Goal: Task Accomplishment & Management: Manage account settings

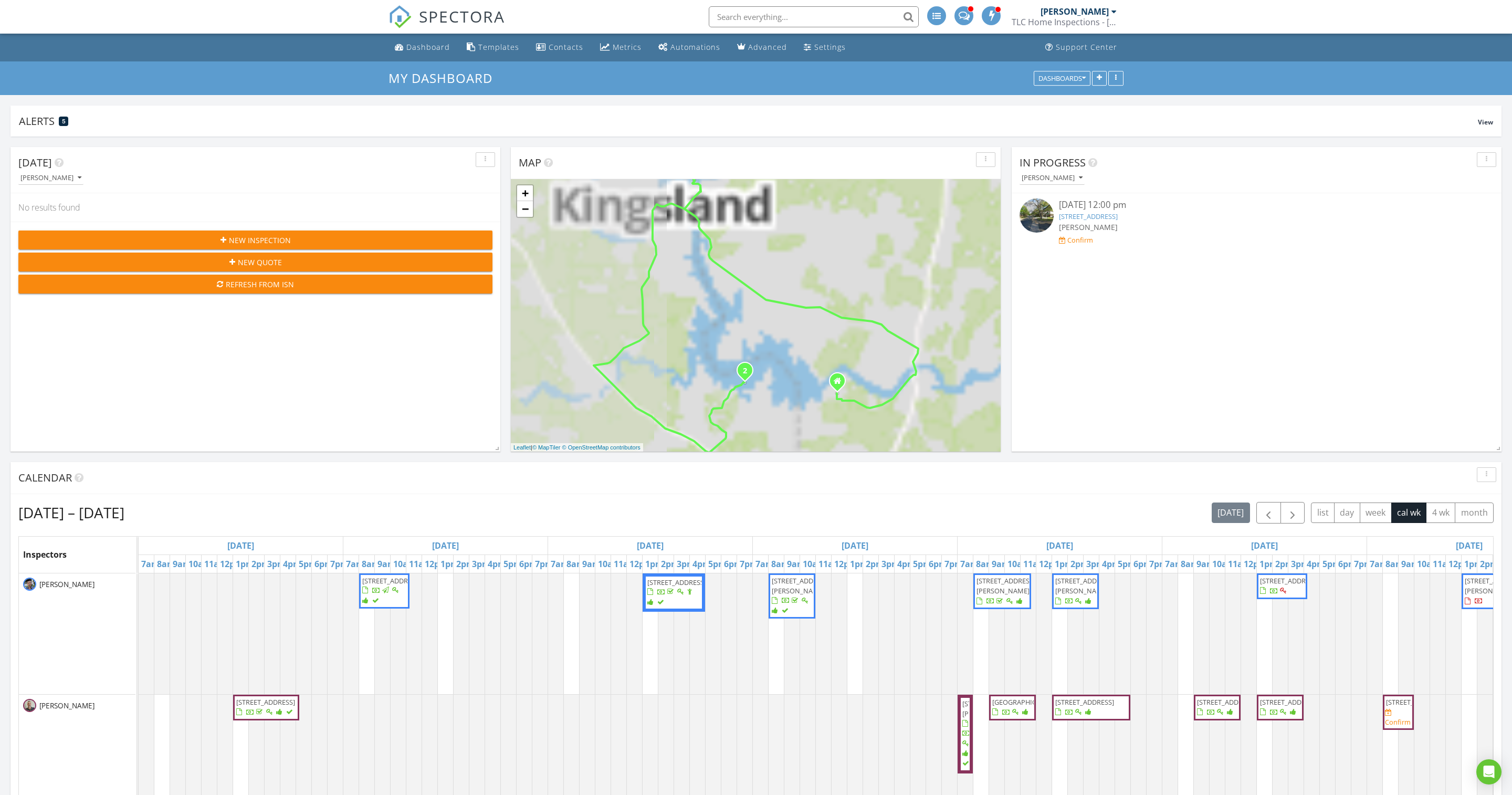
scroll to position [306, 0]
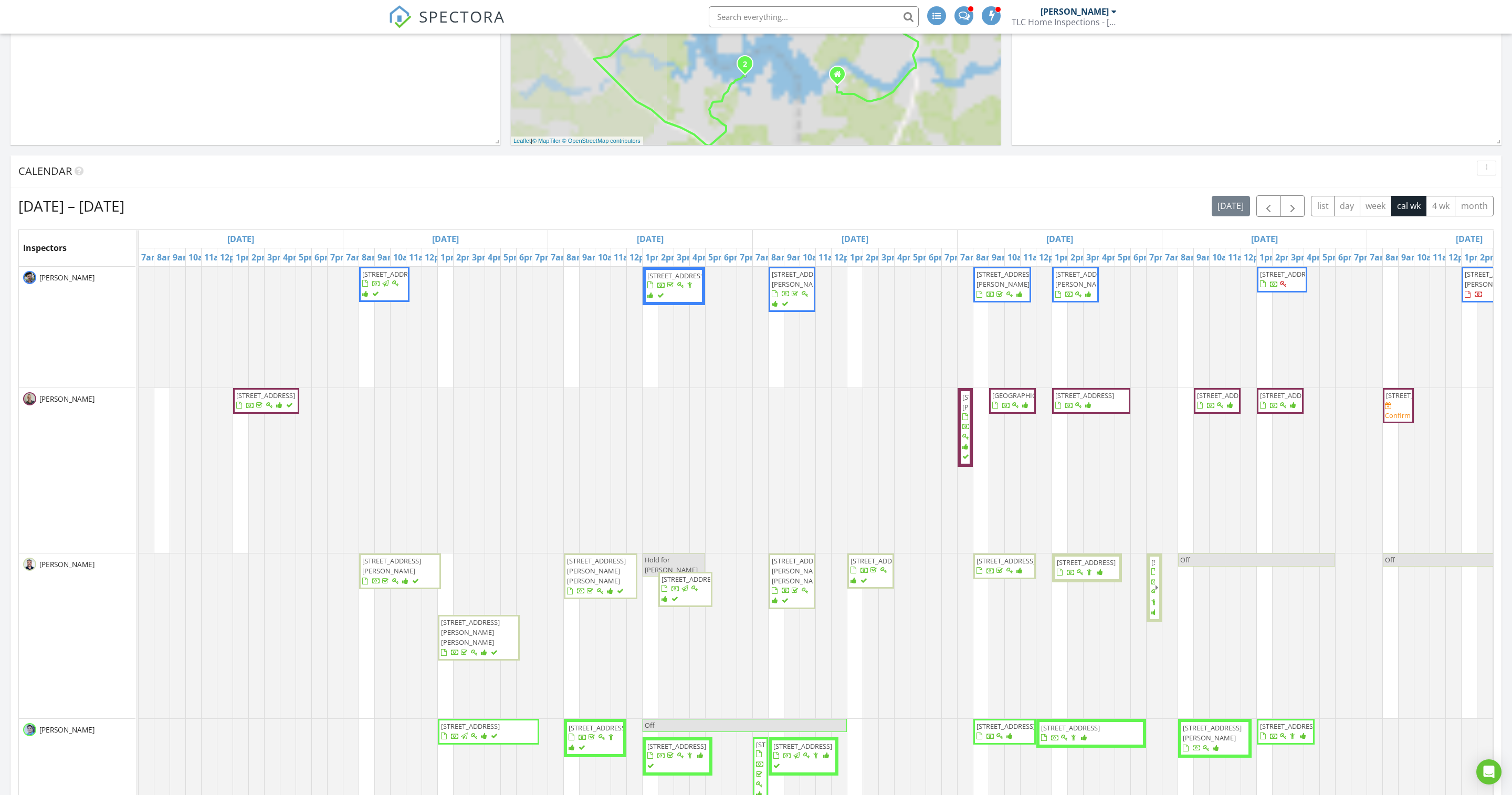
click at [1050, 24] on div "Lucas Sanders TLC Home Inspections - Austin" at bounding box center [1064, 16] width 105 height 33
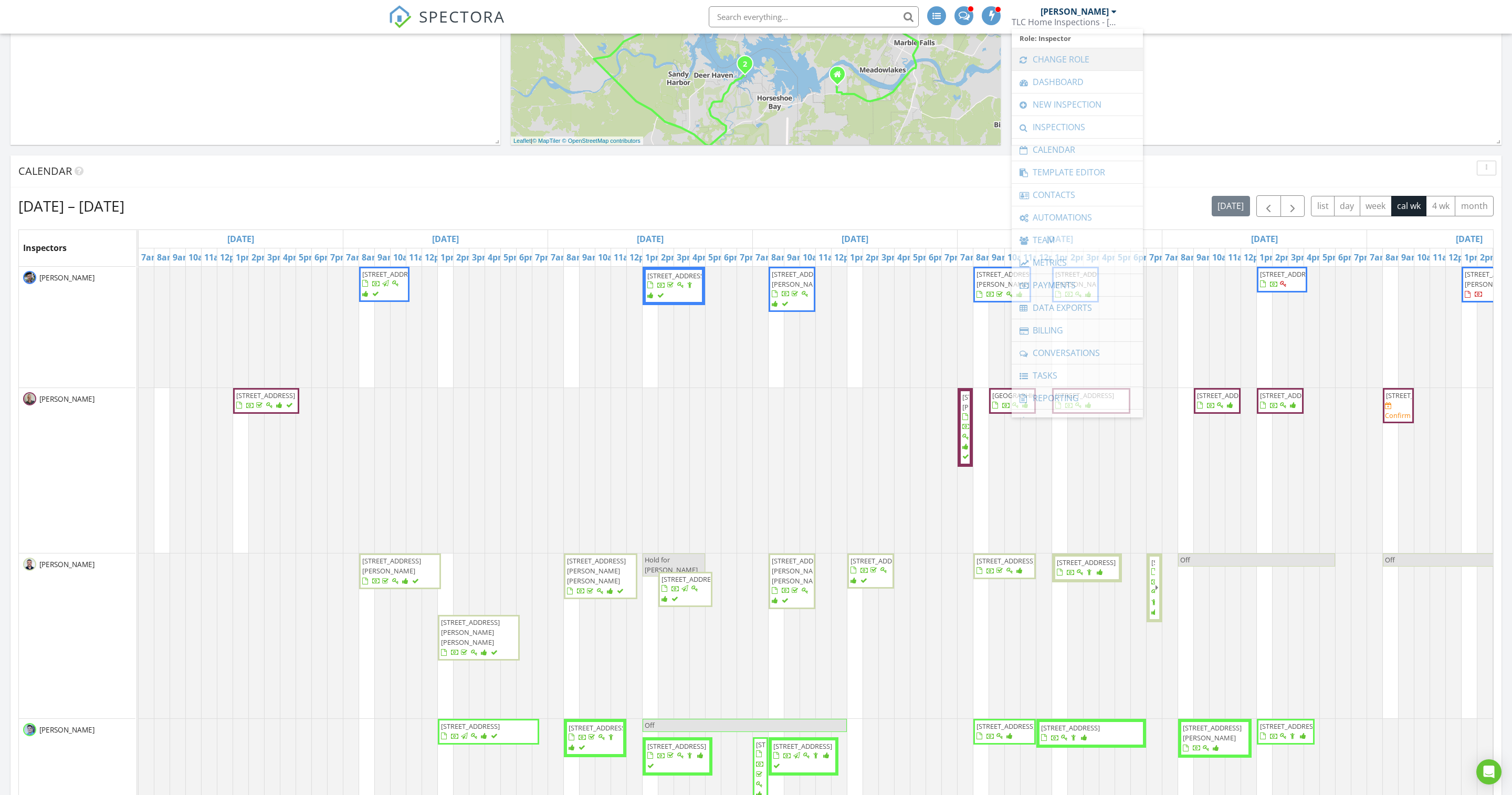
scroll to position [0, 0]
click at [1050, 52] on link "Change Role" at bounding box center [1076, 59] width 121 height 22
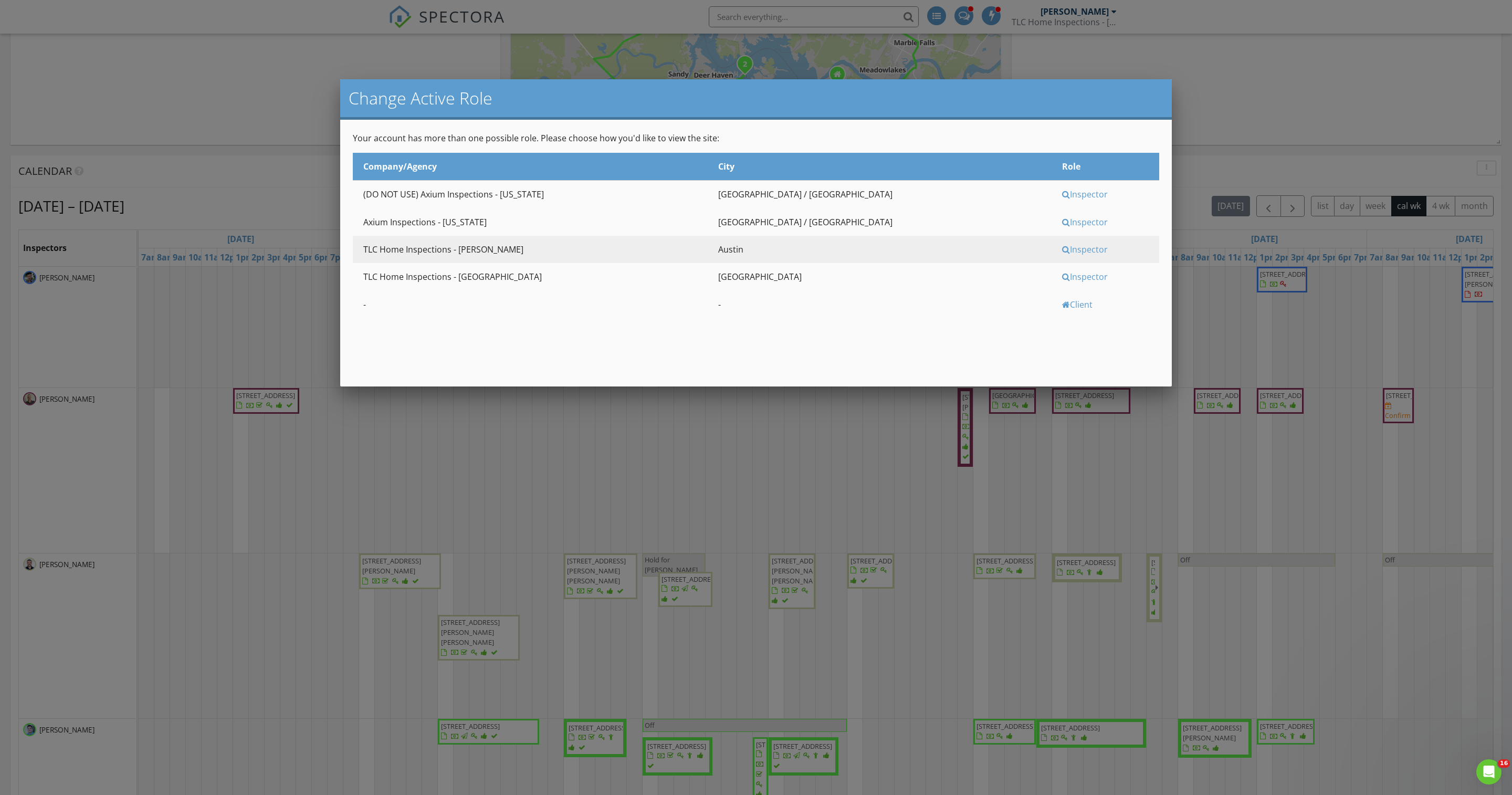
click at [1062, 228] on div "Inspector" at bounding box center [1109, 222] width 94 height 11
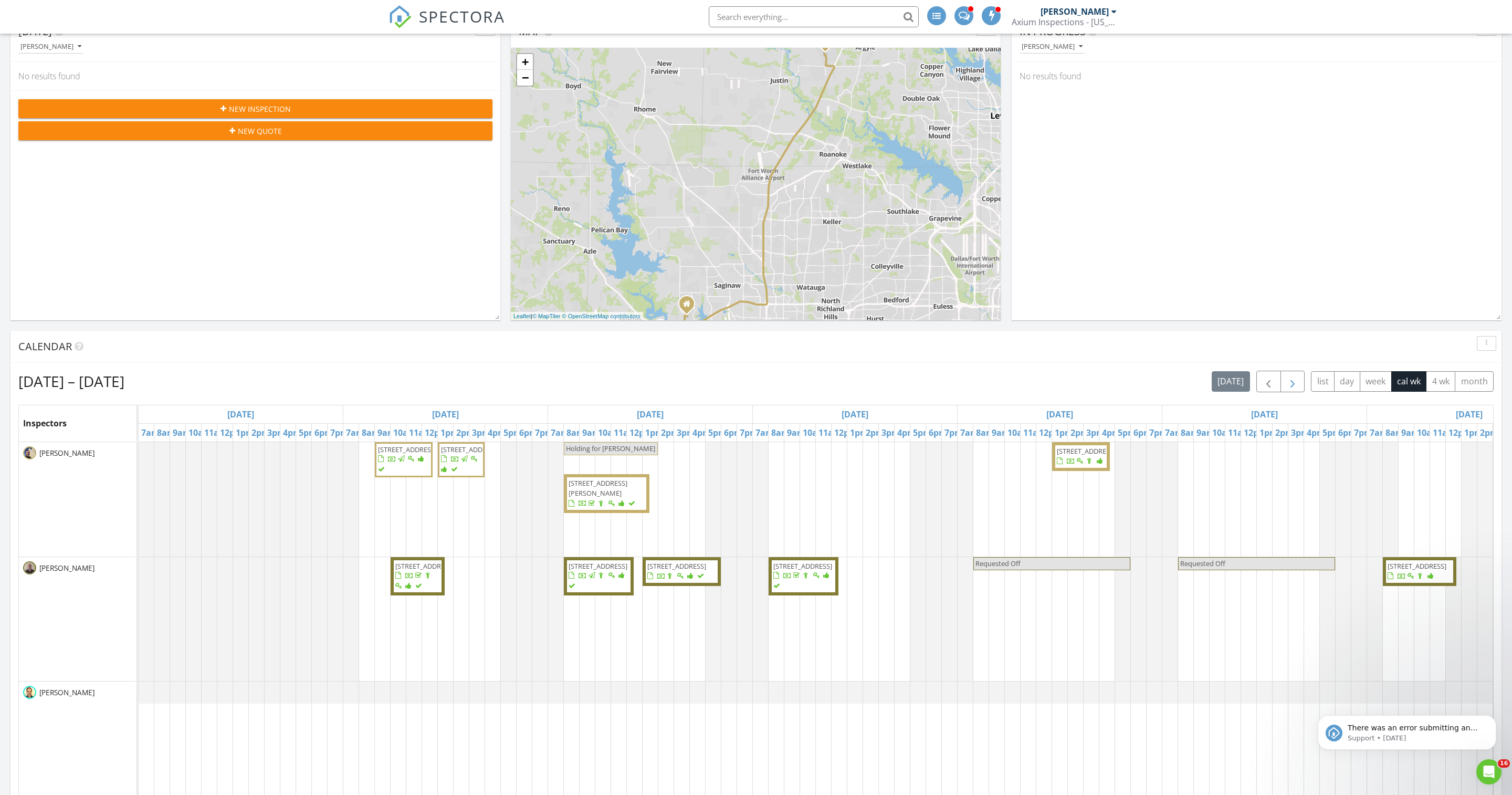
click at [1280, 385] on button "button" at bounding box center [1292, 381] width 25 height 21
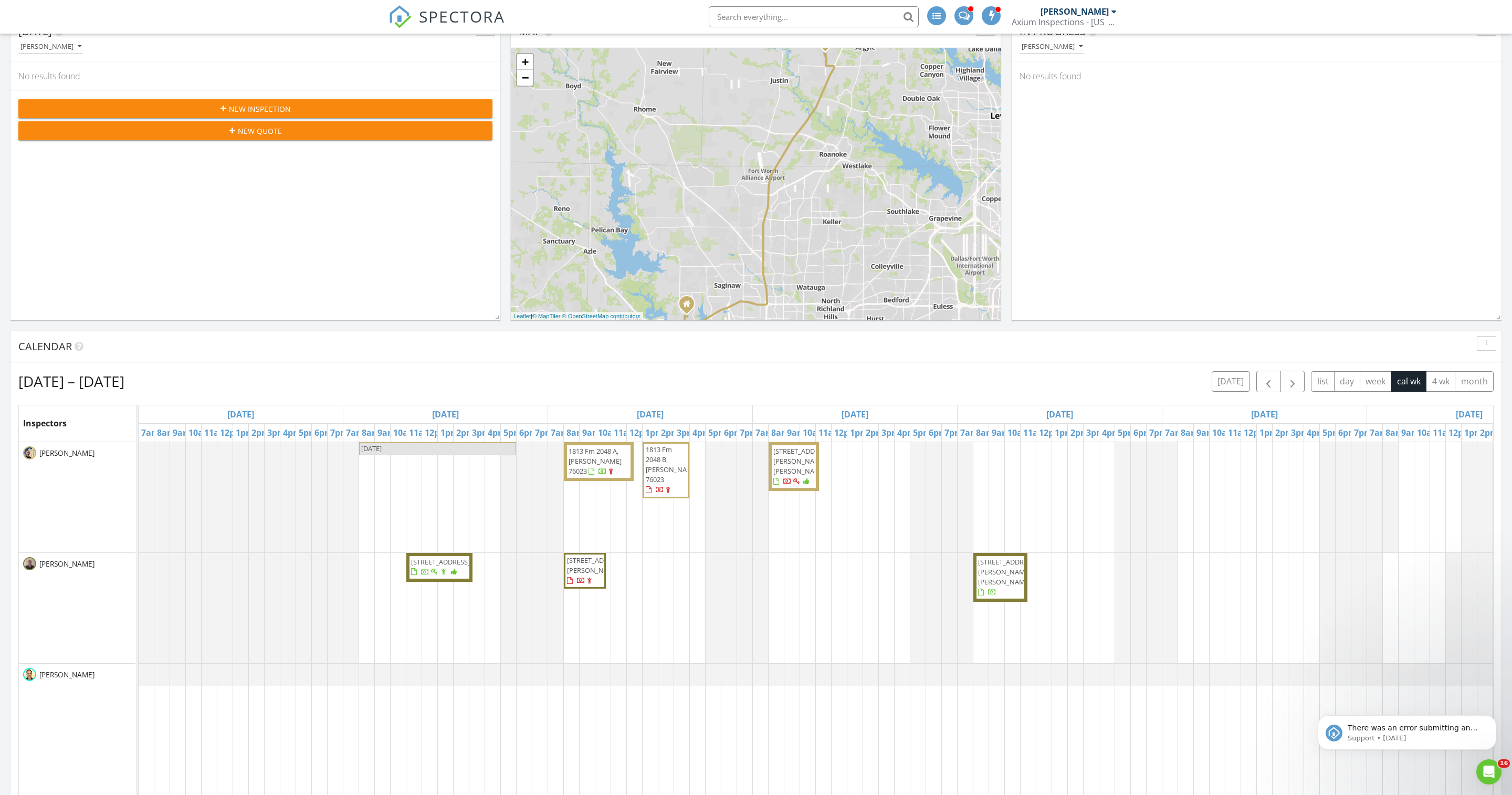
click at [667, 482] on span "1813 Fm 2048 B, Boyd 76023" at bounding box center [672, 465] width 53 height 40
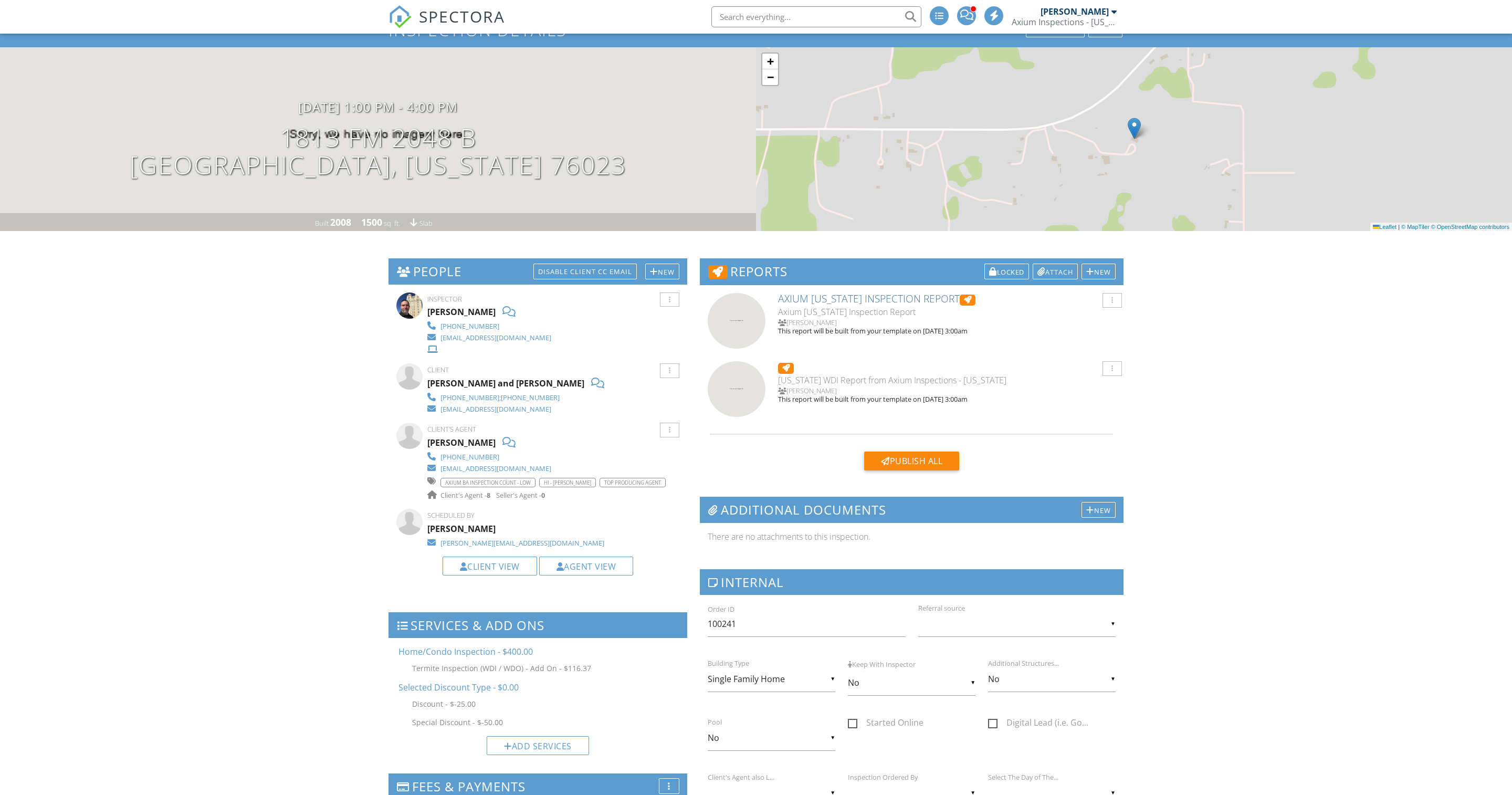
scroll to position [71, 0]
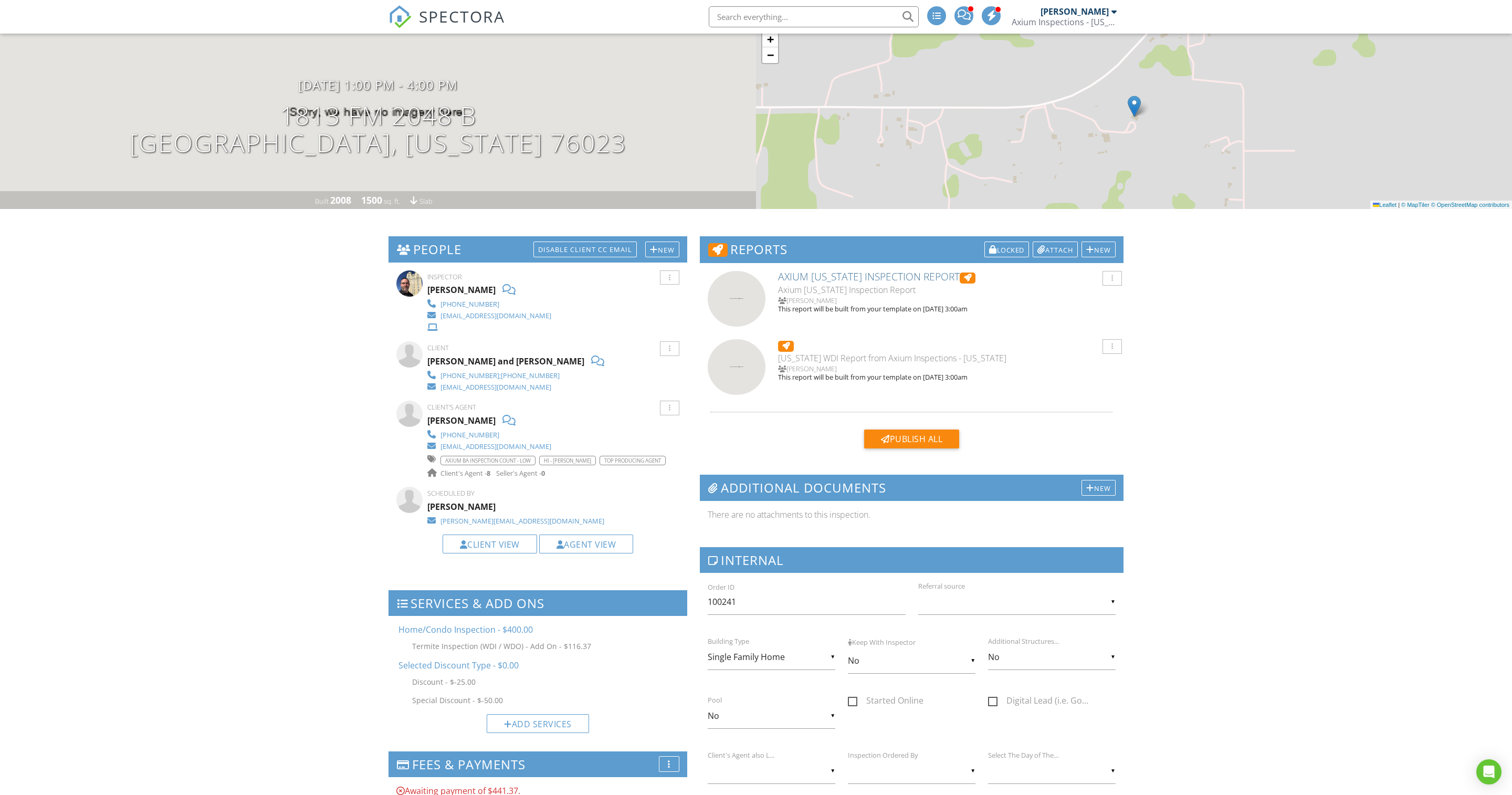
click at [366, 92] on h3 "09/02/2025 1:00 pm - 4:00 pm" at bounding box center [377, 85] width 159 height 15
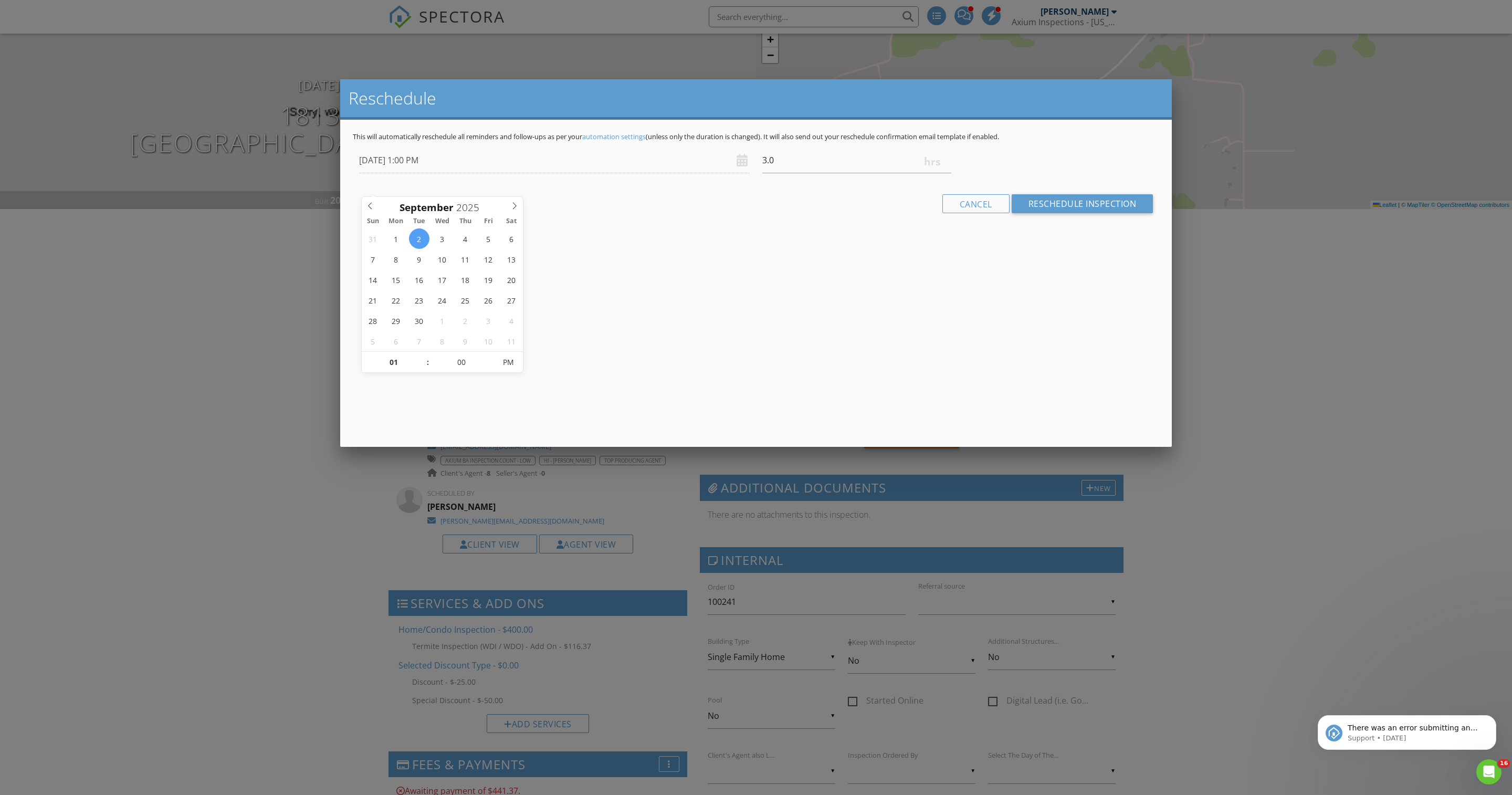
scroll to position [0, 0]
click at [945, 173] on input "3.25" at bounding box center [857, 160] width 189 height 26
click at [945, 173] on input "3.5" at bounding box center [857, 160] width 189 height 26
click at [945, 173] on input "3.75" at bounding box center [857, 160] width 189 height 26
type input "3.5"
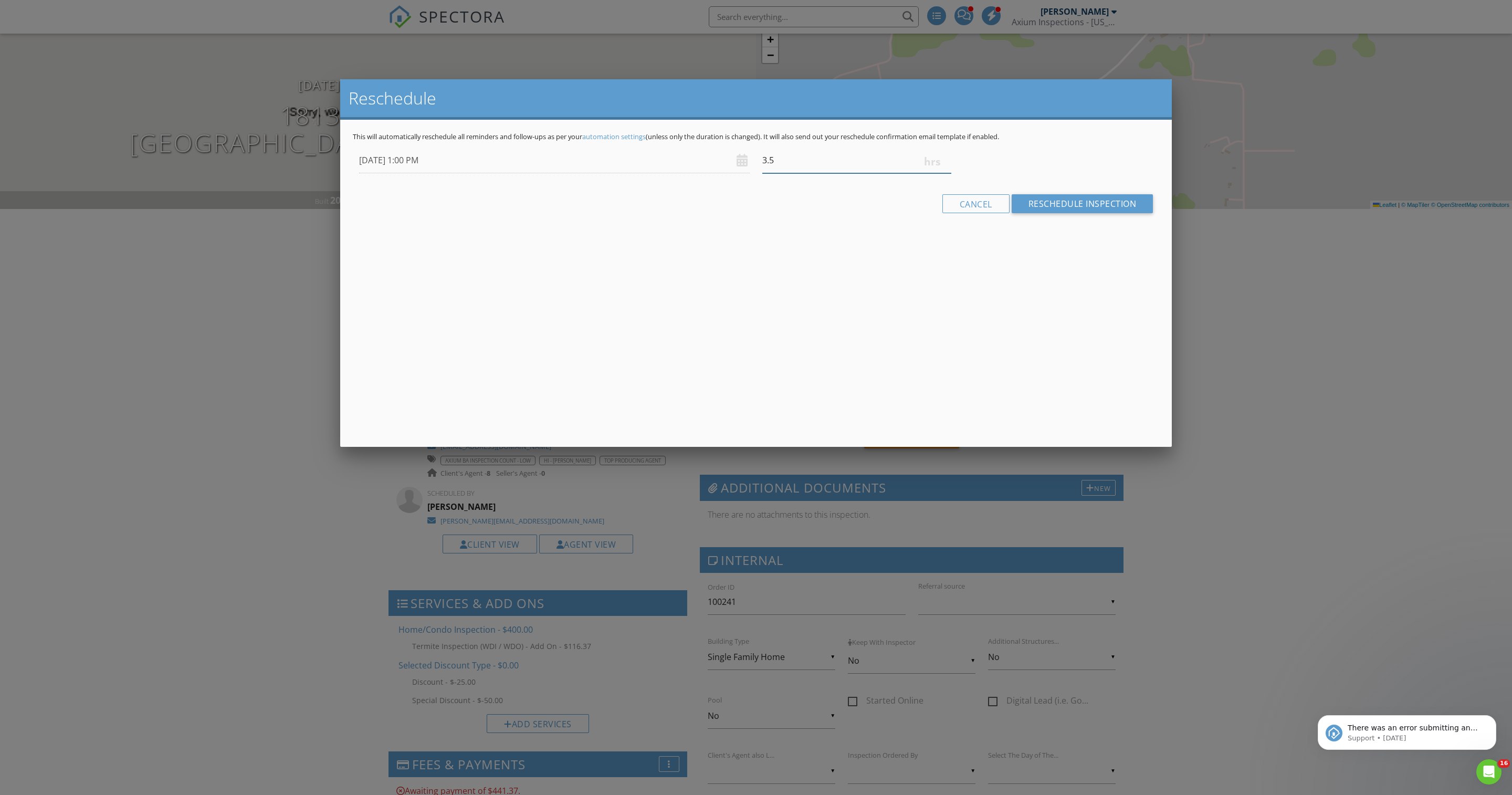
click at [946, 173] on input "3.5" at bounding box center [857, 160] width 189 height 26
click at [1035, 213] on input "Reschedule Inspection" at bounding box center [1082, 204] width 142 height 19
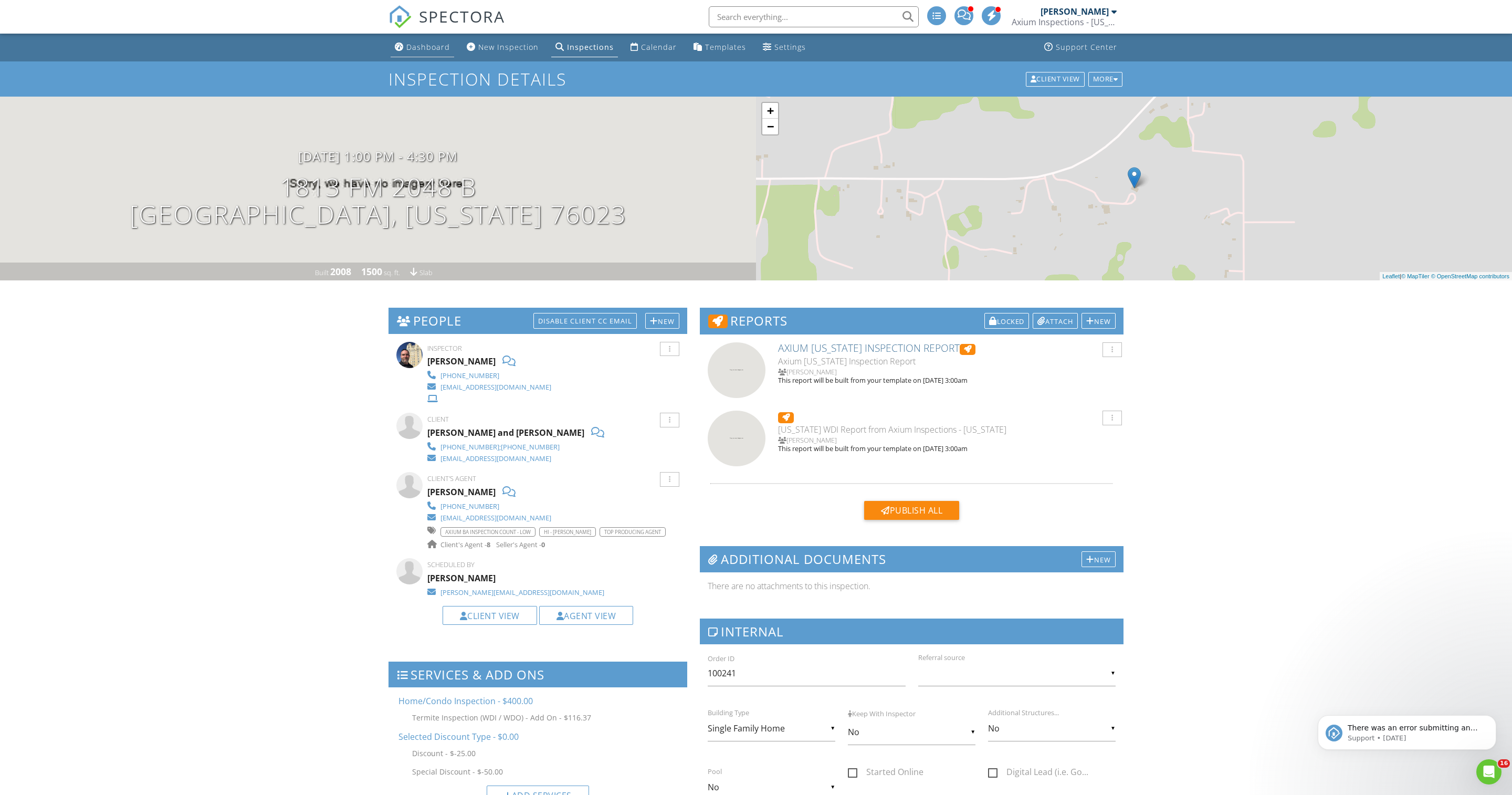
click at [417, 46] on div "Dashboard" at bounding box center [428, 47] width 44 height 10
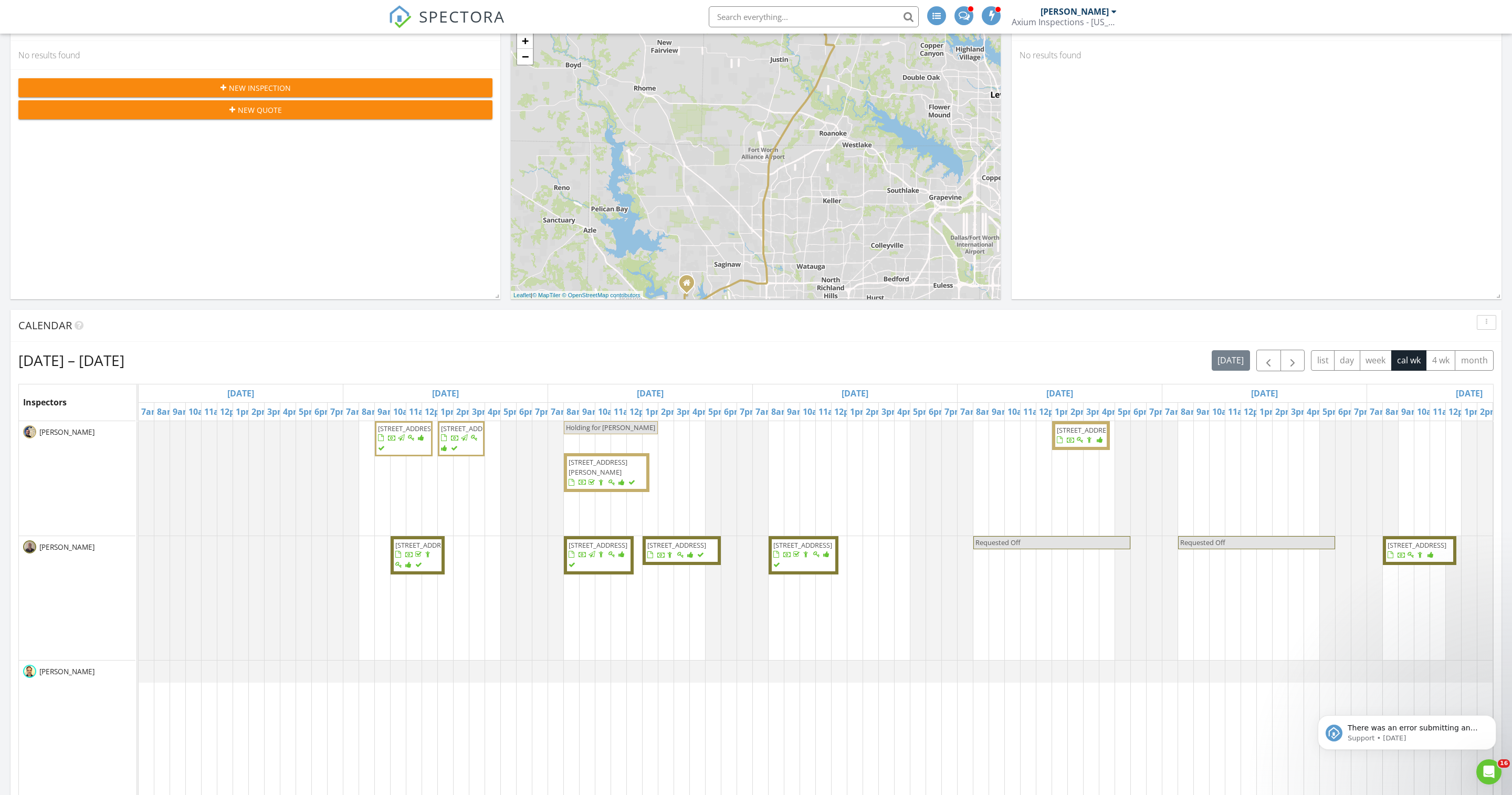
scroll to position [156, 0]
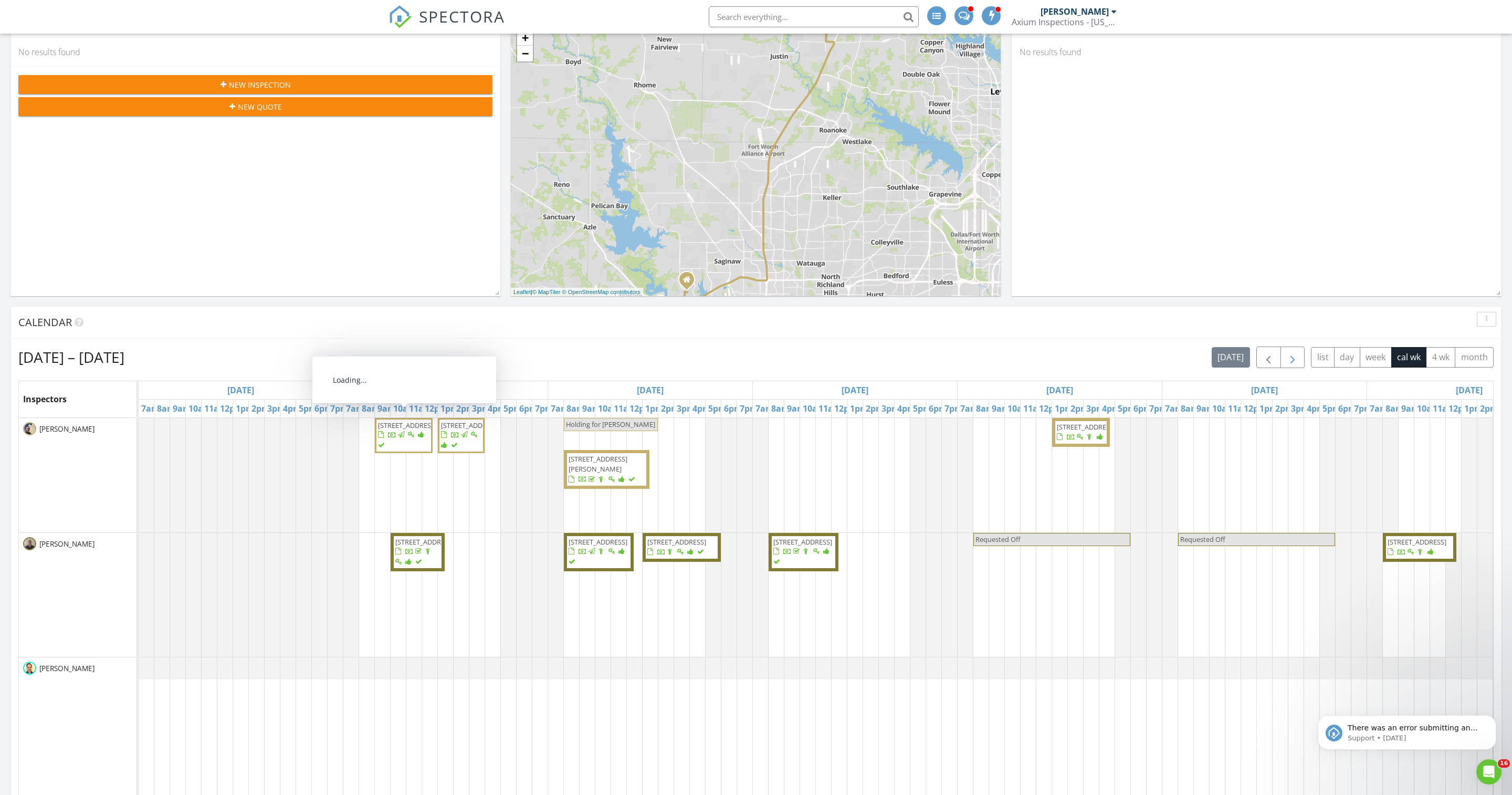
click at [1286, 364] on span "button" at bounding box center [1292, 357] width 13 height 13
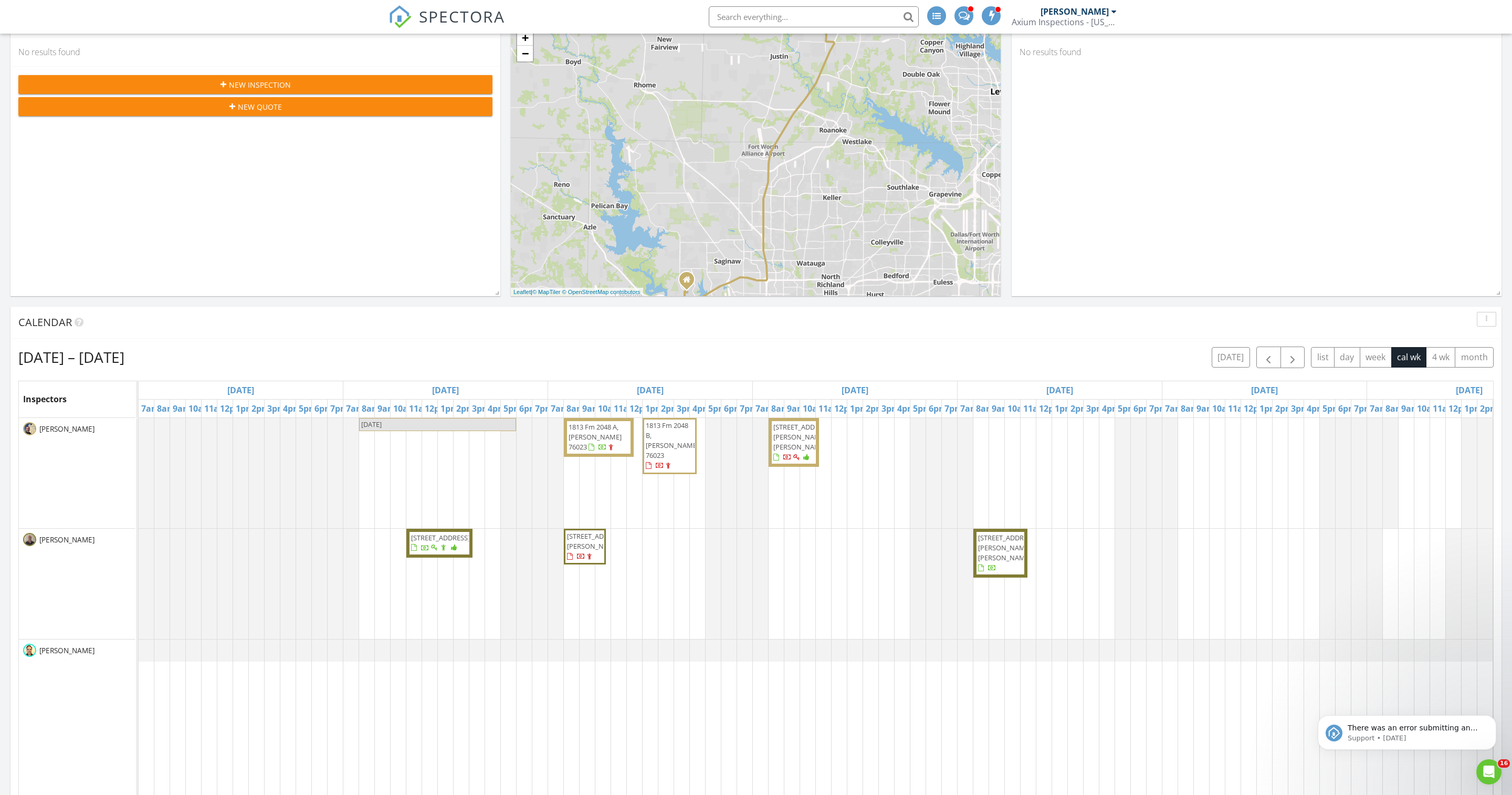
click at [602, 452] on span "1813 Fm 2048 A, Boyd 76023" at bounding box center [595, 436] width 53 height 29
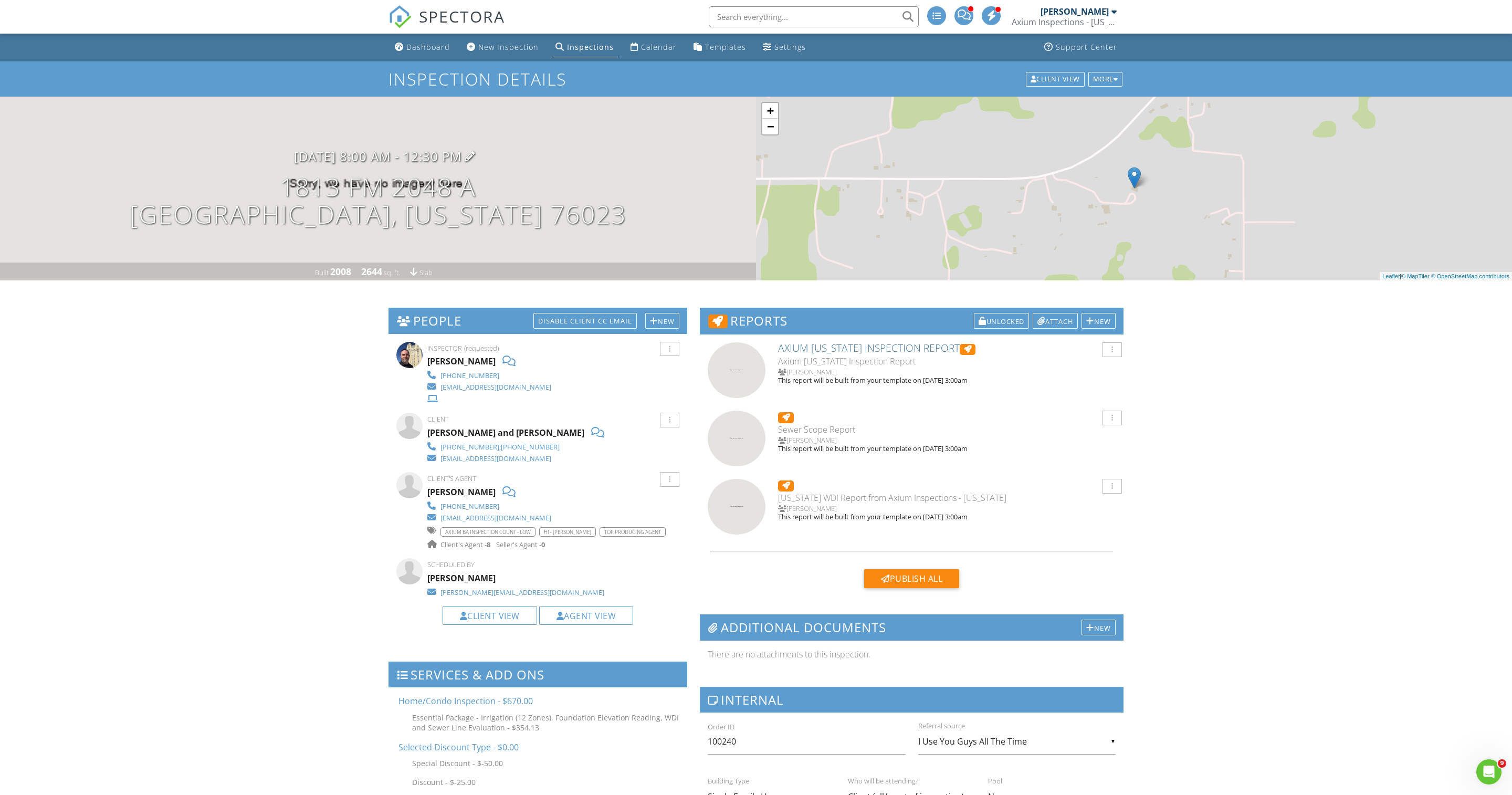
click at [353, 163] on h3 "09/02/2025 8:00 am - 12:30 pm" at bounding box center [378, 156] width 168 height 15
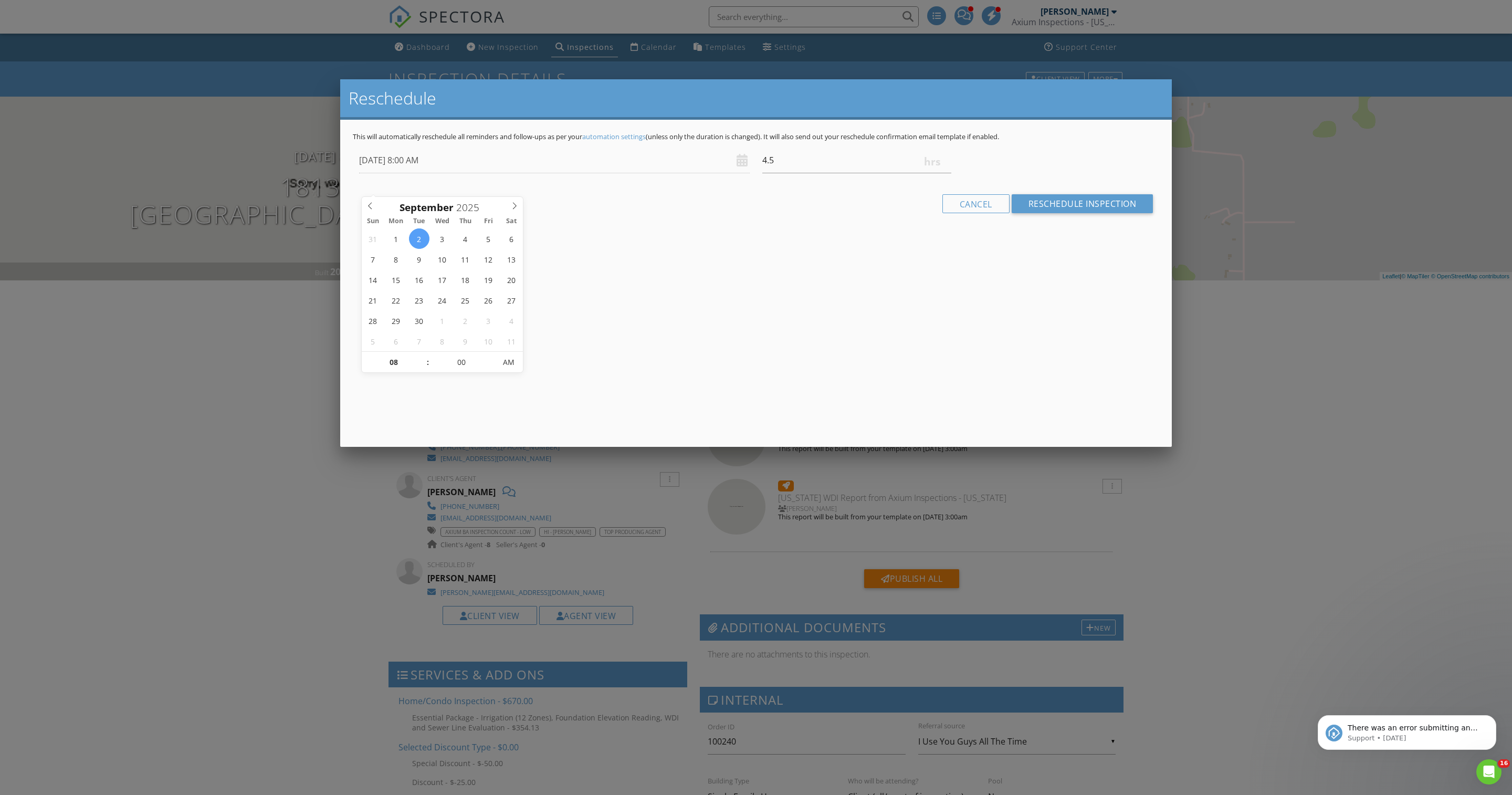
click at [256, 406] on div at bounding box center [756, 444] width 1512 height 994
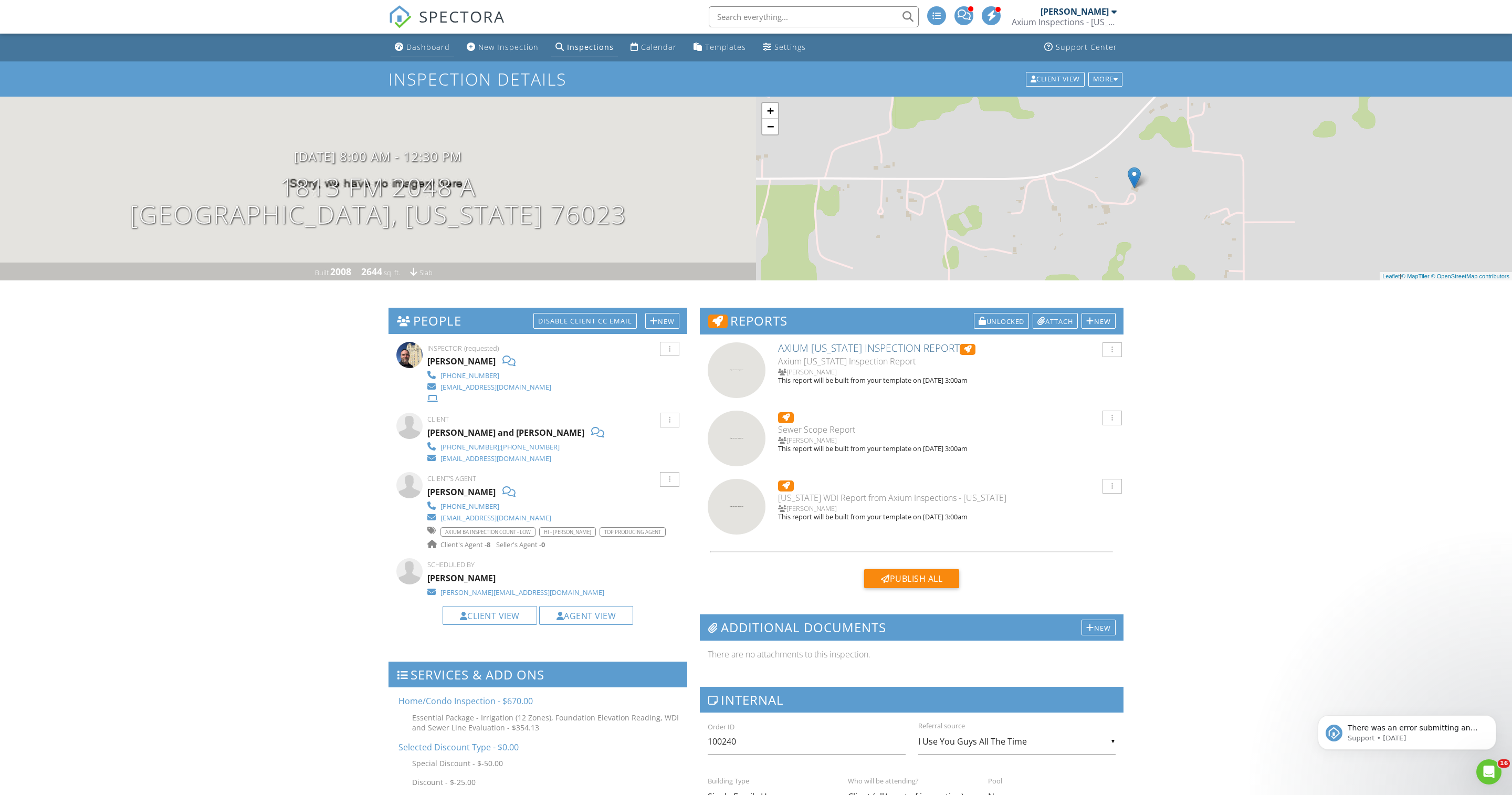
click at [426, 50] on div "Dashboard" at bounding box center [428, 47] width 44 height 10
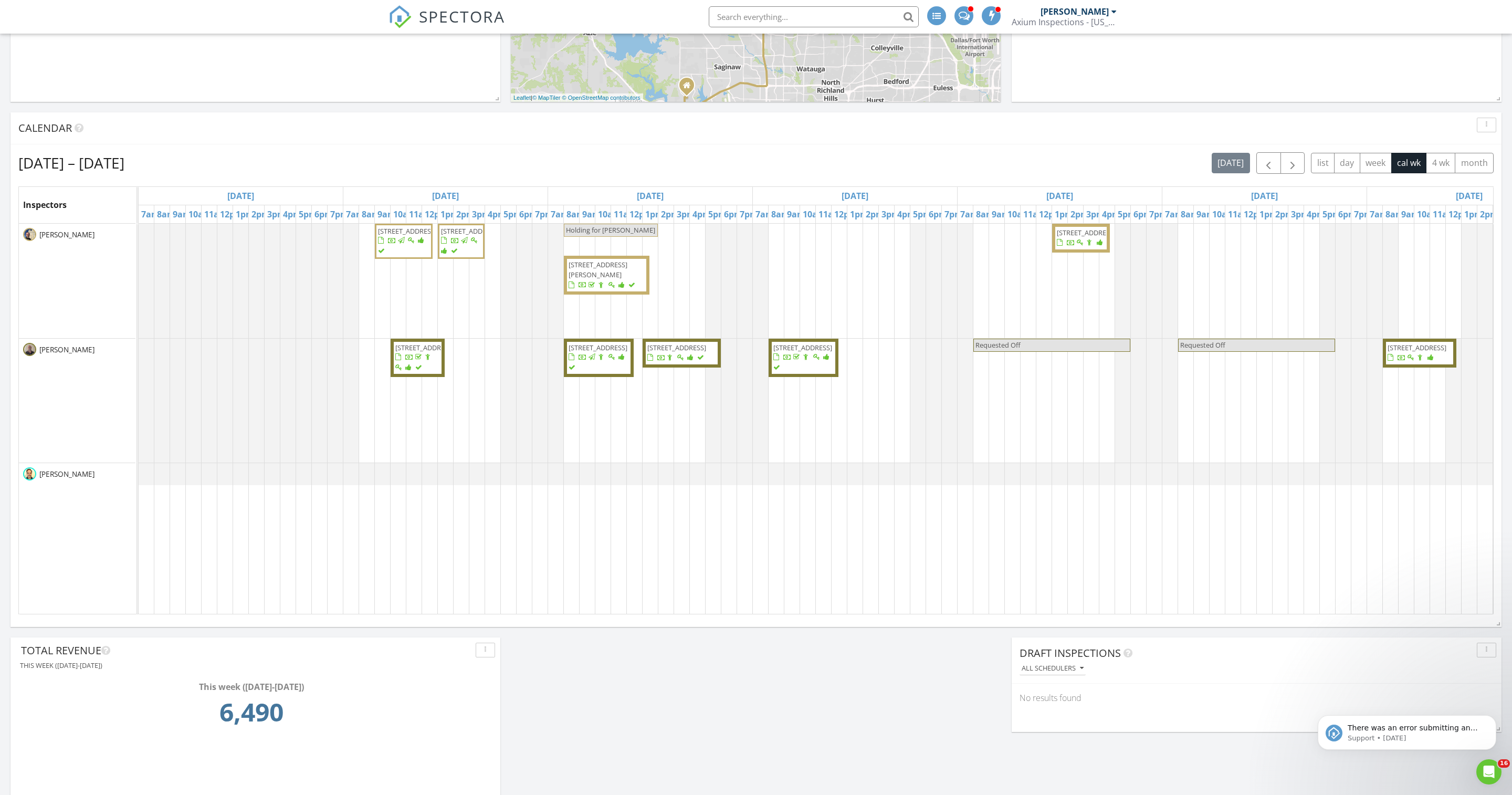
scroll to position [377, 0]
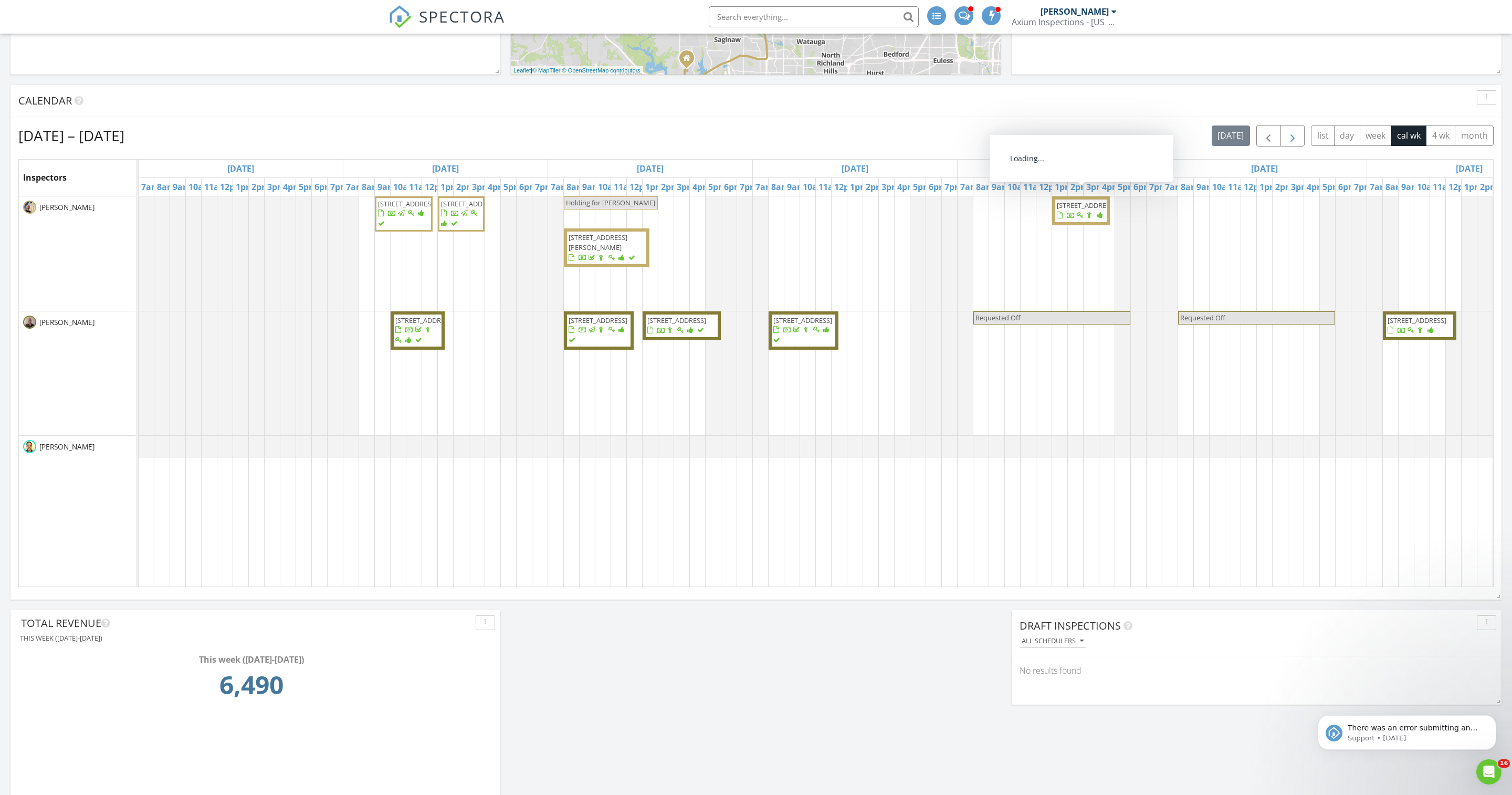
click at [1286, 142] on span "button" at bounding box center [1292, 136] width 13 height 13
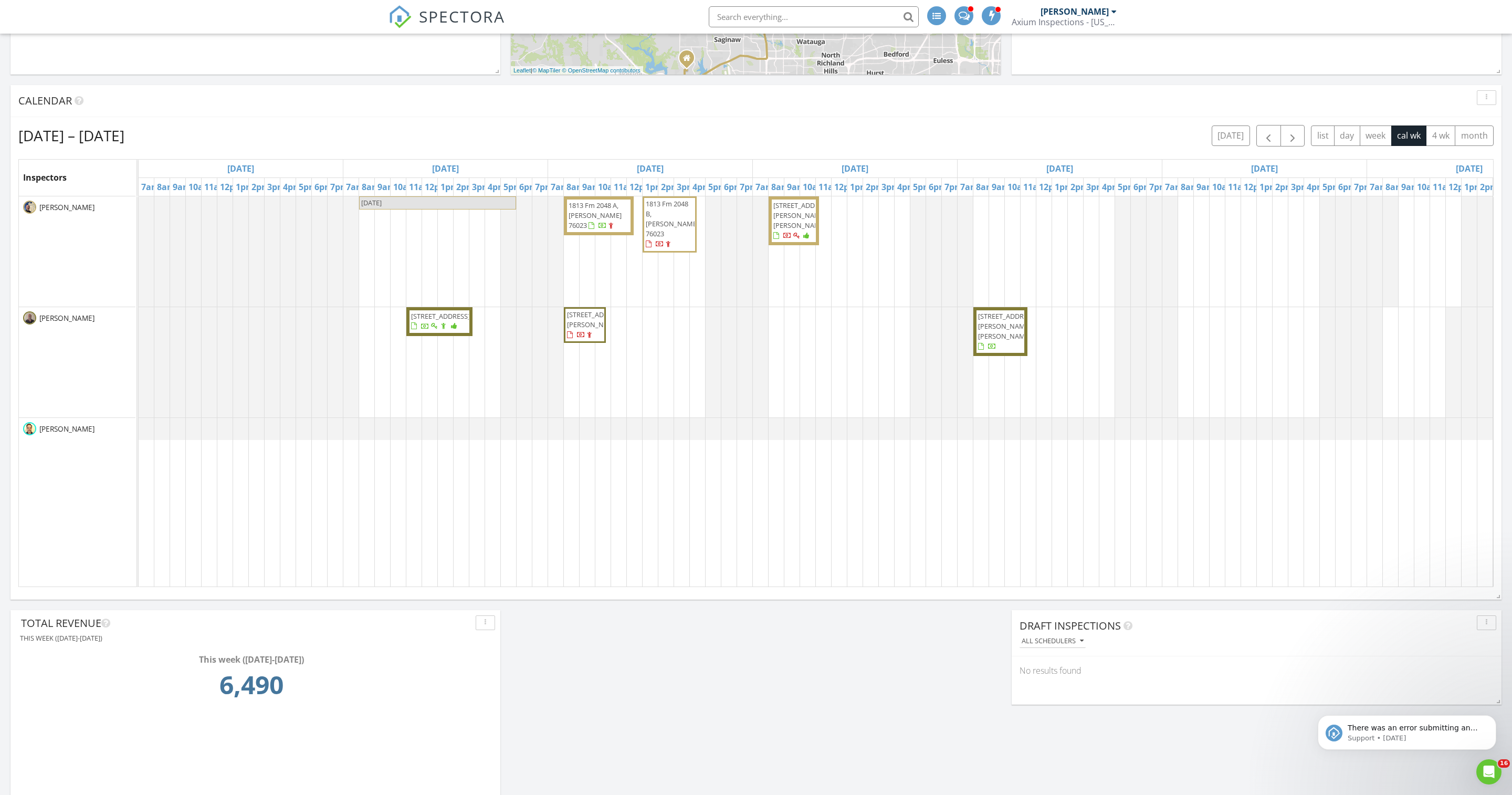
click at [584, 341] on span "837 Jacquelyn Dr , Little Elm 75068" at bounding box center [584, 325] width 38 height 31
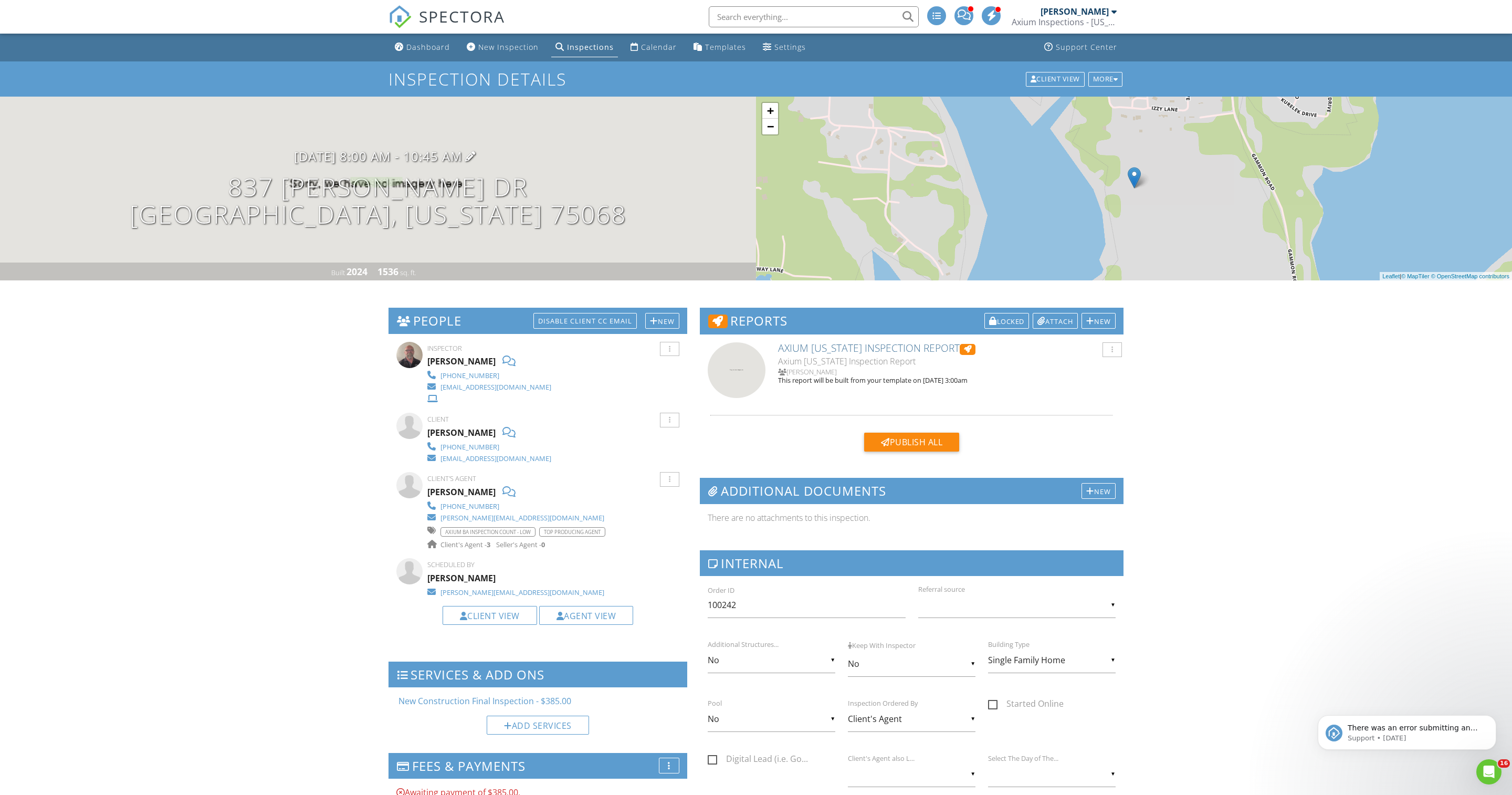
click at [388, 163] on h3 "09/02/2025 8:00 am - 10:45 am" at bounding box center [378, 156] width 169 height 15
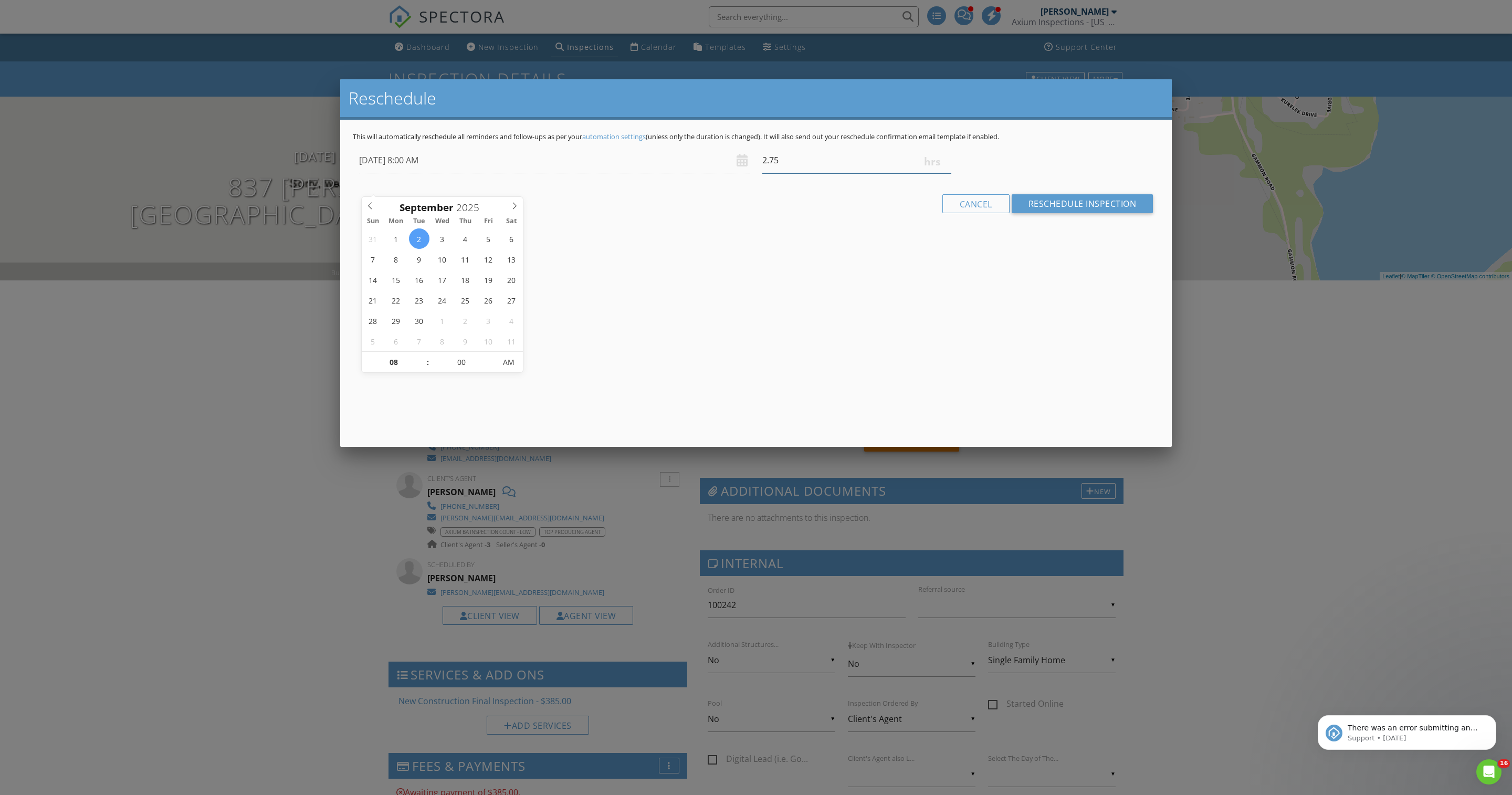
type input "3"
click at [945, 173] on input "3" at bounding box center [857, 160] width 189 height 26
click at [1047, 213] on input "Reschedule Inspection" at bounding box center [1082, 204] width 142 height 19
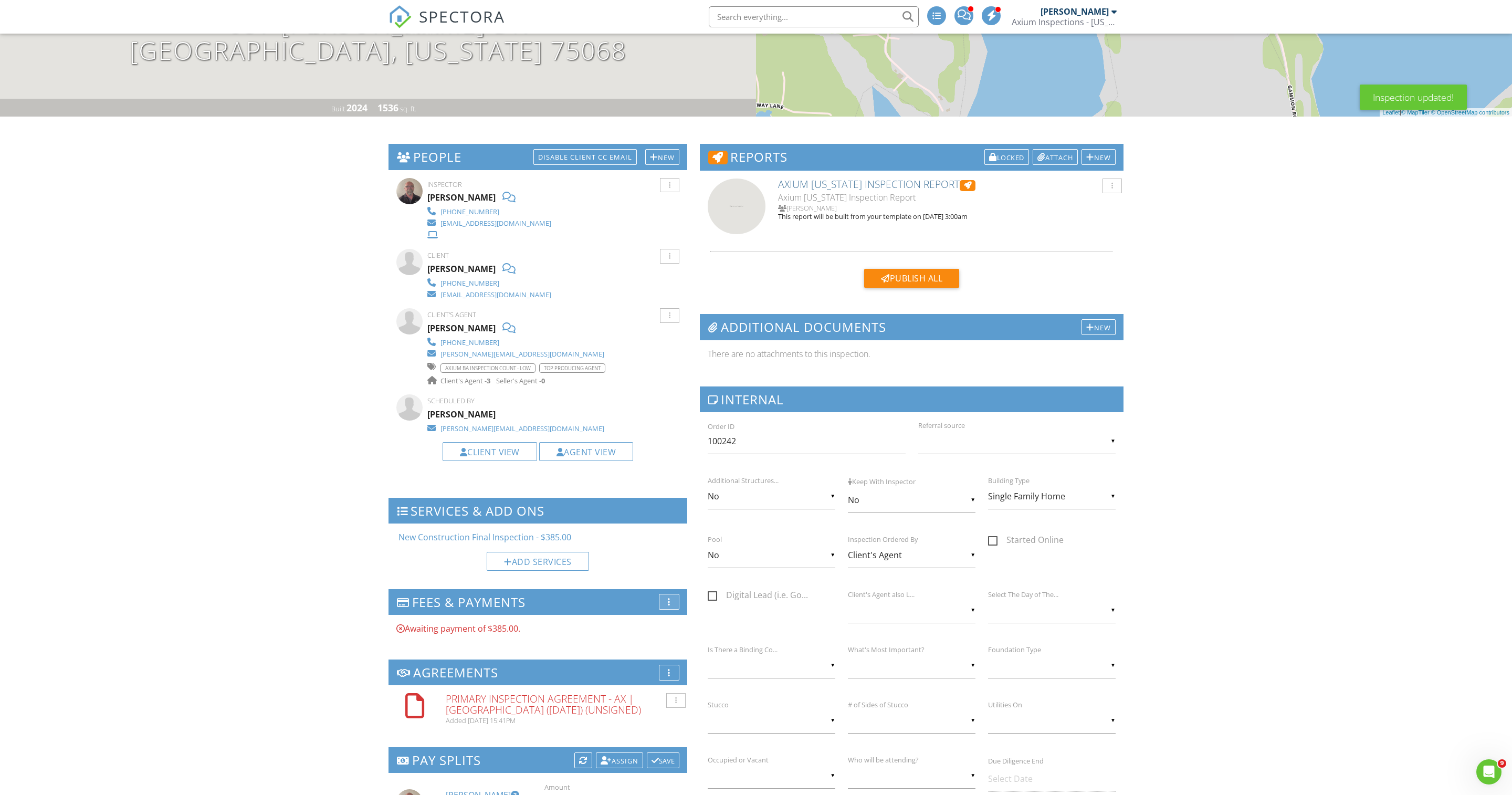
click at [667, 606] on div at bounding box center [668, 602] width 3 height 9
click at [671, 623] on li "Edit Fees & Payments" at bounding box center [718, 608] width 118 height 29
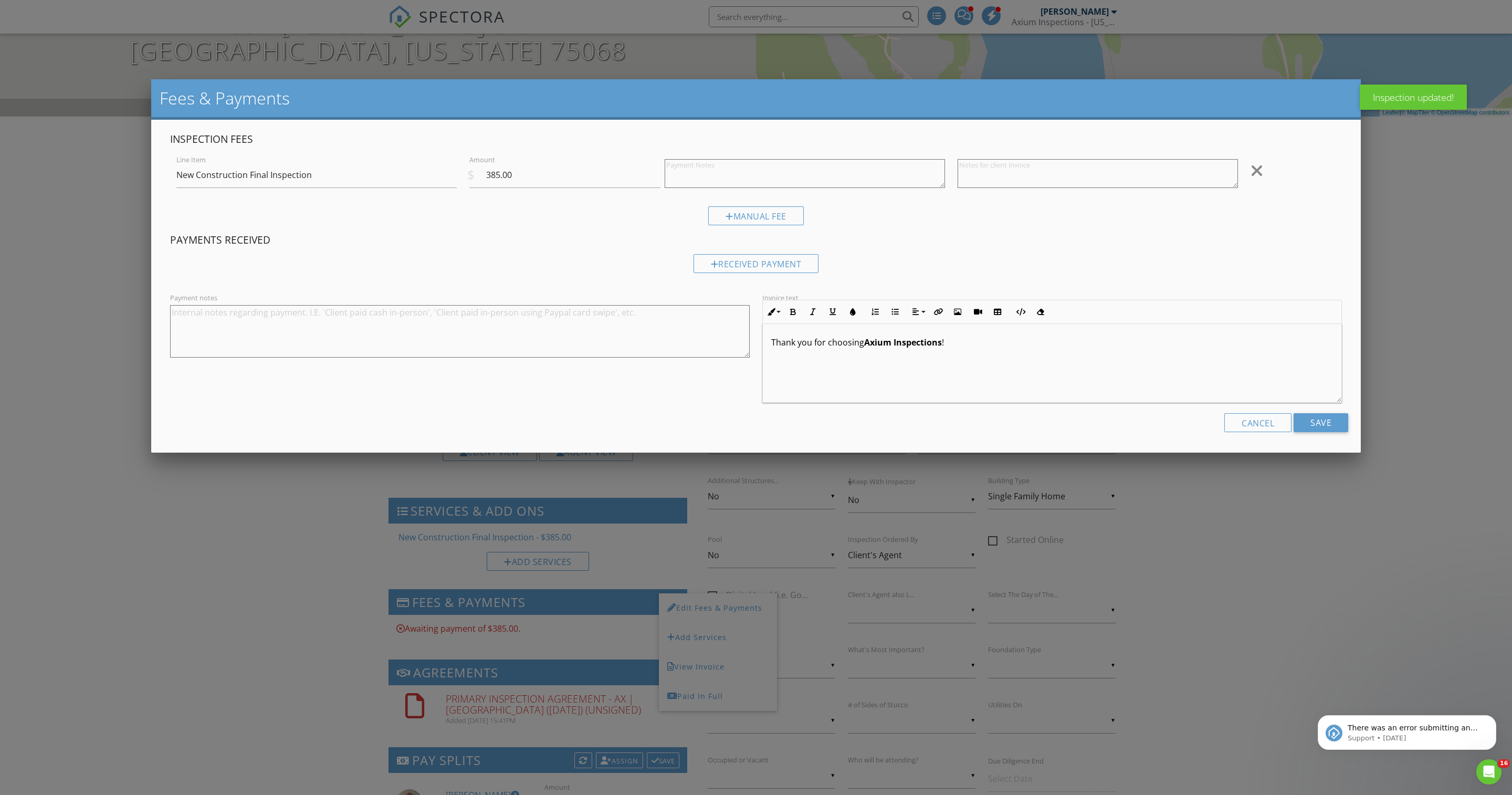
click at [91, 408] on div at bounding box center [756, 444] width 1512 height 994
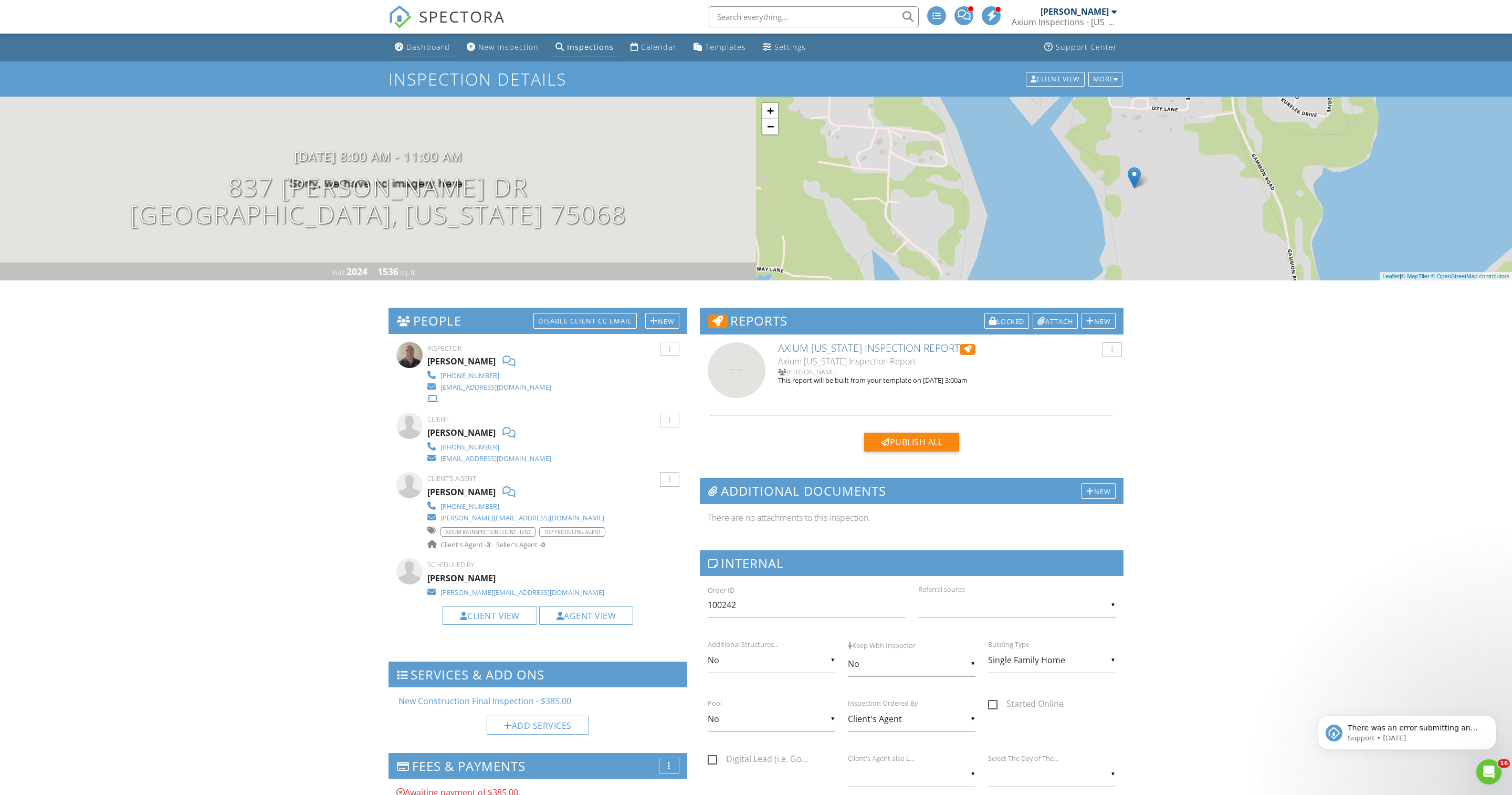
click at [411, 62] on li "Dashboard" at bounding box center [422, 47] width 68 height 28
click at [407, 44] on link "Dashboard" at bounding box center [422, 47] width 63 height 20
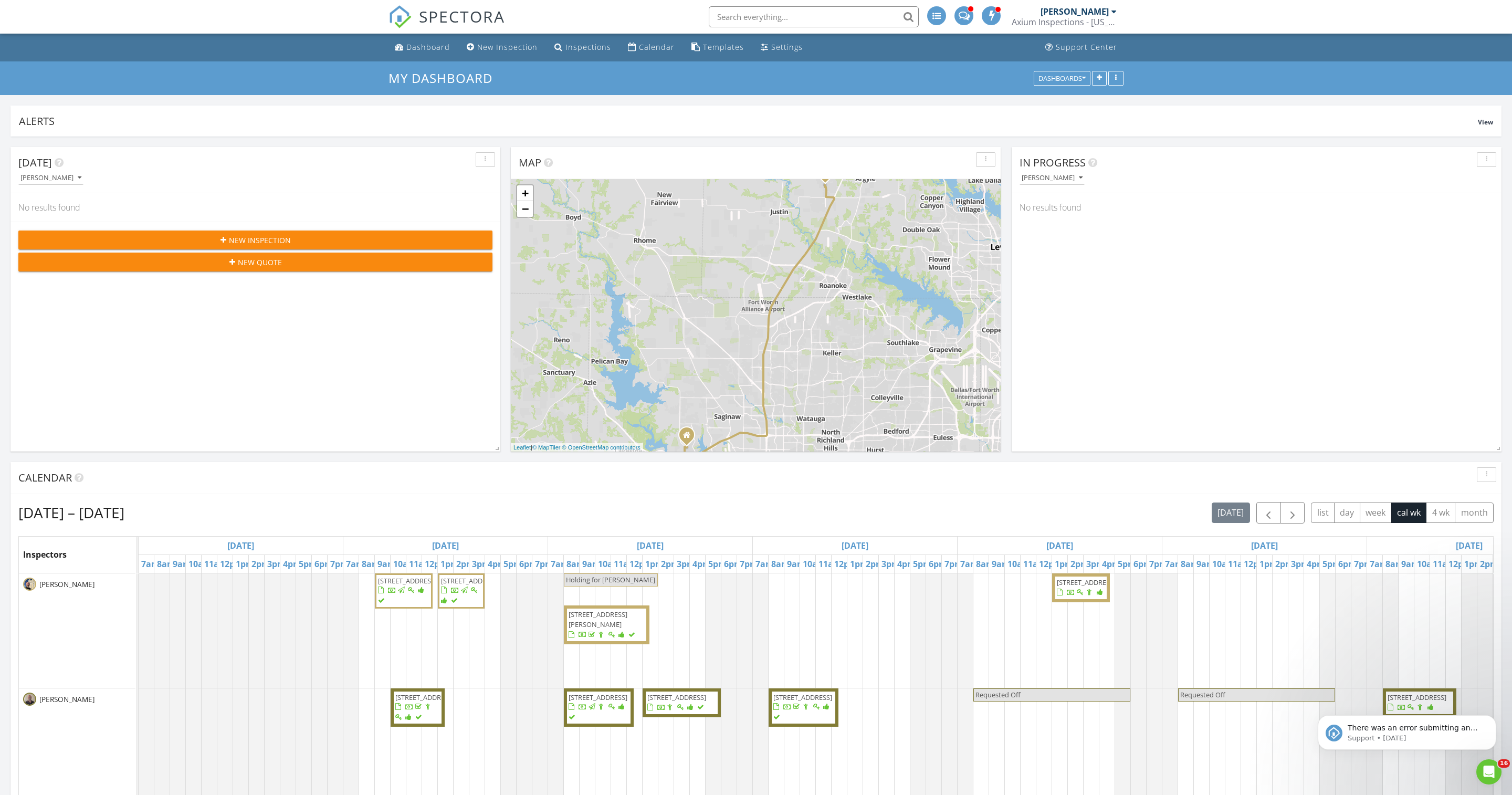
click at [1082, 20] on div "Axium Inspections - [US_STATE]" at bounding box center [1064, 22] width 105 height 10
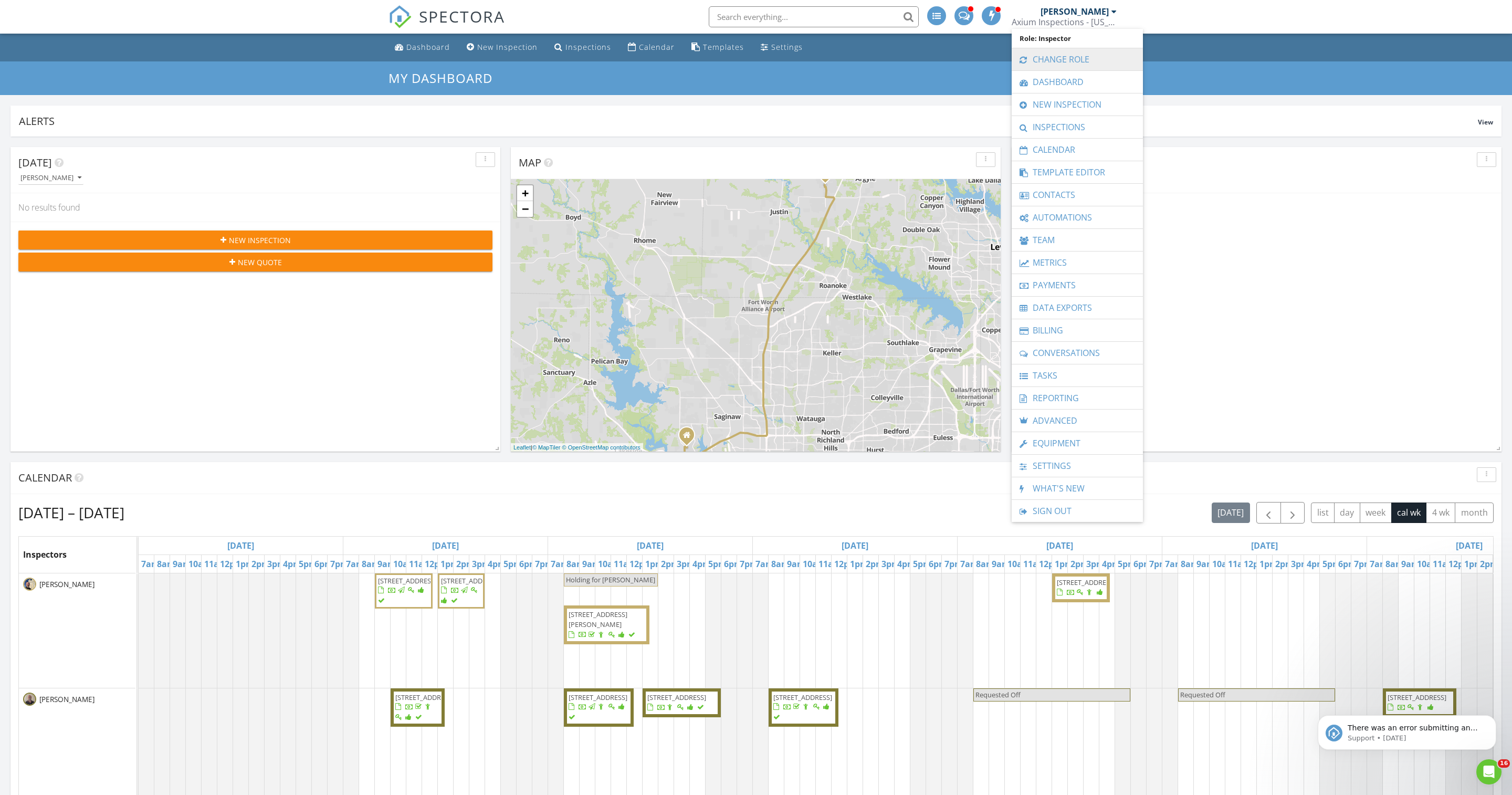
click at [1066, 60] on link "Change Role" at bounding box center [1076, 59] width 121 height 22
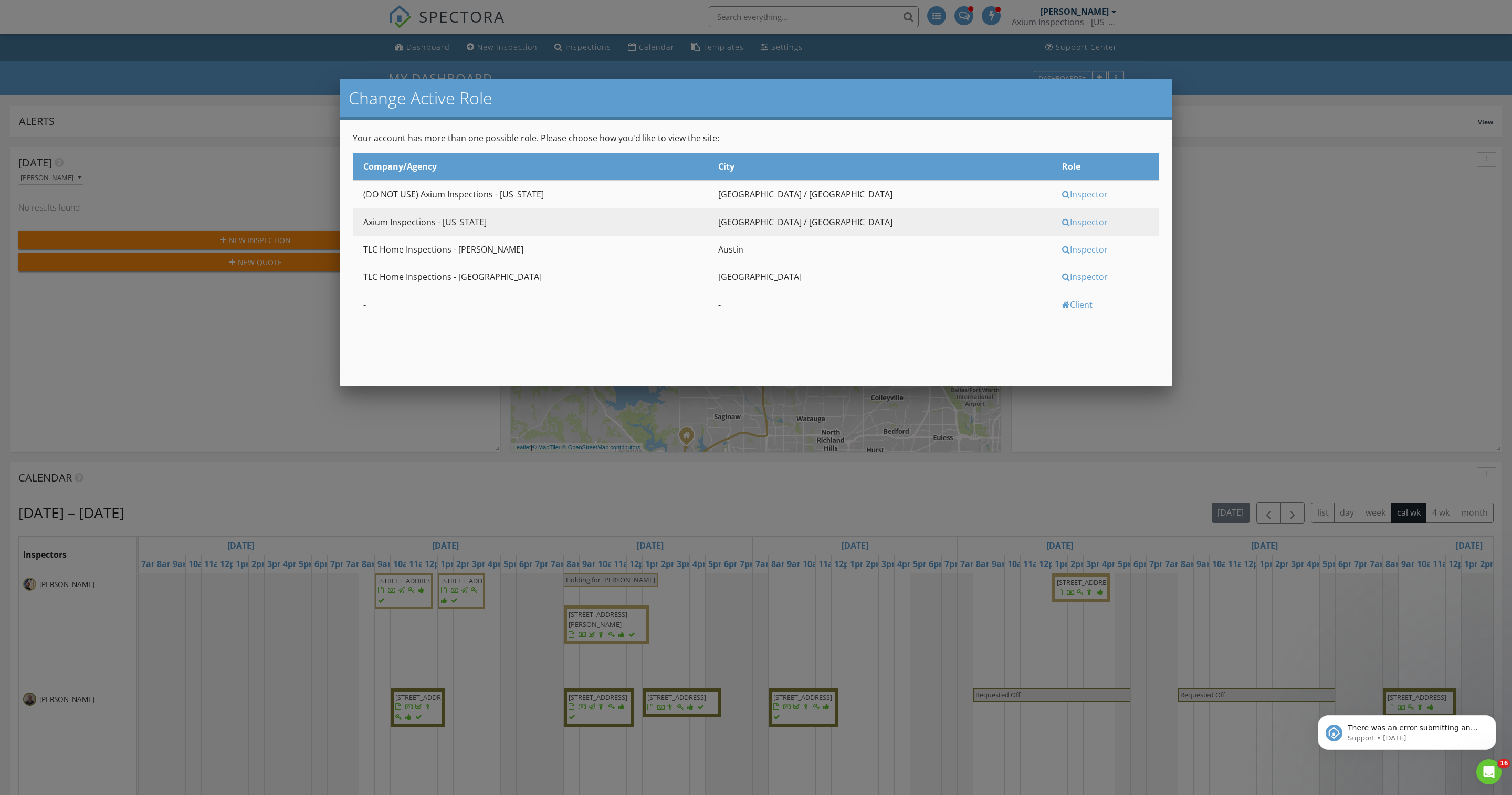
click at [1062, 255] on div "Inspector" at bounding box center [1109, 249] width 94 height 11
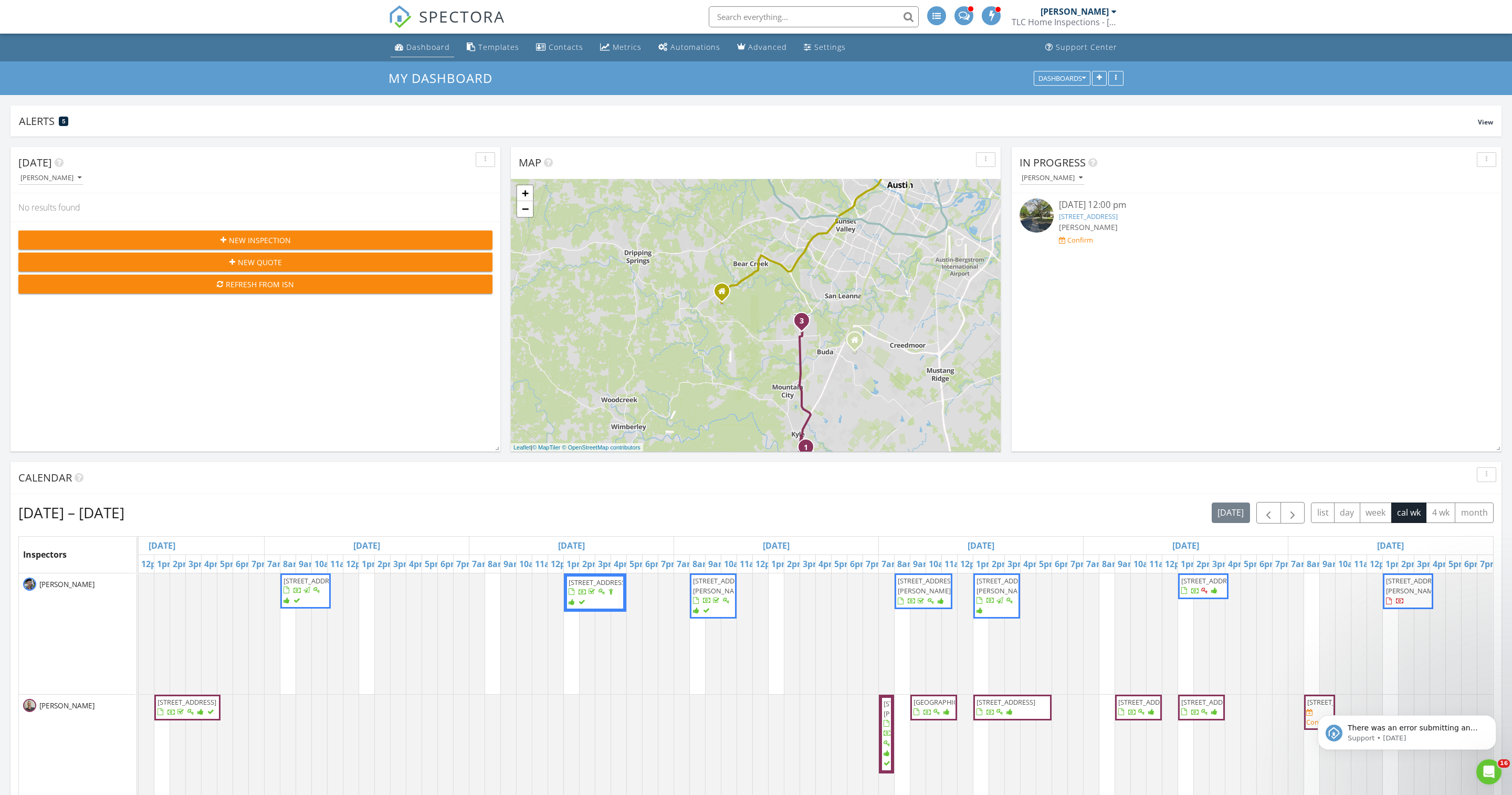
click at [443, 47] on div "Dashboard" at bounding box center [428, 47] width 44 height 10
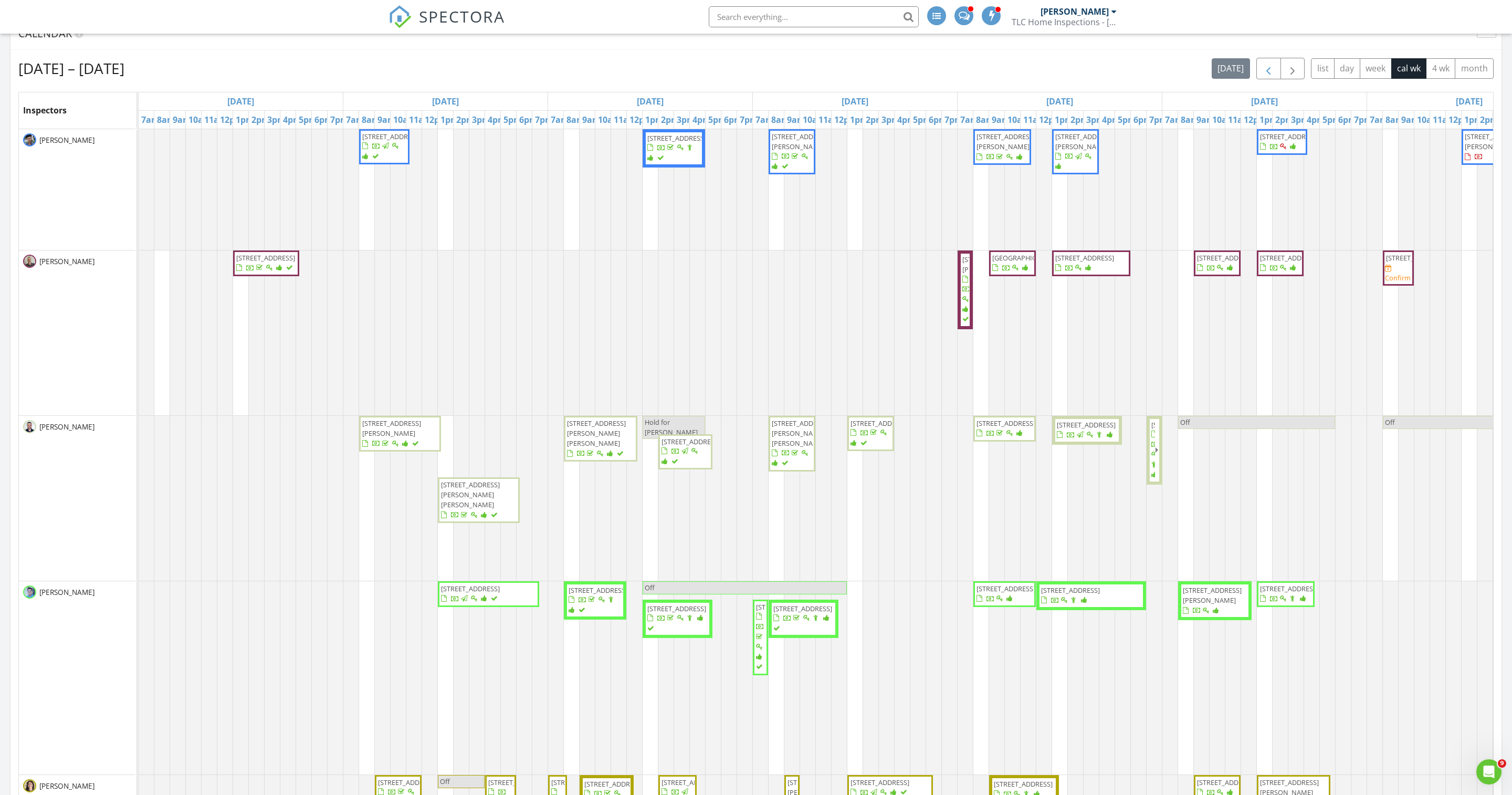
click at [1262, 75] on span "button" at bounding box center [1268, 68] width 13 height 13
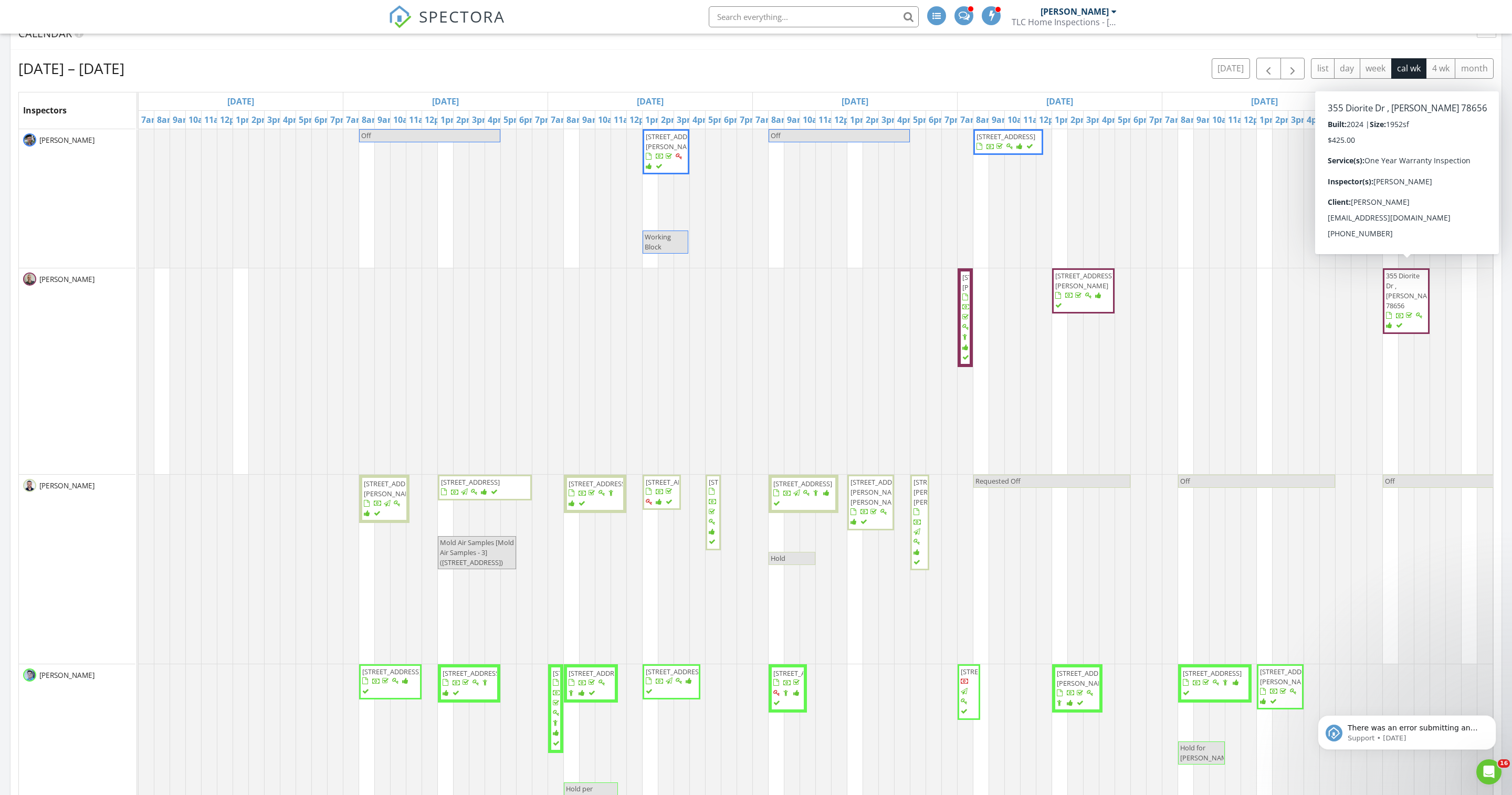
scroll to position [444, 0]
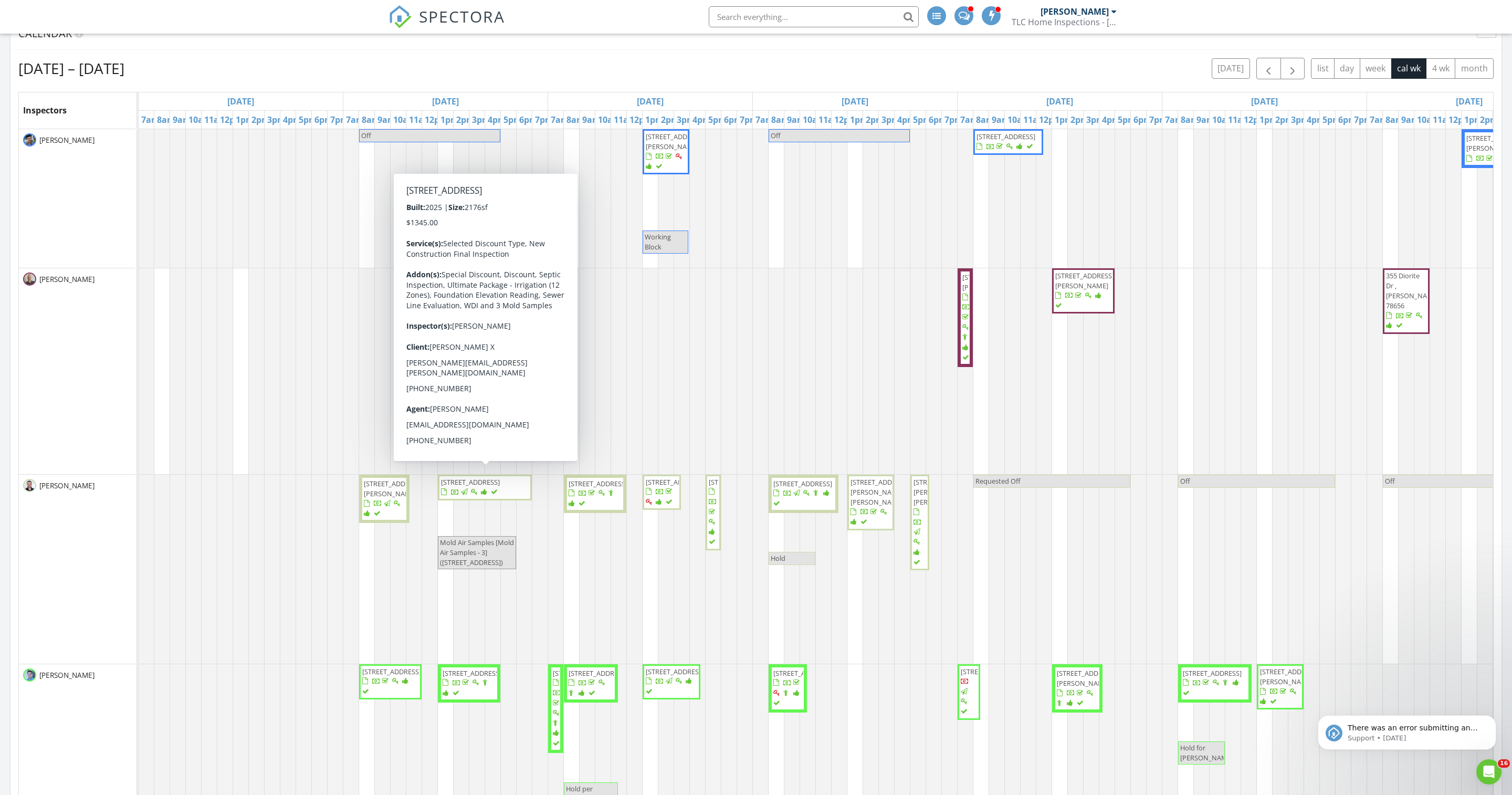
click at [461, 487] on span "[STREET_ADDRESS]" at bounding box center [470, 482] width 59 height 9
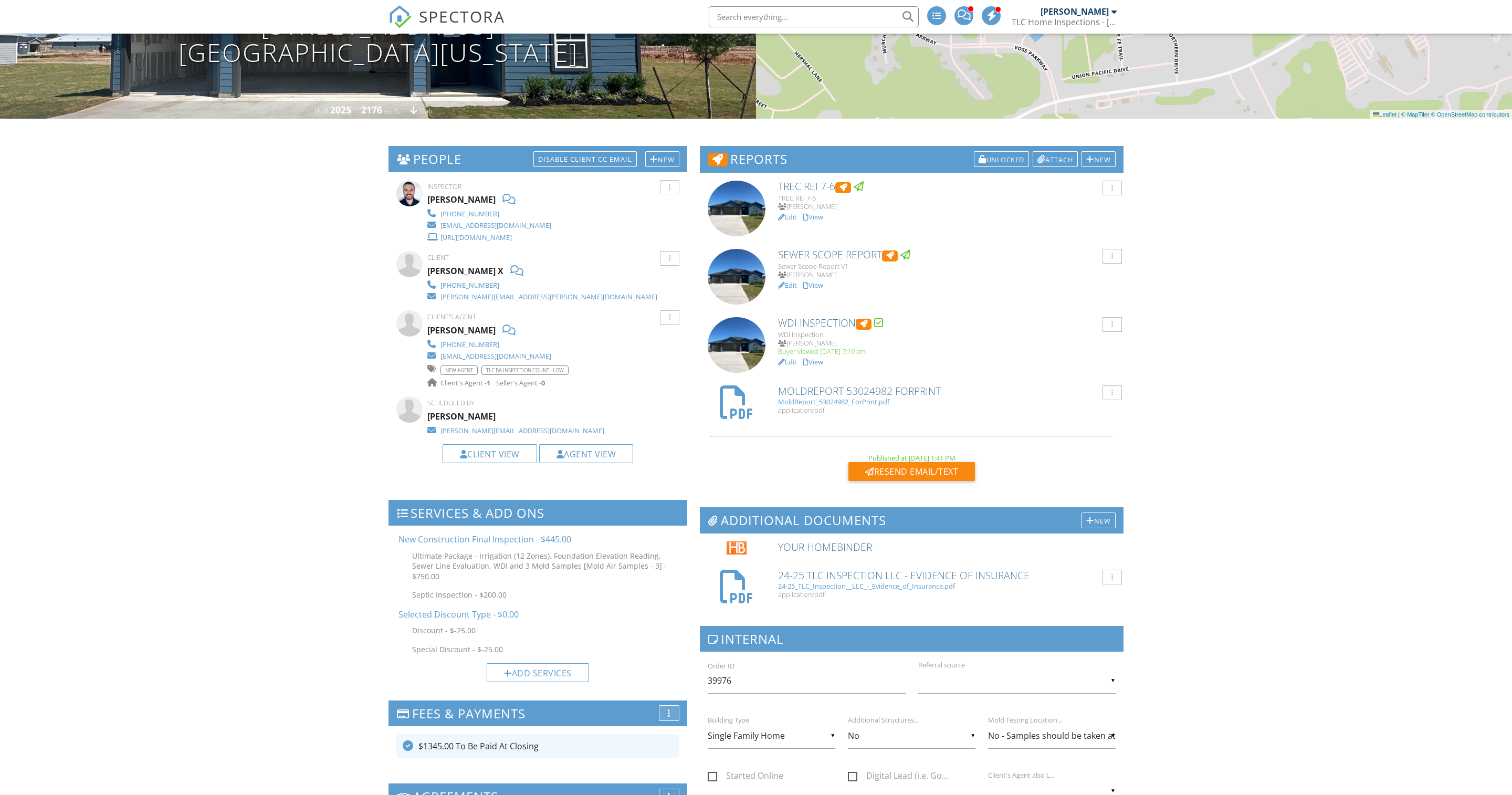
scroll to position [251, 0]
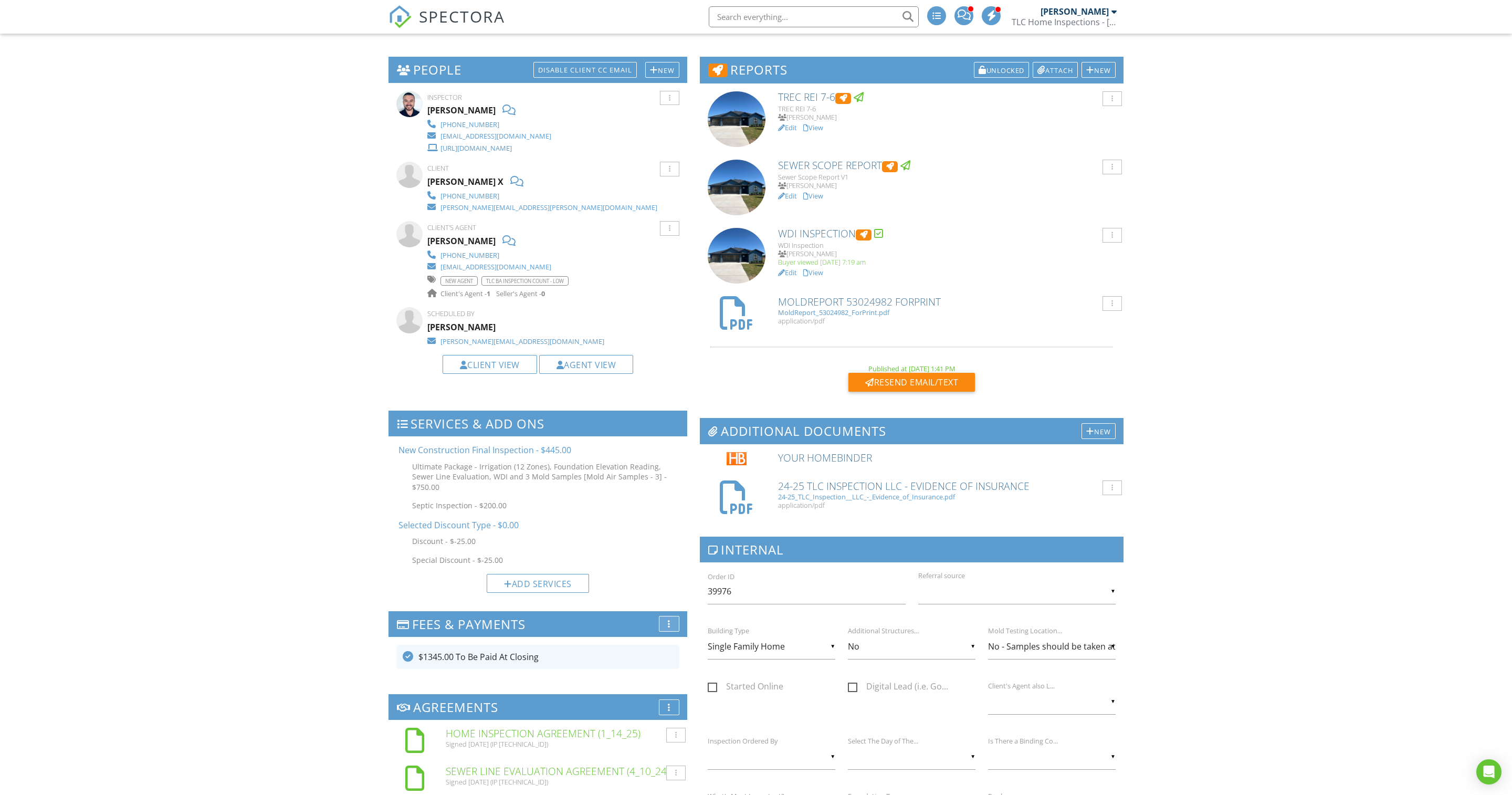
click at [671, 632] on div "More" at bounding box center [669, 624] width 21 height 15
click at [671, 633] on div at bounding box center [672, 630] width 9 height 9
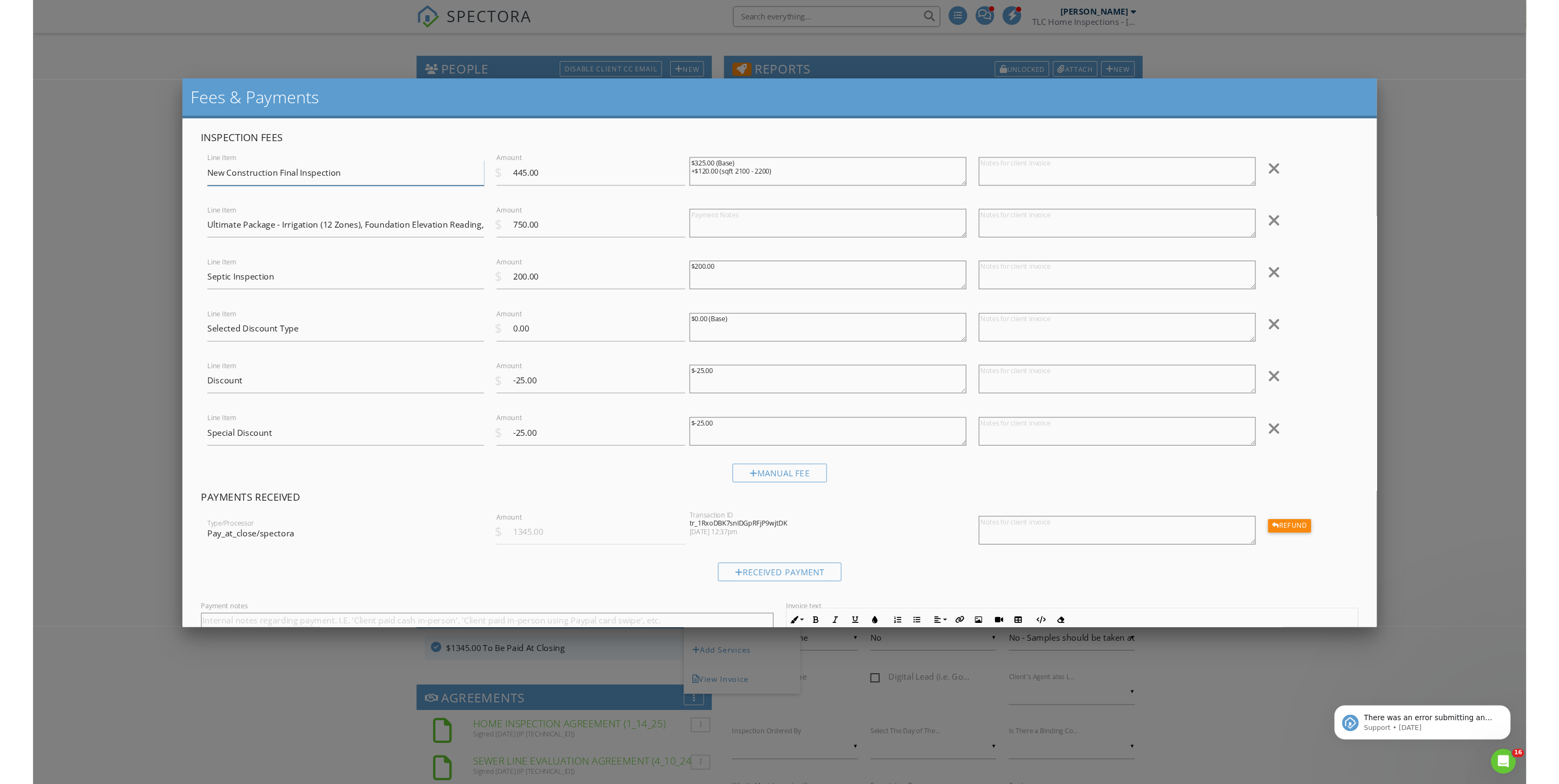
scroll to position [0, 0]
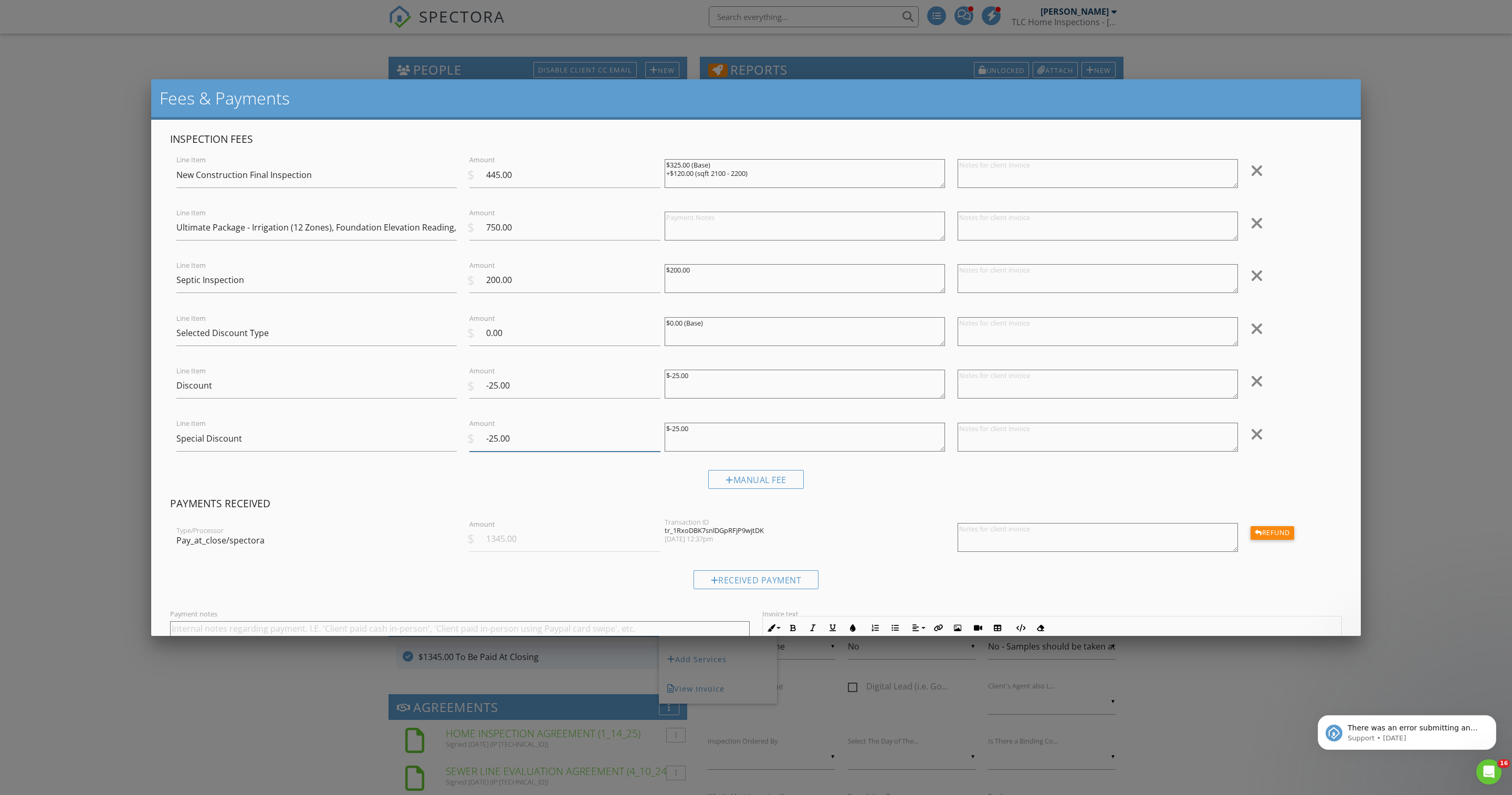
click at [496, 452] on input "-25.00" at bounding box center [564, 438] width 191 height 26
type input "-50.00"
click at [679, 444] on textarea "$-25.00" at bounding box center [805, 437] width 281 height 29
click at [684, 444] on textarea "$-25.00" at bounding box center [805, 437] width 281 height 29
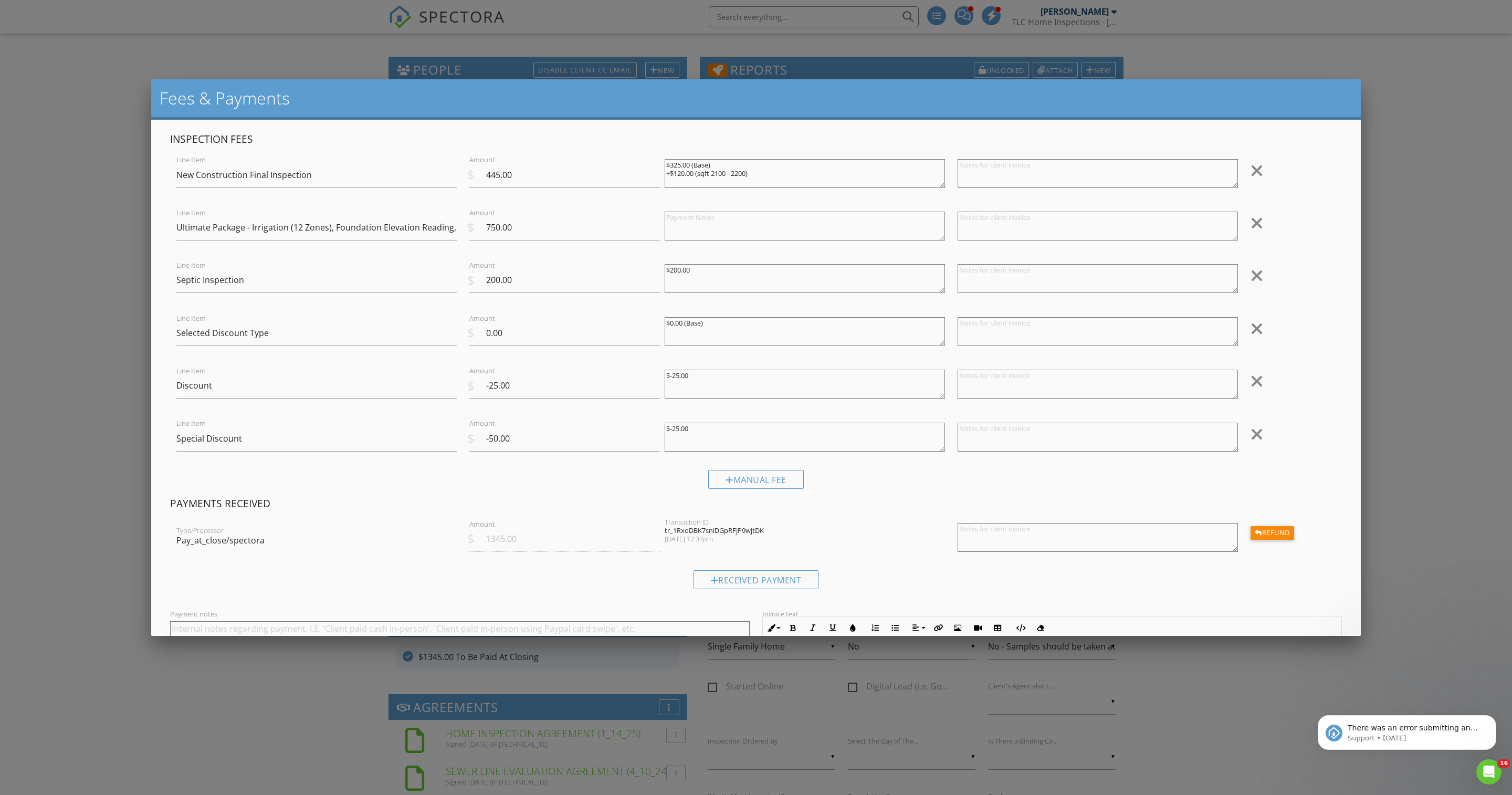
click at [685, 441] on textarea "$-25.00" at bounding box center [805, 437] width 281 height 29
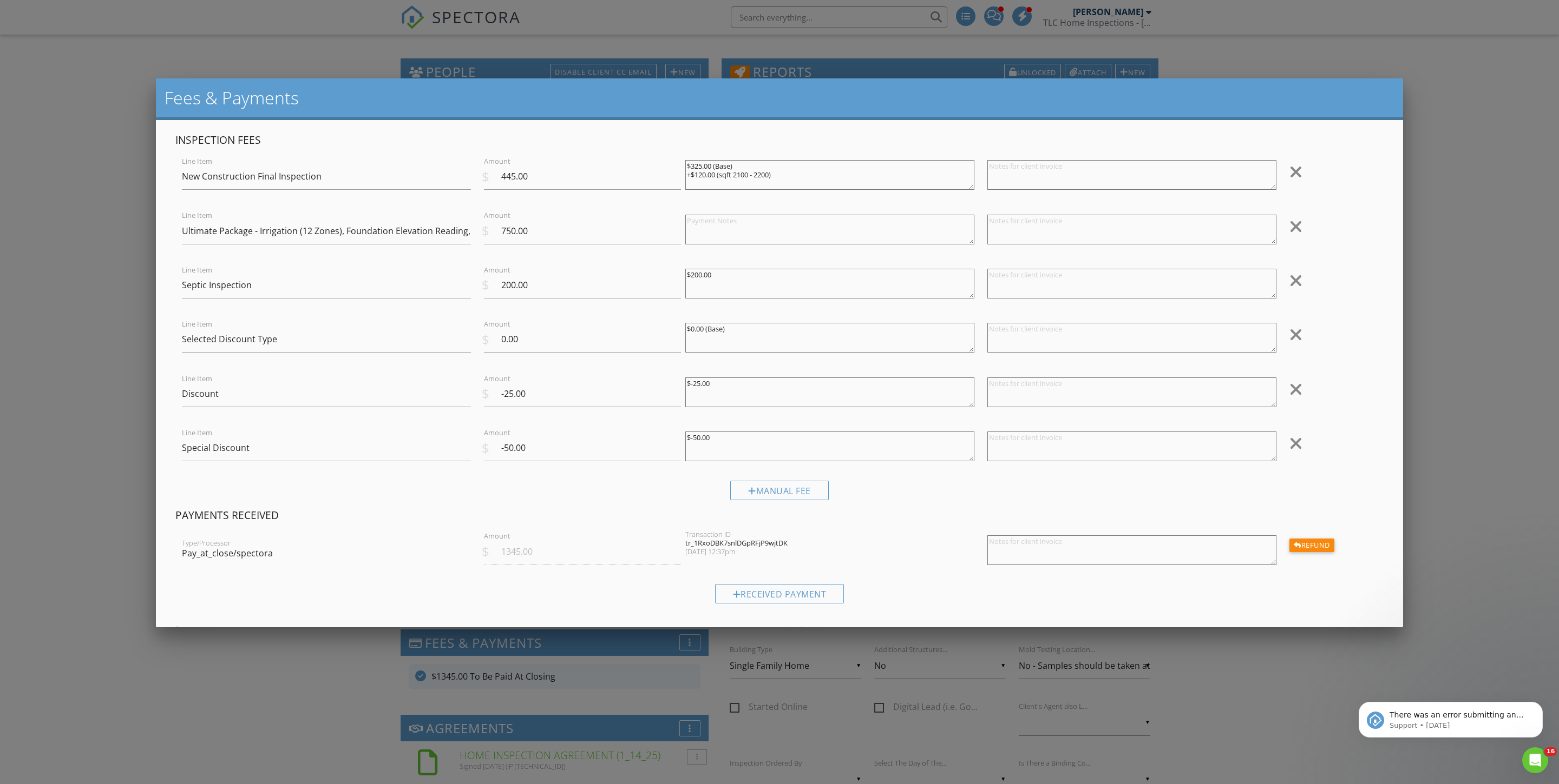
type textarea "$-50.00"
click at [1292, 398] on div at bounding box center [1295, 390] width 13 height 18
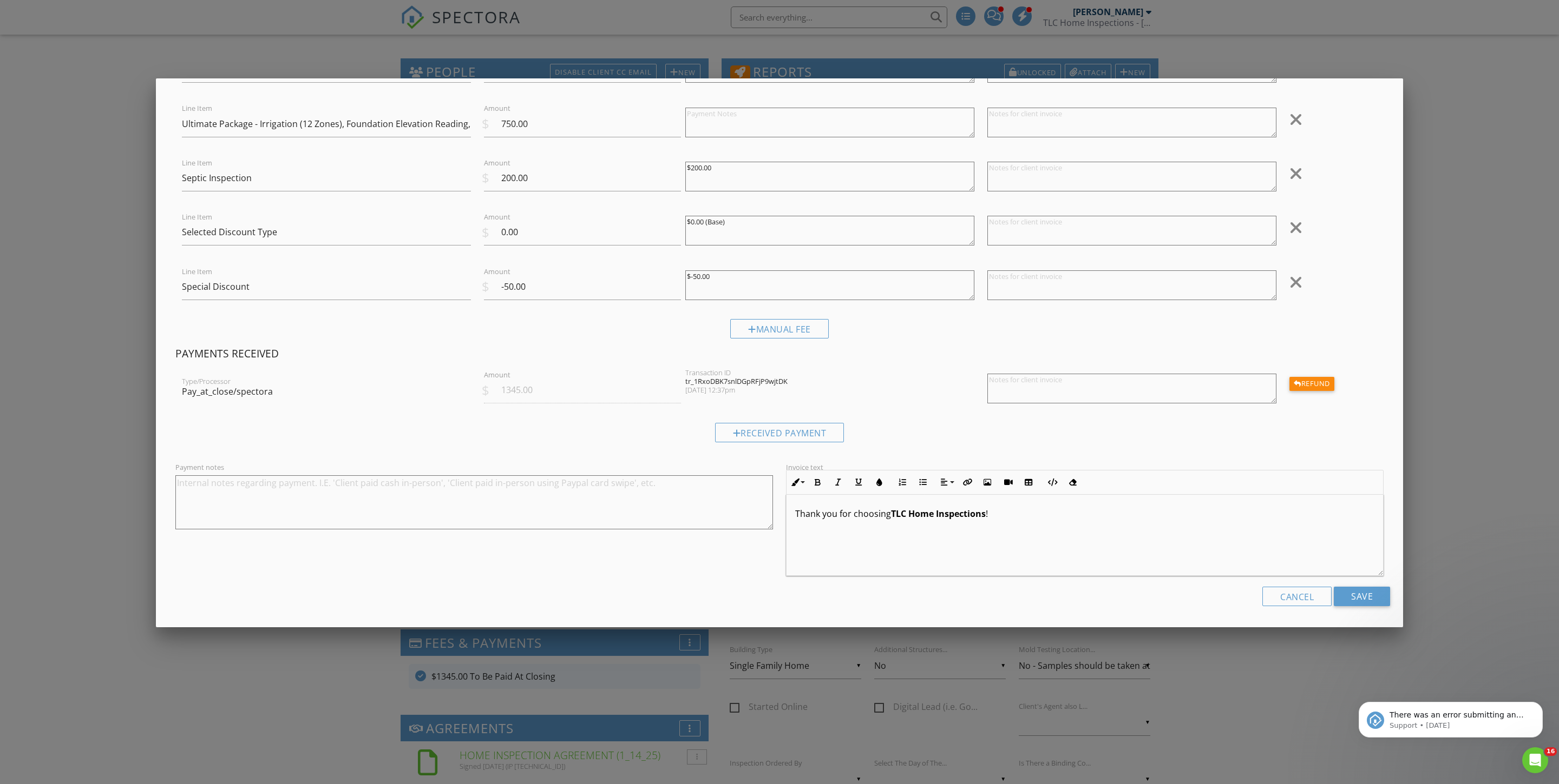
scroll to position [128, 0]
click at [1352, 596] on input "Save" at bounding box center [1361, 597] width 56 height 19
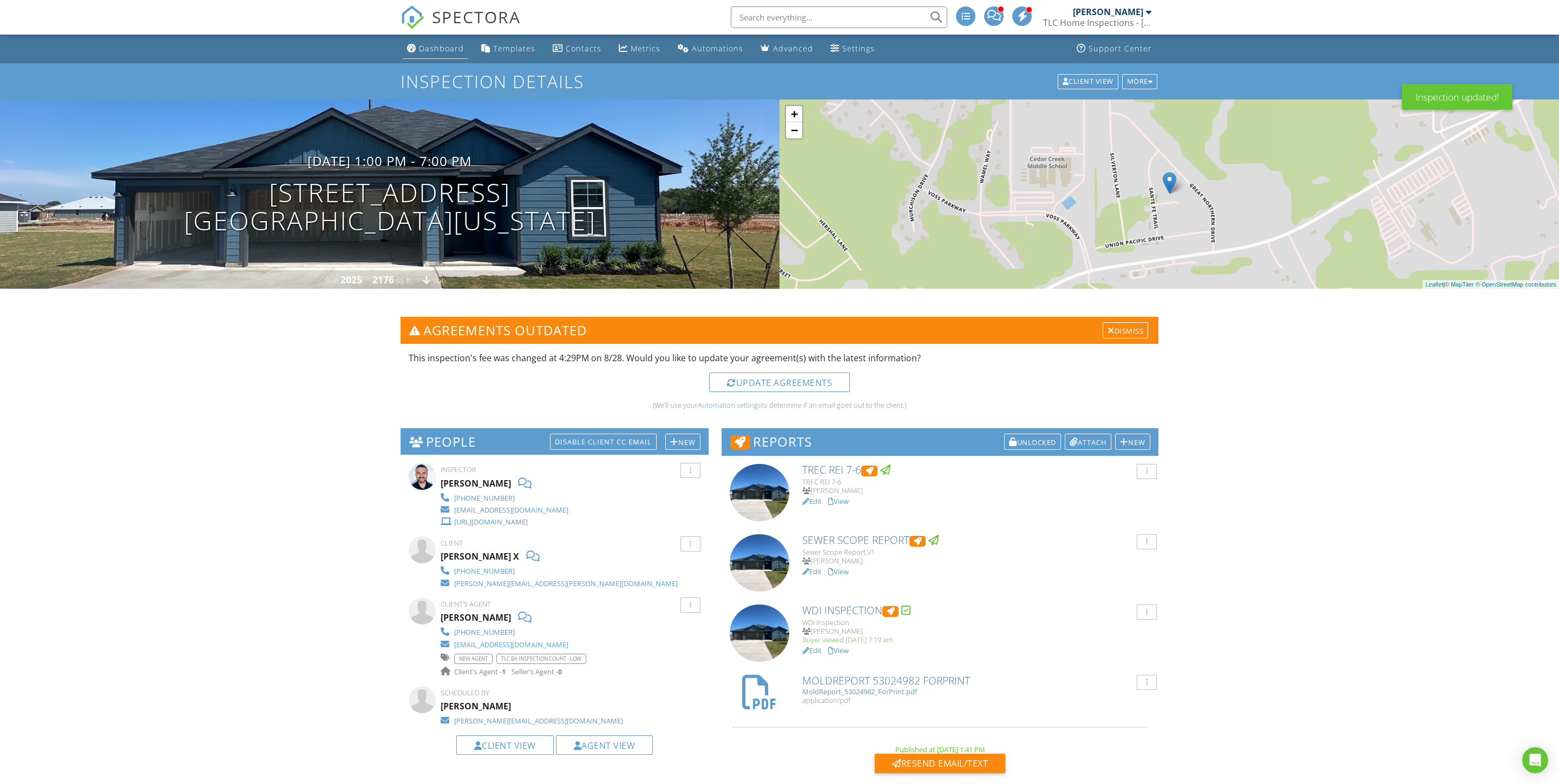
click at [440, 49] on div "Dashboard" at bounding box center [441, 49] width 45 height 11
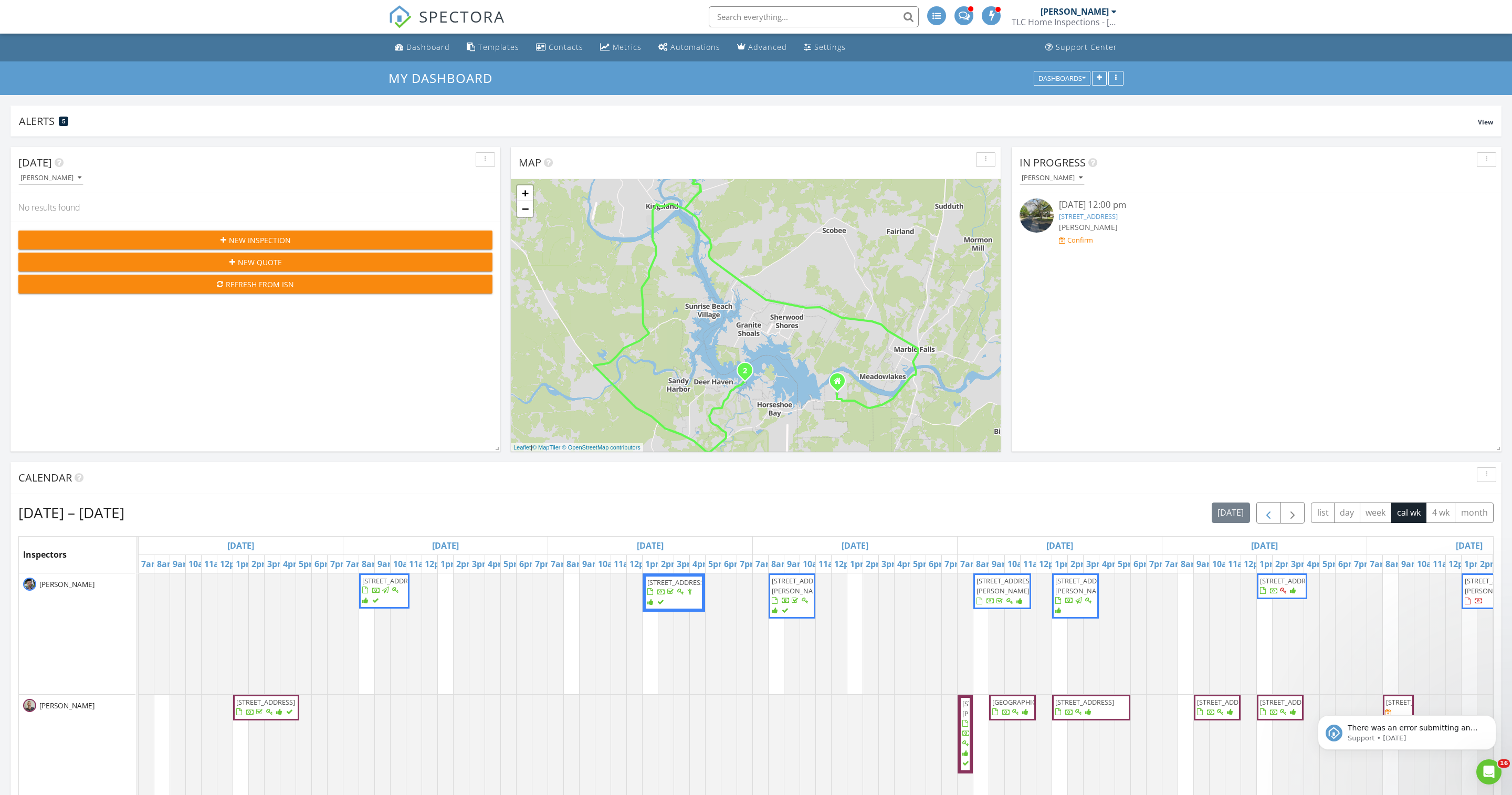
click at [1256, 517] on button "button" at bounding box center [1268, 512] width 25 height 21
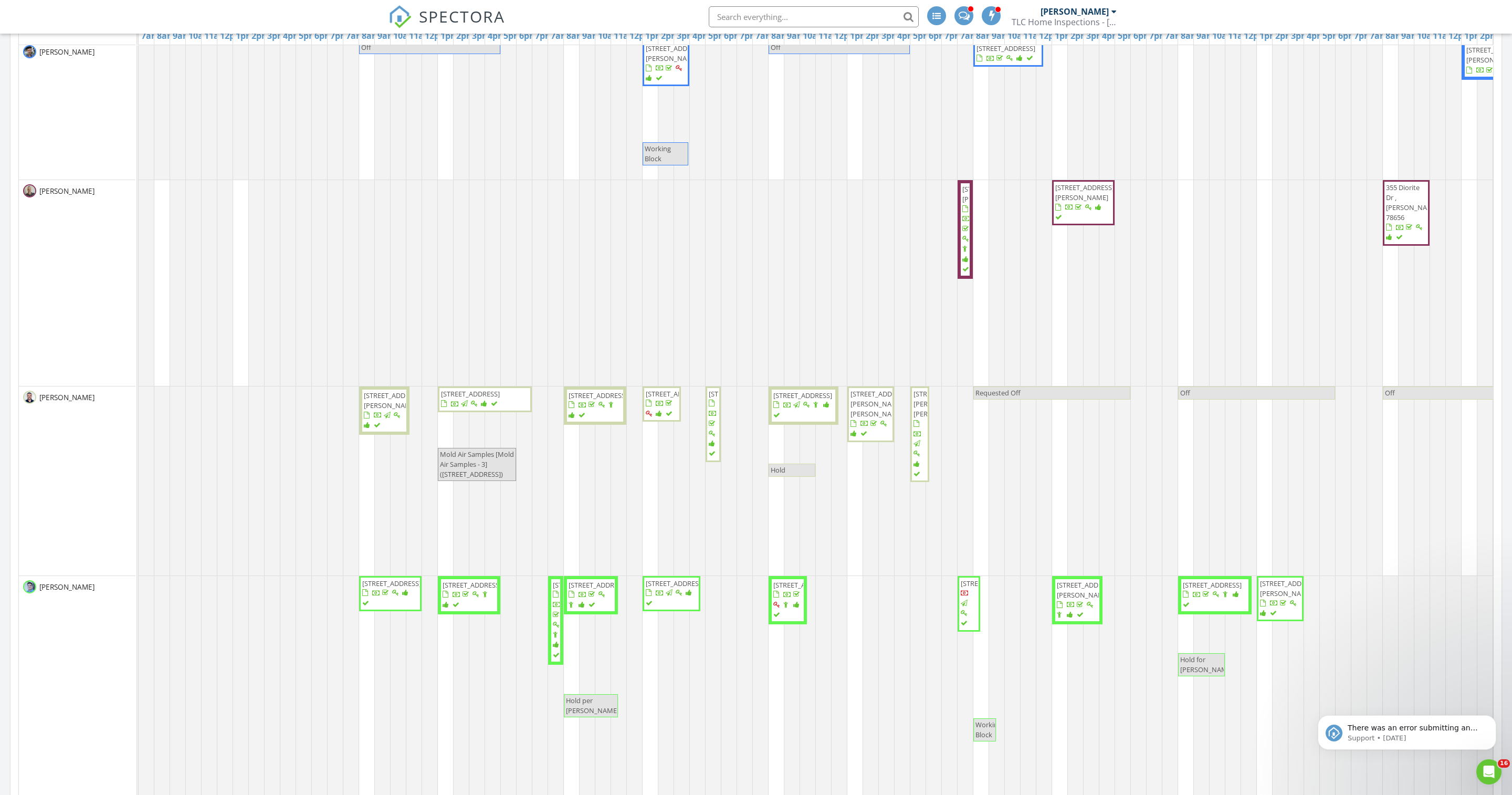
scroll to position [5, 0]
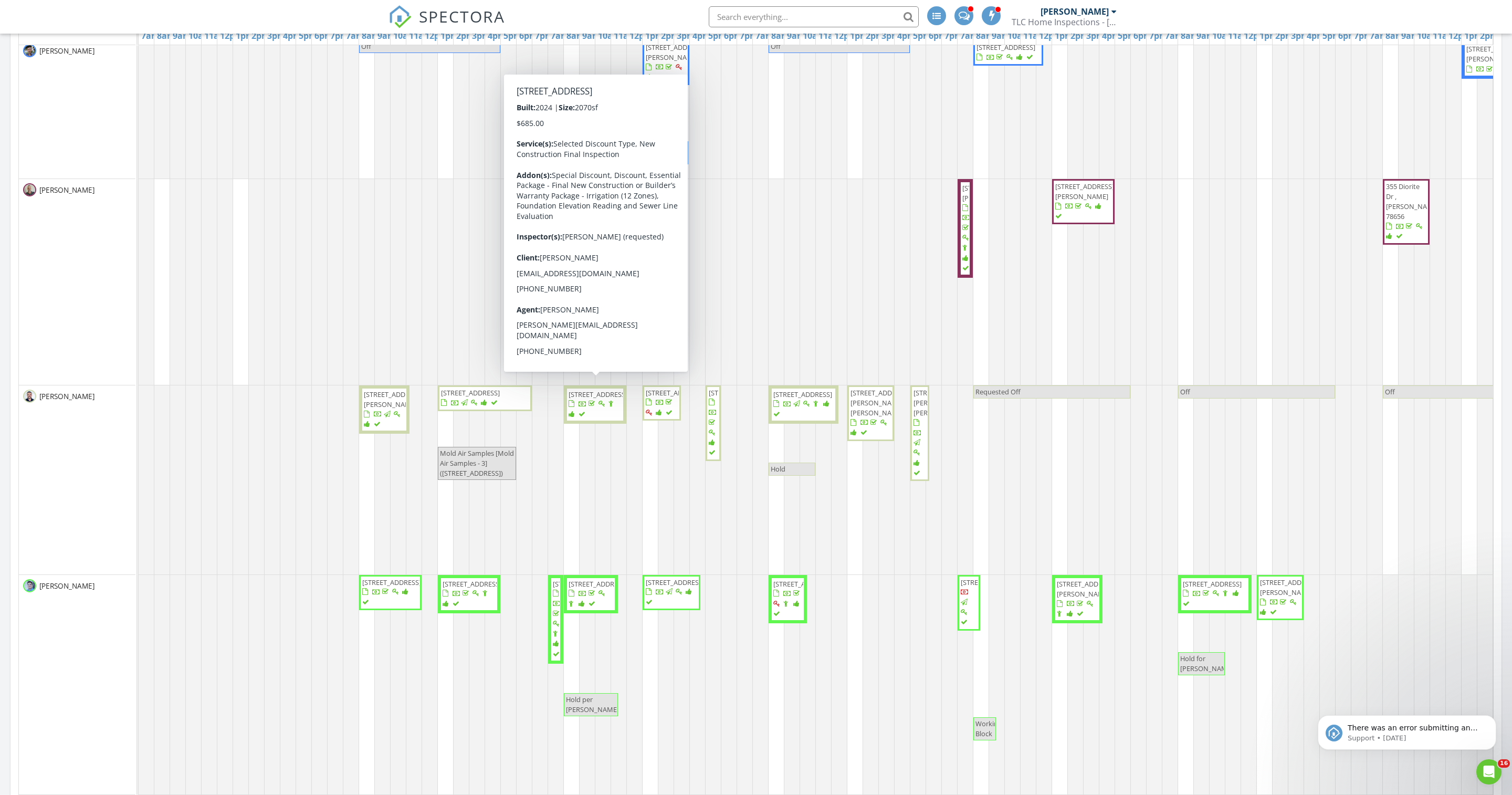
click at [601, 420] on span "7005 Taruca Ln, Austin 78736" at bounding box center [595, 405] width 55 height 31
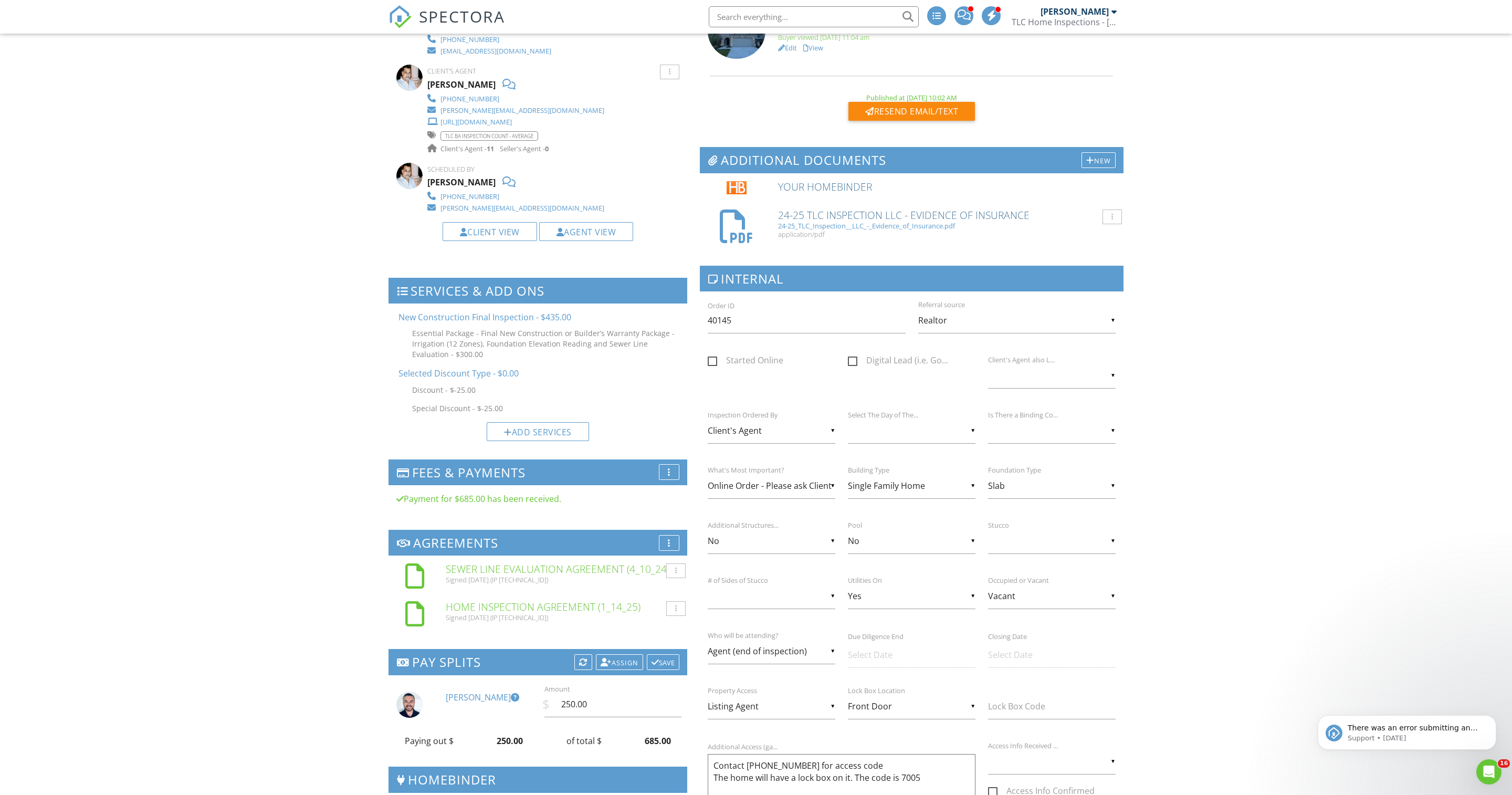
scroll to position [408, 0]
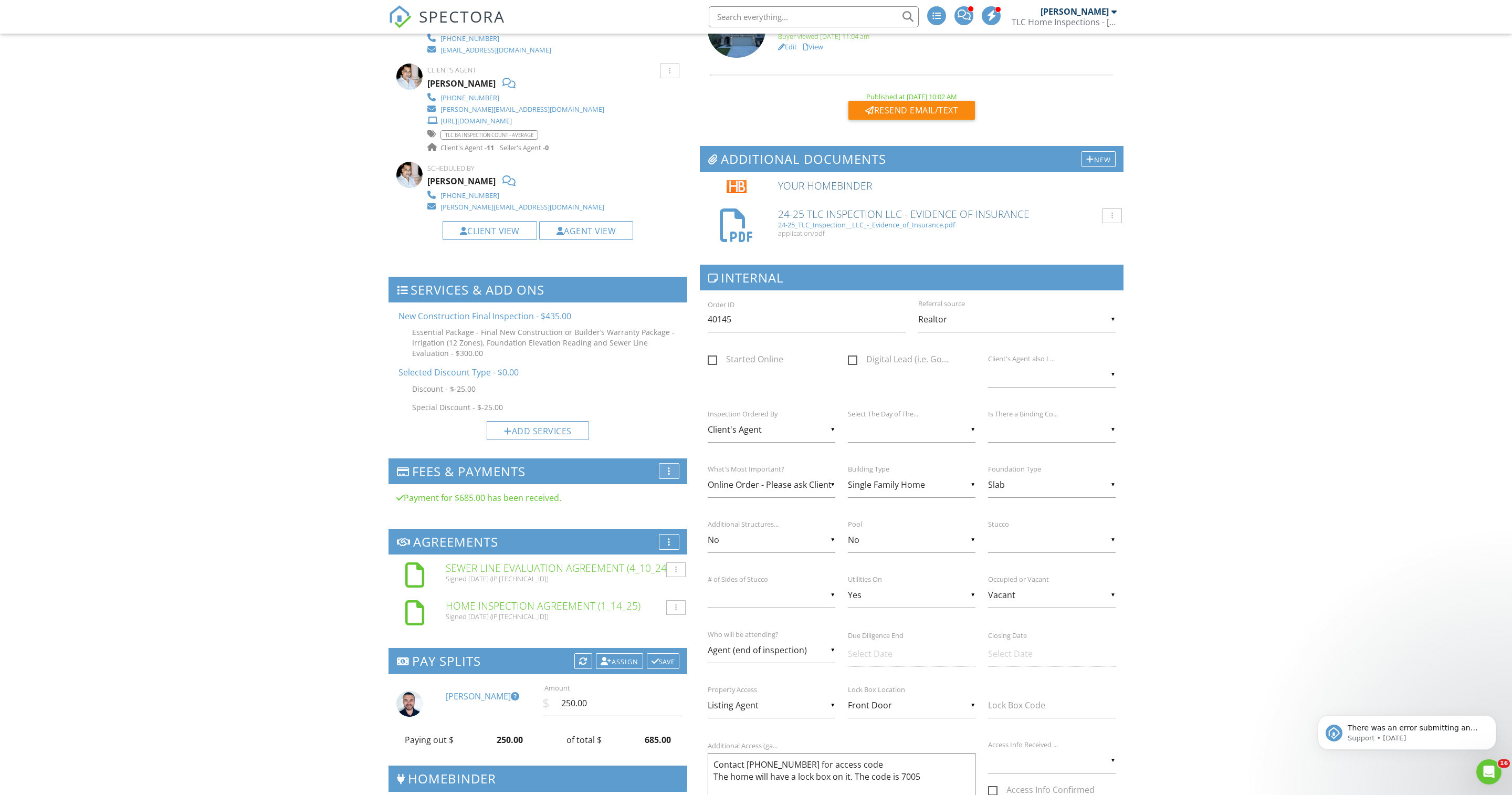
click at [667, 478] on div "More" at bounding box center [669, 471] width 21 height 15
click at [671, 481] on div at bounding box center [672, 477] width 9 height 9
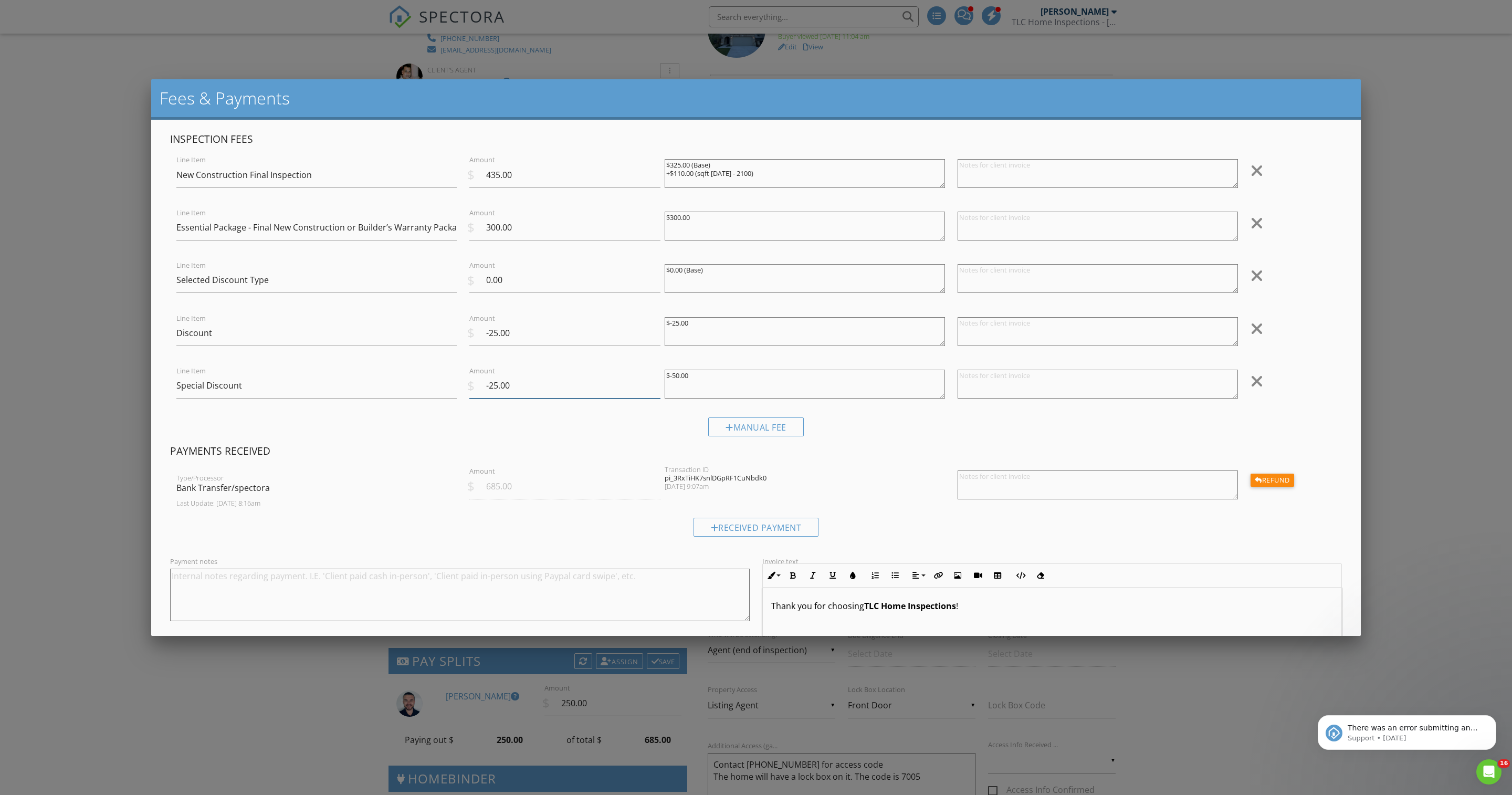
click at [499, 399] on input "-25.00" at bounding box center [564, 386] width 191 height 26
type input "-50.00"
click at [1253, 336] on div at bounding box center [1256, 329] width 13 height 17
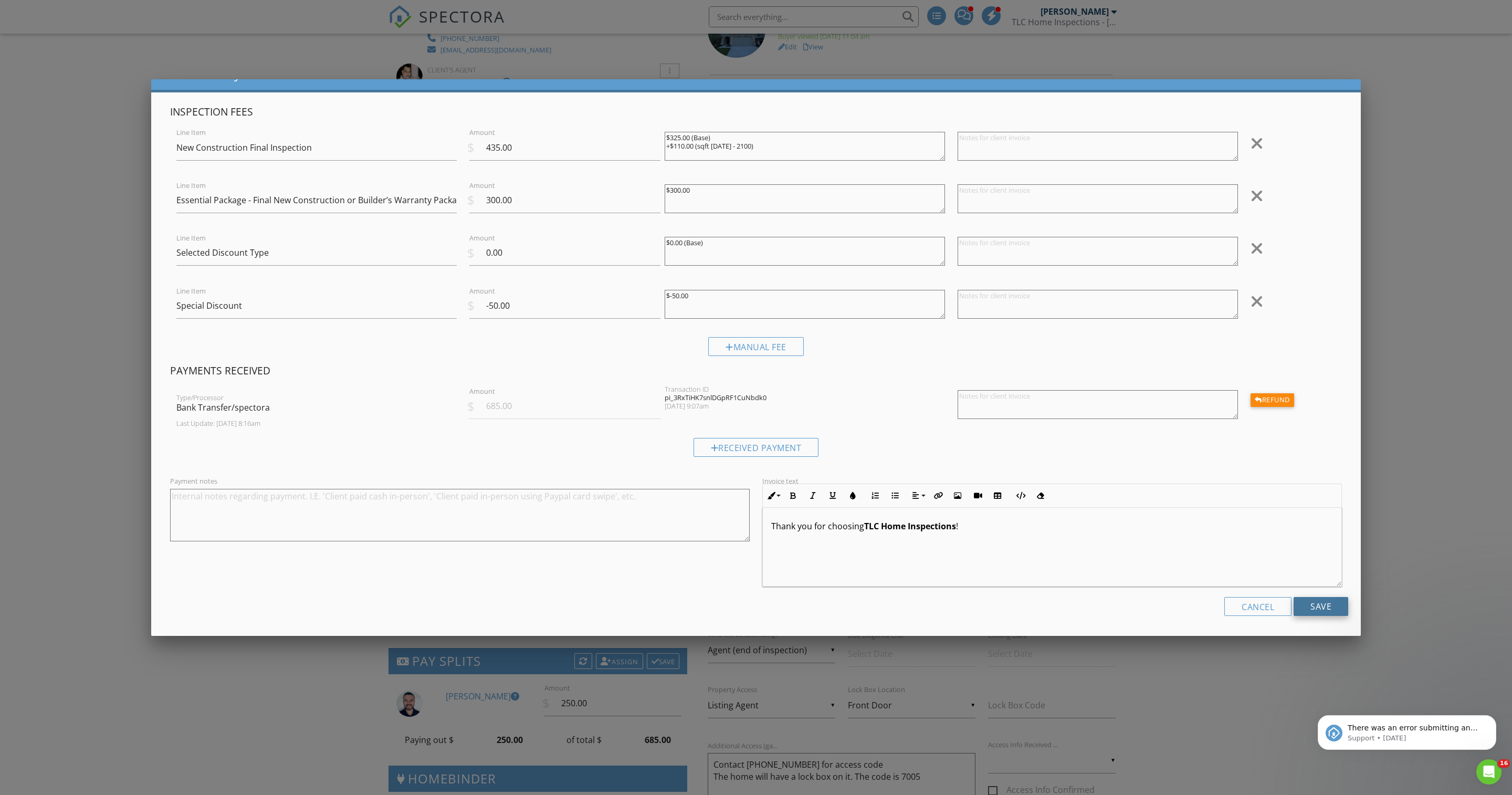
scroll to position [50, 0]
click at [1311, 607] on input "Save" at bounding box center [1320, 606] width 55 height 19
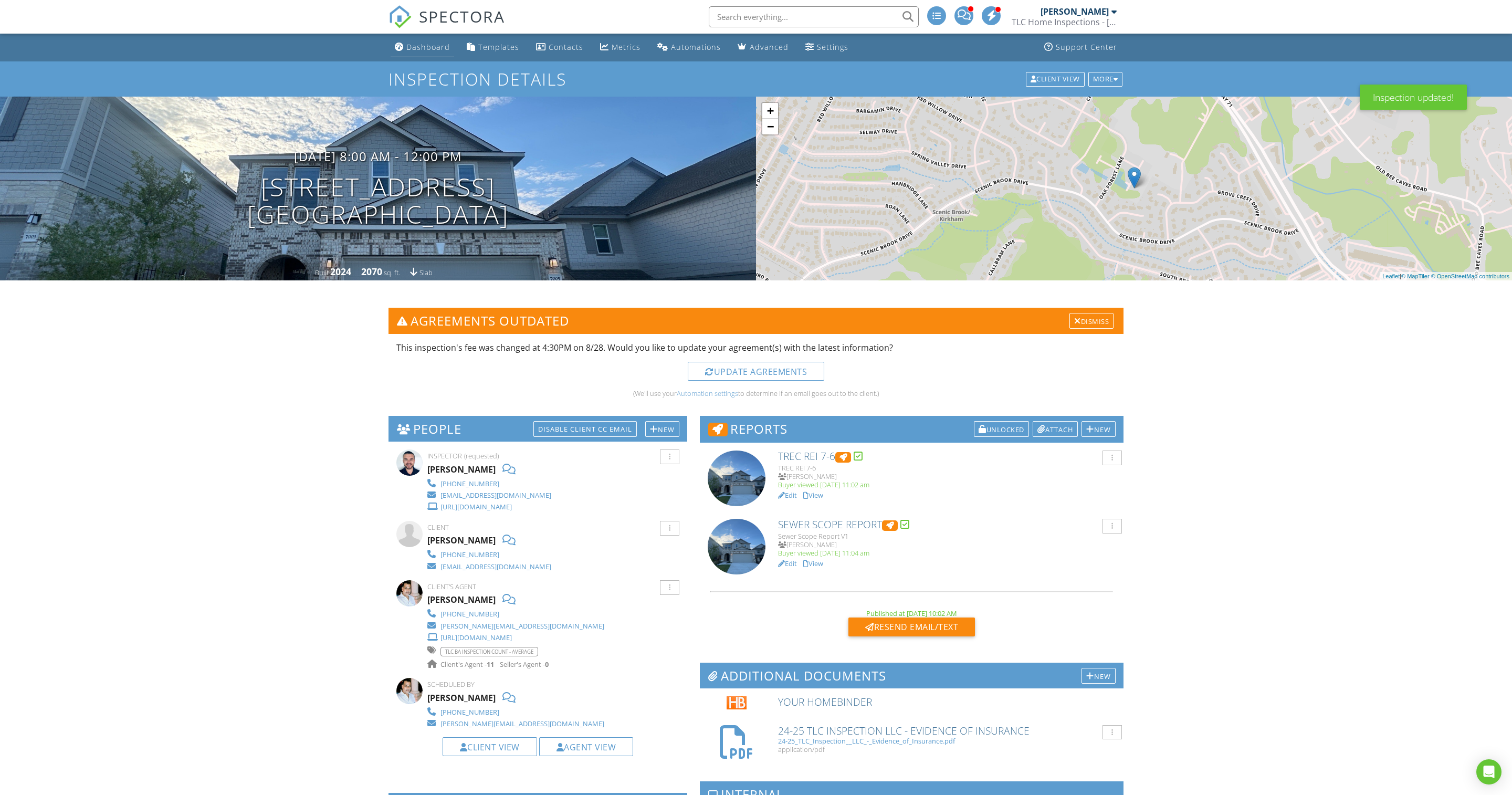
click at [426, 51] on div "Dashboard" at bounding box center [428, 47] width 44 height 10
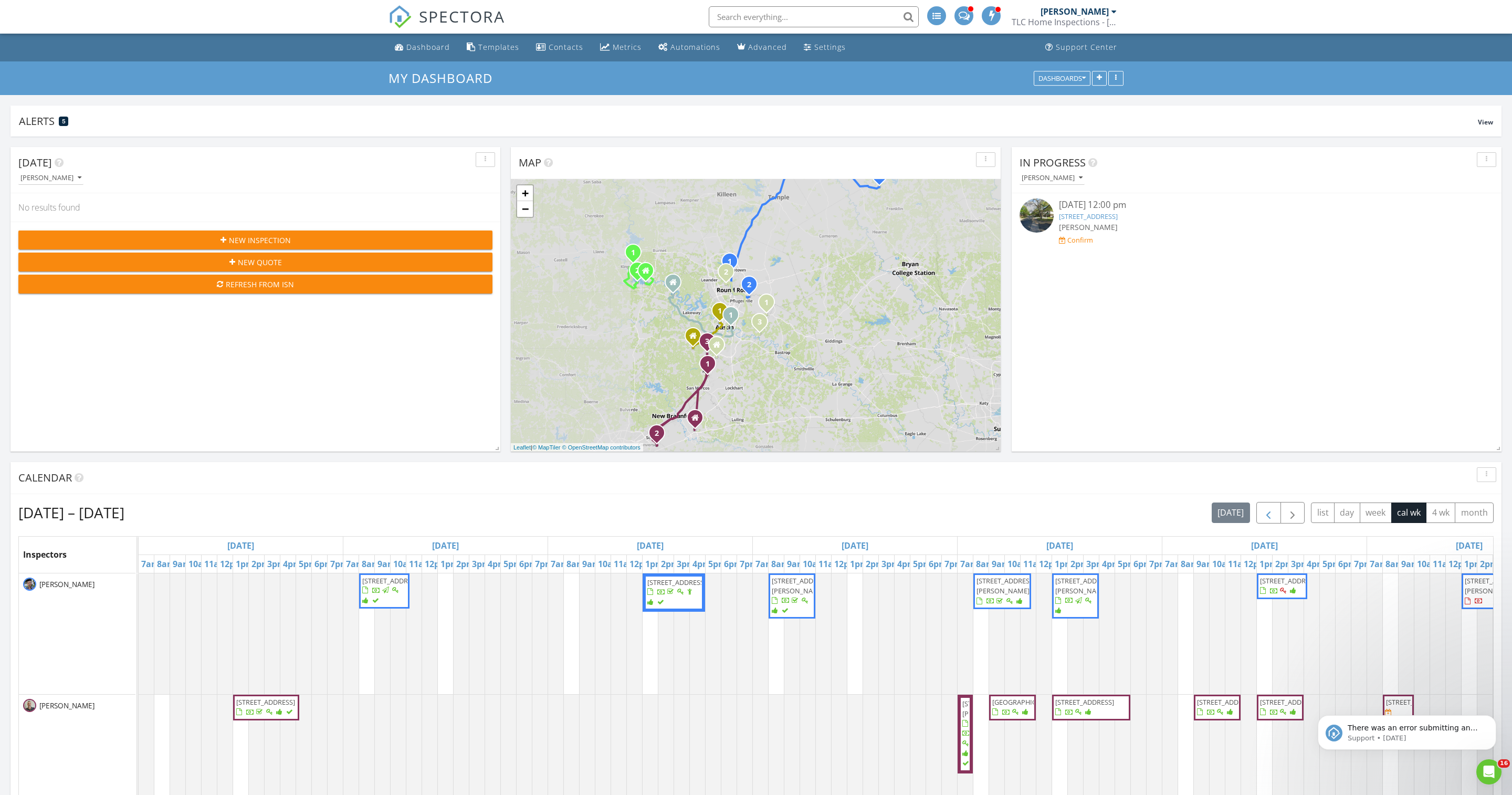
click at [1256, 519] on button "button" at bounding box center [1268, 512] width 25 height 21
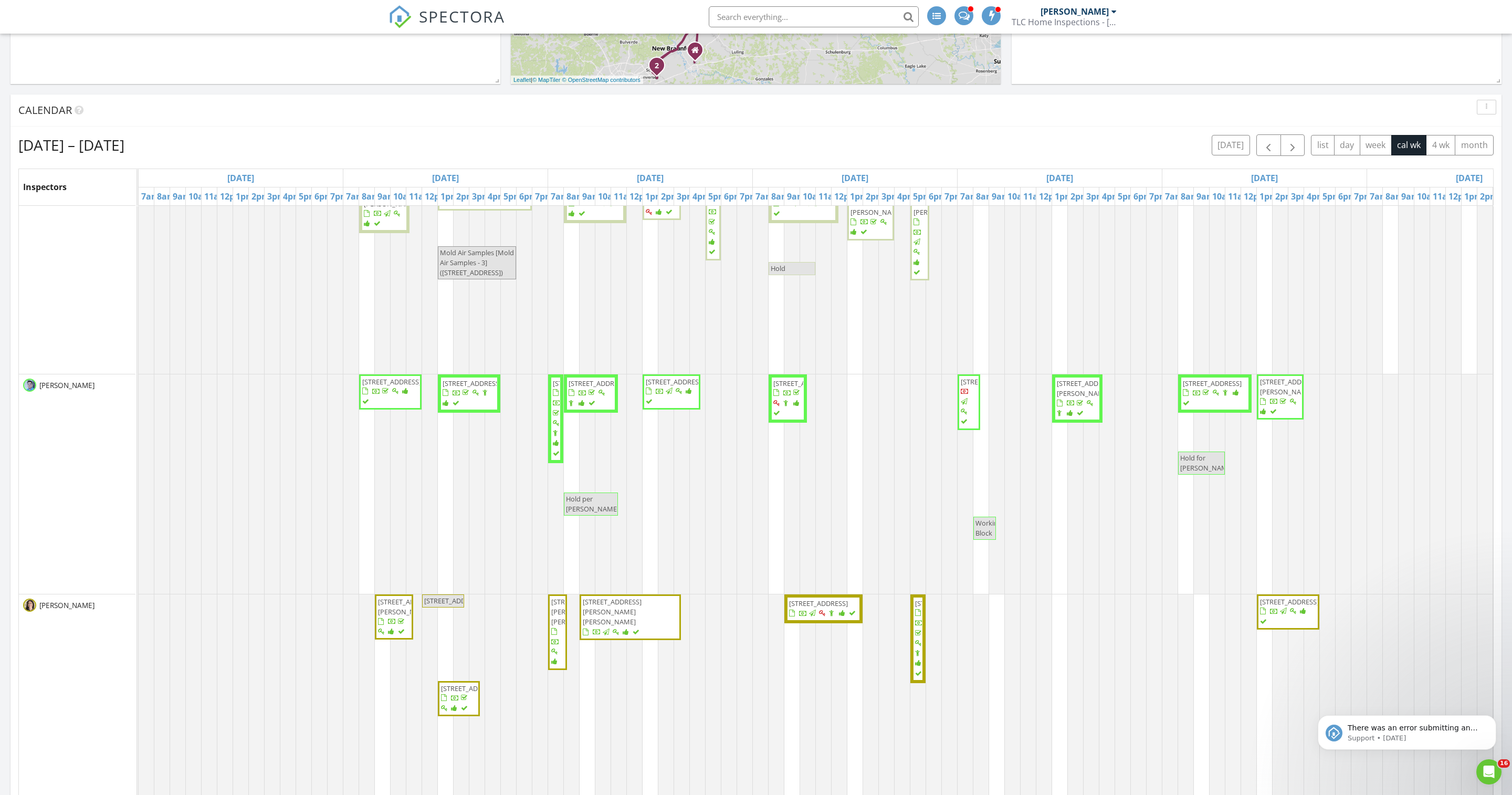
scroll to position [377, 0]
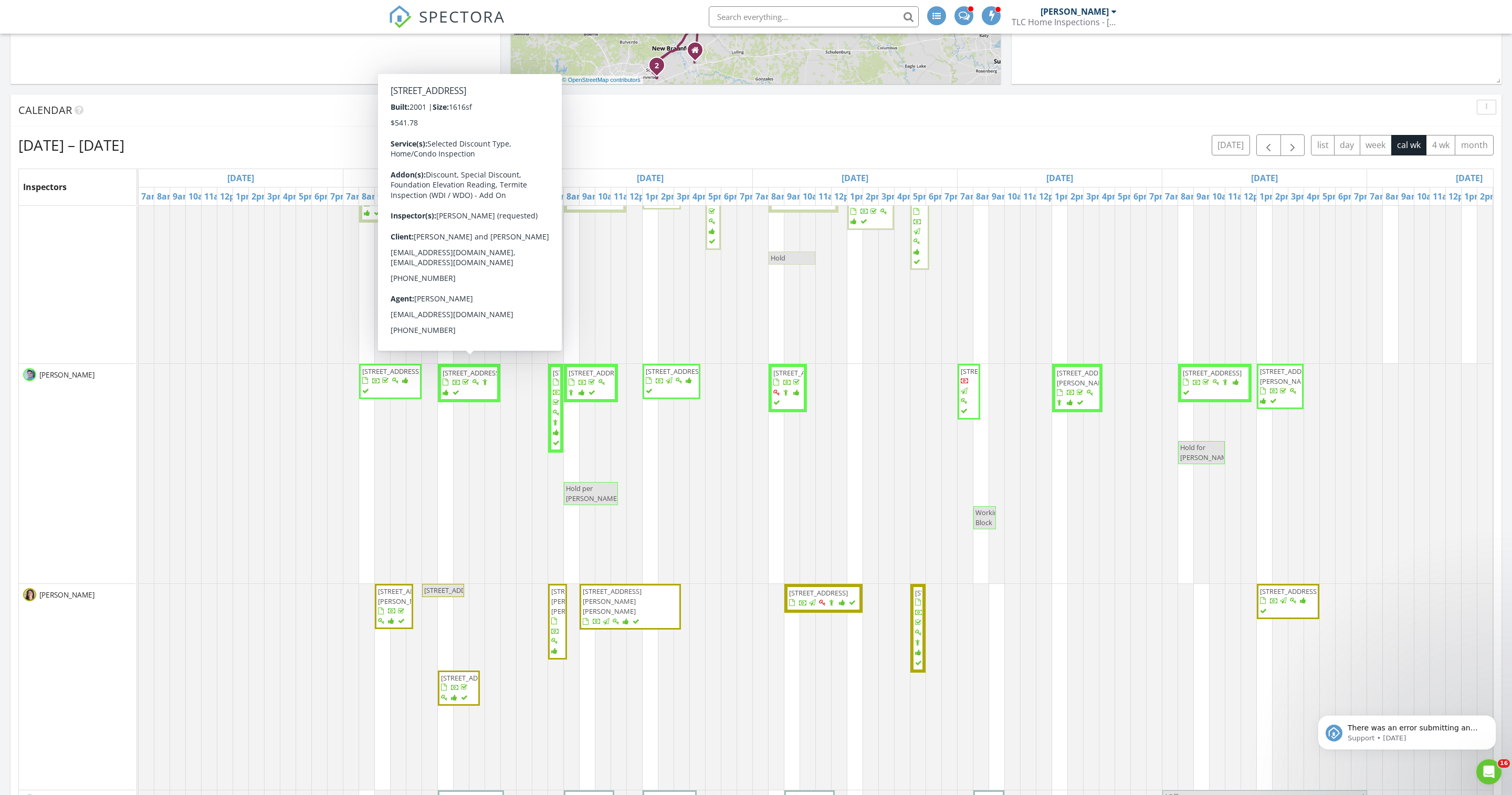
click at [477, 399] on span "[STREET_ADDRESS]" at bounding box center [469, 383] width 55 height 31
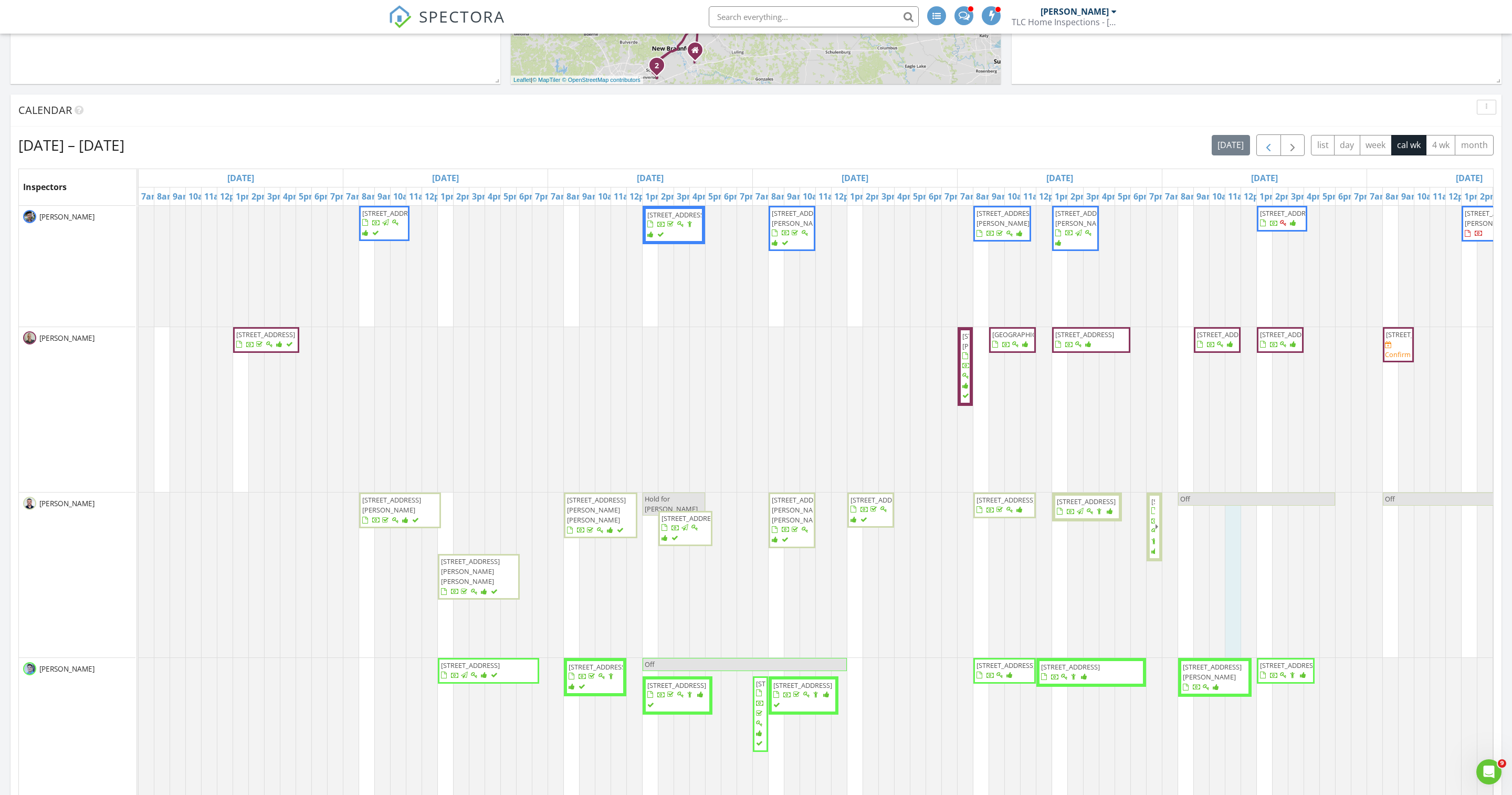
click at [1256, 156] on button "button" at bounding box center [1268, 145] width 25 height 21
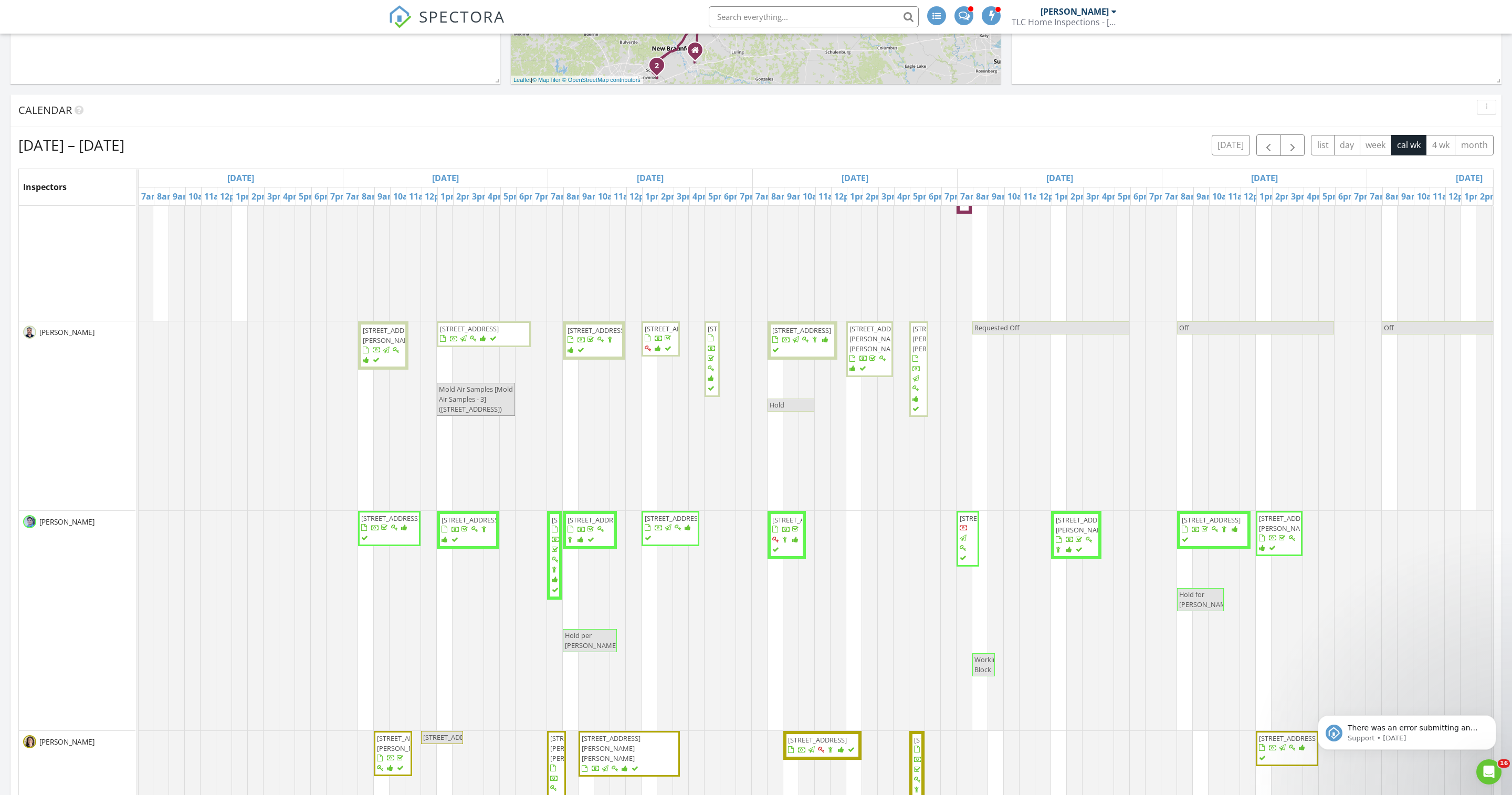
scroll to position [0, 1]
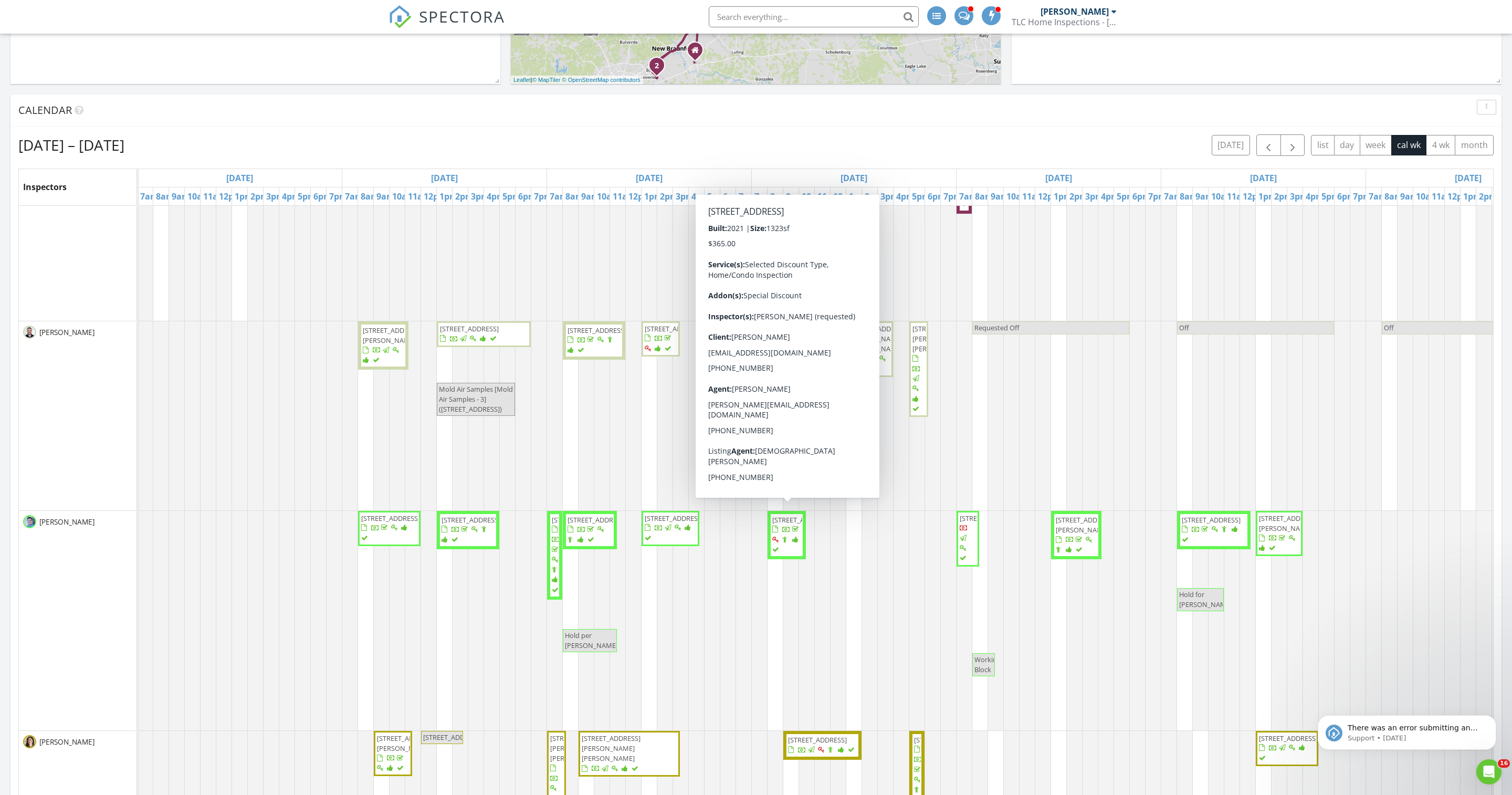
click at [780, 525] on span "[STREET_ADDRESS]" at bounding box center [801, 519] width 59 height 9
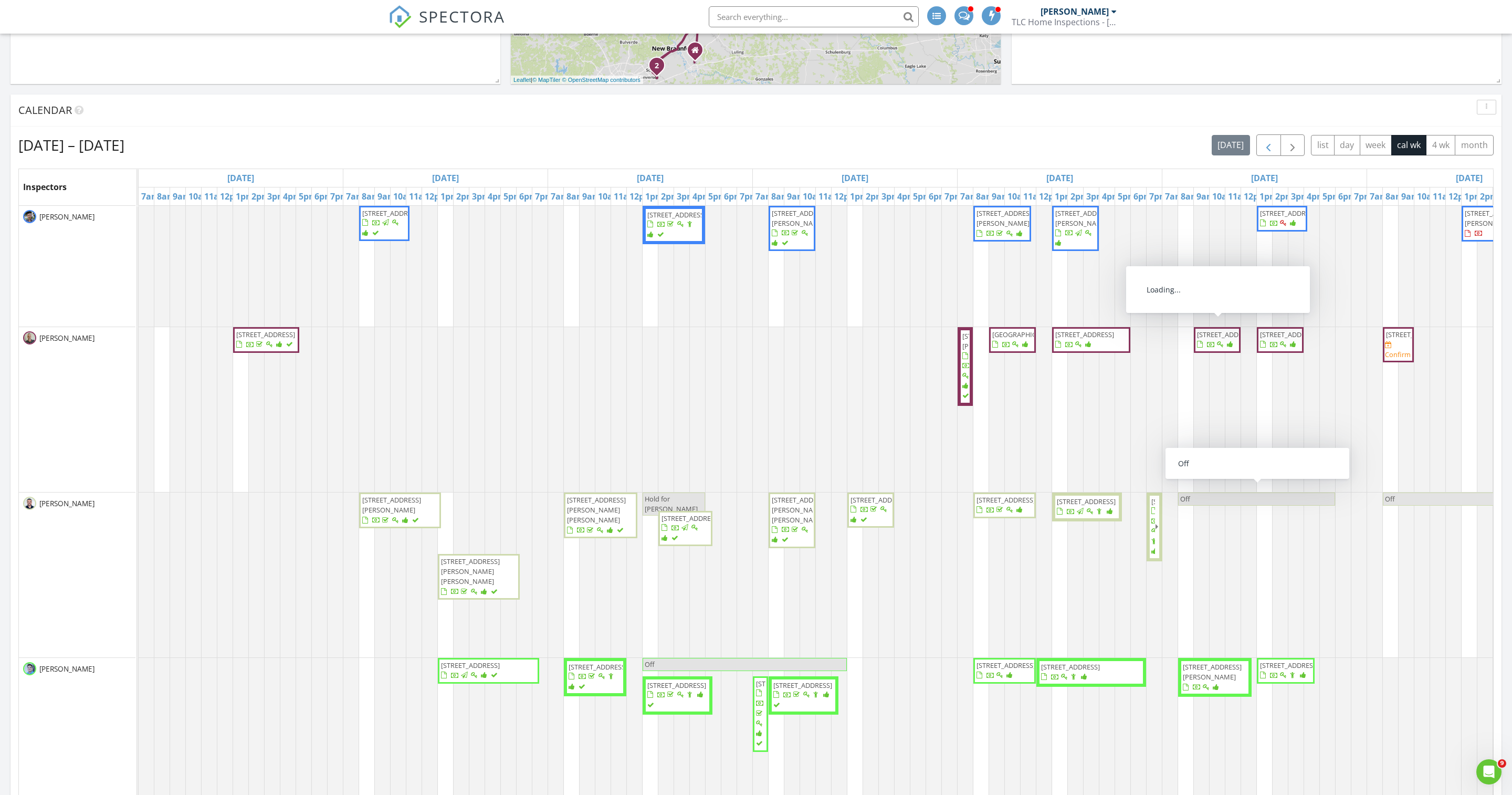
click at [1262, 151] on span "button" at bounding box center [1268, 145] width 13 height 13
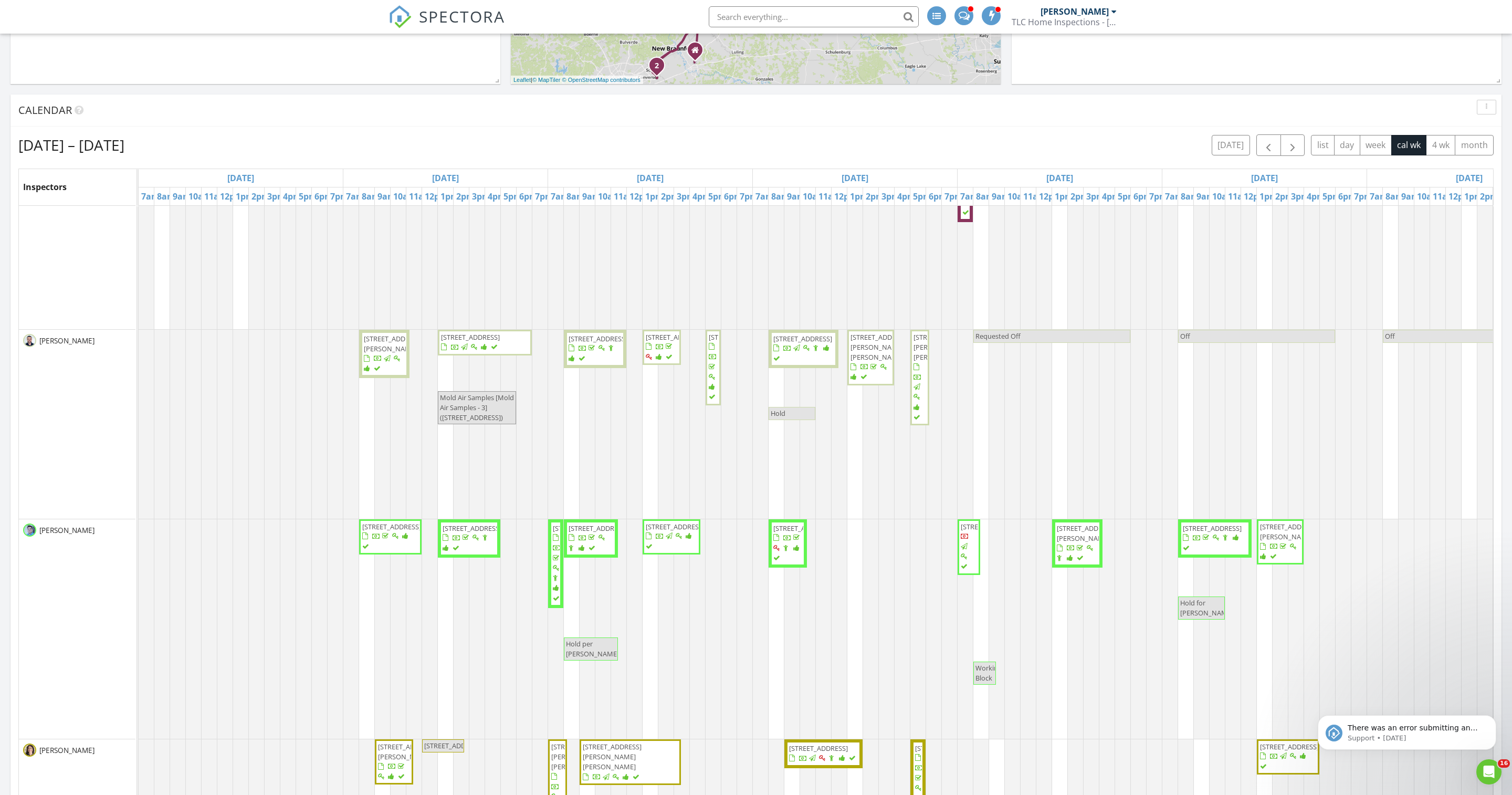
scroll to position [222, 0]
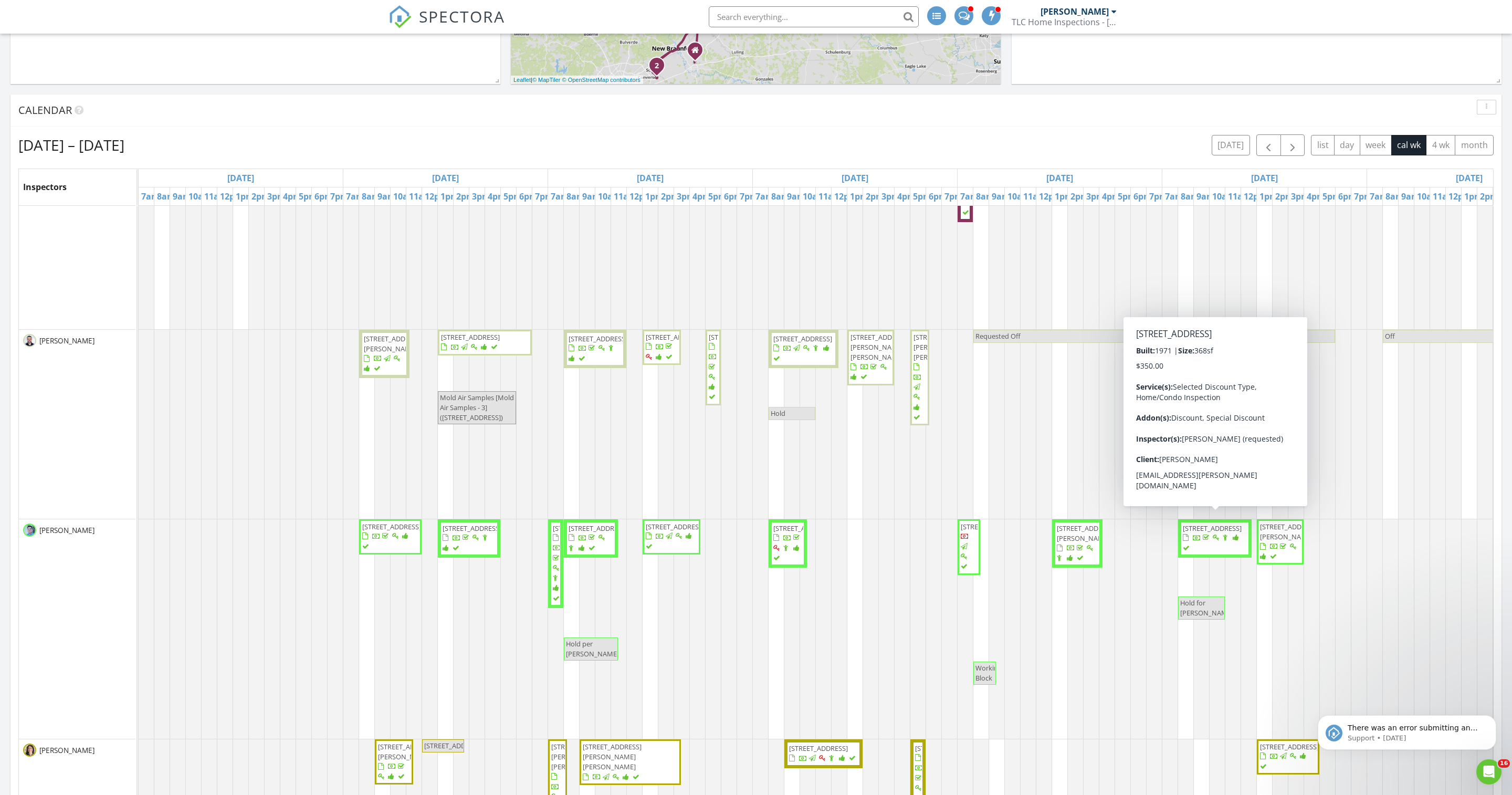
click at [1207, 533] on span "[STREET_ADDRESS]" at bounding box center [1212, 528] width 59 height 9
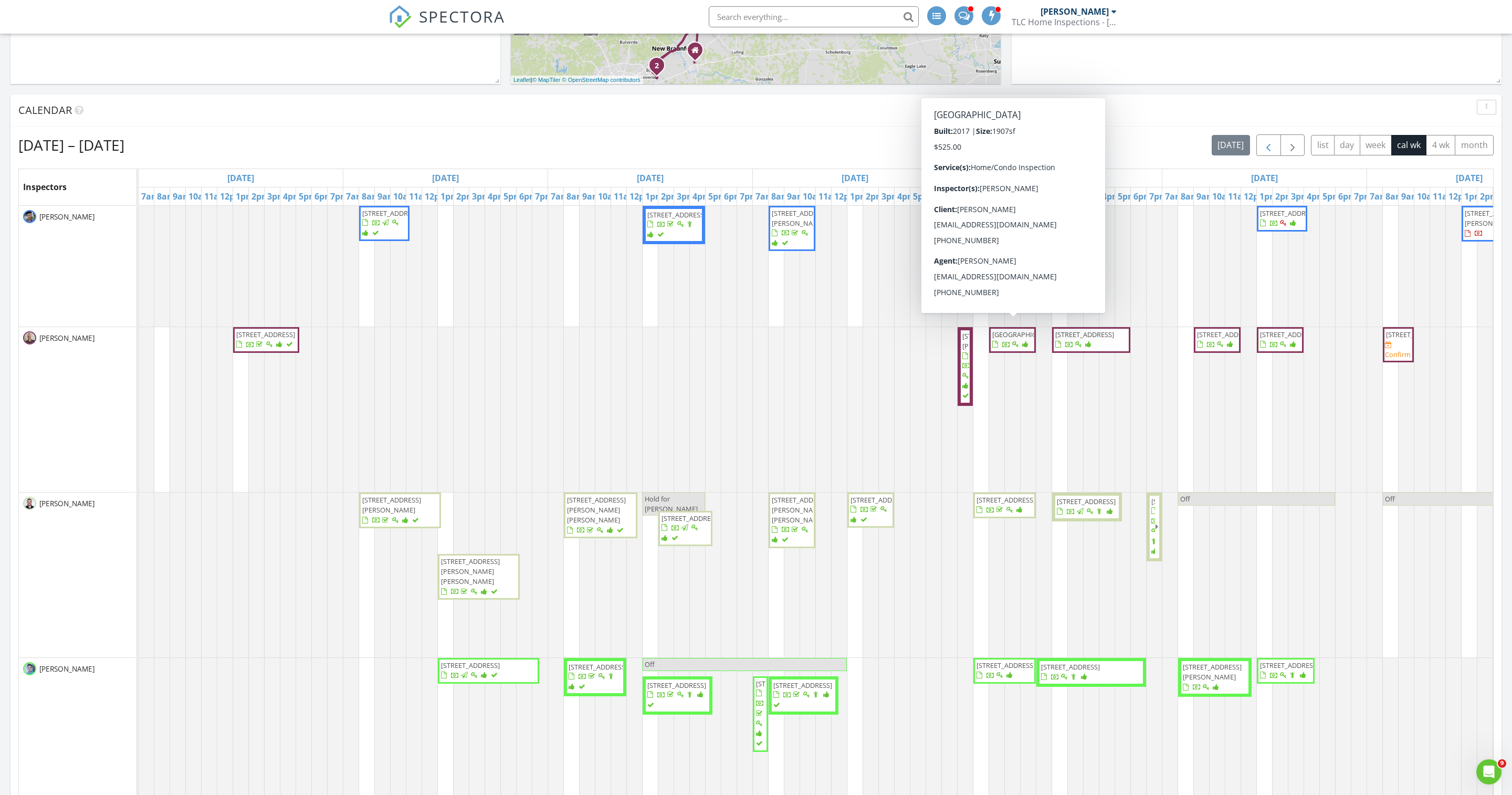
click at [1262, 151] on span "button" at bounding box center [1268, 145] width 13 height 13
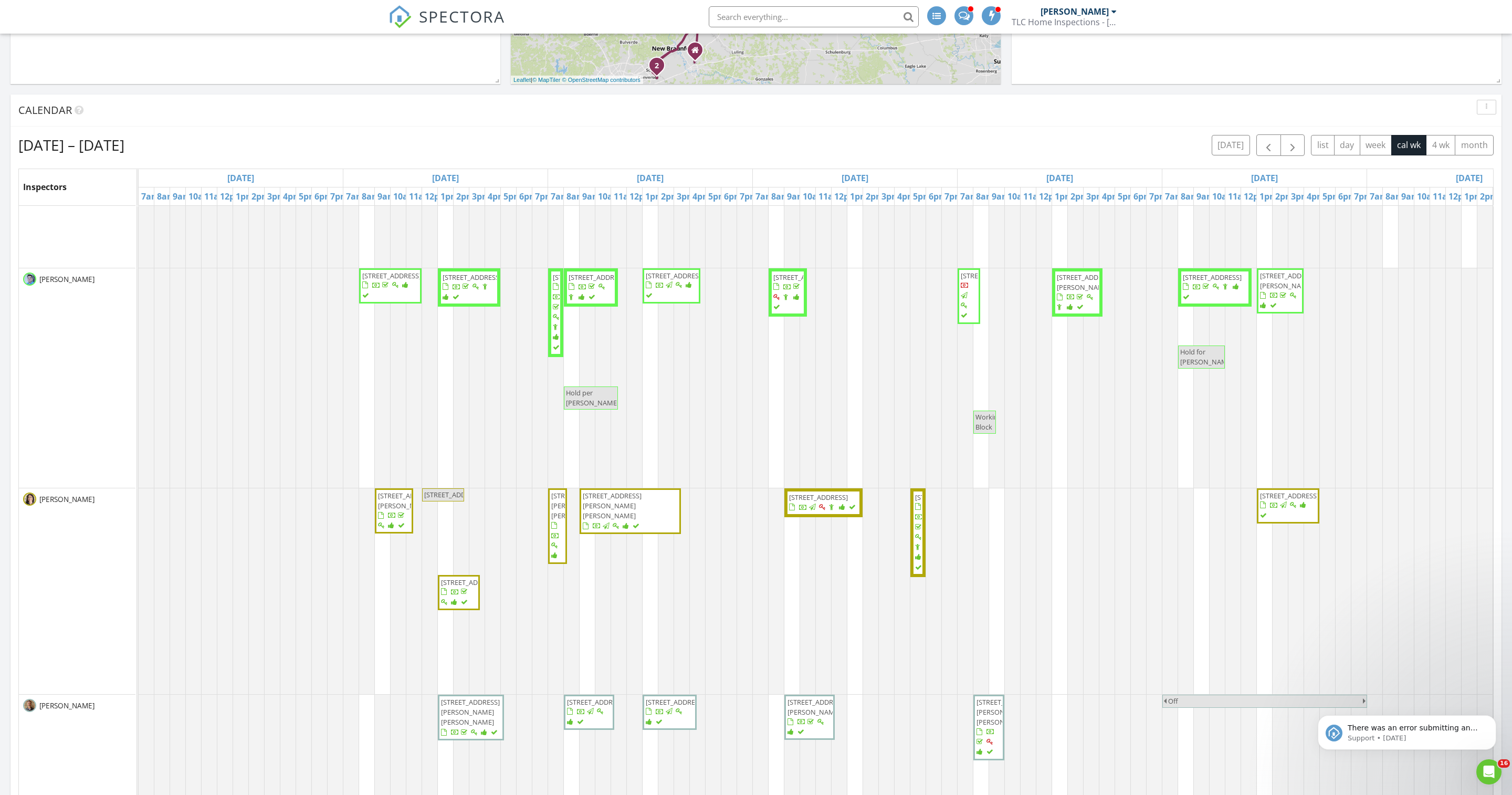
scroll to position [472, 0]
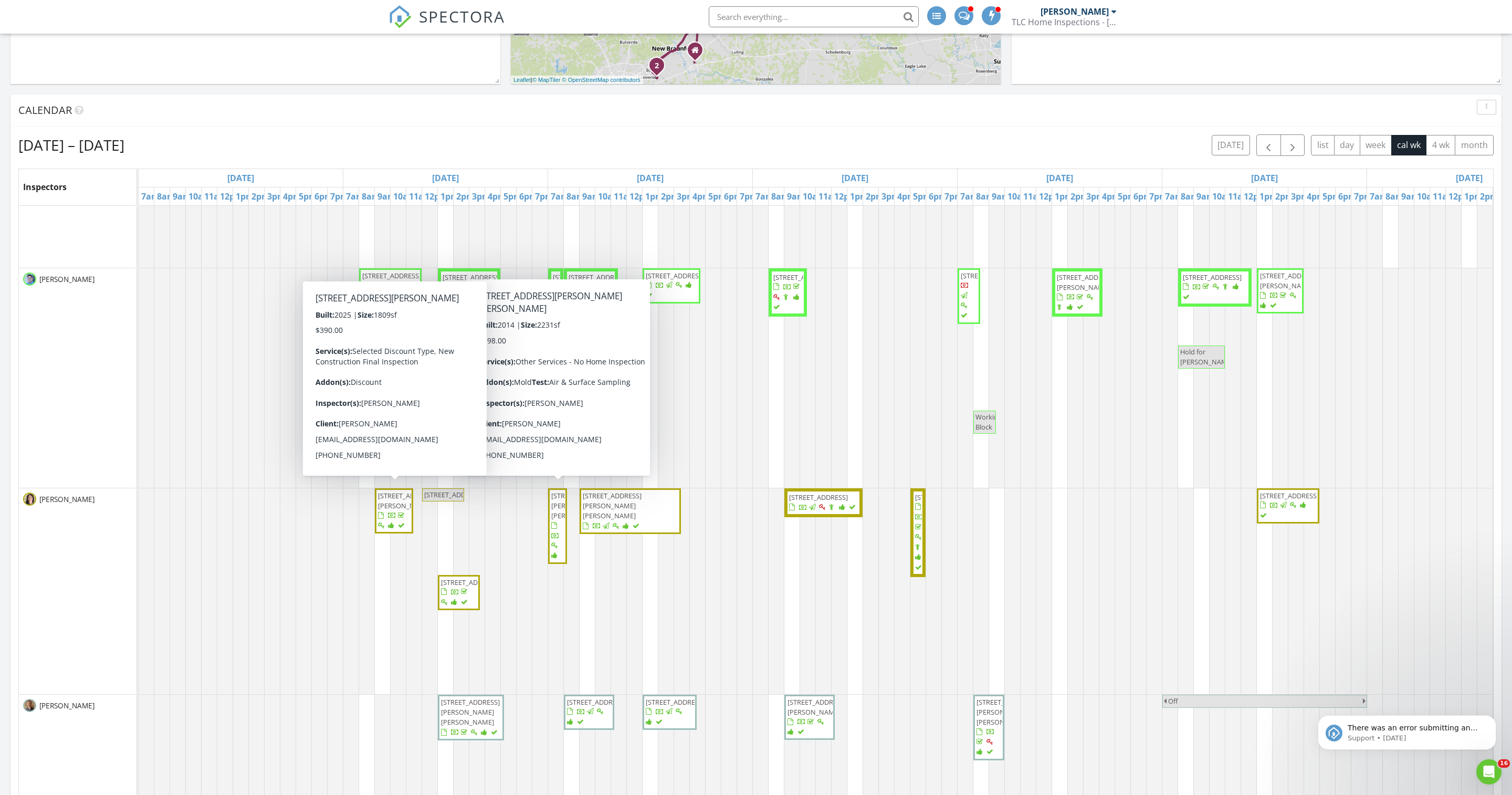
click at [385, 529] on div at bounding box center [382, 525] width 7 height 7
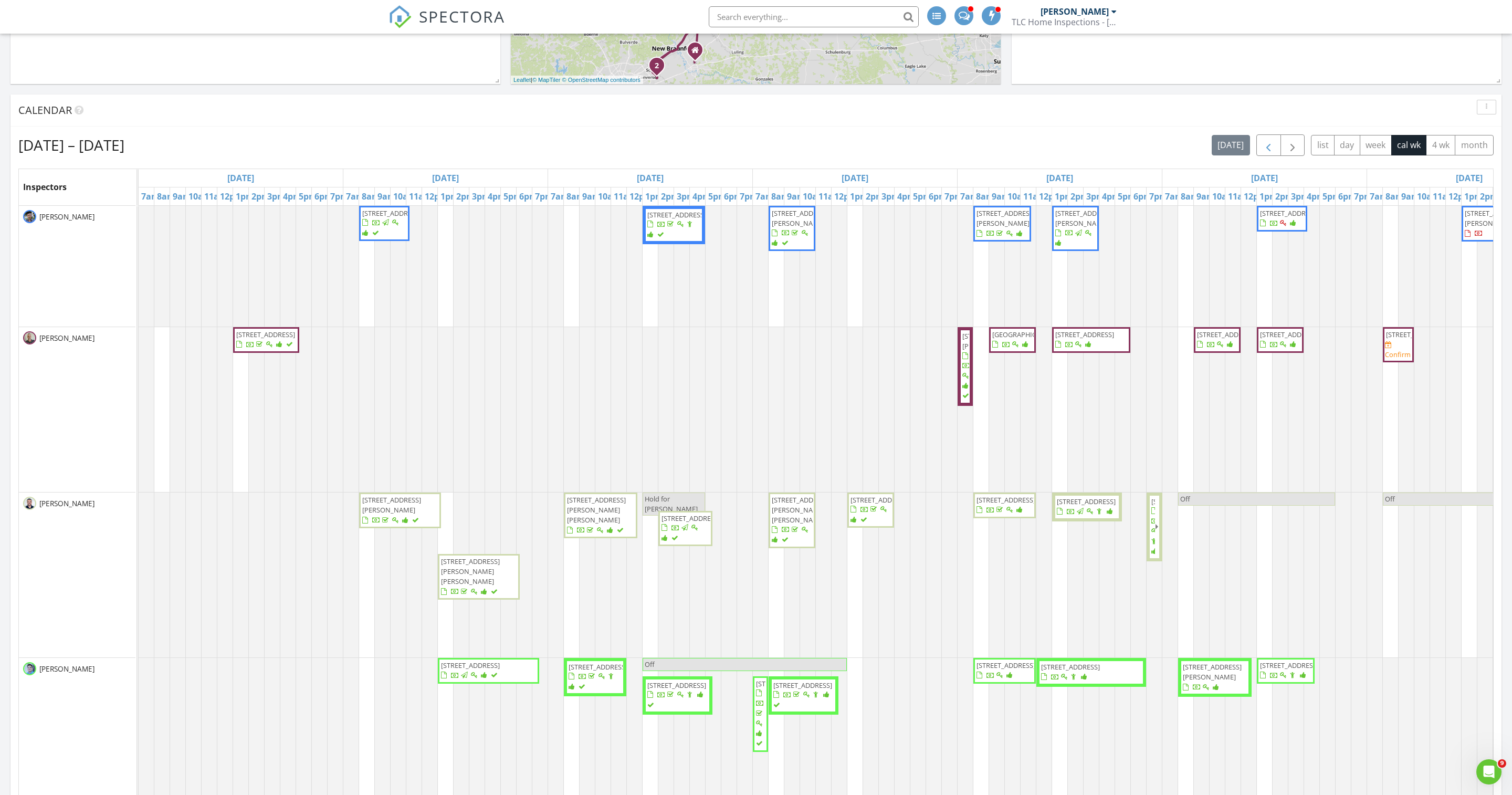
click at [1256, 156] on button "button" at bounding box center [1268, 145] width 25 height 21
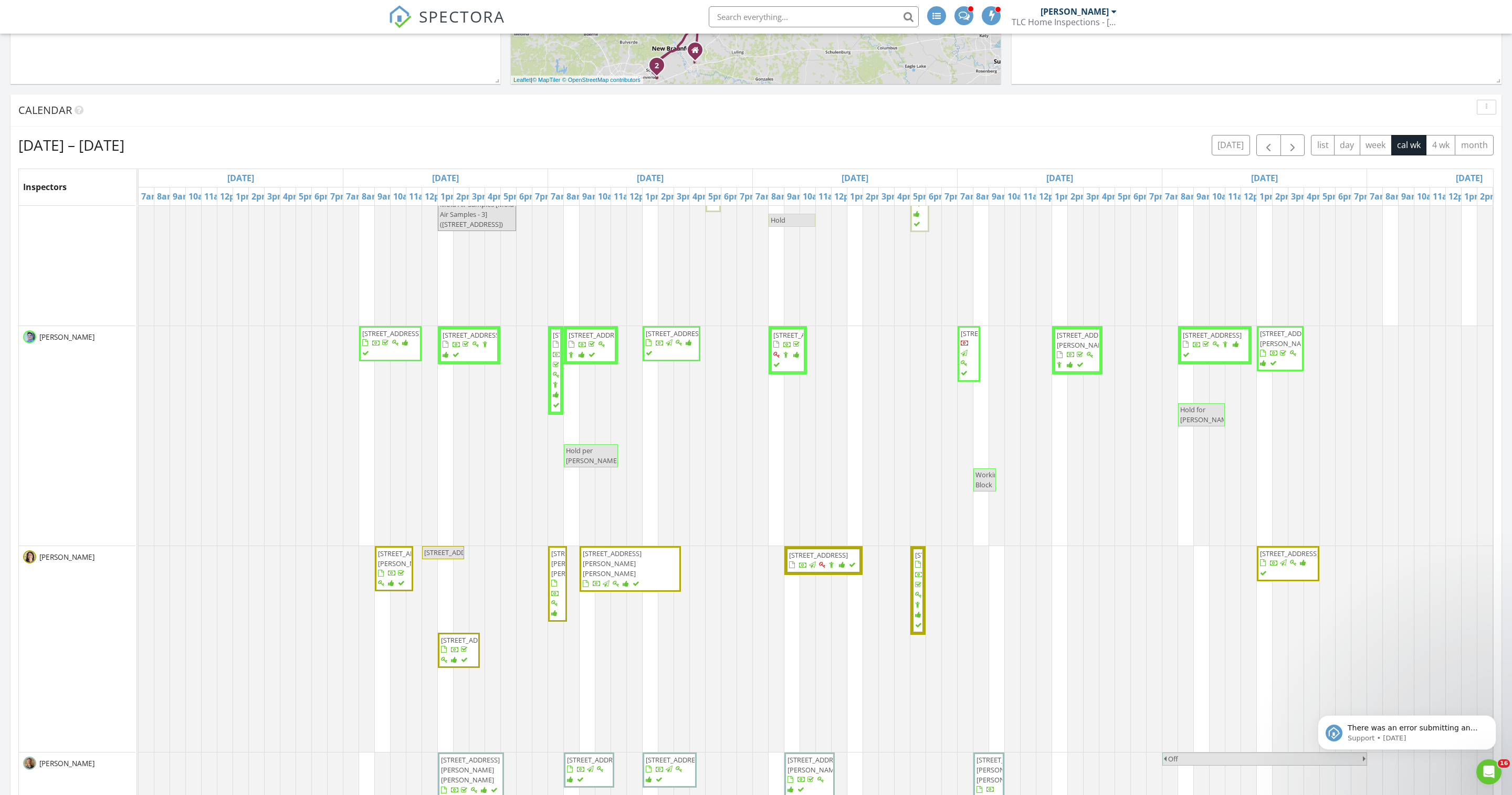
scroll to position [452, 0]
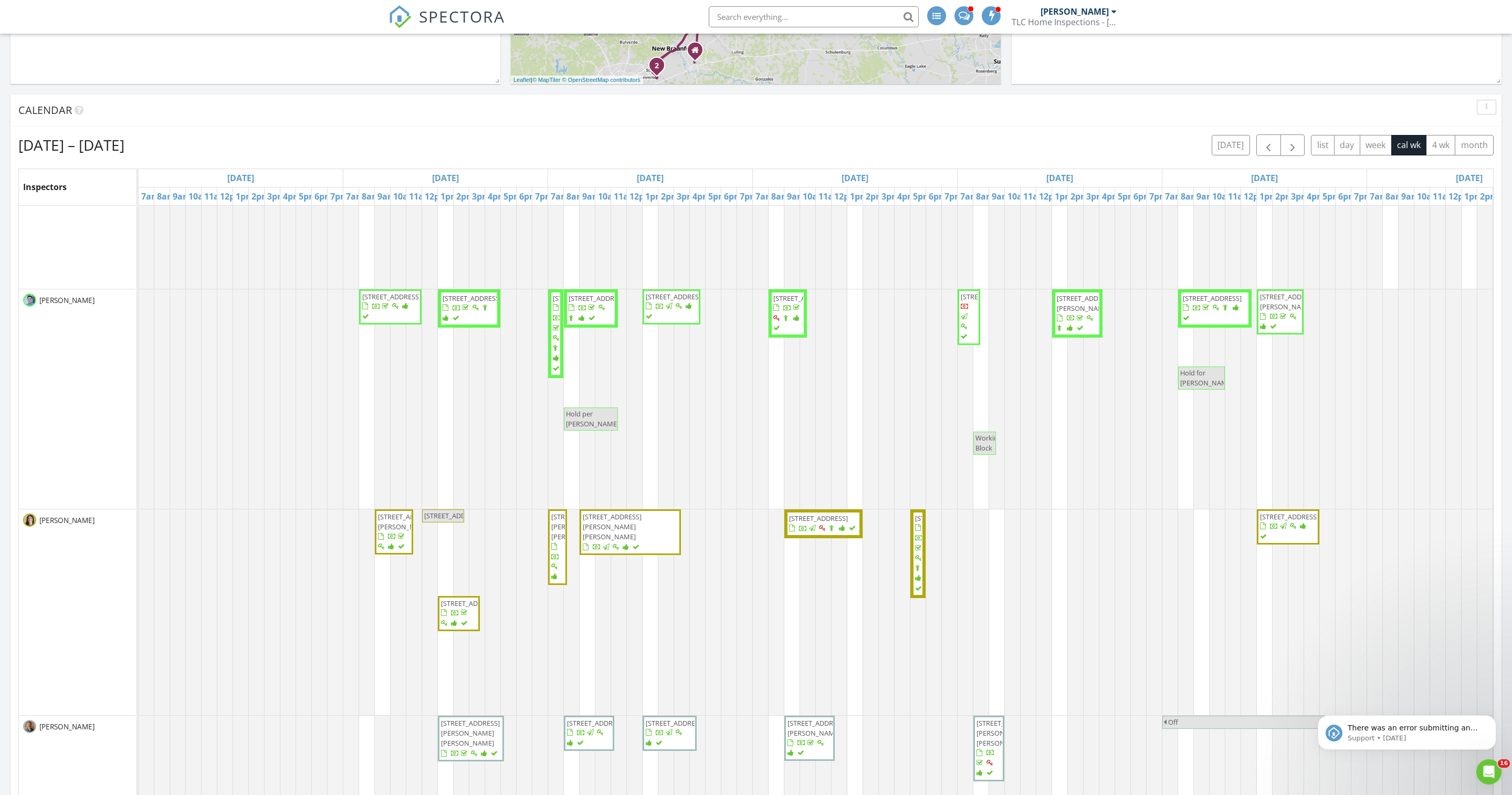
click at [450, 608] on span "118 Horseherb Wy, San Marcos 78666" at bounding box center [470, 602] width 59 height 9
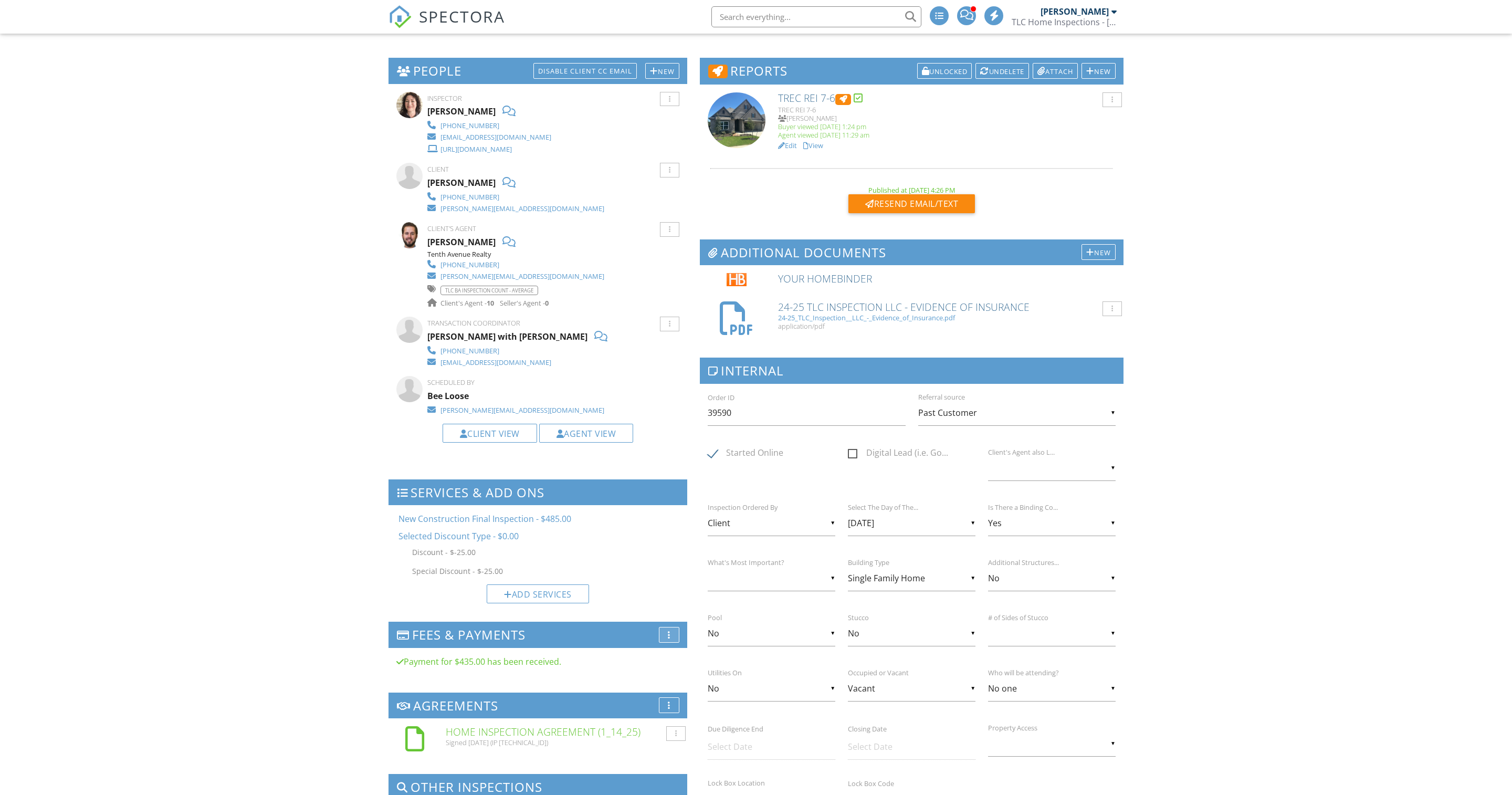
click at [668, 643] on div "More" at bounding box center [669, 634] width 21 height 15
click at [677, 656] on li "Edit Fees & Payments" at bounding box center [718, 641] width 118 height 29
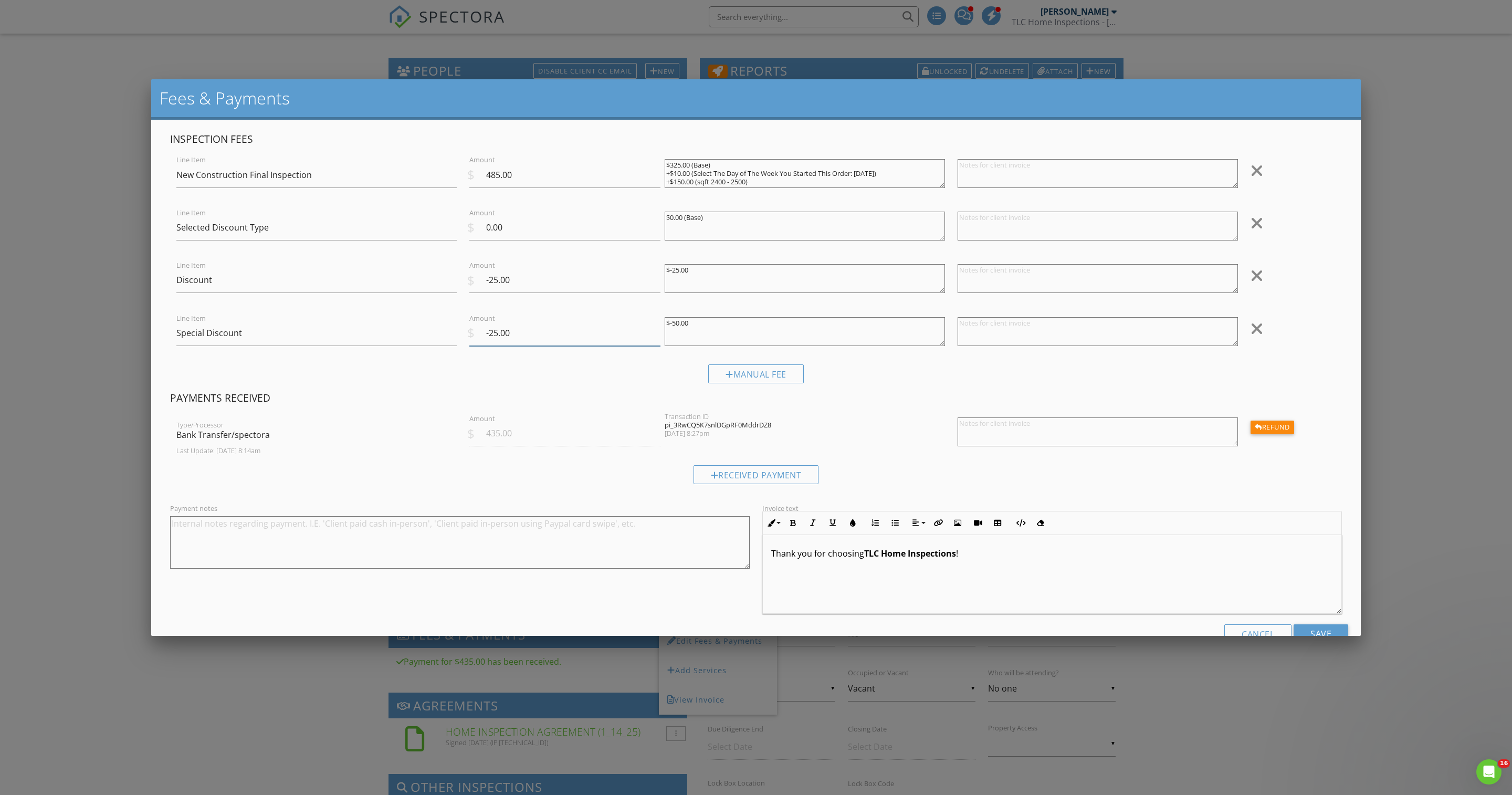
click at [496, 346] on input "-25.00" at bounding box center [564, 333] width 191 height 26
type input "-50.00"
click at [1251, 281] on div at bounding box center [1256, 276] width 13 height 17
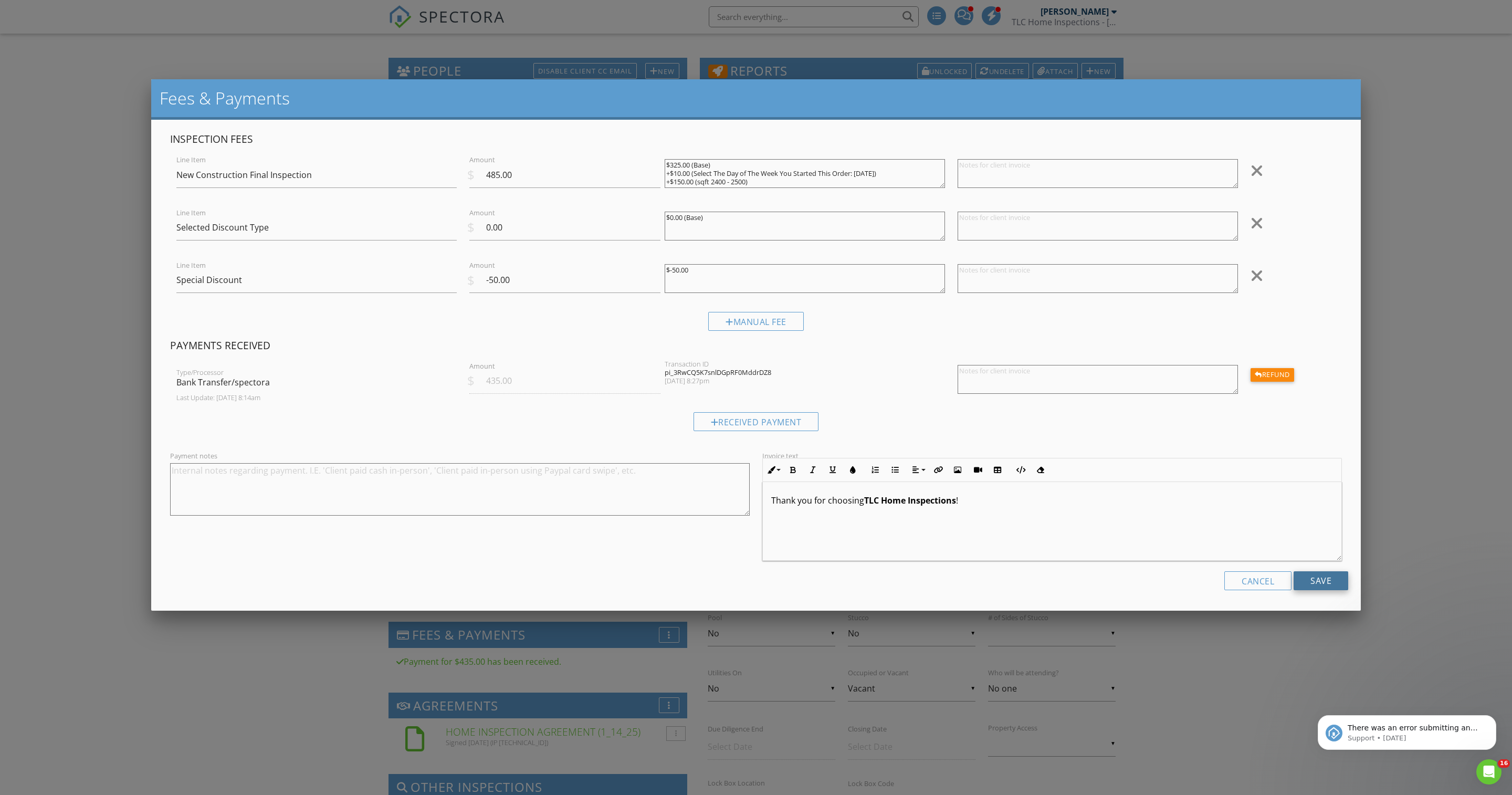
click at [1314, 590] on input "Save" at bounding box center [1320, 580] width 55 height 19
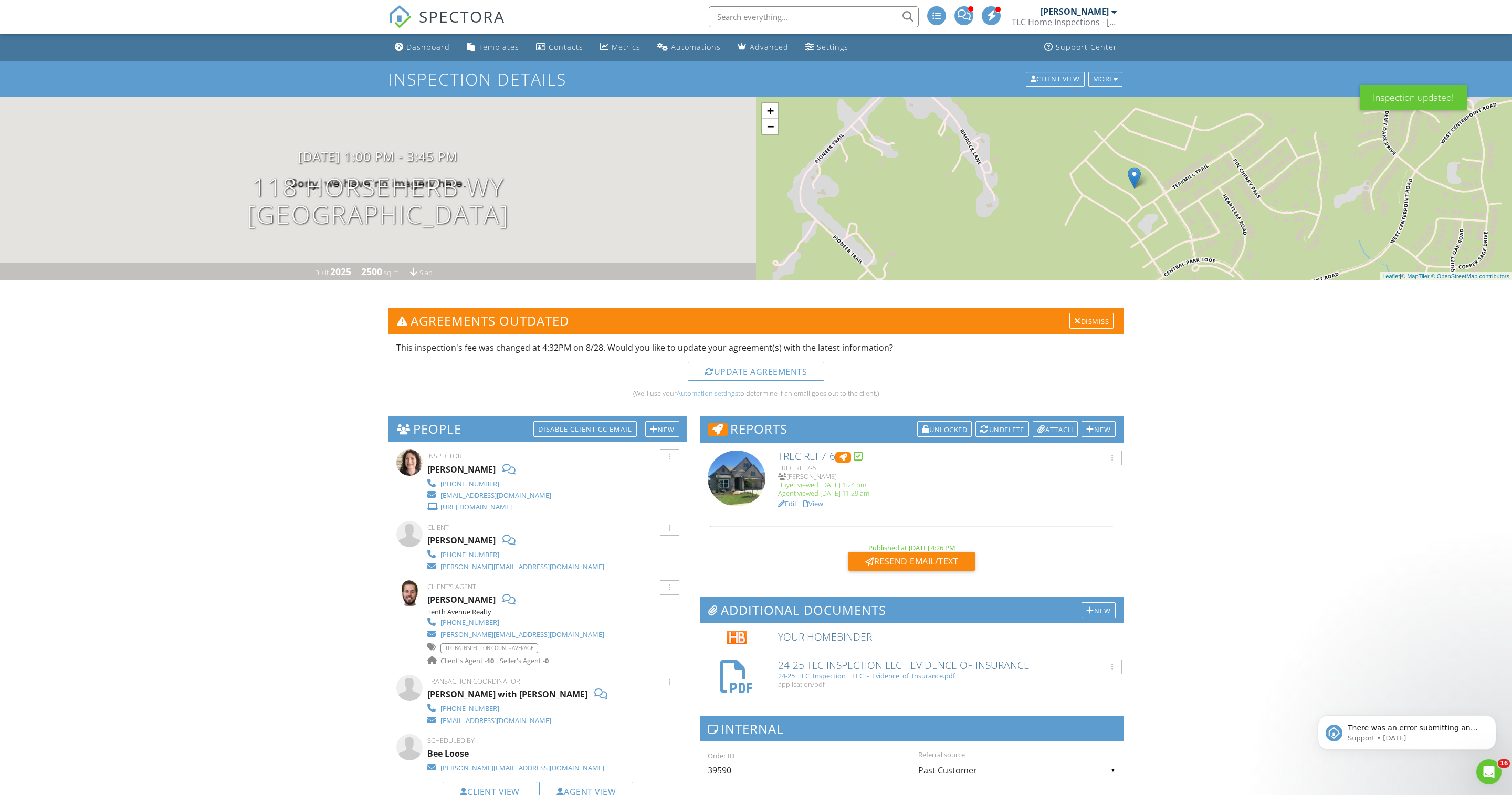
click at [425, 57] on link "Dashboard" at bounding box center [422, 47] width 63 height 20
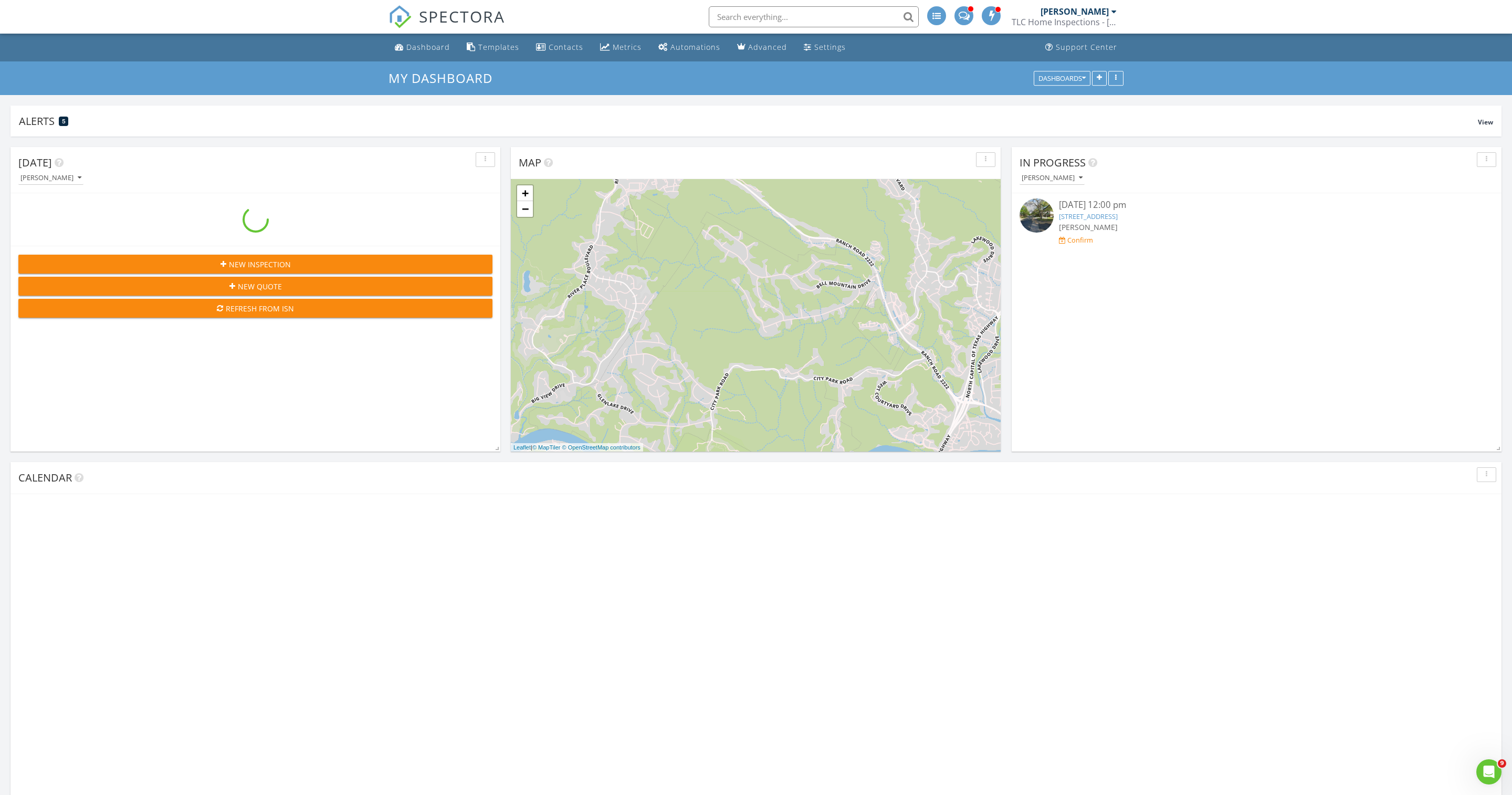
scroll to position [199, 615]
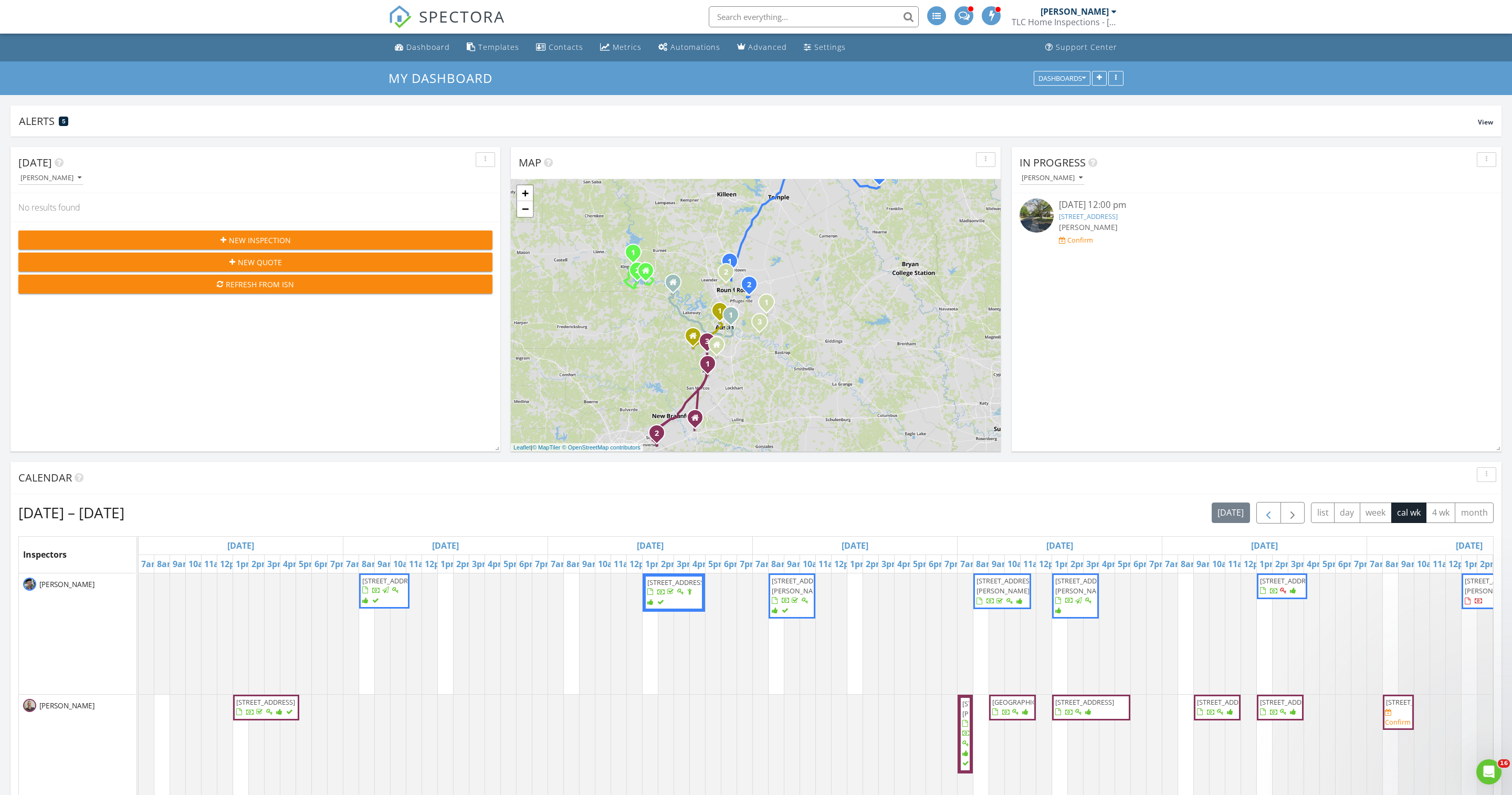
click at [1262, 518] on span "button" at bounding box center [1268, 513] width 13 height 13
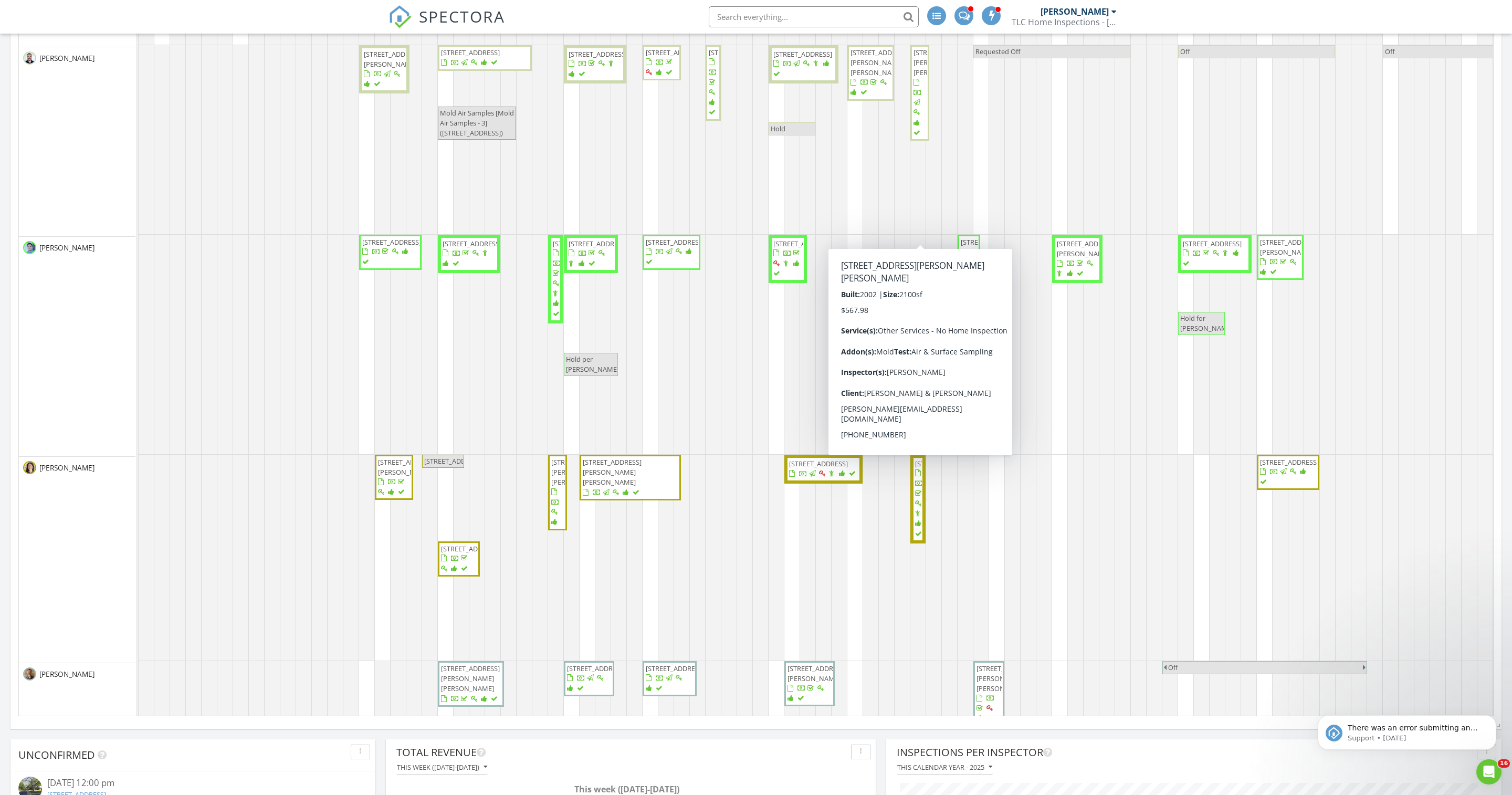
scroll to position [196, 0]
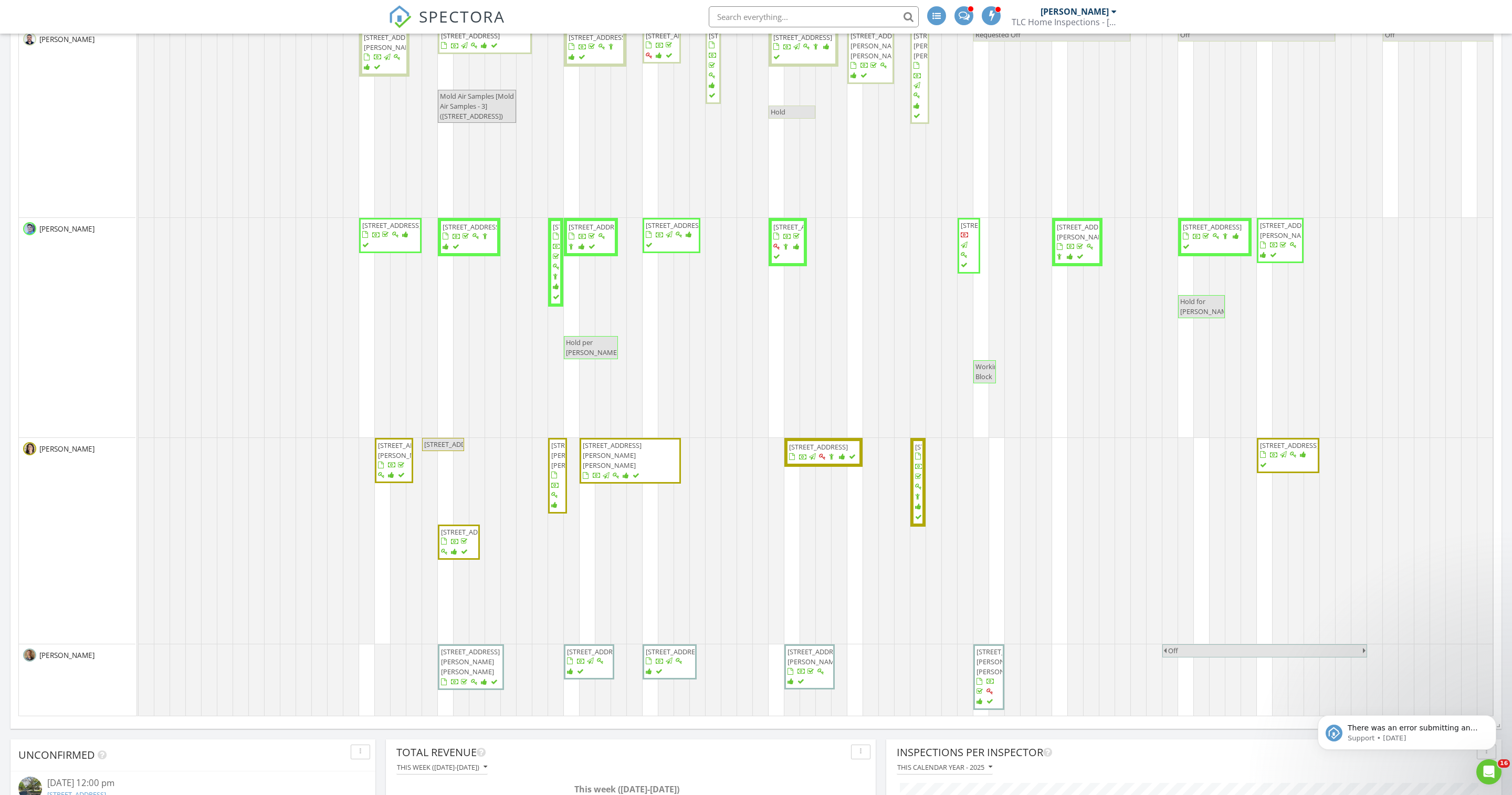
click at [1281, 450] on span "[STREET_ADDRESS]" at bounding box center [1289, 445] width 59 height 9
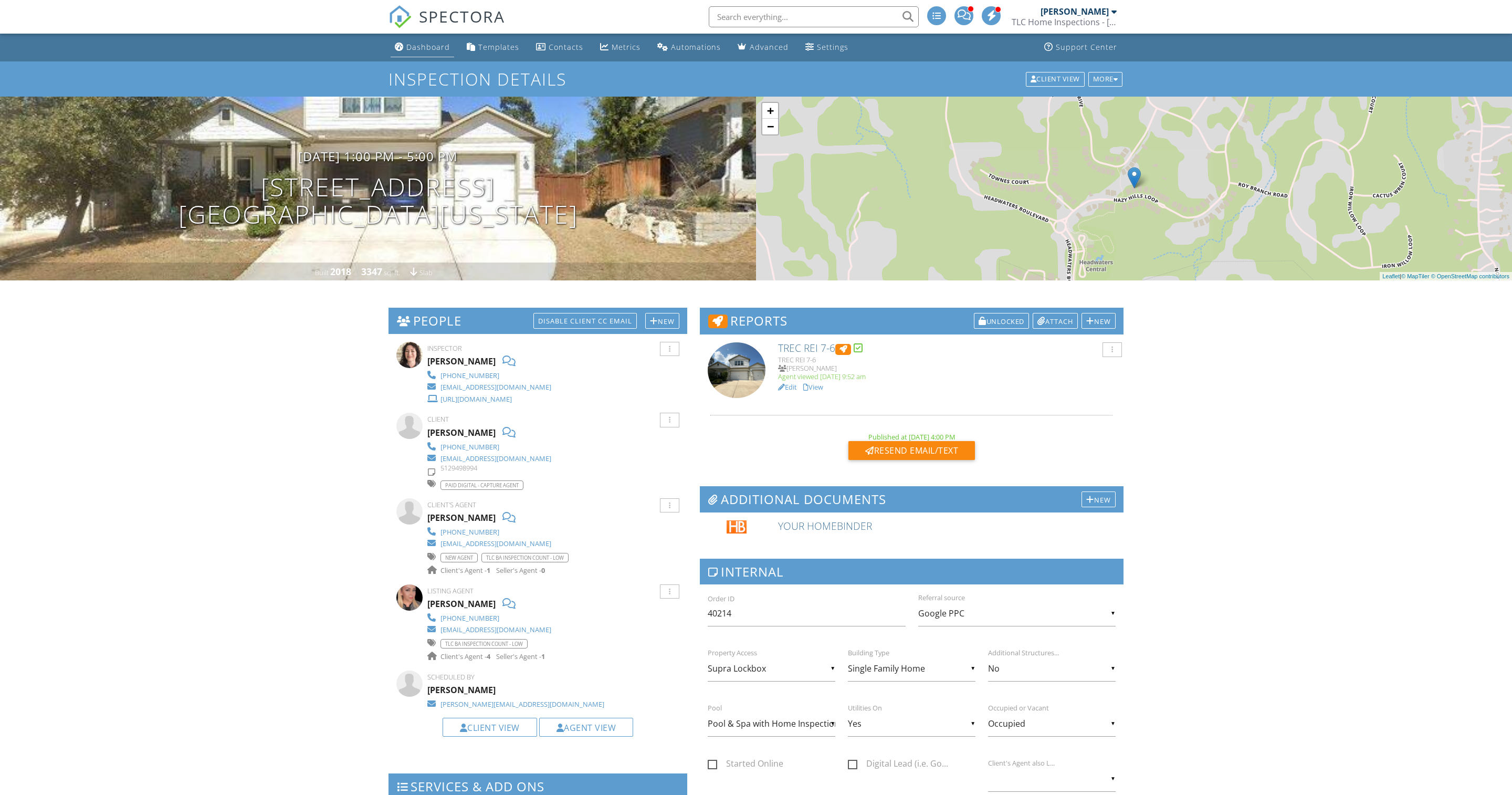
click at [442, 56] on link "Dashboard" at bounding box center [422, 47] width 63 height 20
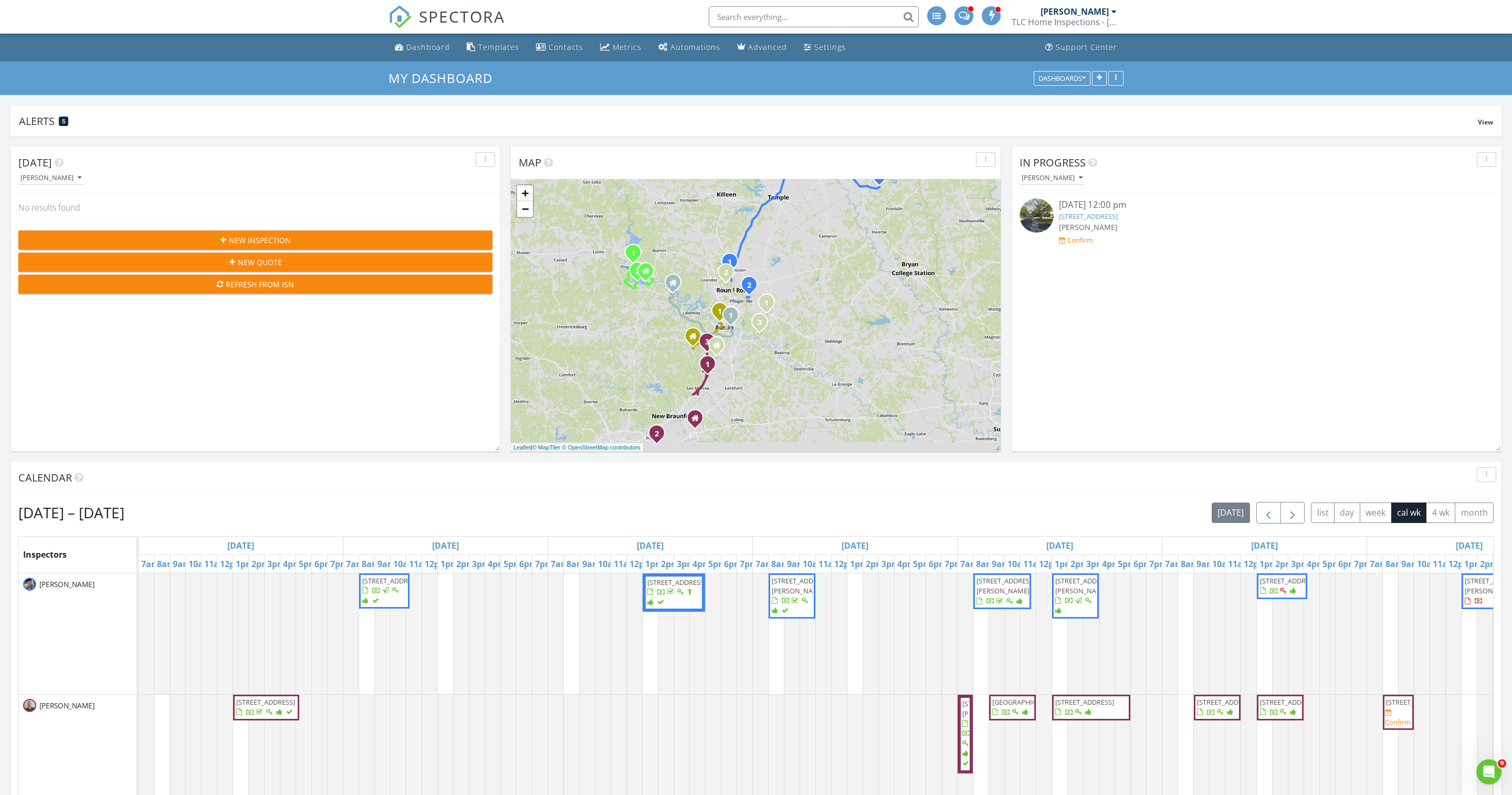
click at [1262, 518] on span "button" at bounding box center [1268, 513] width 13 height 13
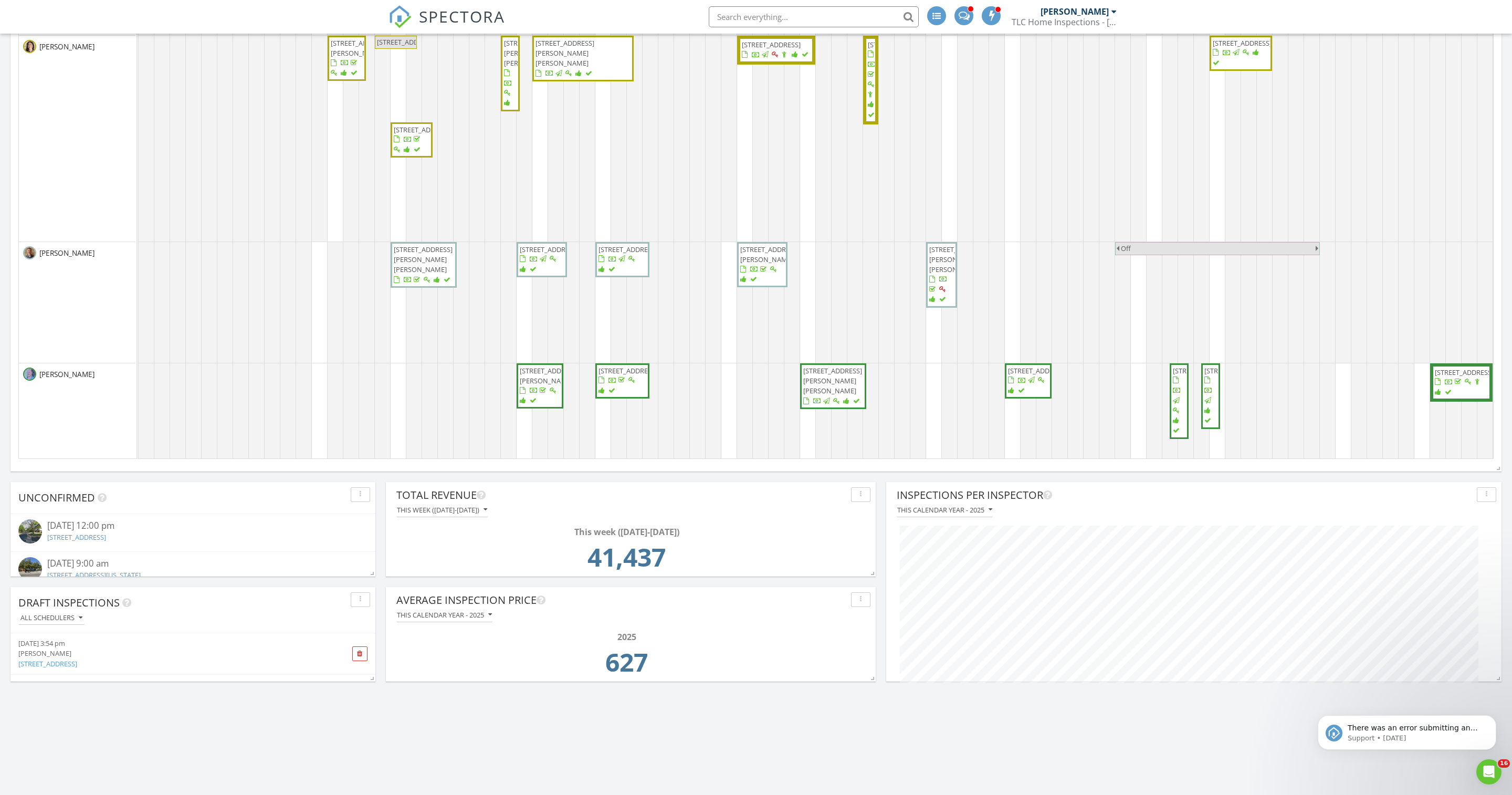
scroll to position [0, 74]
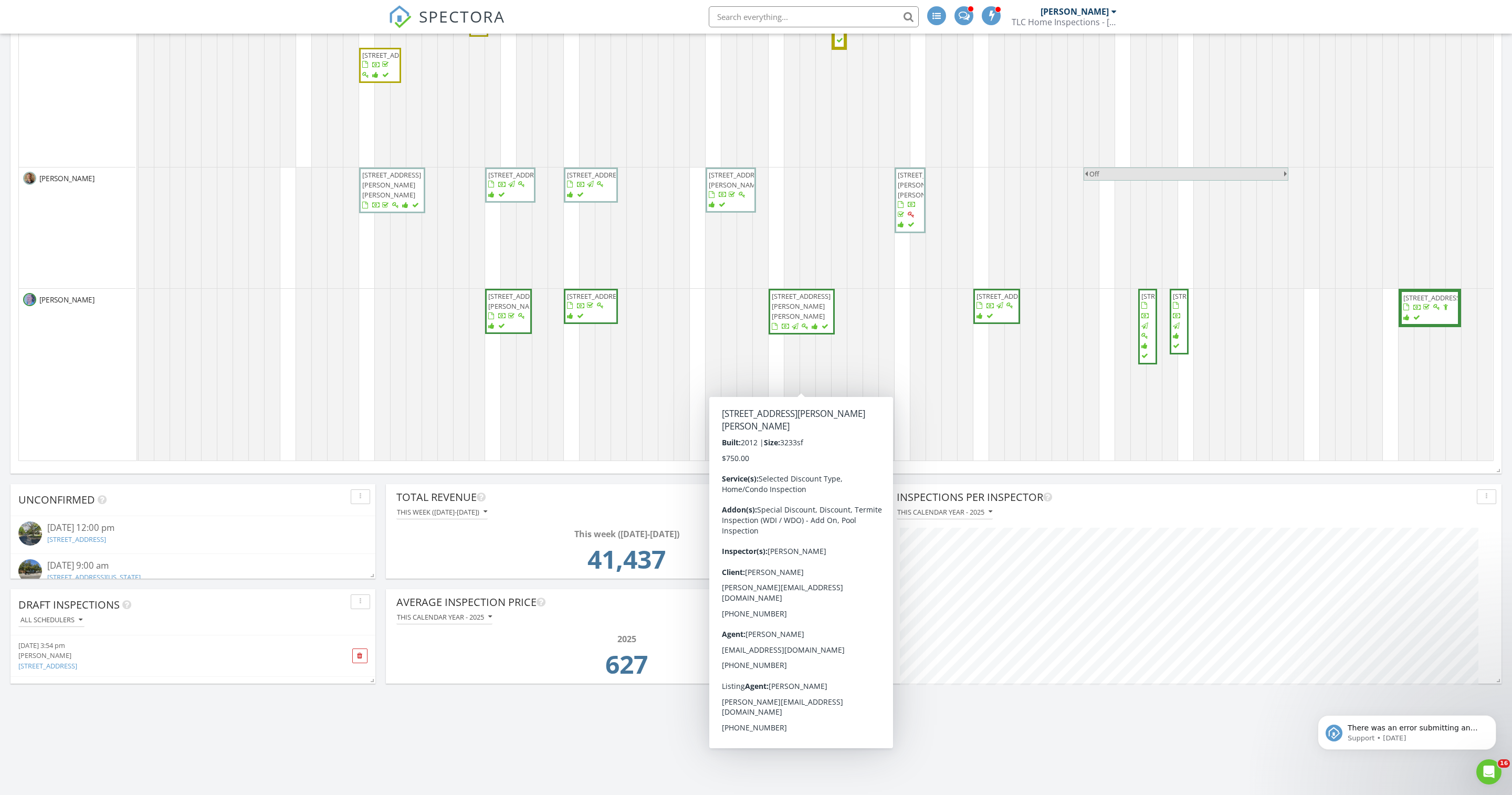
click at [786, 321] on span "[STREET_ADDRESS][PERSON_NAME][PERSON_NAME]" at bounding box center [801, 306] width 59 height 29
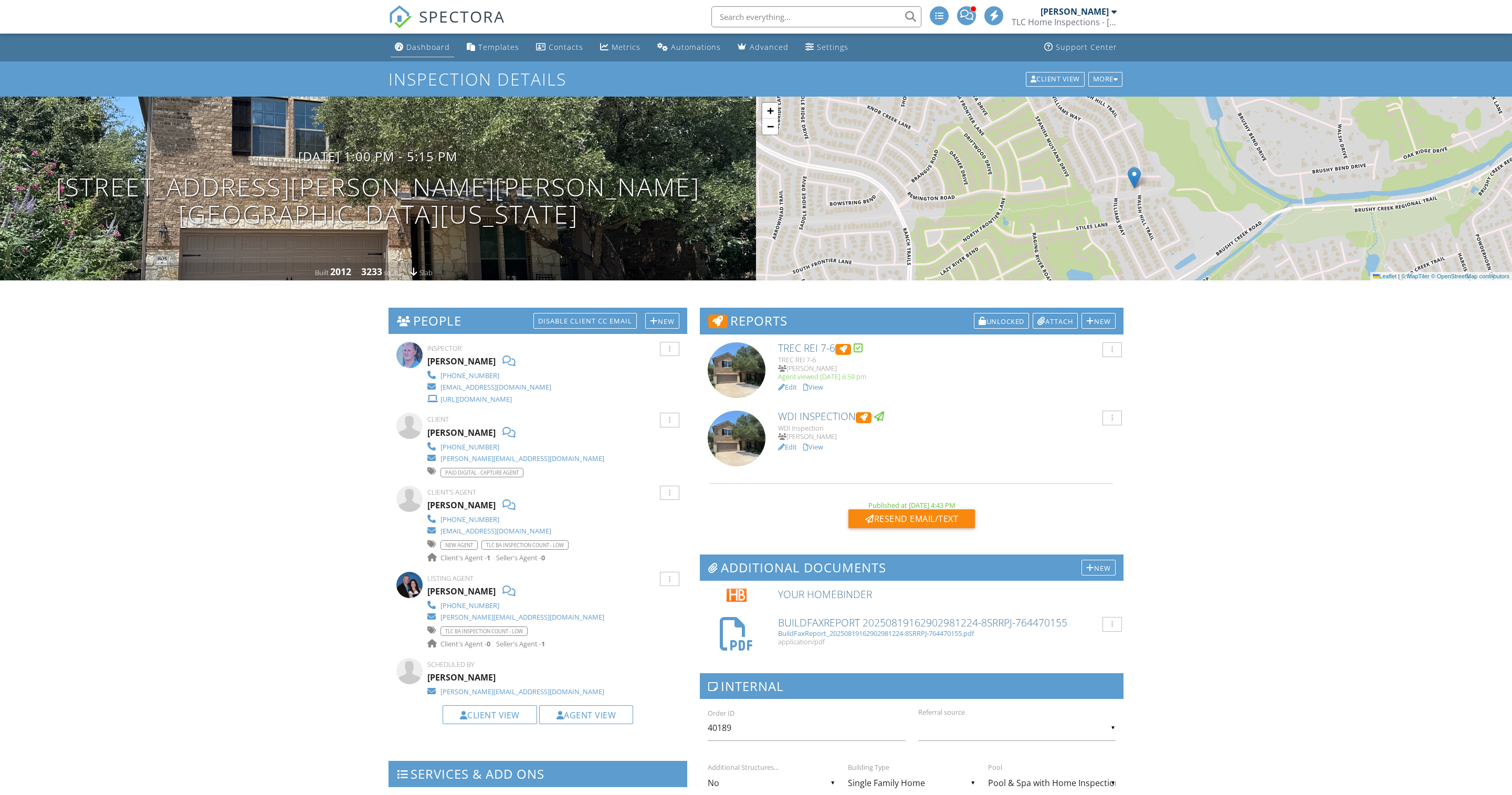
click at [423, 45] on div "Dashboard" at bounding box center [428, 47] width 44 height 10
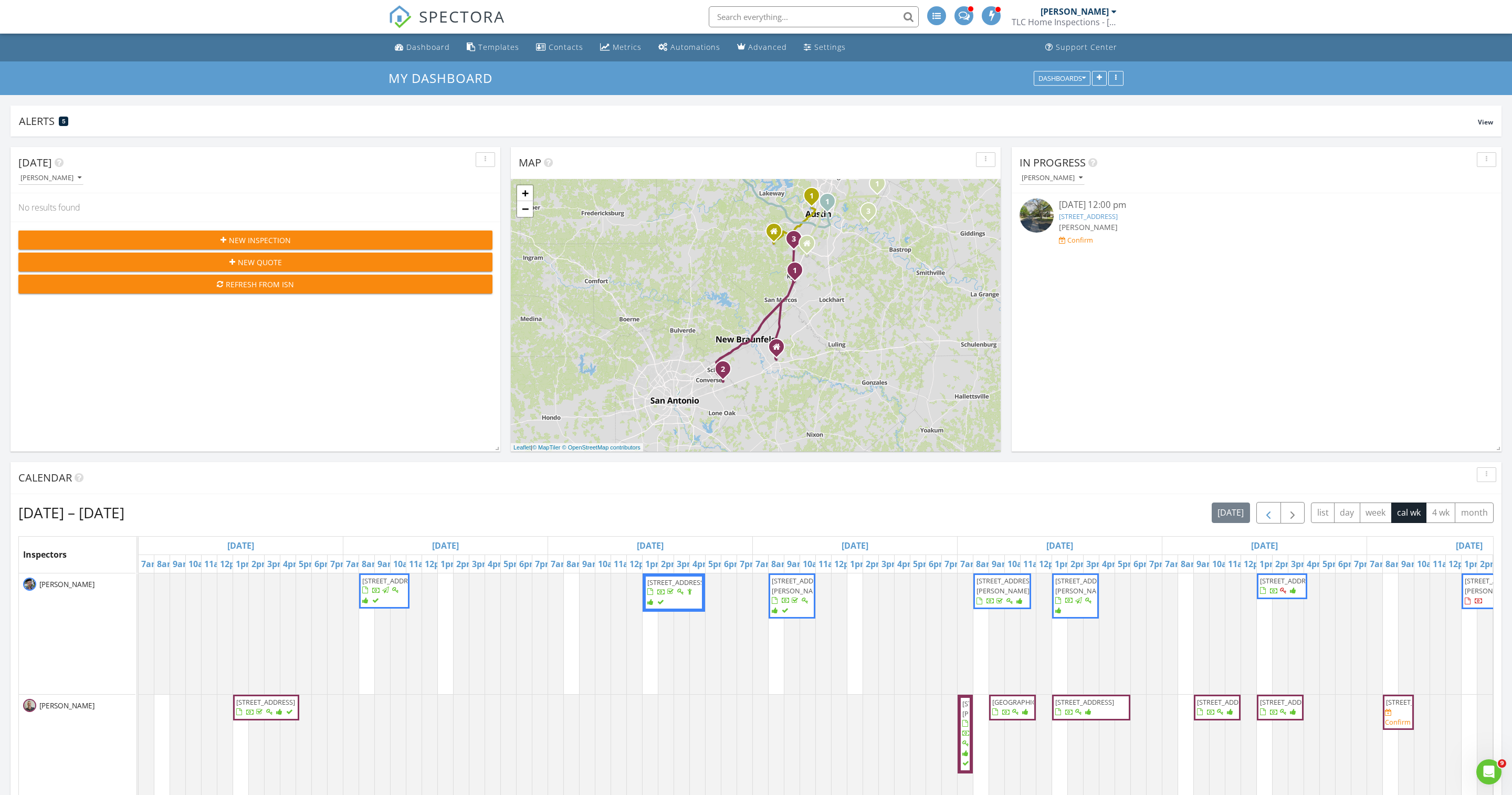
click at [1262, 519] on span "button" at bounding box center [1268, 513] width 13 height 13
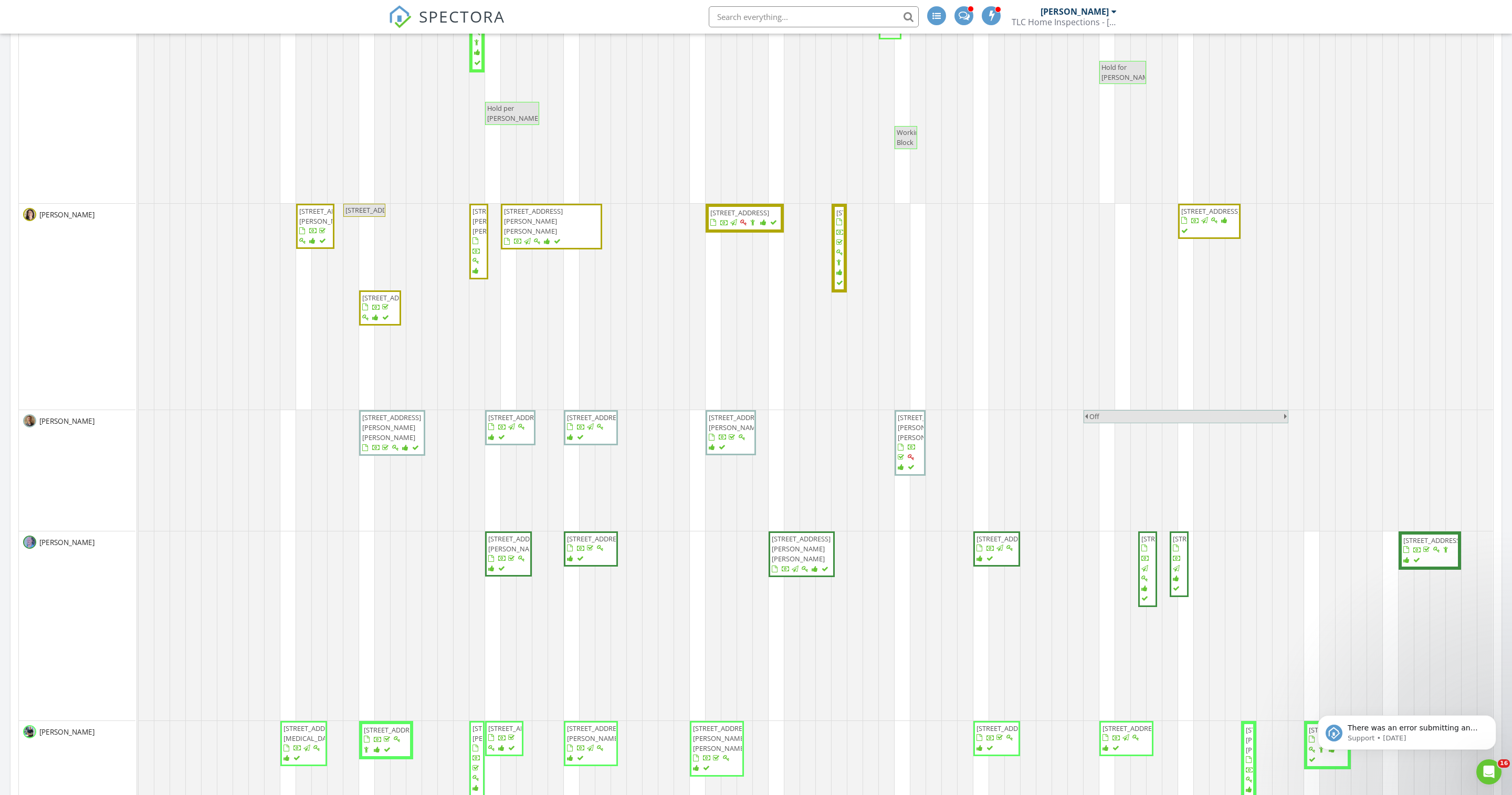
scroll to position [569, 82]
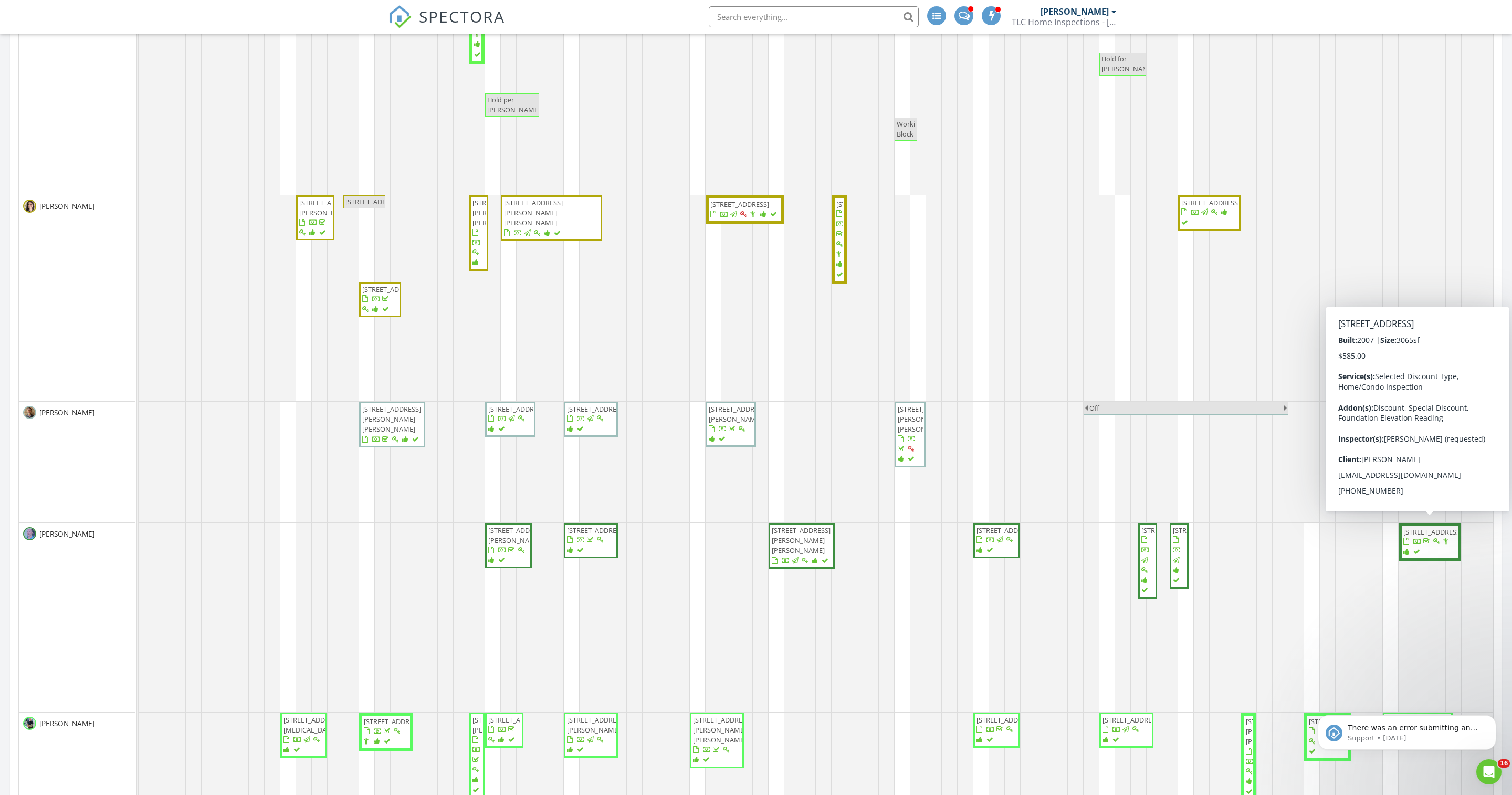
click at [1433, 557] on span "290 County Road 133 , Riesel 76682" at bounding box center [1429, 543] width 55 height 31
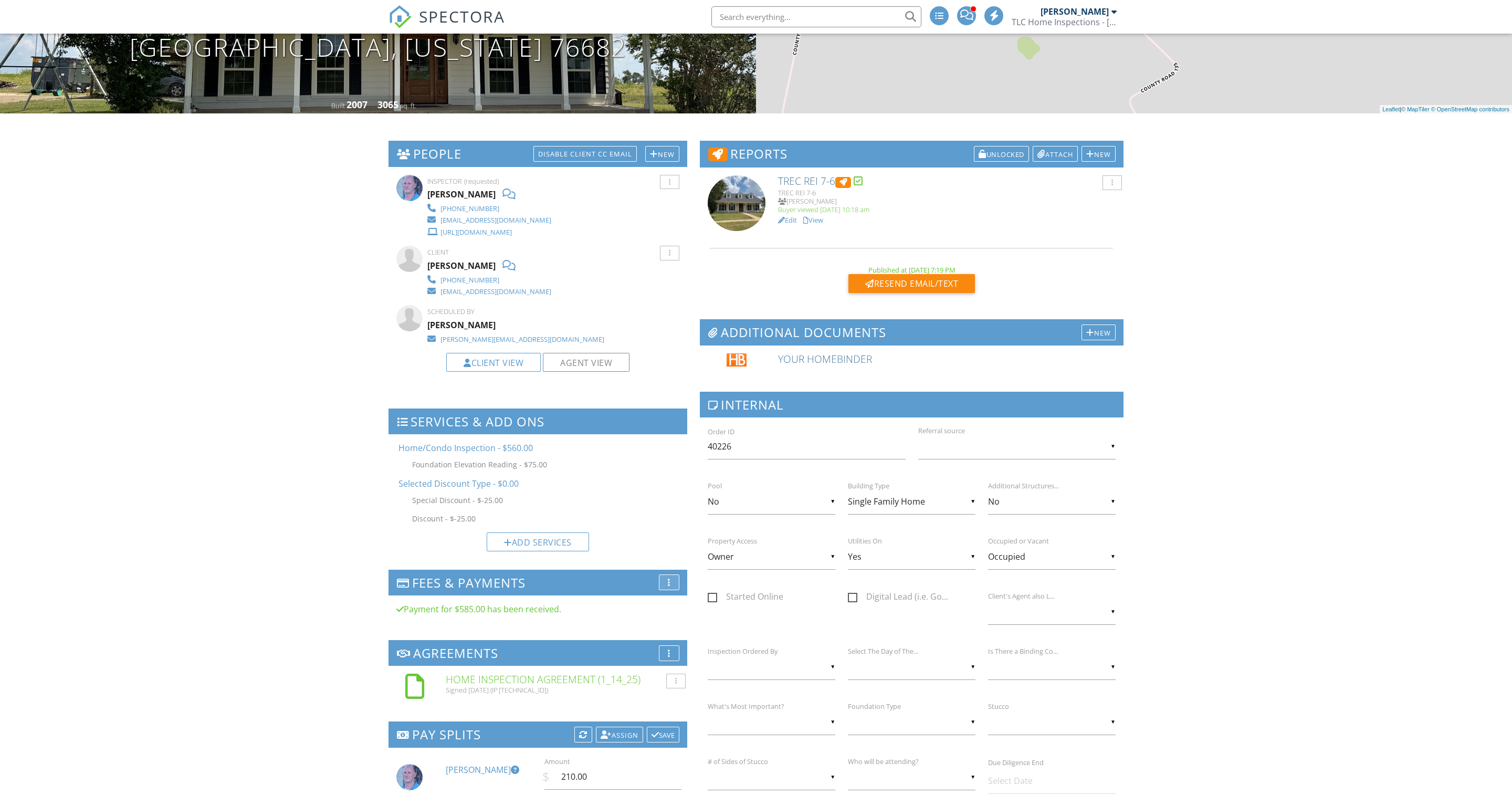
click at [667, 586] on div at bounding box center [668, 582] width 3 height 9
click at [694, 603] on li "Edit Fees & Payments" at bounding box center [718, 588] width 118 height 29
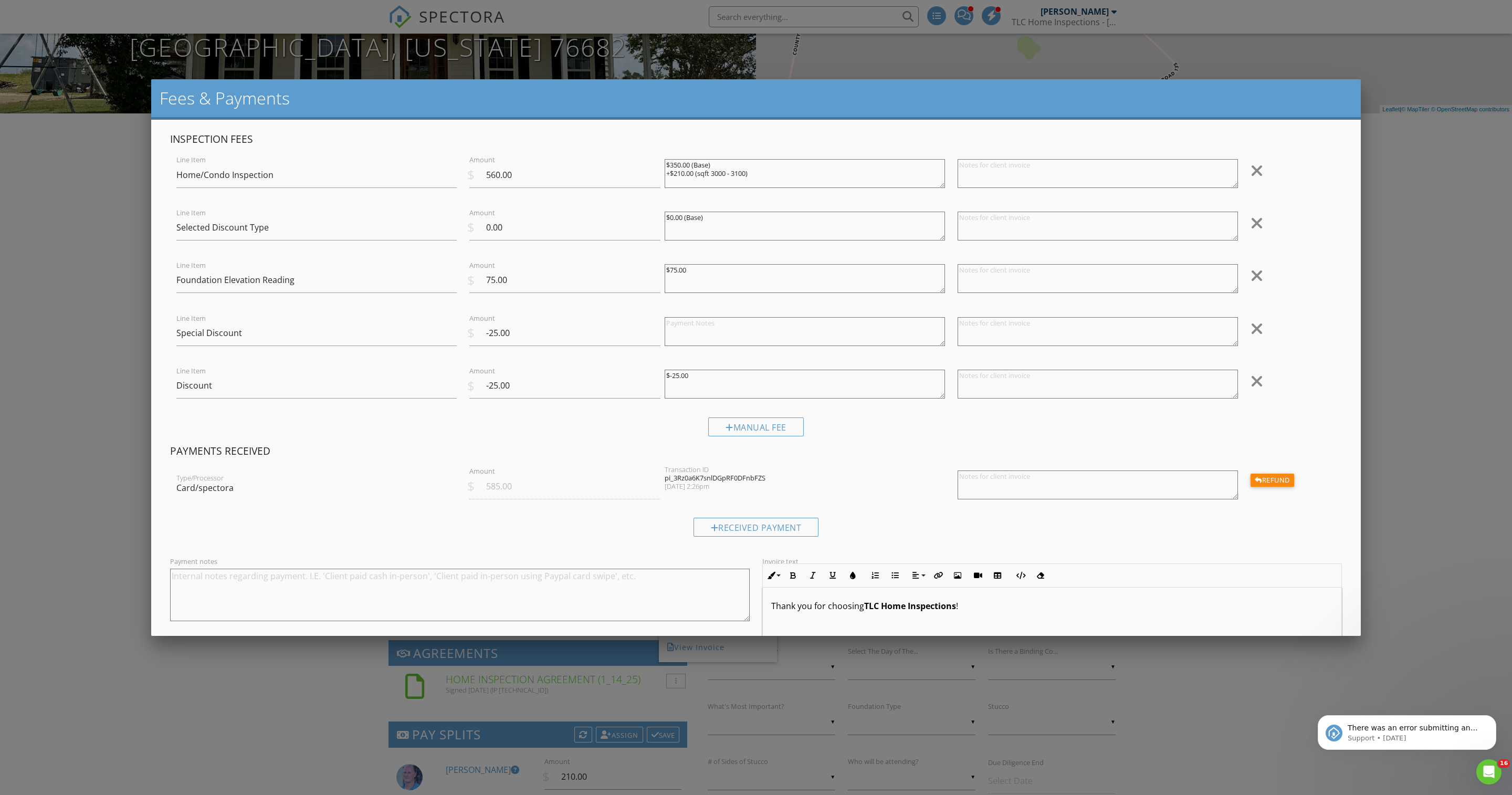
drag, startPoint x: 703, startPoint y: 389, endPoint x: 661, endPoint y: 390, distance: 42.0
click at [661, 390] on div "$-25.00" at bounding box center [804, 385] width 293 height 42
click at [686, 339] on textarea at bounding box center [805, 332] width 281 height 29
paste textarea "$-25.00"
click at [682, 337] on textarea "$-25.00" at bounding box center [805, 332] width 281 height 29
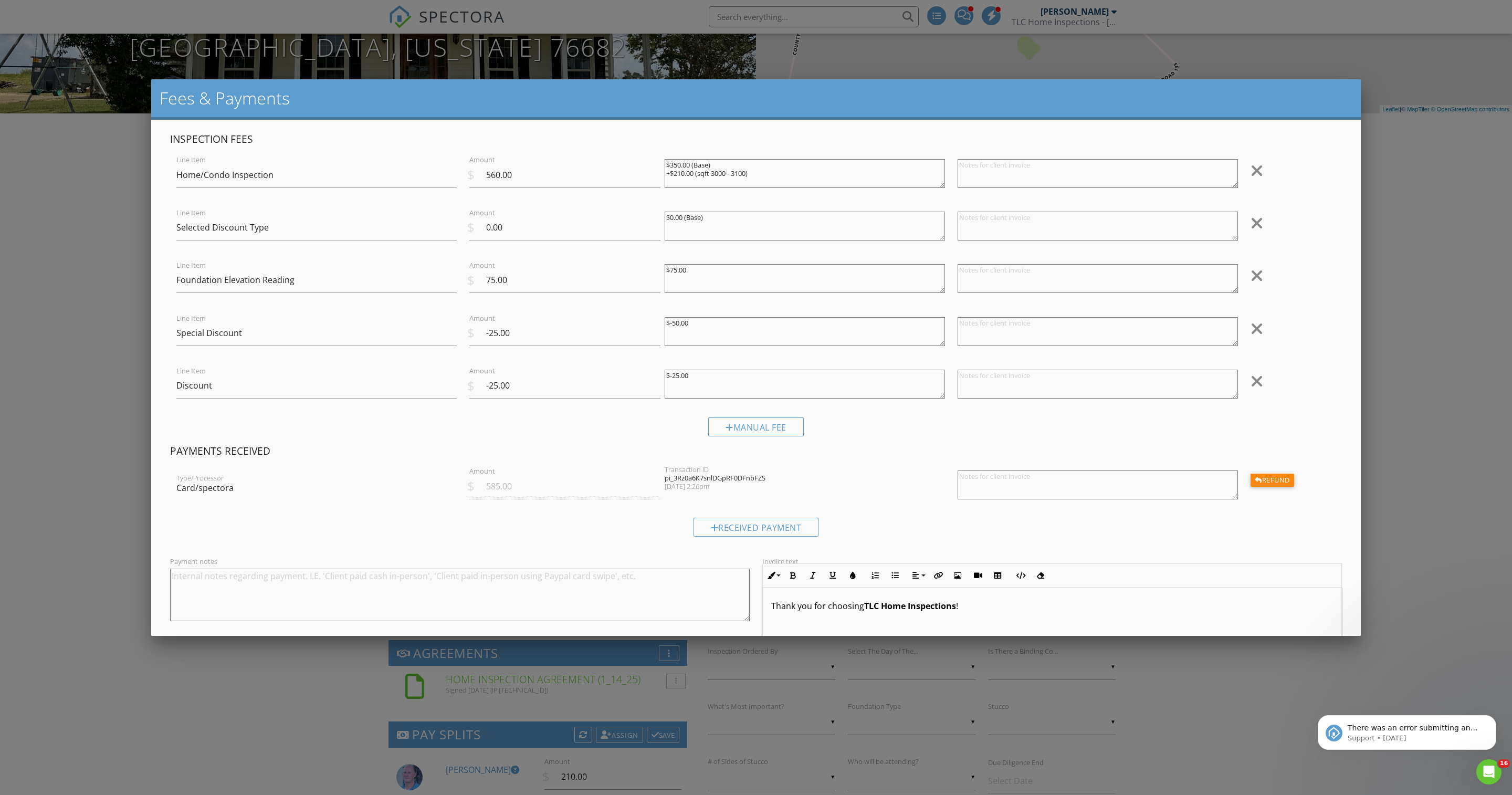
type textarea "$-50.00"
click at [496, 346] on input "-25.00" at bounding box center [564, 333] width 191 height 26
type input "-50.00"
click at [1254, 389] on div at bounding box center [1256, 382] width 13 height 17
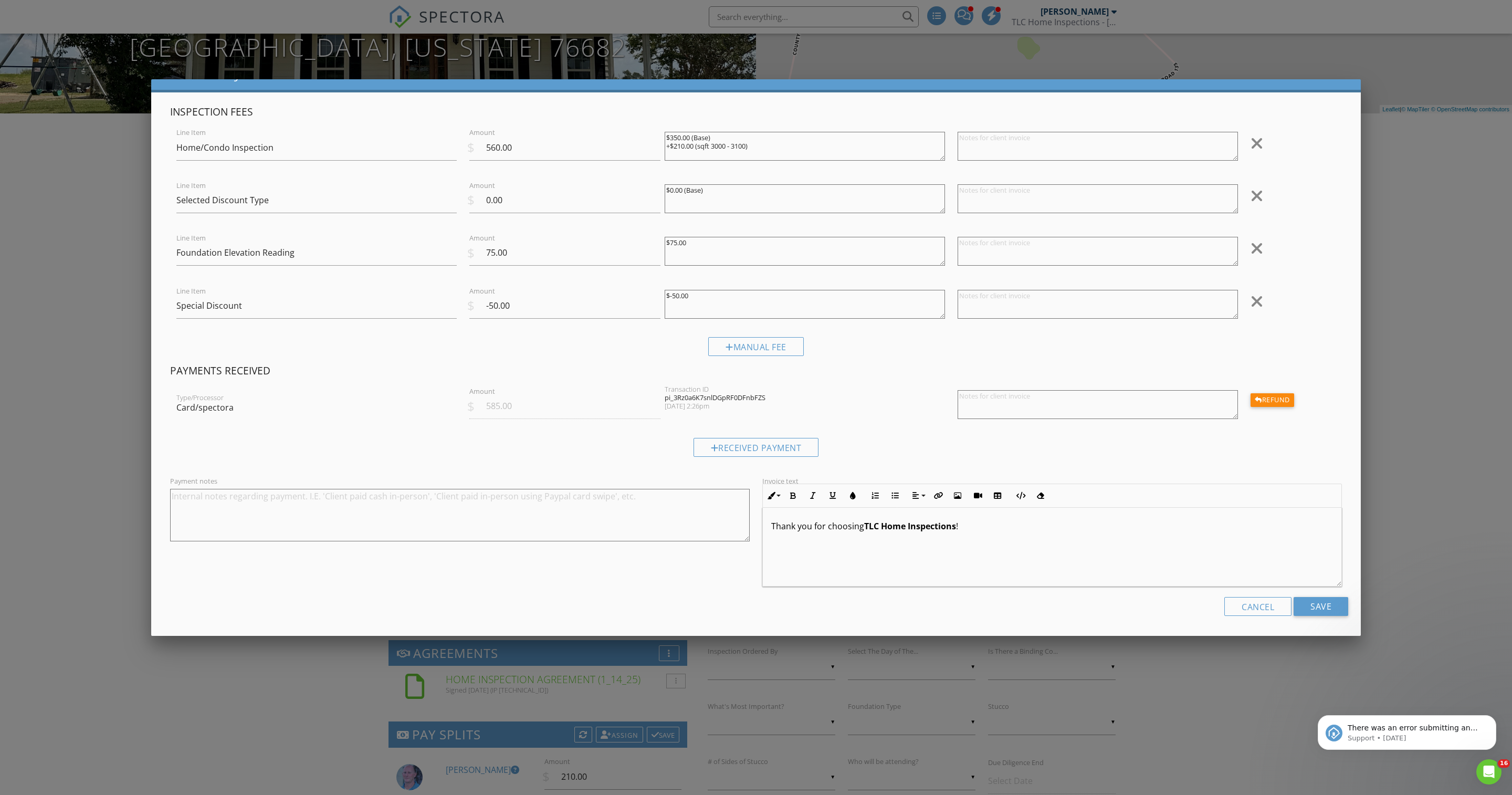
scroll to position [47, 0]
click at [1318, 608] on input "Save" at bounding box center [1320, 606] width 55 height 19
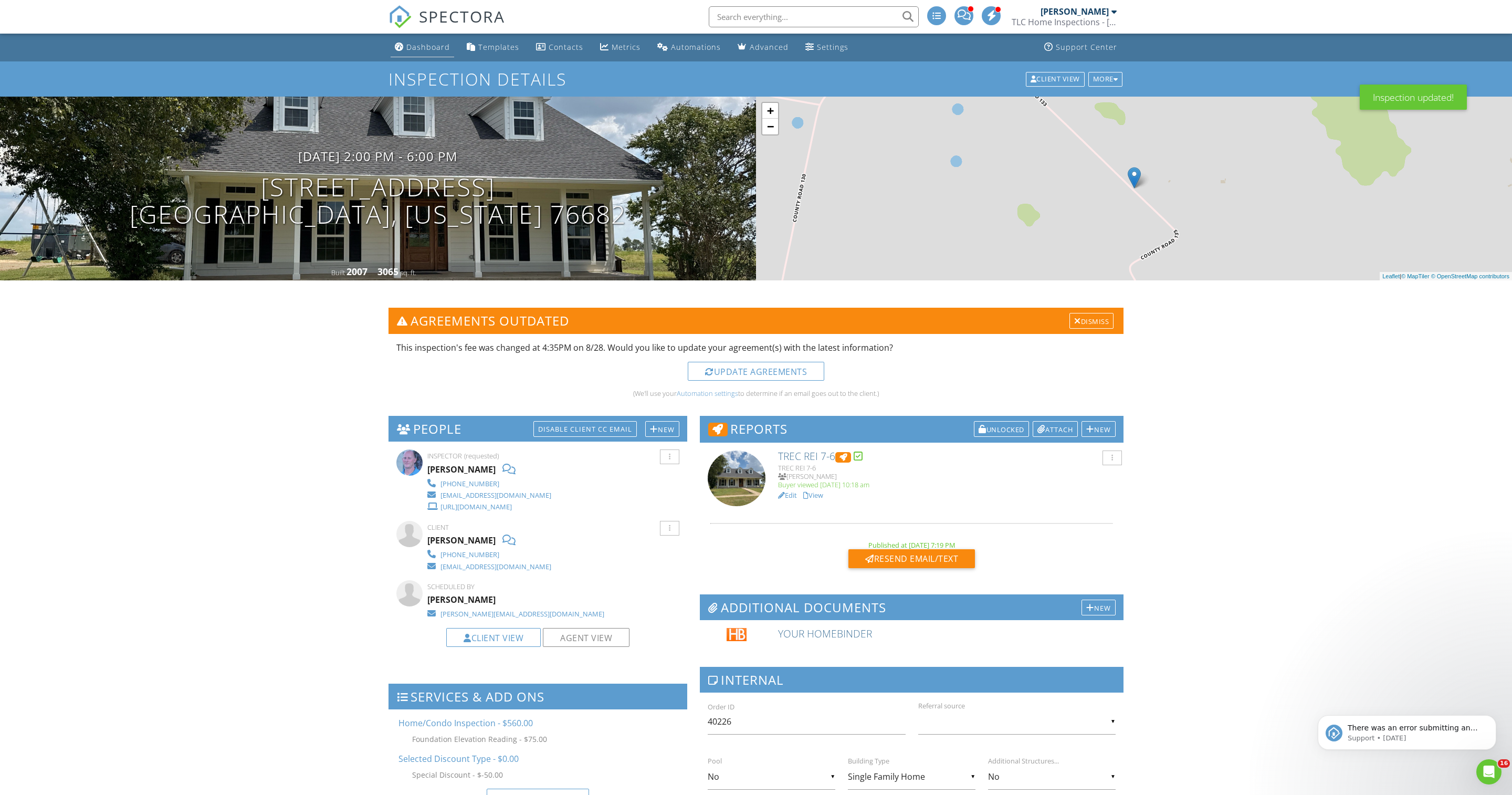
click at [431, 52] on div "Dashboard" at bounding box center [428, 47] width 44 height 10
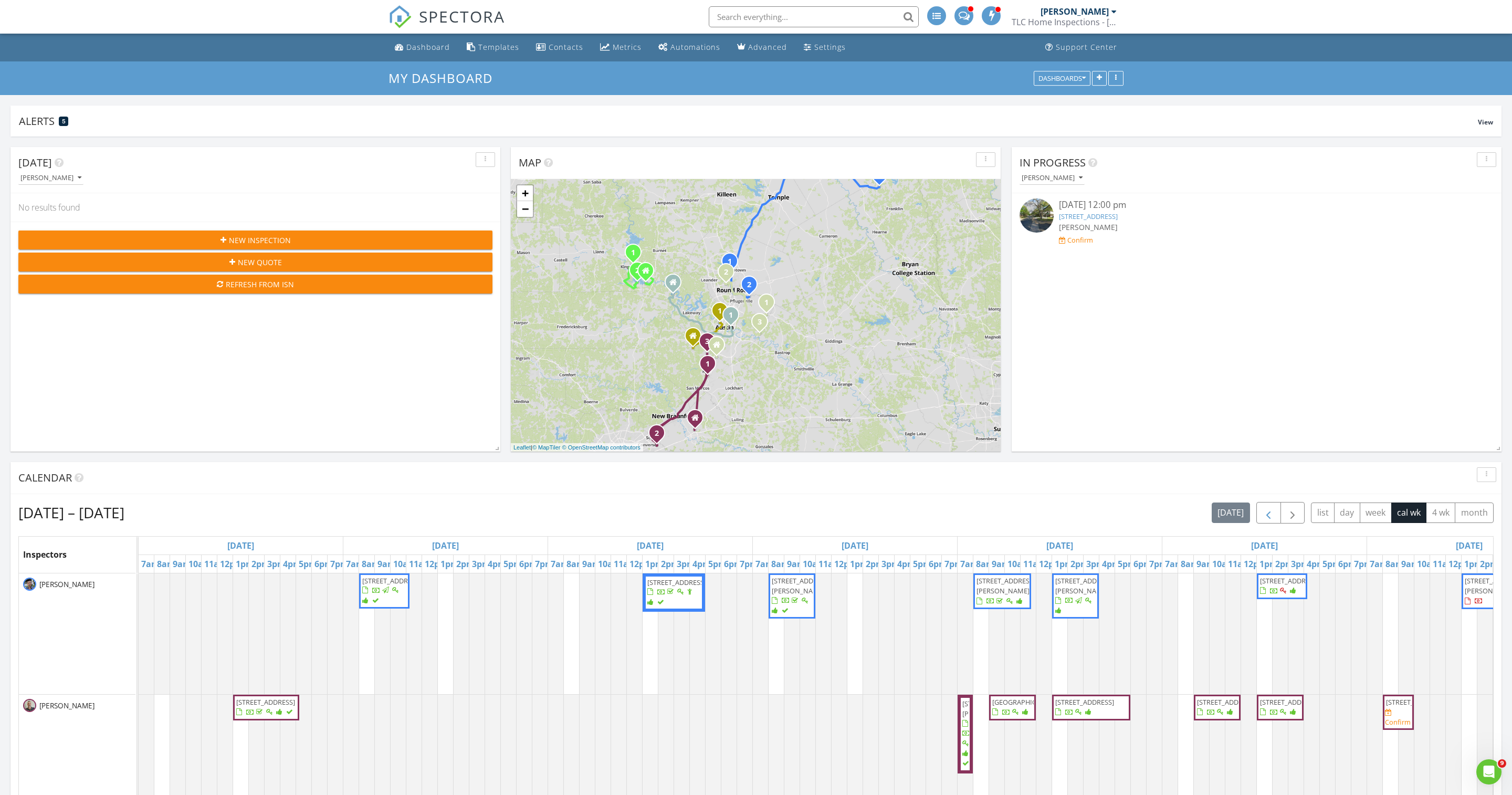
click at [1262, 519] on span "button" at bounding box center [1268, 513] width 13 height 13
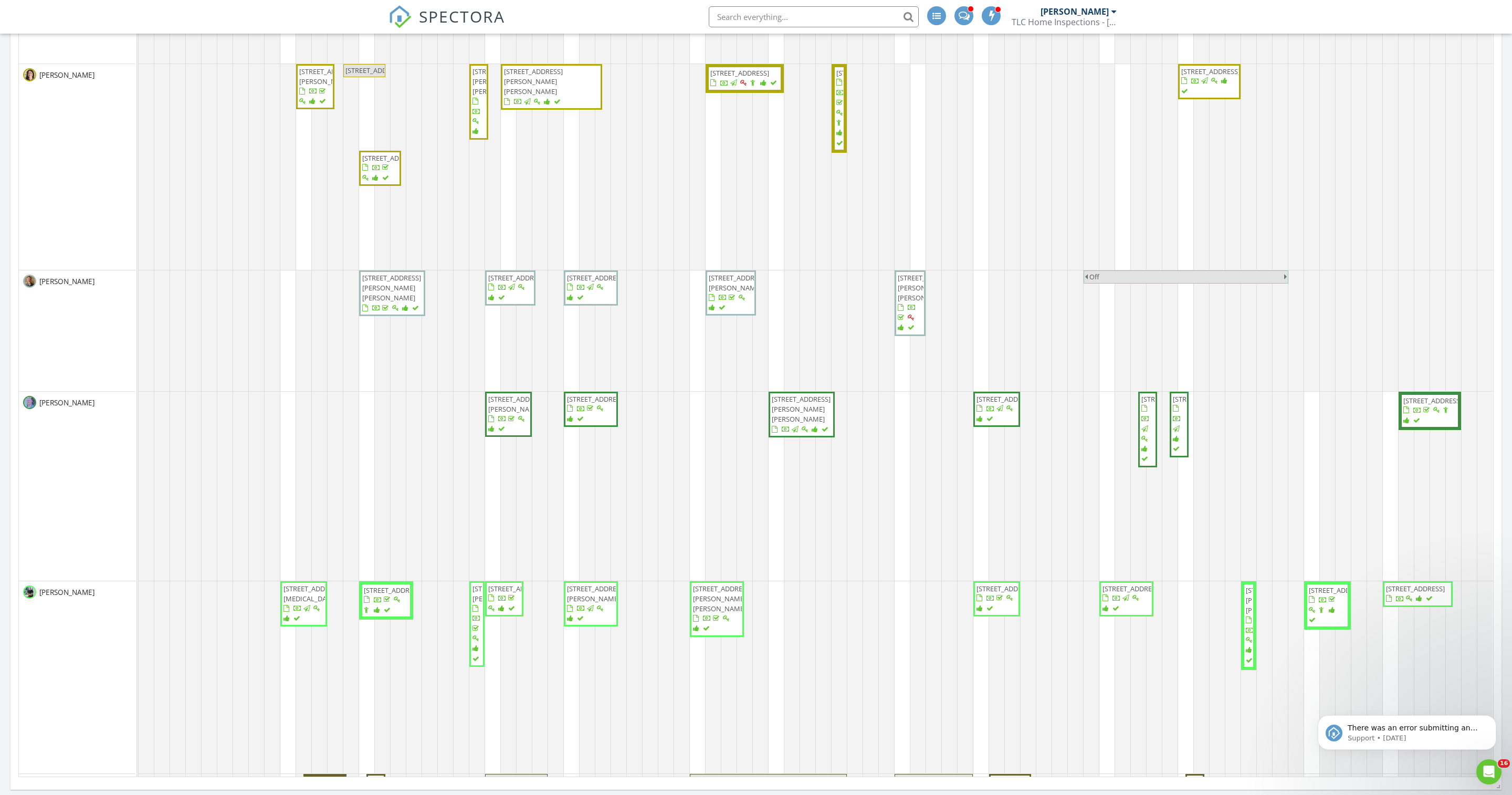
scroll to position [631, 0]
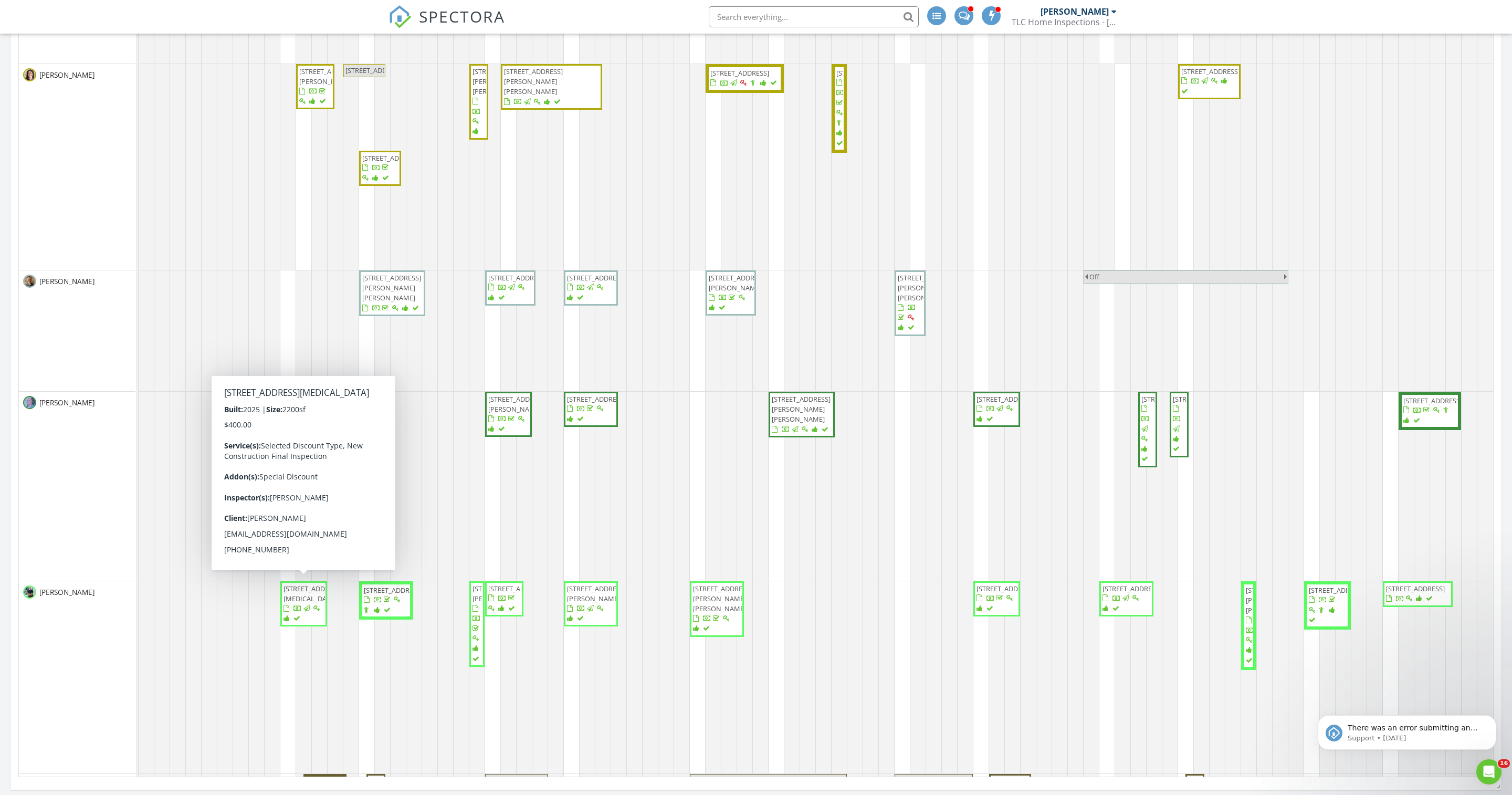
click at [301, 603] on span "[STREET_ADDRESS][MEDICAL_DATA]" at bounding box center [312, 593] width 59 height 20
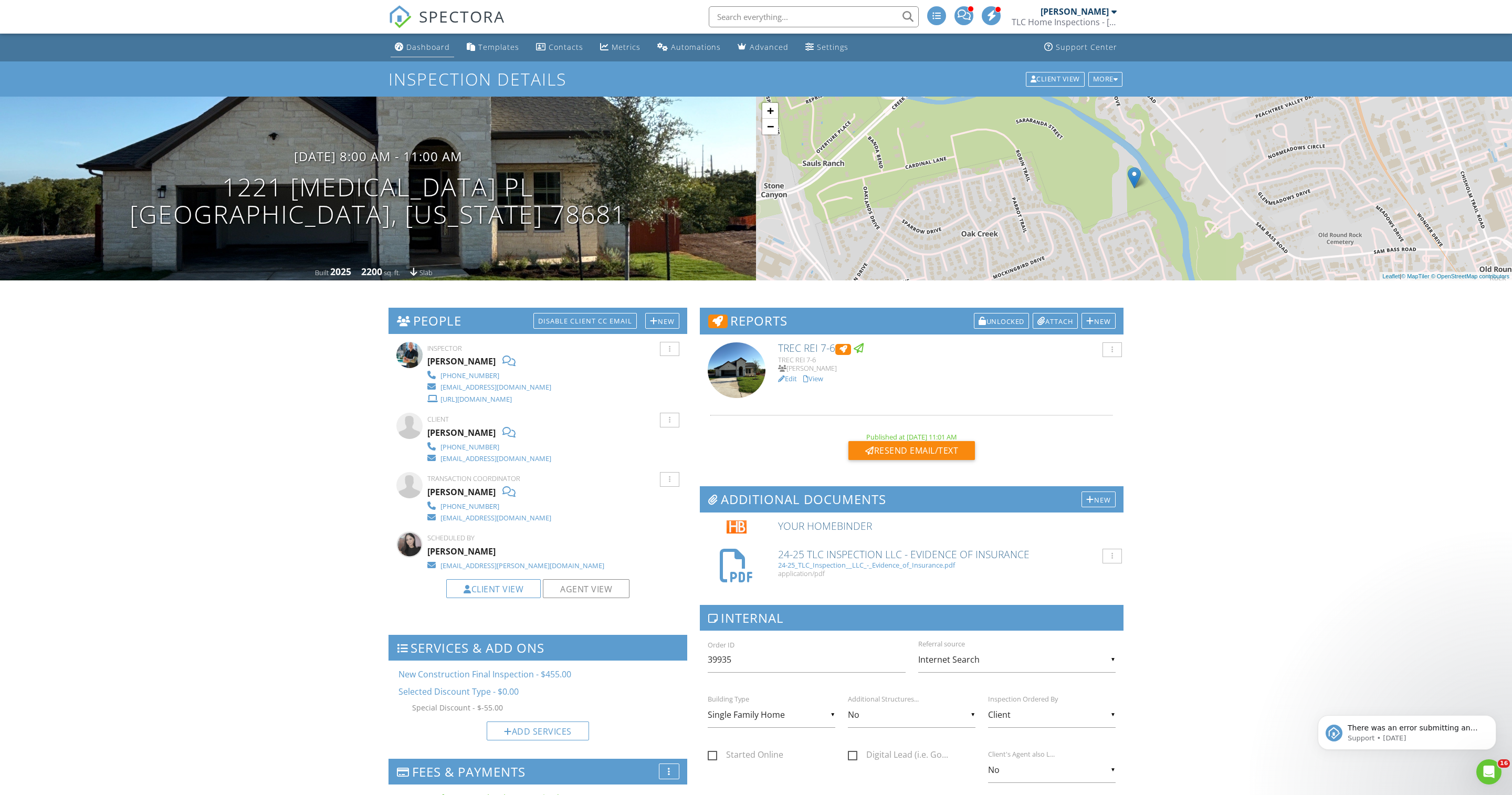
click at [421, 50] on div "Dashboard" at bounding box center [428, 47] width 44 height 10
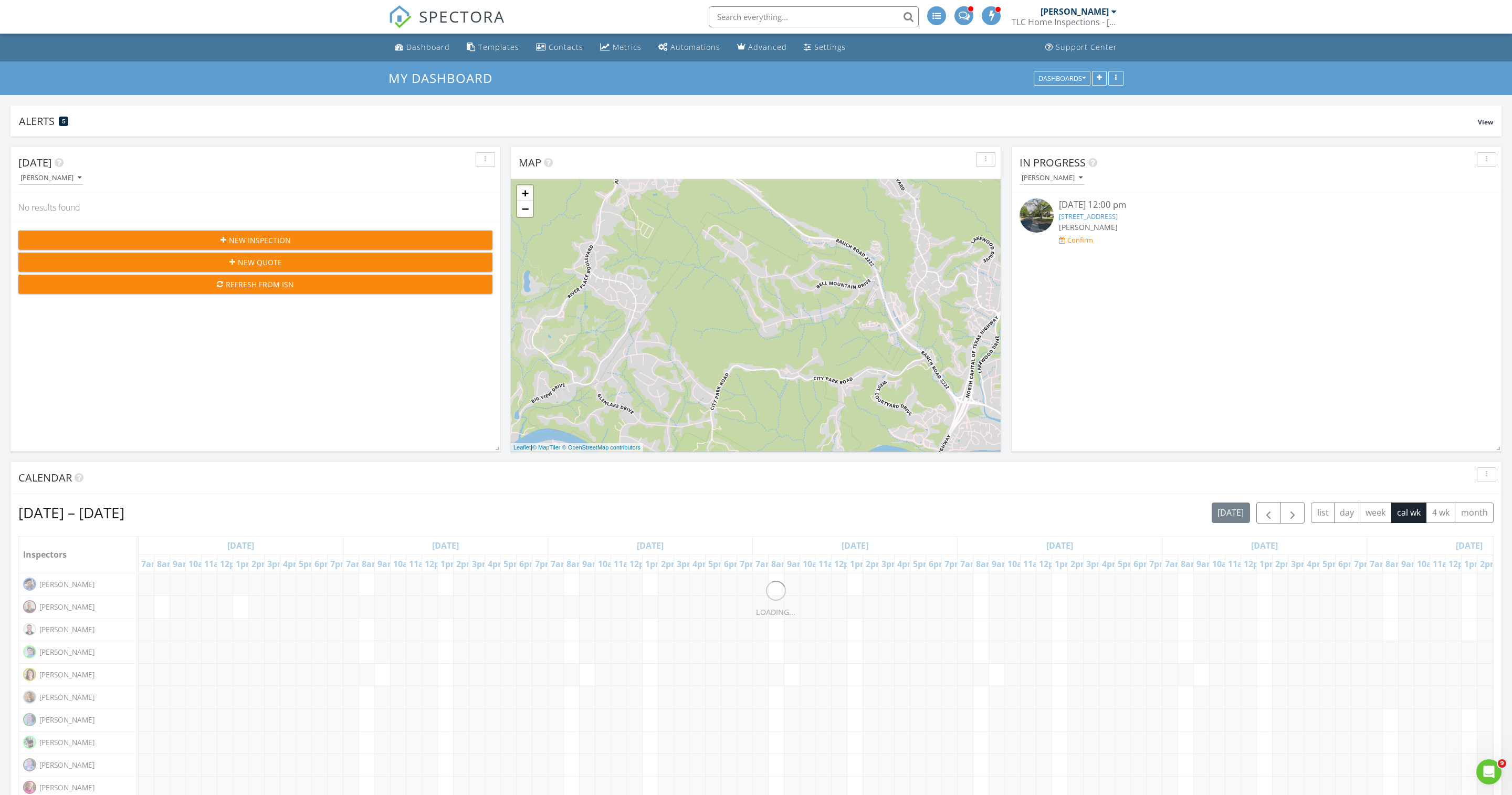
scroll to position [1717, 1512]
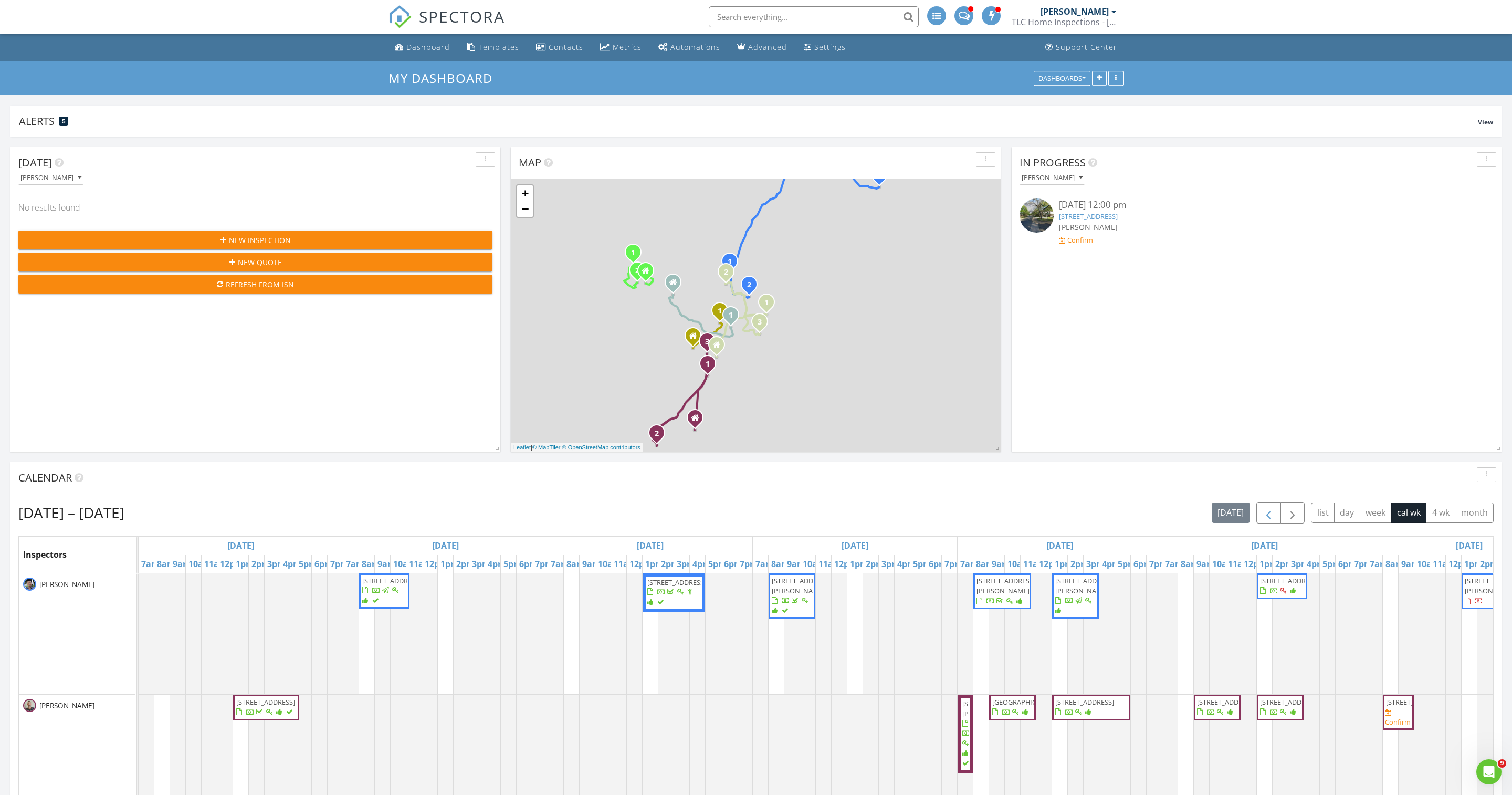
click at [1262, 519] on span "button" at bounding box center [1268, 513] width 13 height 13
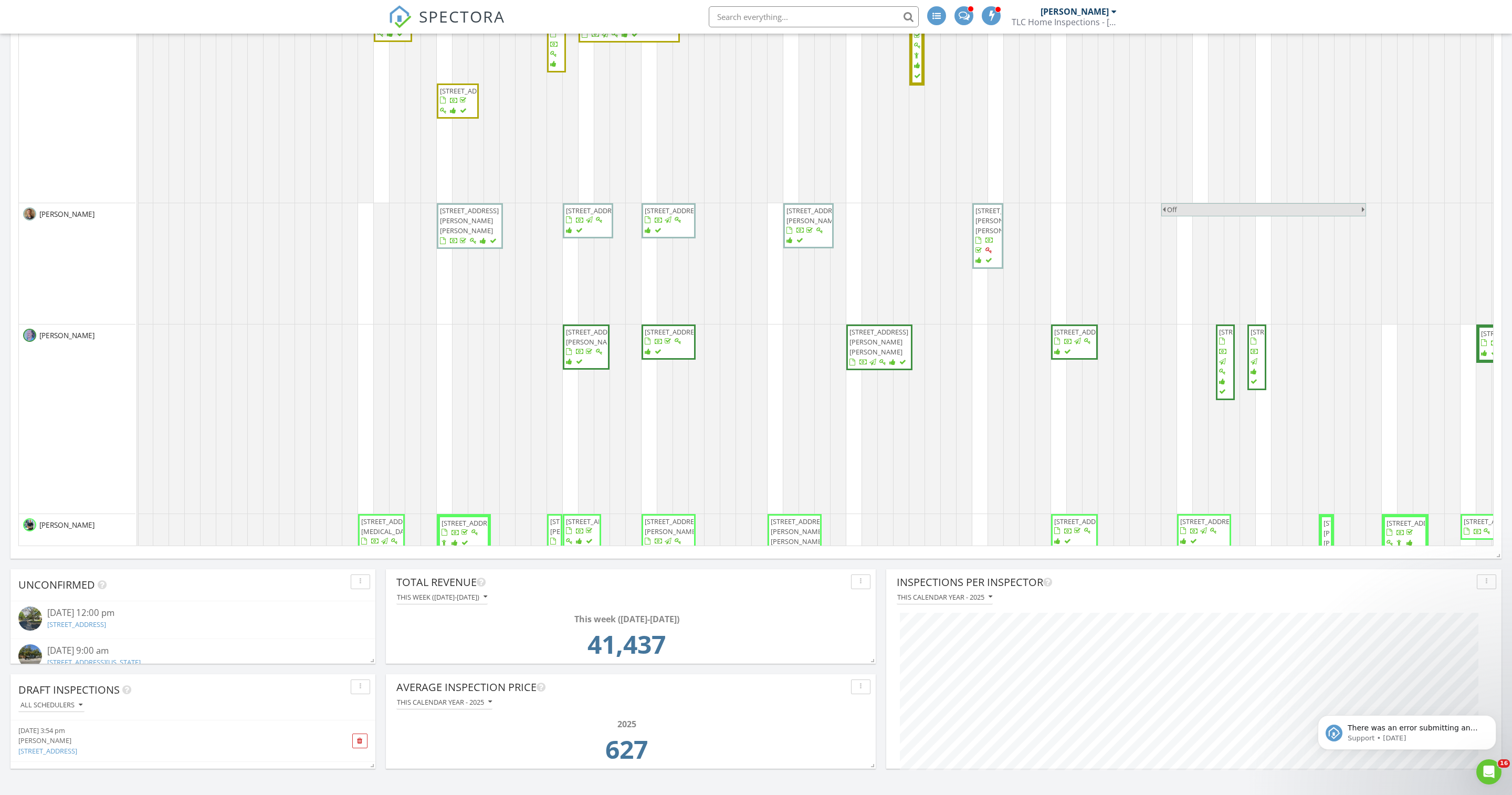
scroll to position [471, 1]
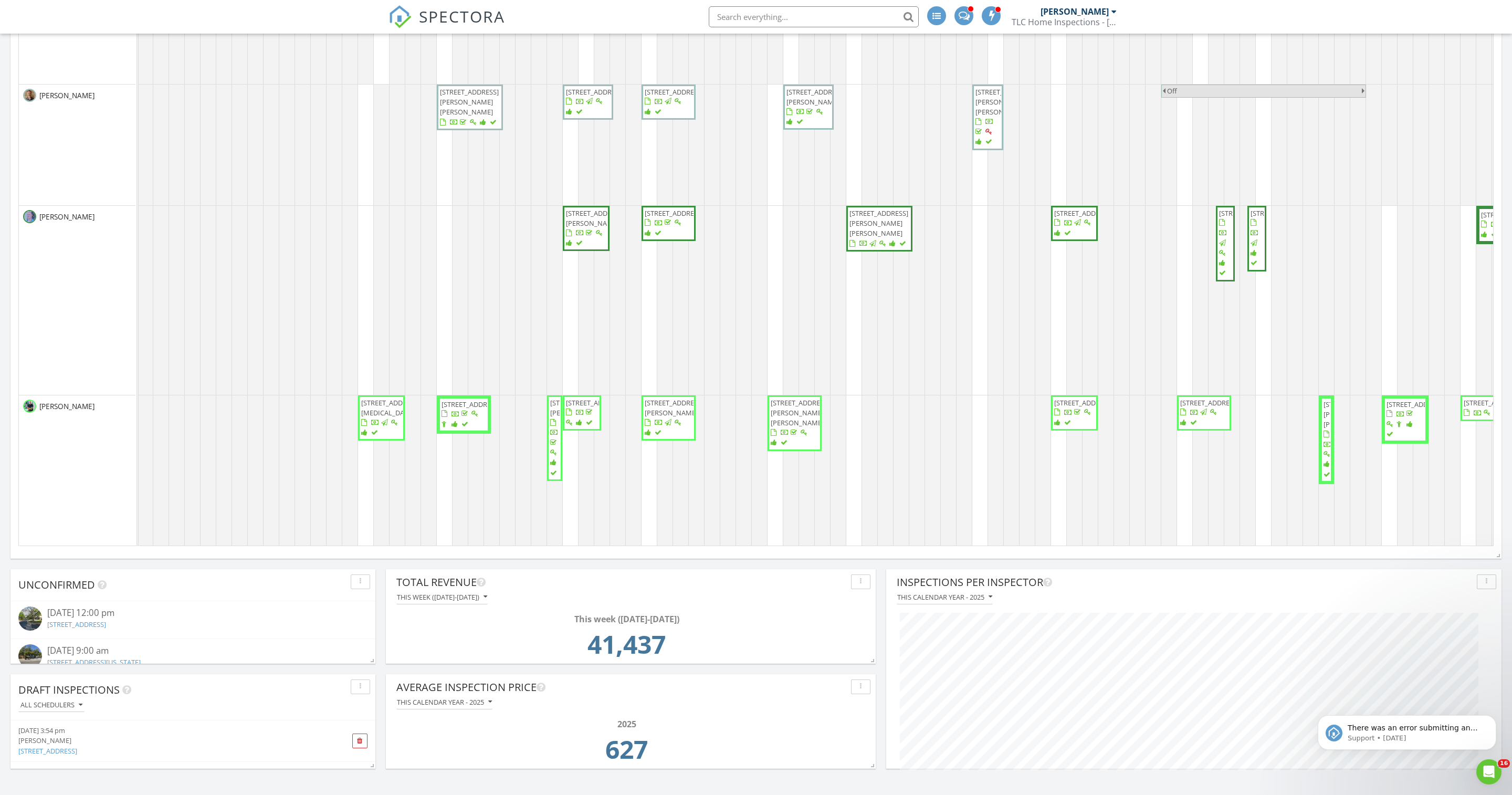
click at [466, 409] on span "1909 Crooked Crk St, Leander 78641" at bounding box center [471, 404] width 59 height 9
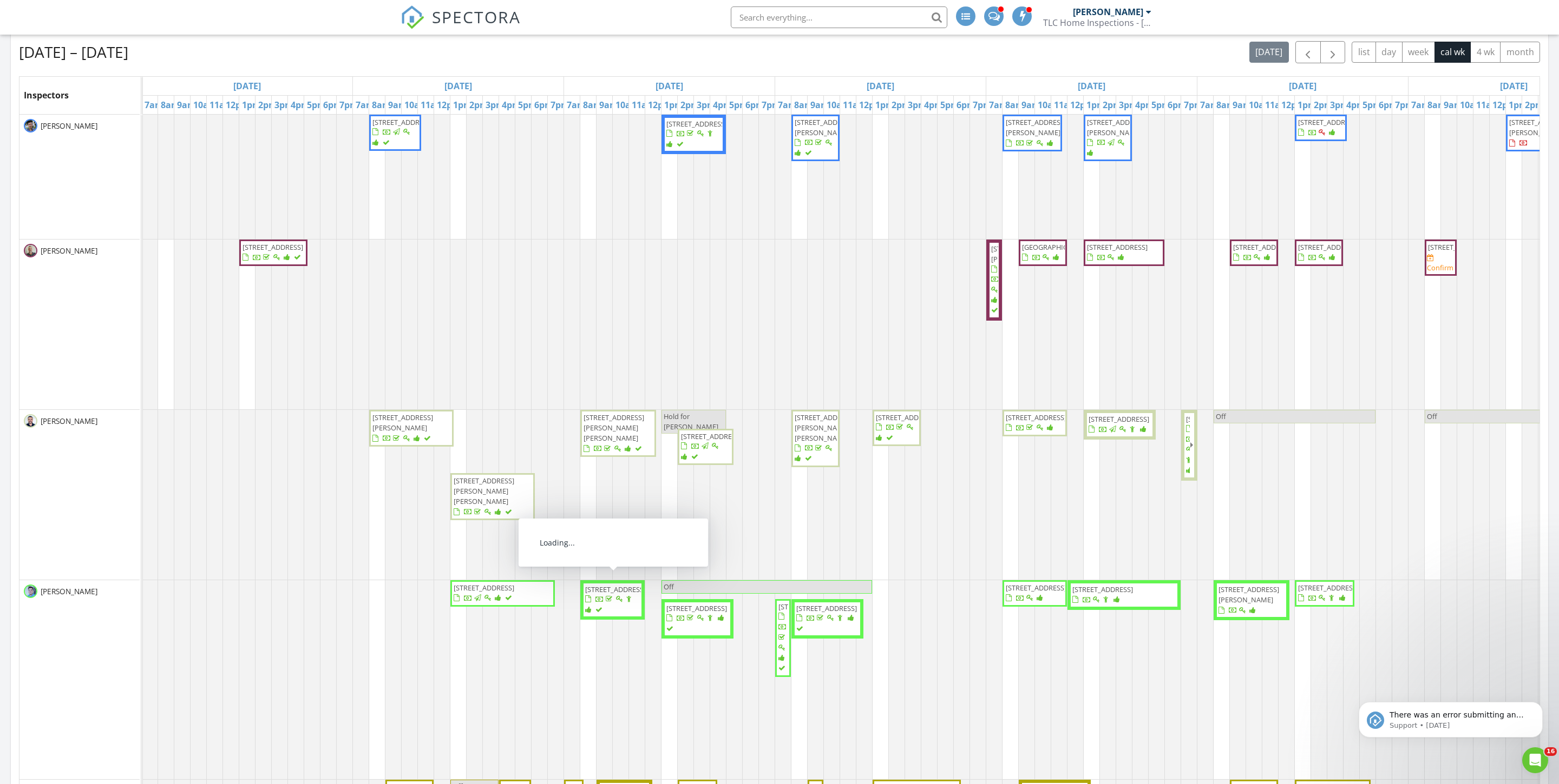
scroll to position [412, 0]
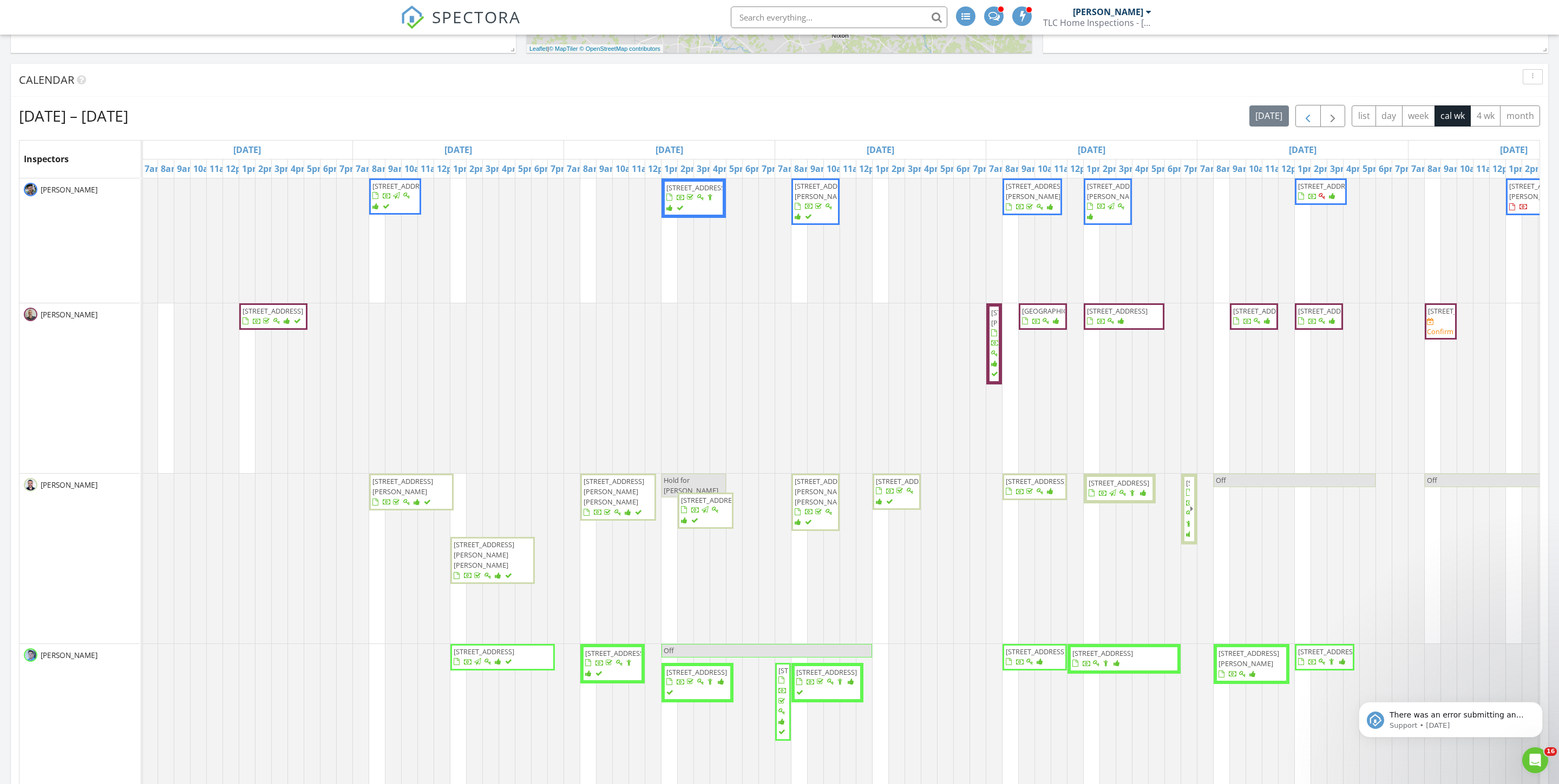
click at [1301, 123] on span "button" at bounding box center [1308, 116] width 13 height 13
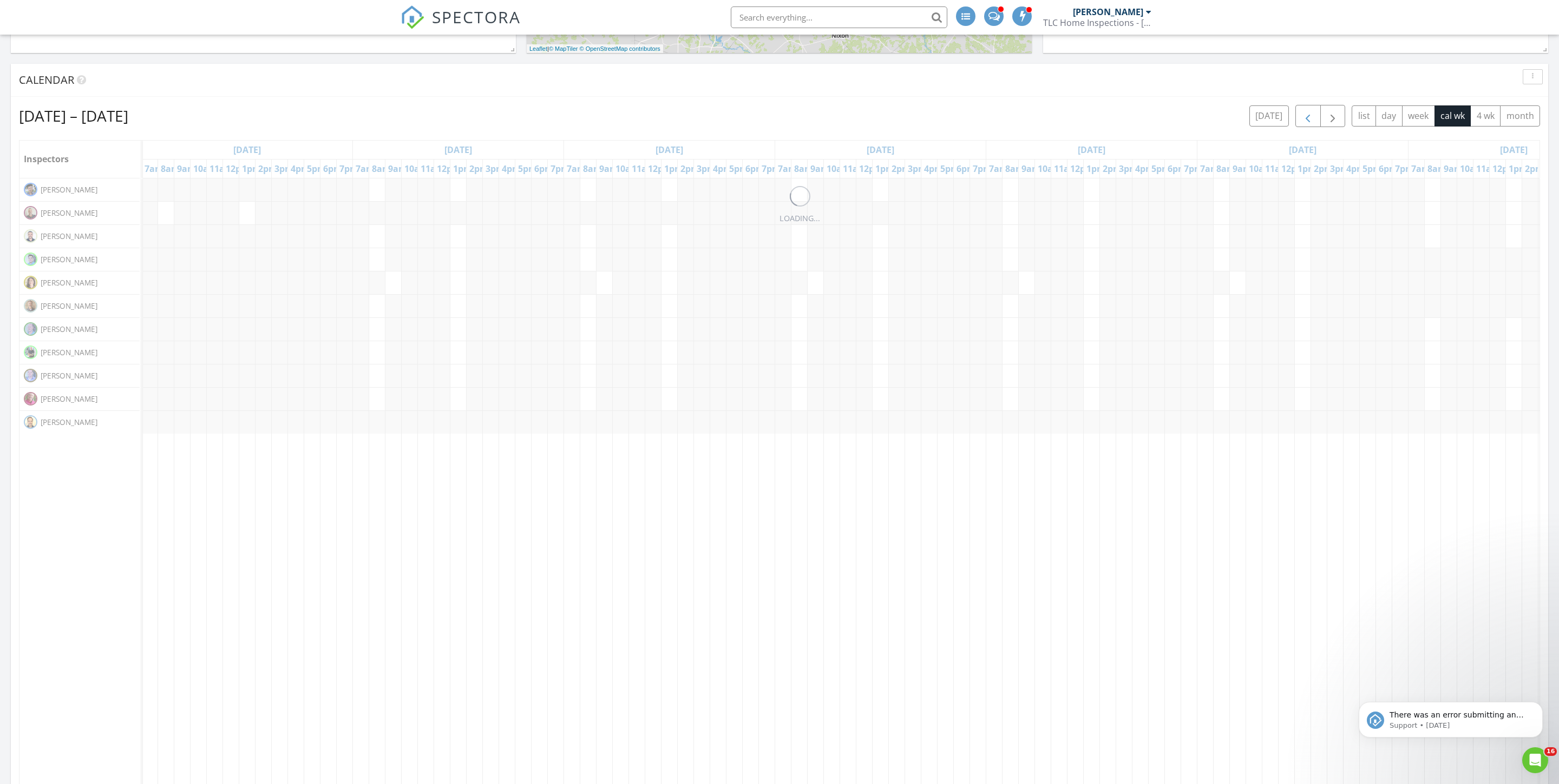
scroll to position [0, 0]
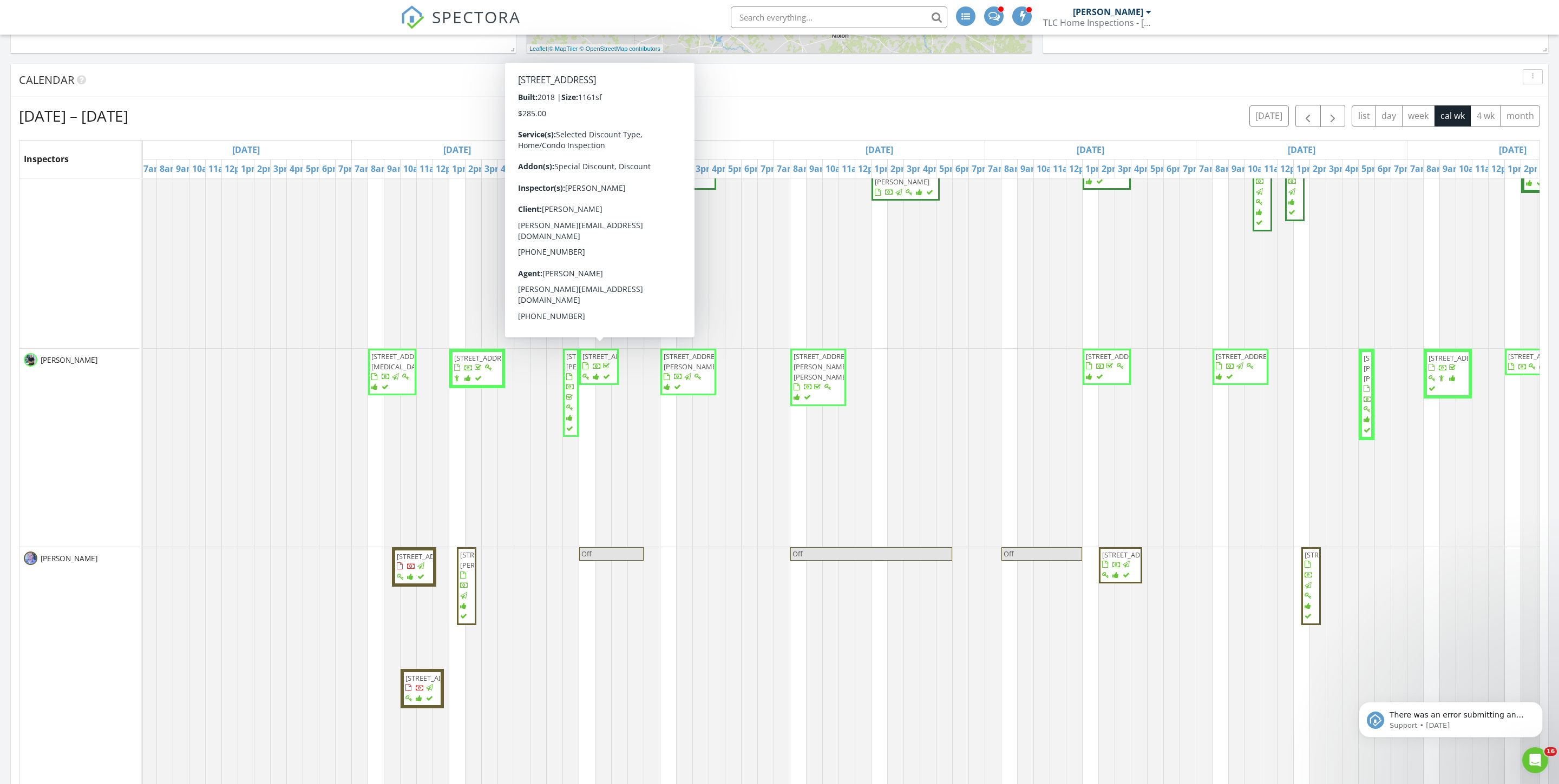
click at [596, 362] on span "[STREET_ADDRESS]" at bounding box center [612, 356] width 61 height 10
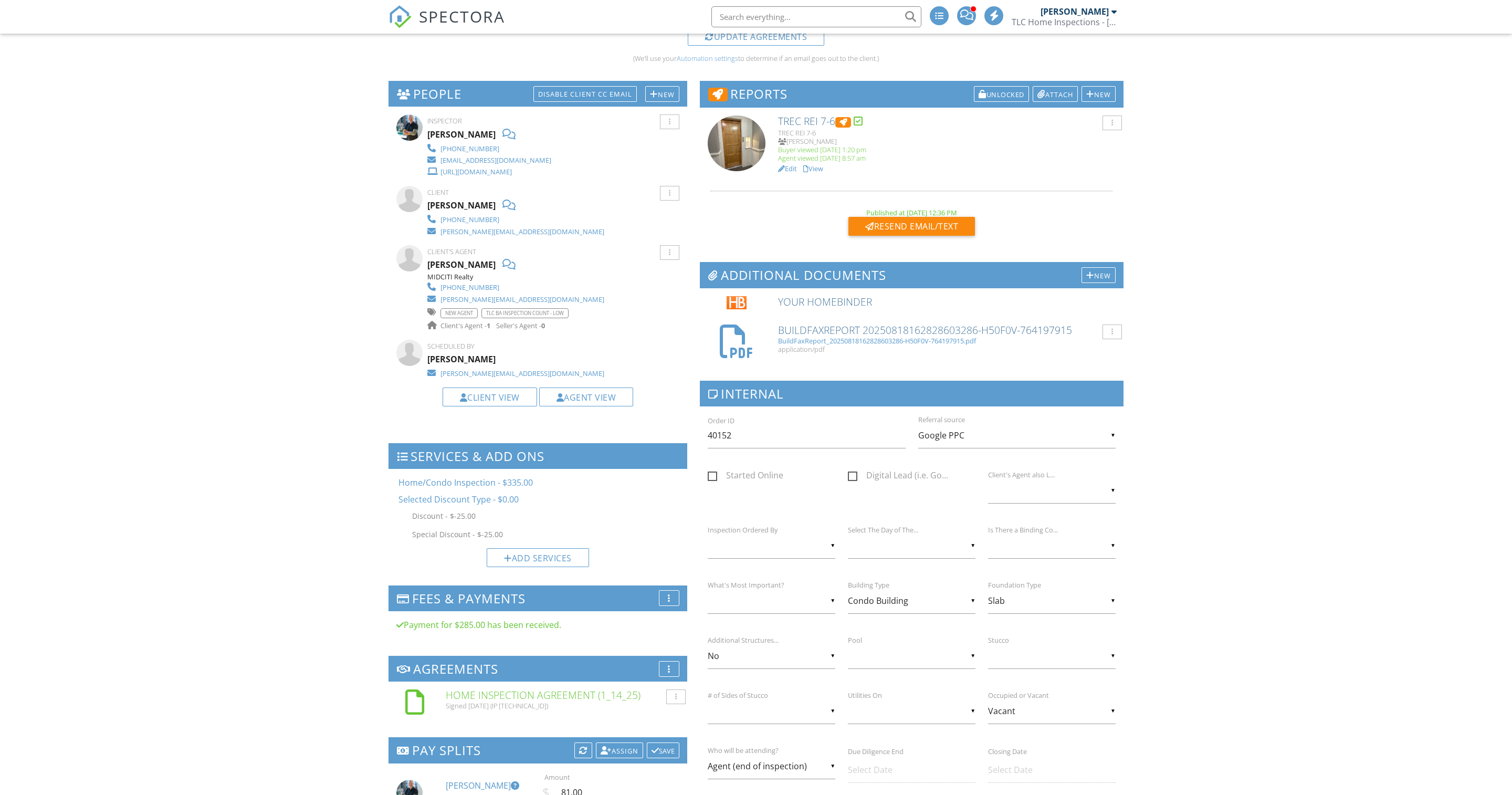
scroll to position [341, 0]
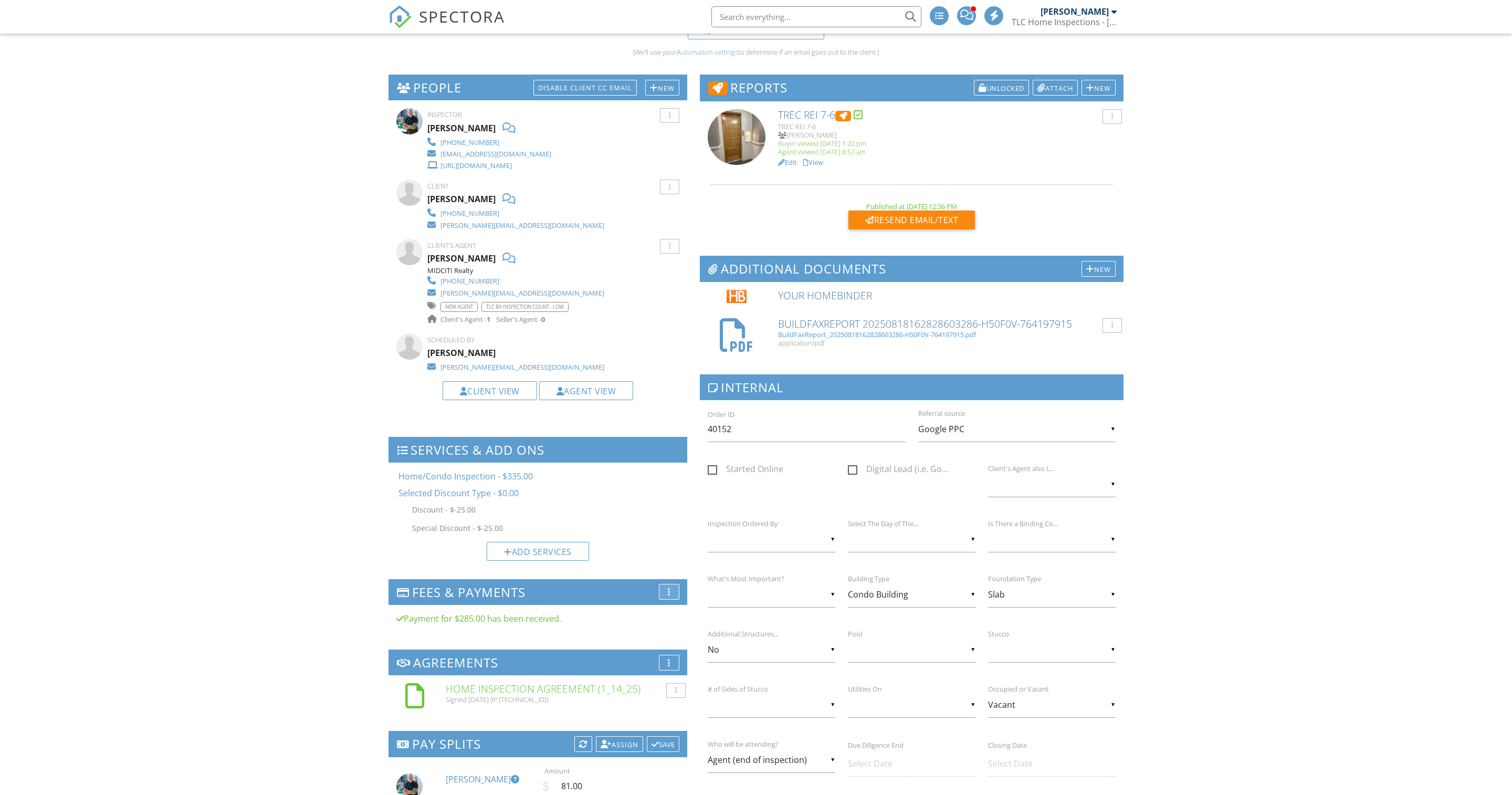
click at [663, 600] on div "More" at bounding box center [669, 591] width 21 height 15
click at [667, 613] on li "Edit Fees & Payments" at bounding box center [718, 598] width 118 height 29
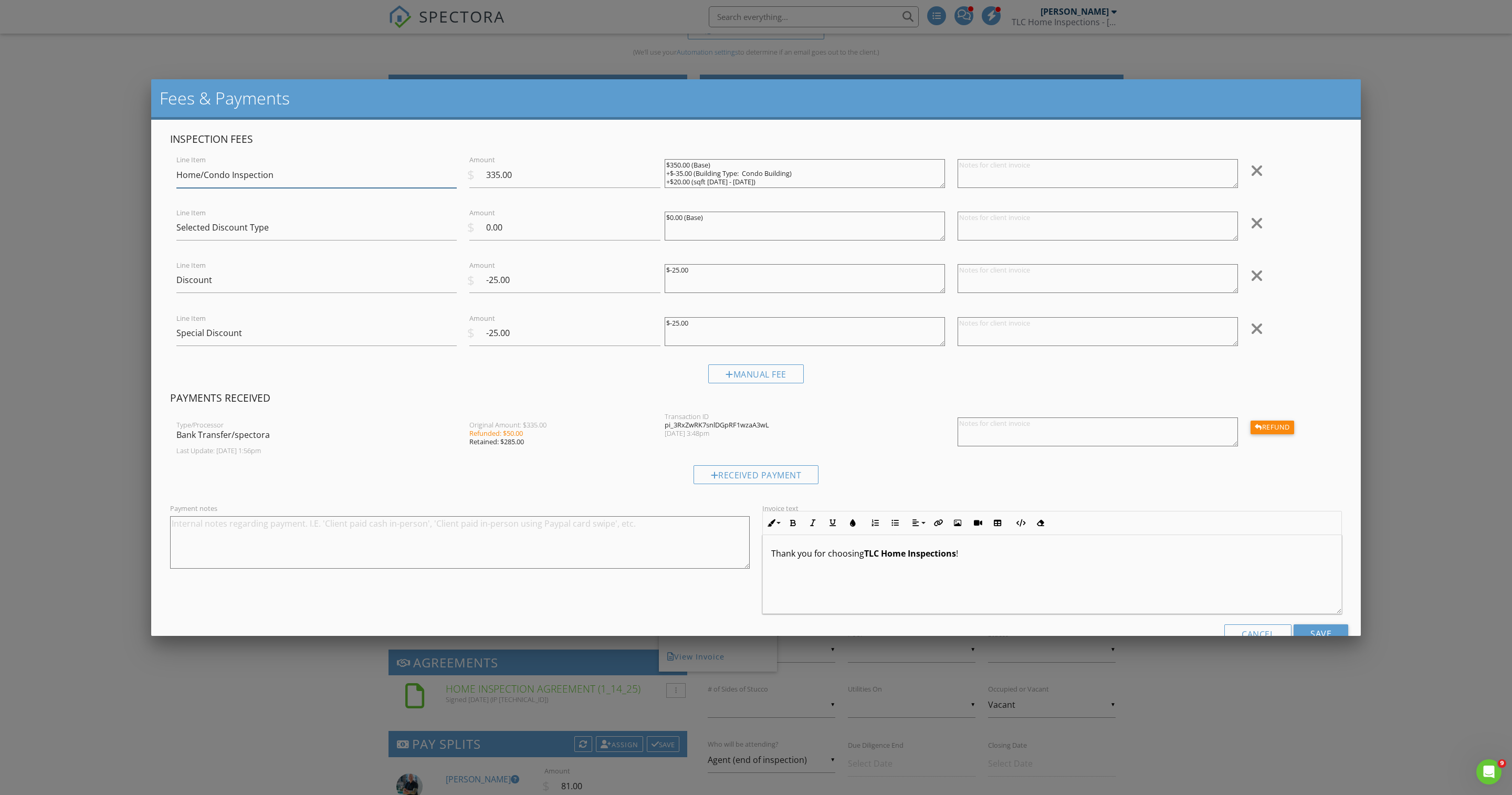
scroll to position [0, 0]
click at [682, 338] on textarea "$-25.00" at bounding box center [805, 332] width 281 height 29
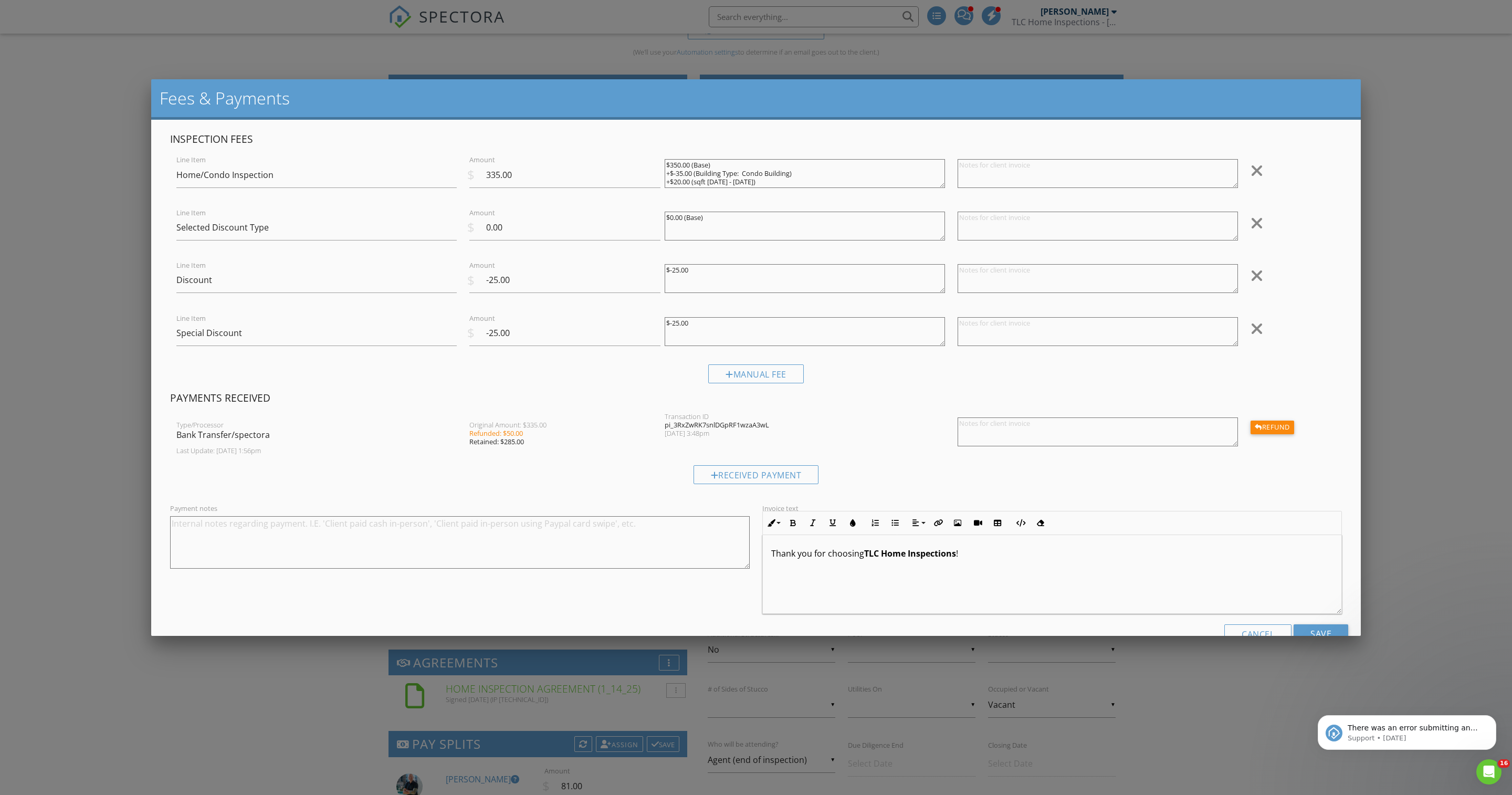
click at [682, 337] on textarea "$-25.00" at bounding box center [805, 332] width 281 height 29
click at [682, 335] on textarea "$-25.00" at bounding box center [805, 332] width 281 height 29
type textarea "$-50.00"
click at [498, 346] on input "-25.00" at bounding box center [564, 333] width 191 height 26
type input "-50.00"
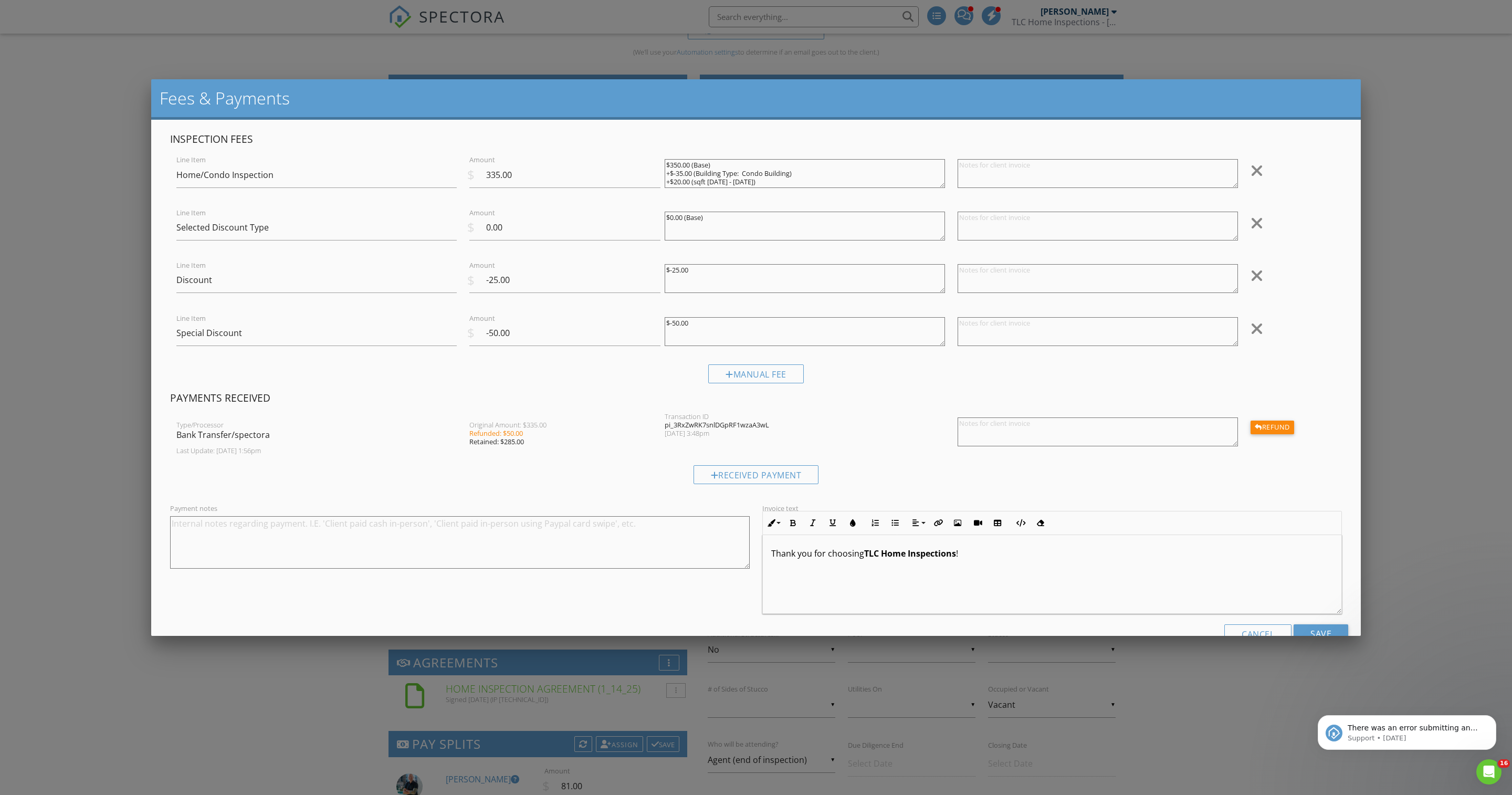
click at [1251, 283] on div at bounding box center [1256, 276] width 13 height 17
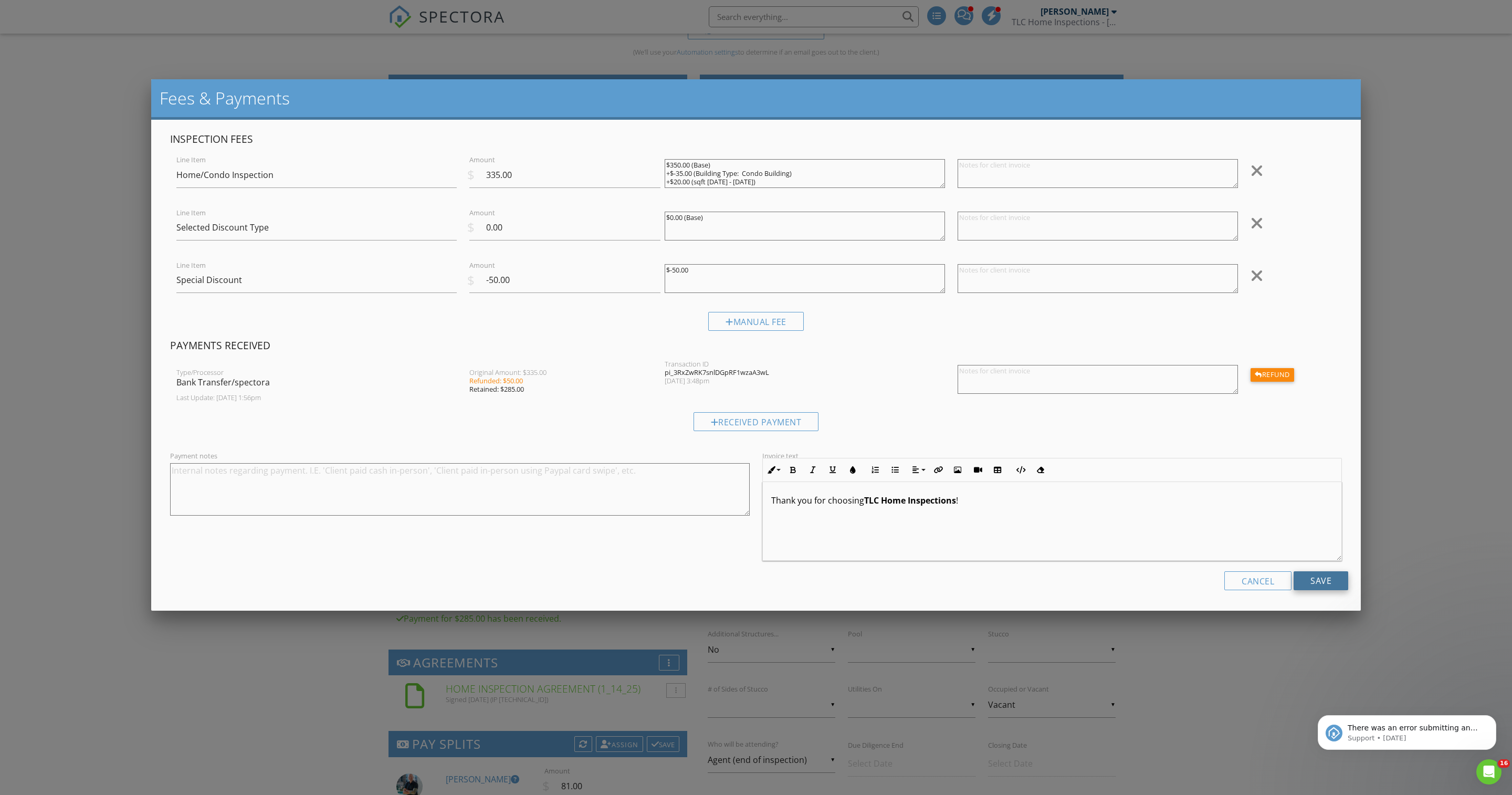
click at [1320, 590] on input "Save" at bounding box center [1320, 580] width 55 height 19
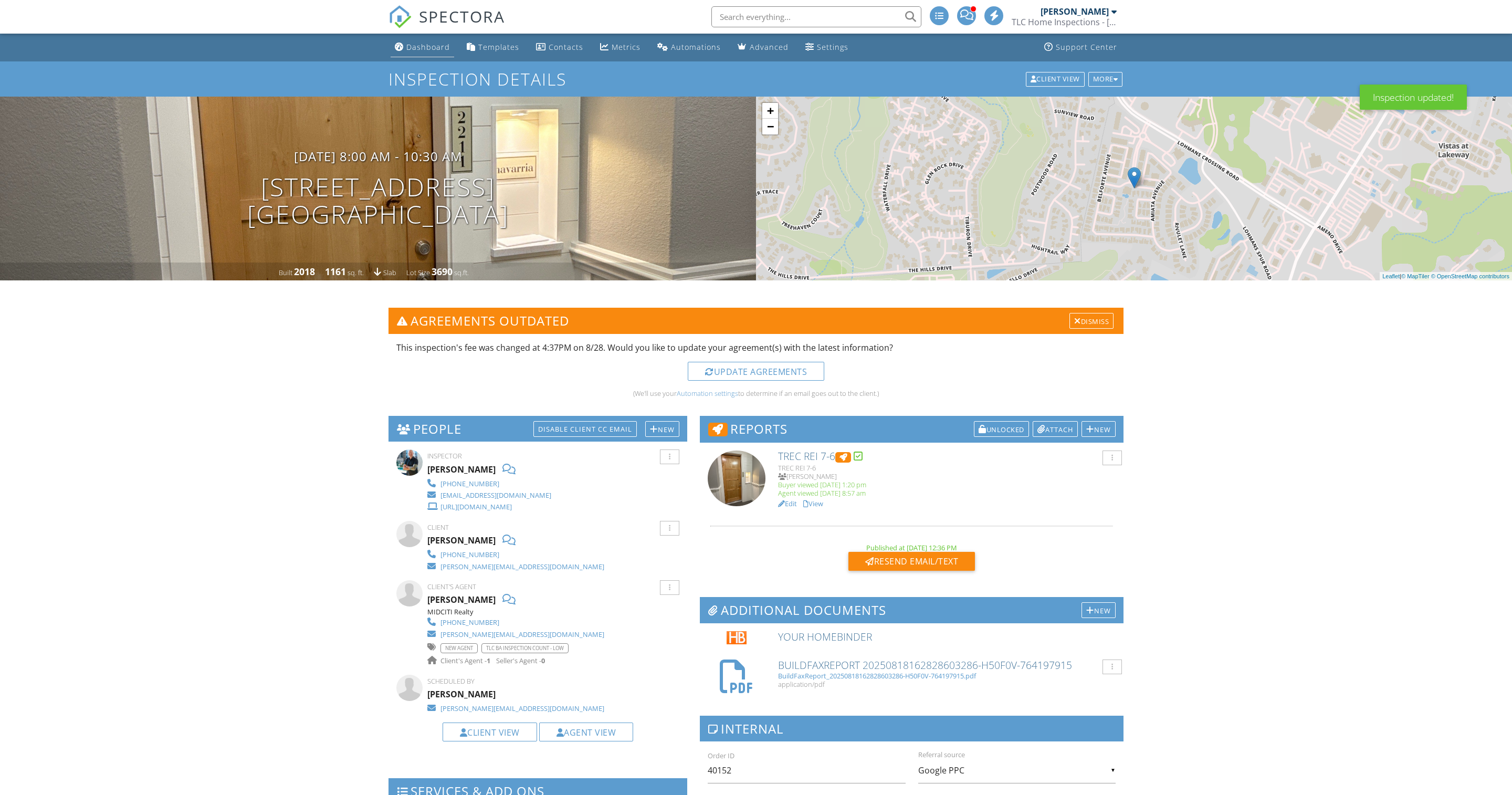
click at [436, 45] on div "Dashboard" at bounding box center [428, 47] width 44 height 10
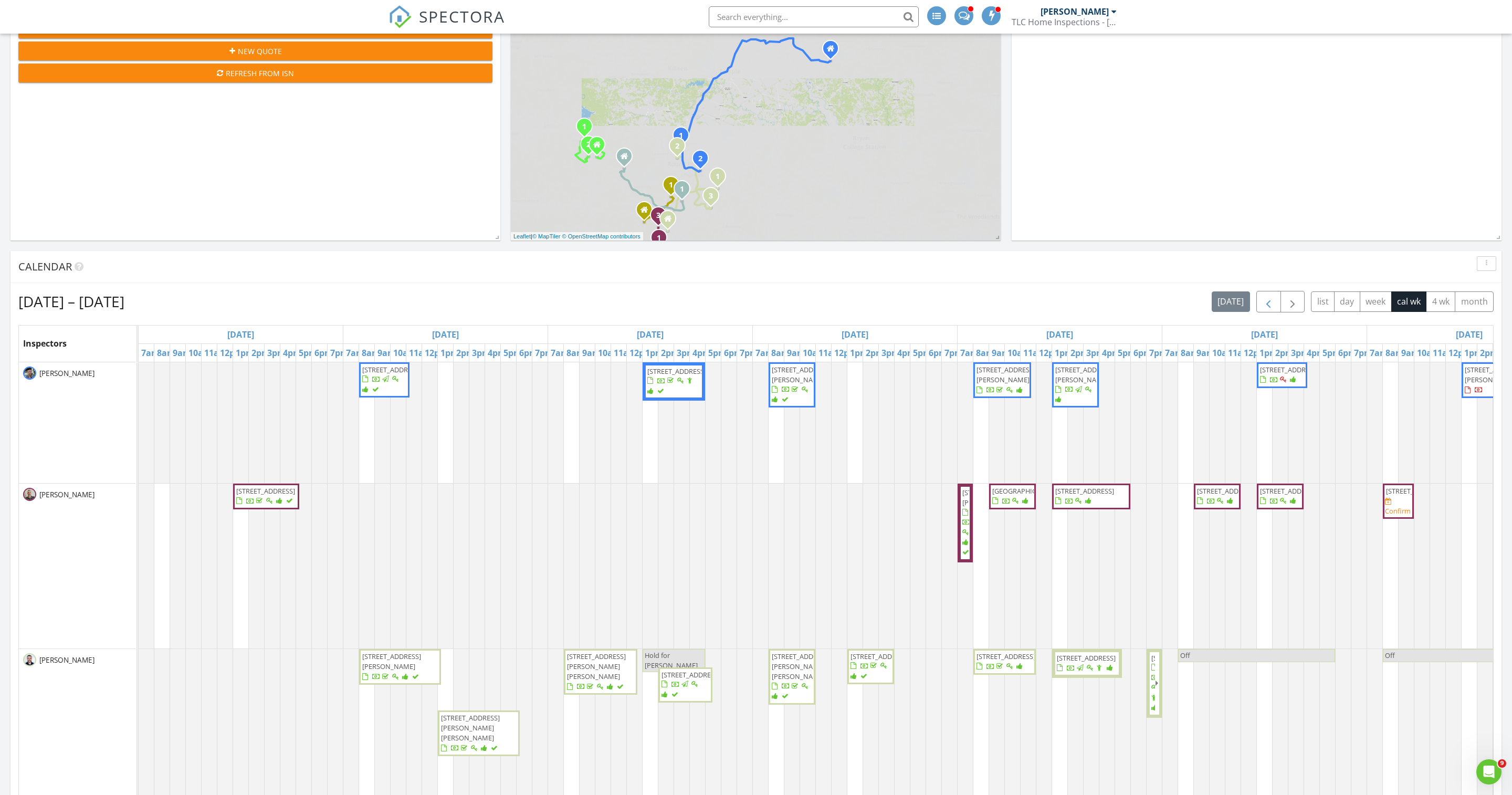
click at [1262, 307] on span "button" at bounding box center [1268, 301] width 13 height 13
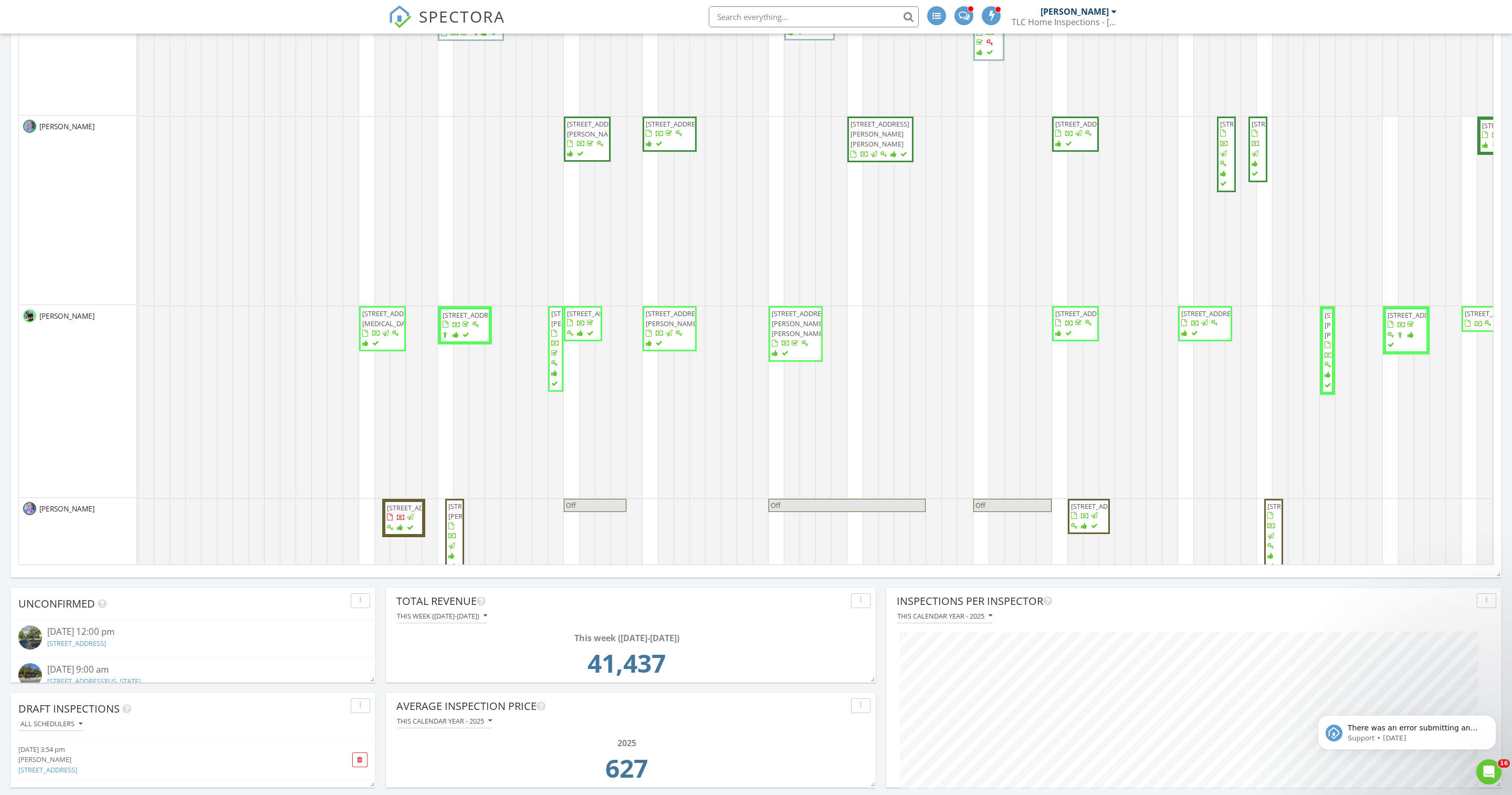
scroll to position [695, 0]
click at [1213, 338] on span "[STREET_ADDRESS]" at bounding box center [1205, 323] width 50 height 31
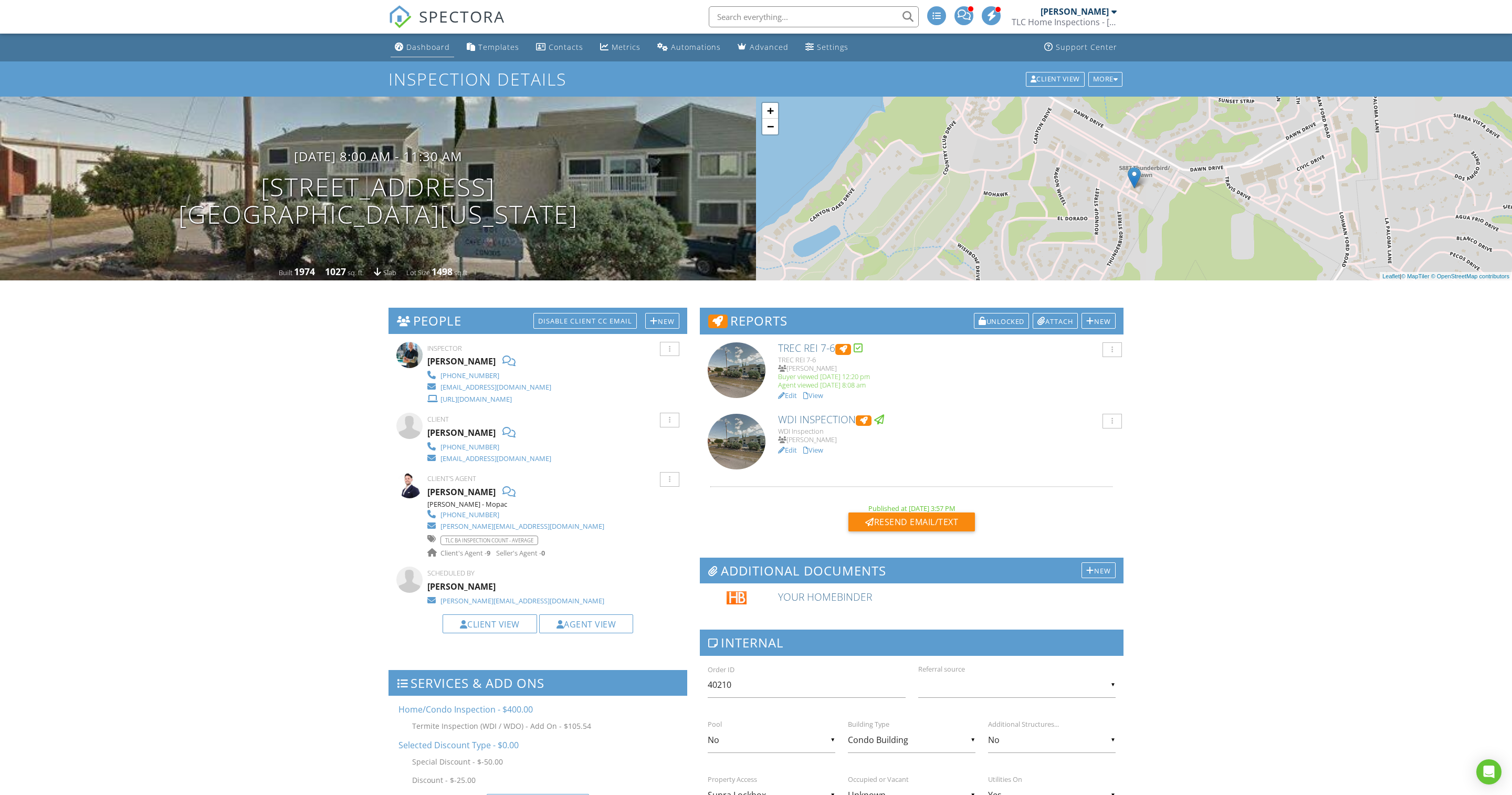
click at [420, 57] on link "Dashboard" at bounding box center [422, 47] width 63 height 20
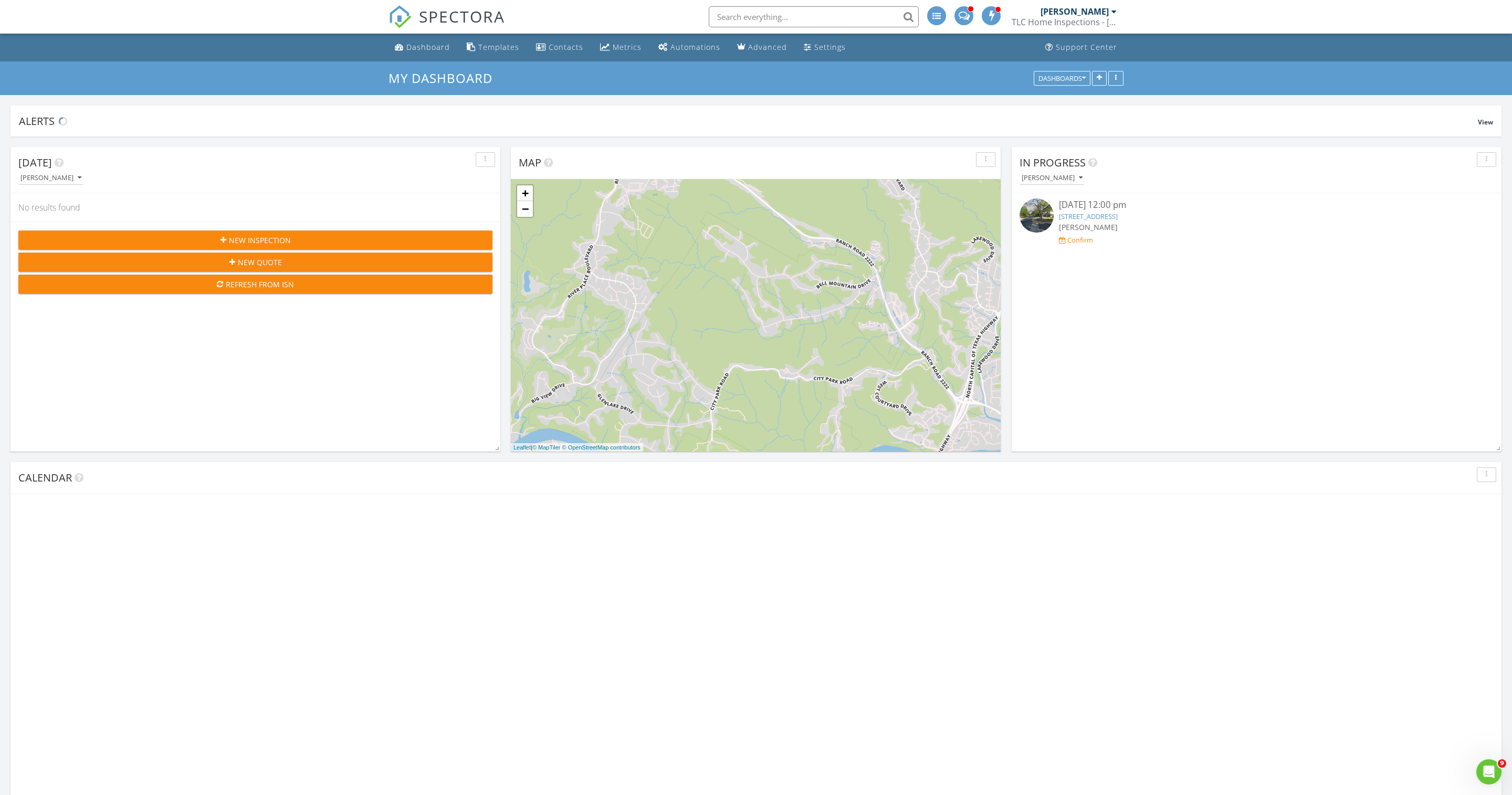
scroll to position [199, 615]
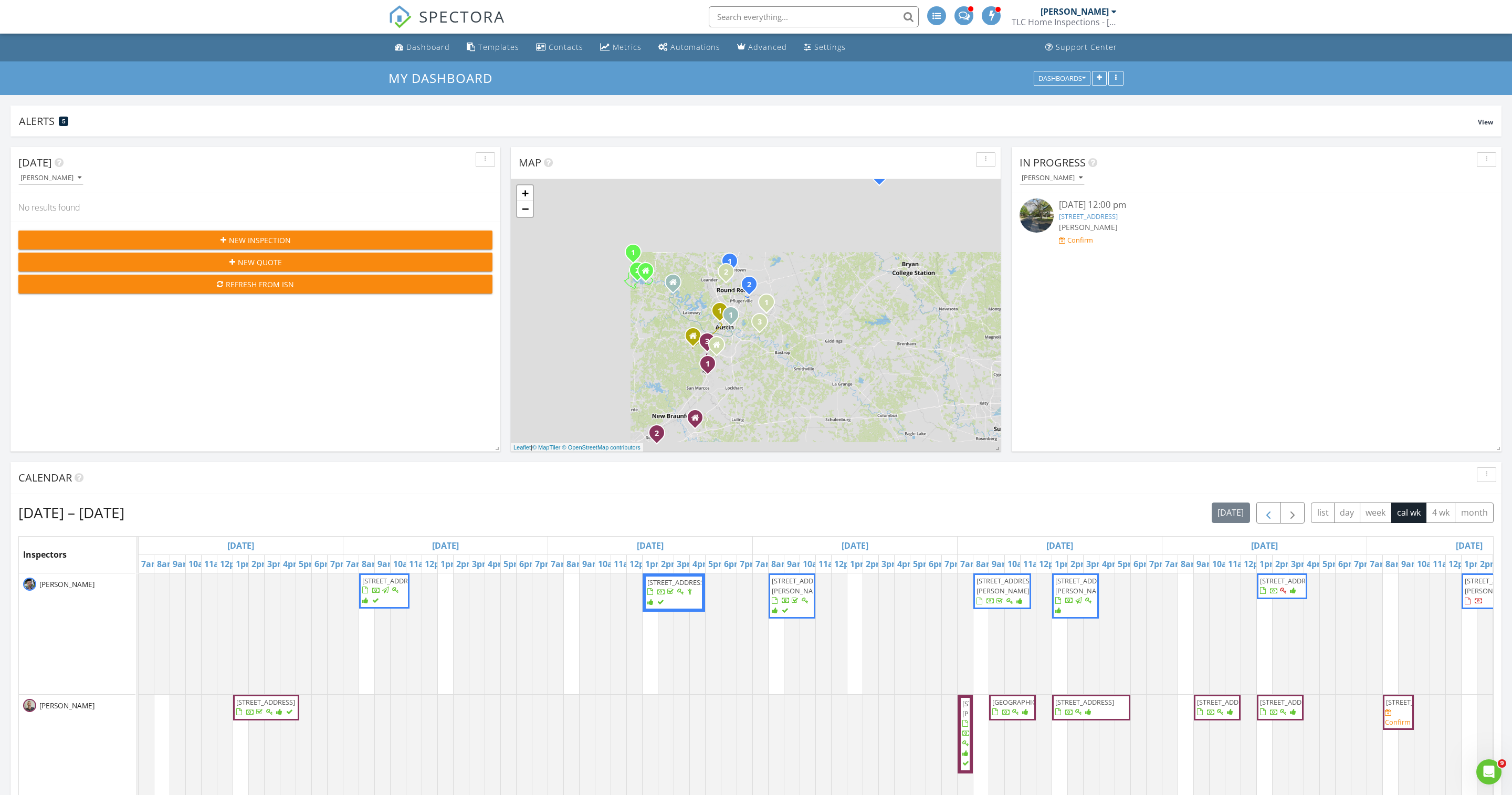
click at [1256, 515] on button "button" at bounding box center [1268, 512] width 25 height 21
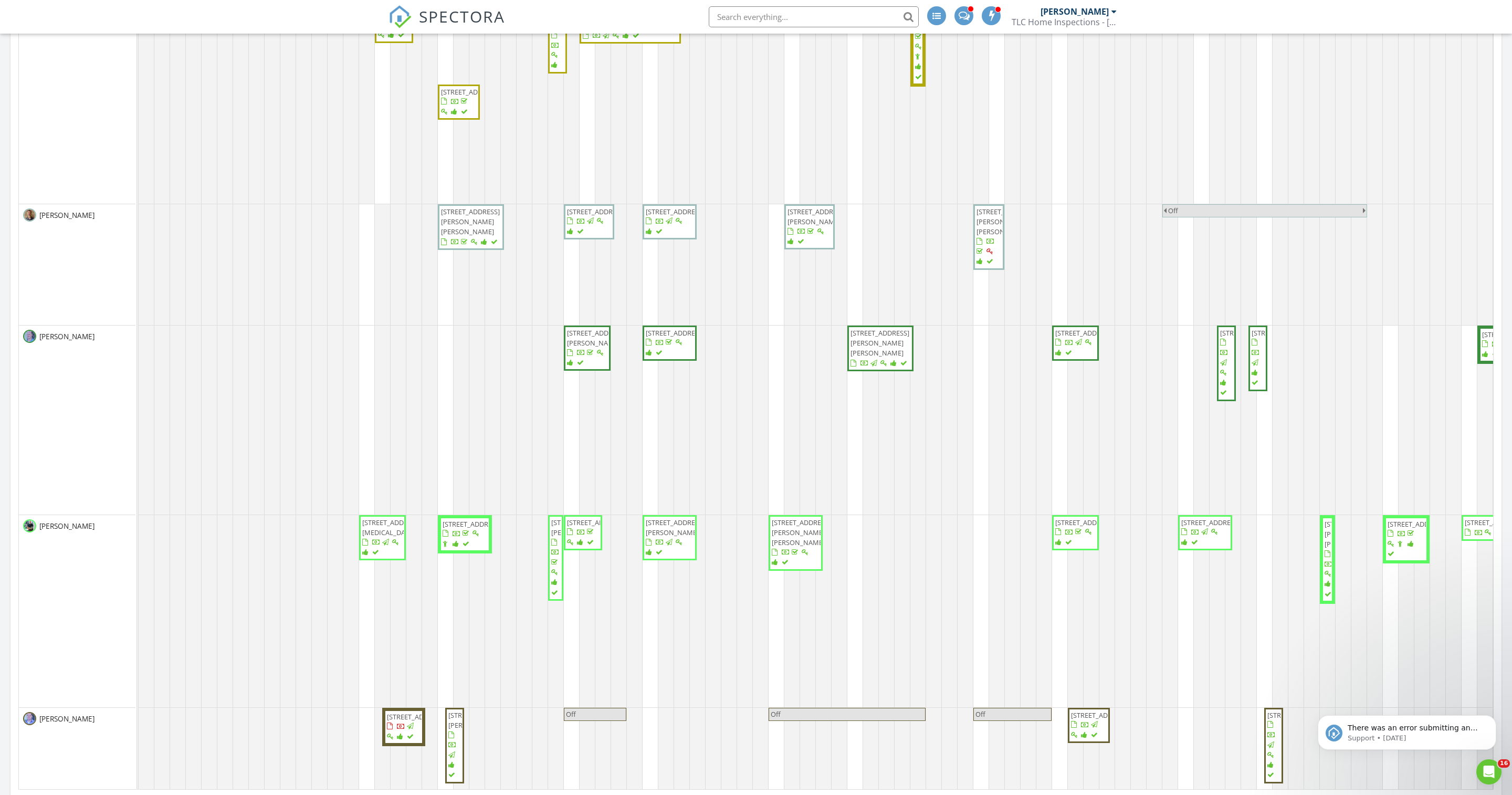
scroll to position [709, 0]
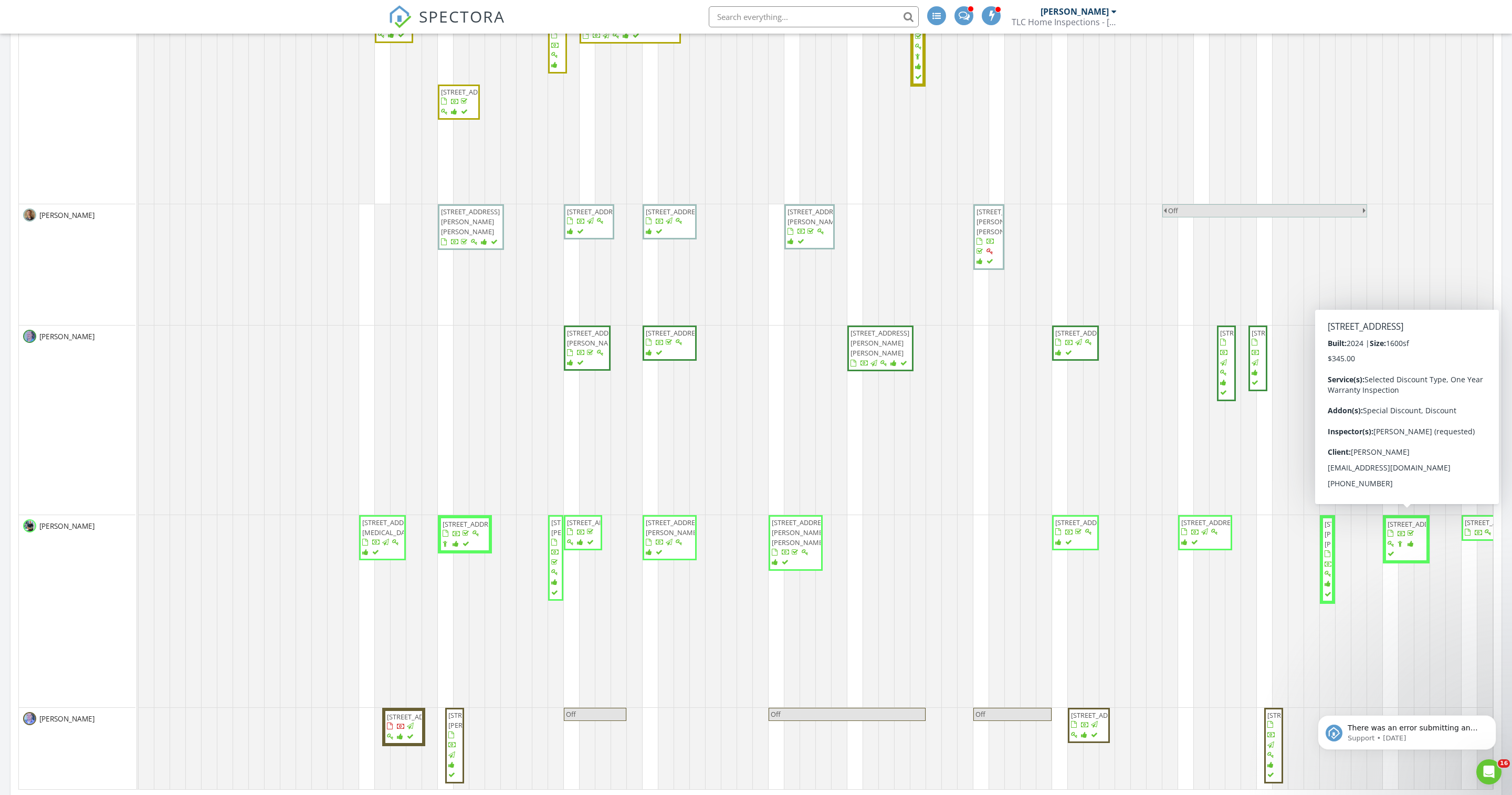
click at [1396, 529] on span "[STREET_ADDRESS]" at bounding box center [1416, 524] width 59 height 9
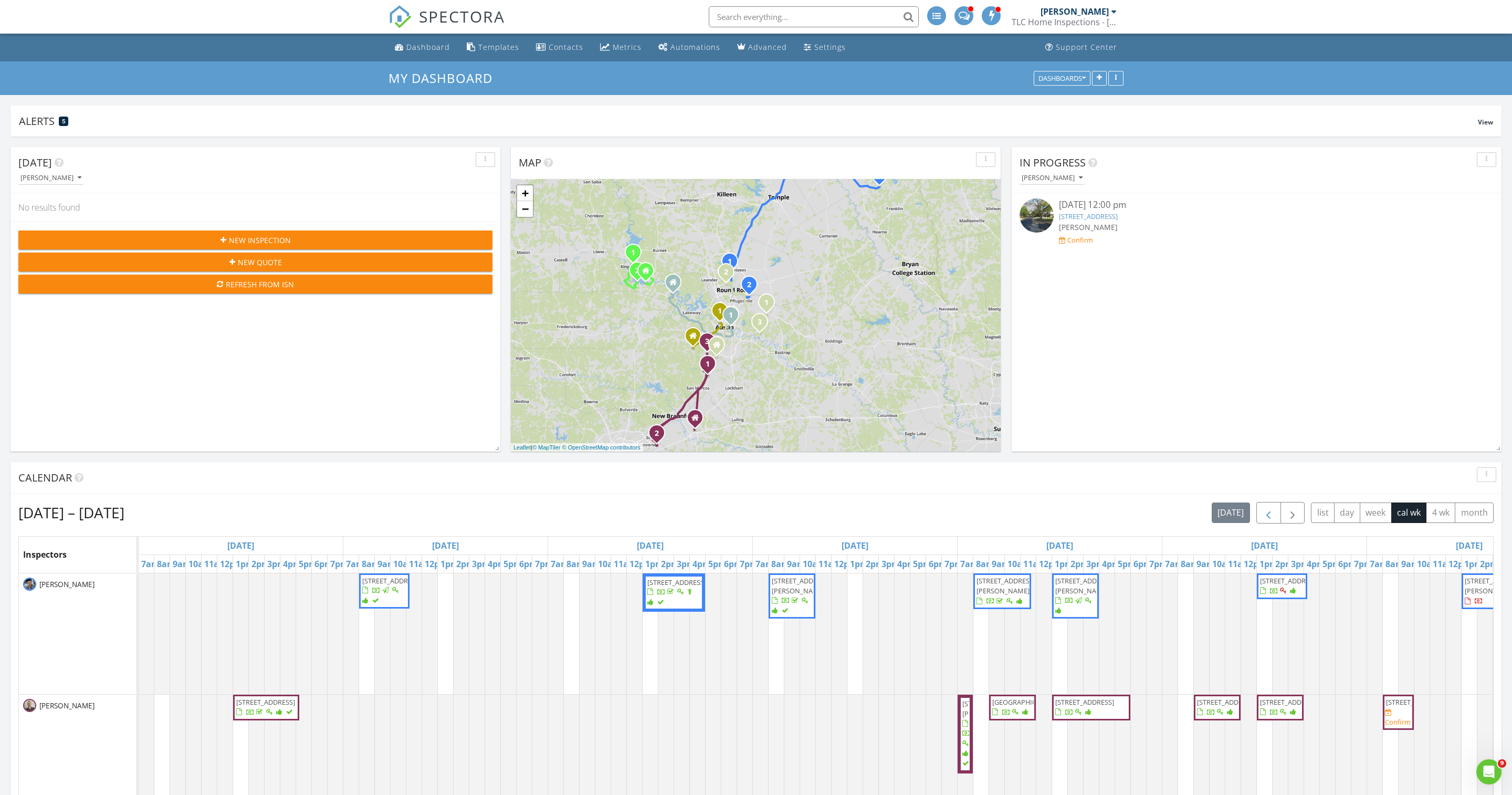
click at [1262, 519] on span "button" at bounding box center [1268, 513] width 13 height 13
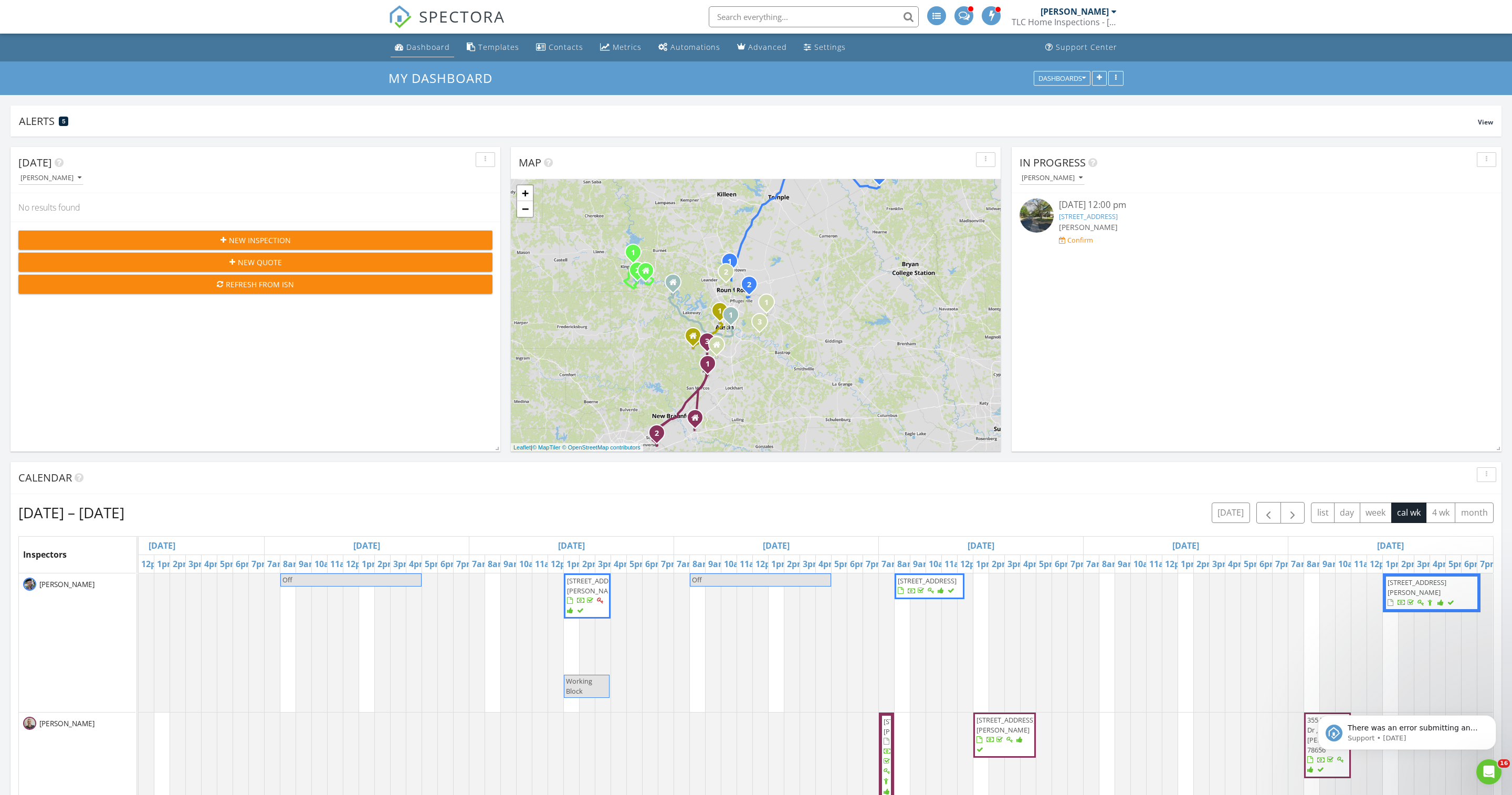
click at [430, 47] on div "Dashboard" at bounding box center [428, 47] width 44 height 10
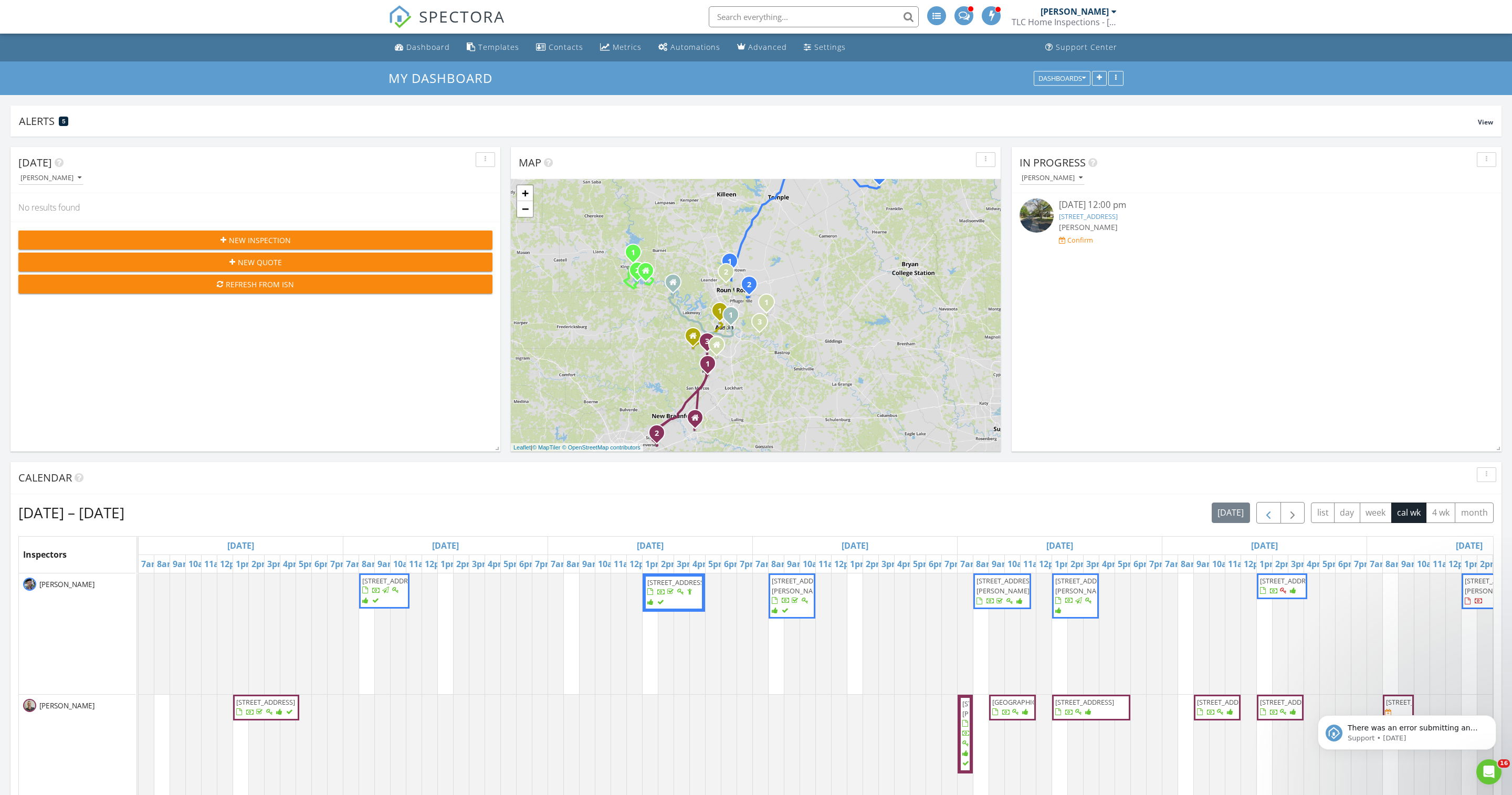
click at [1256, 517] on button "button" at bounding box center [1268, 512] width 25 height 21
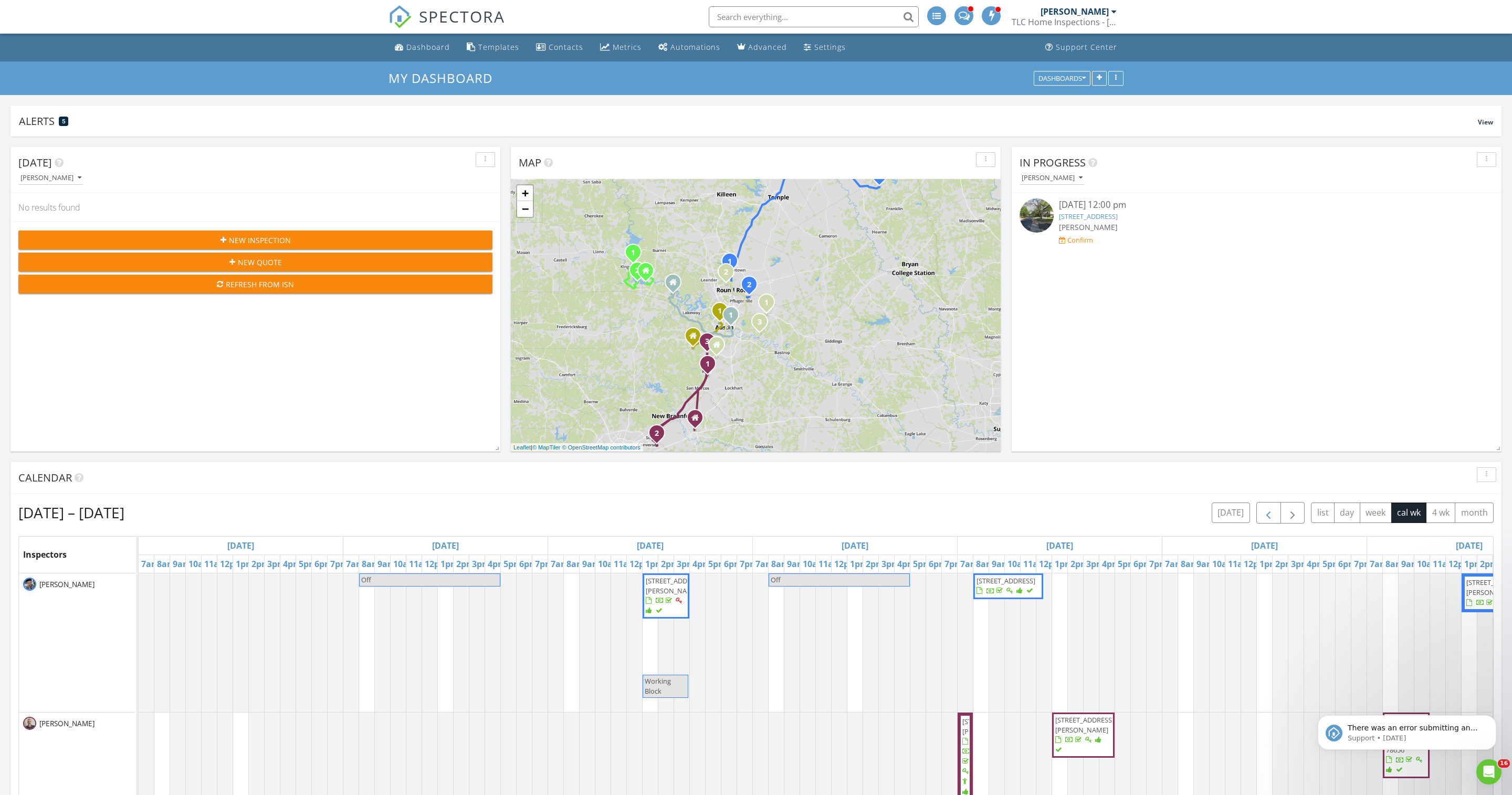
click at [1262, 519] on span "button" at bounding box center [1268, 513] width 13 height 13
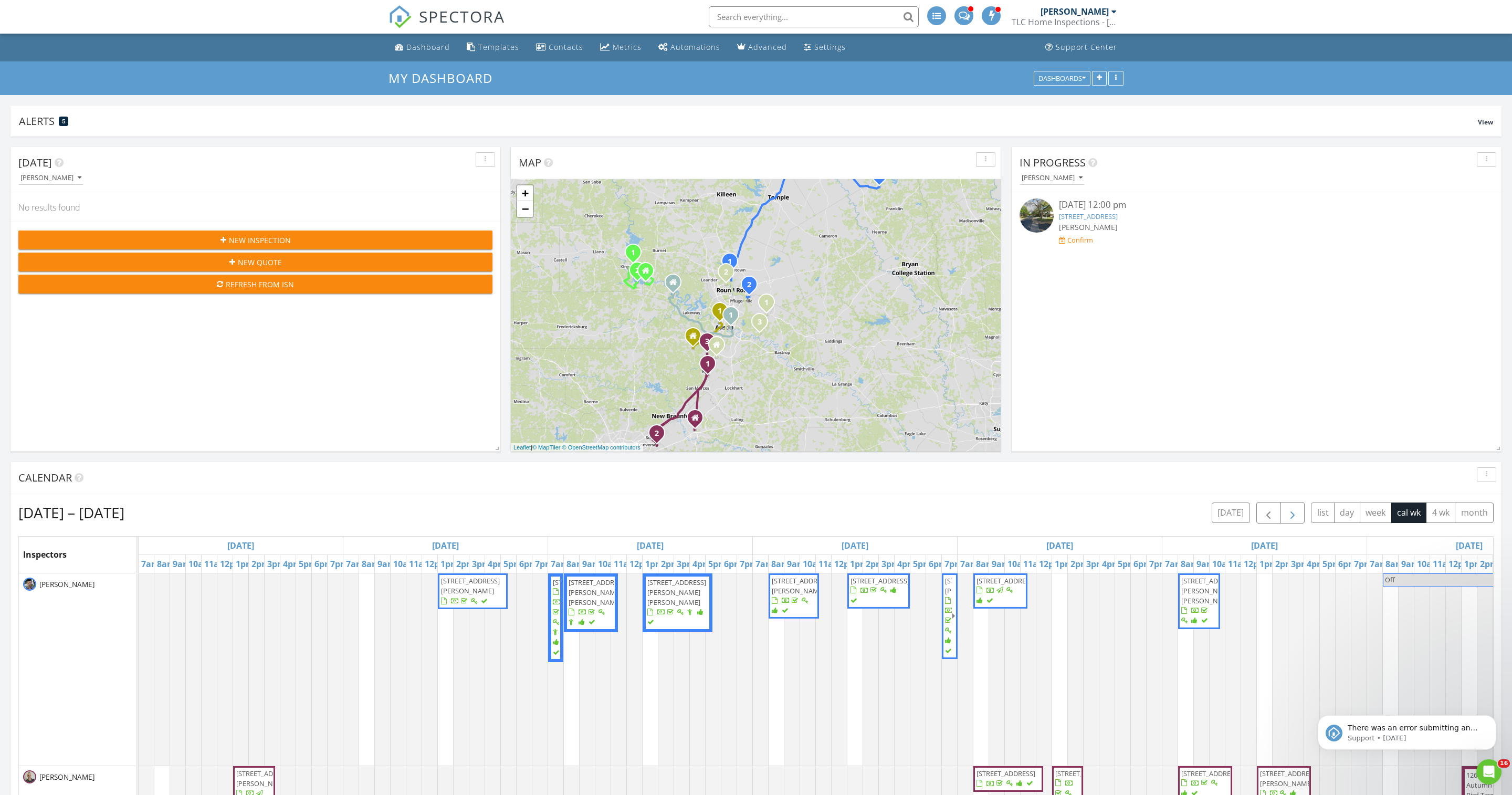
click at [1280, 519] on button "button" at bounding box center [1292, 512] width 25 height 21
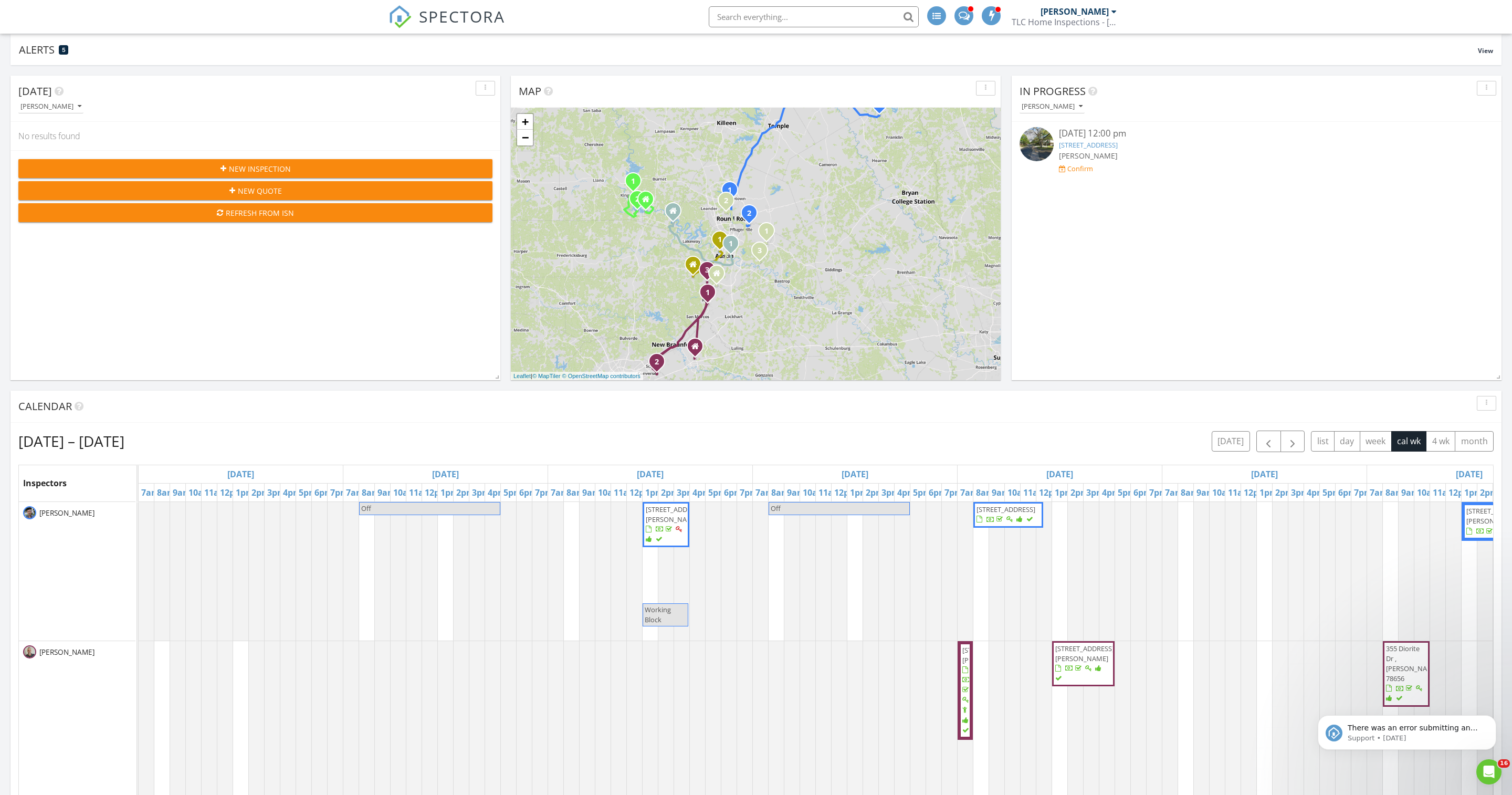
scroll to position [77, 0]
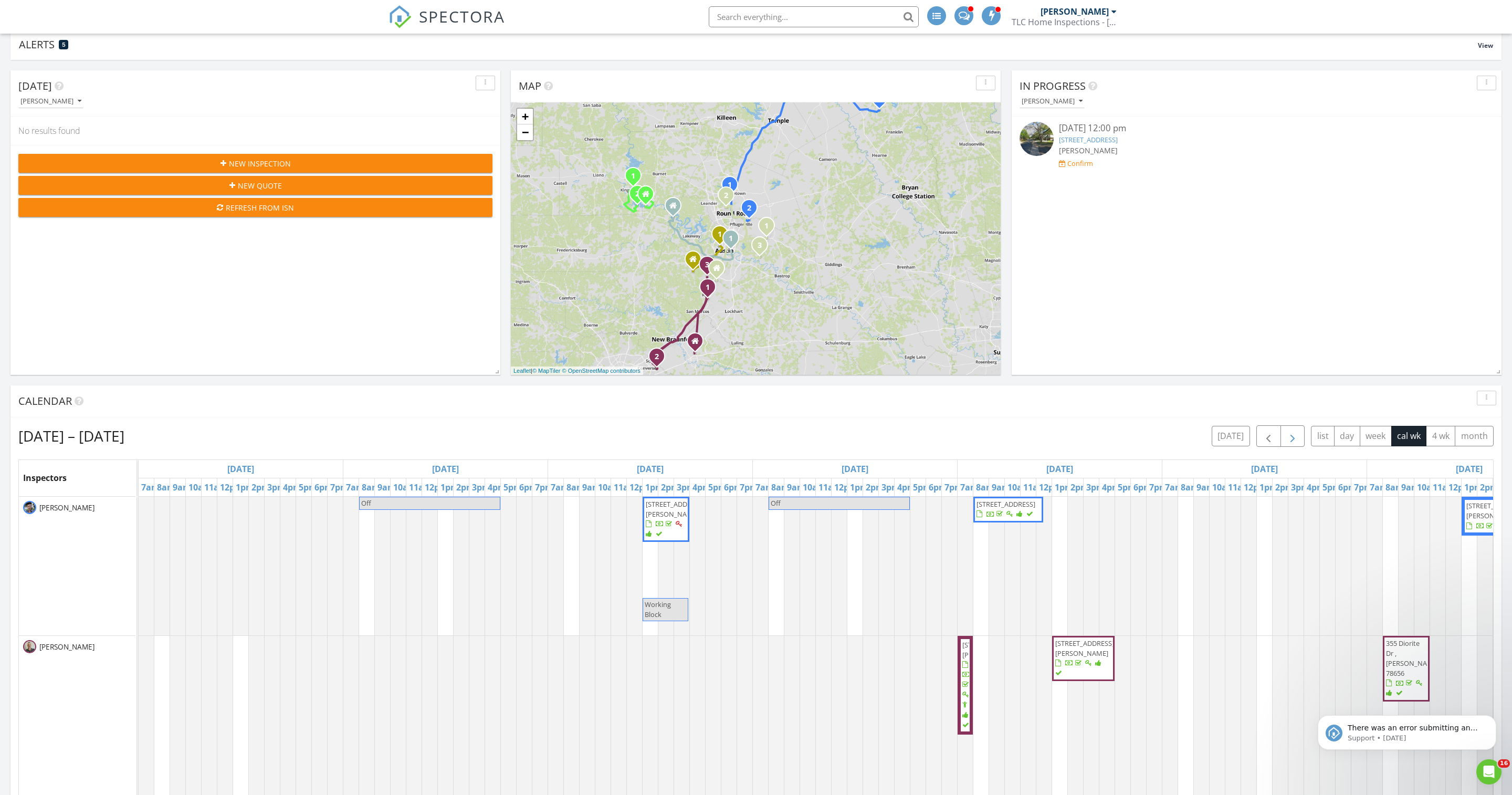
click at [1286, 442] on span "button" at bounding box center [1292, 436] width 13 height 13
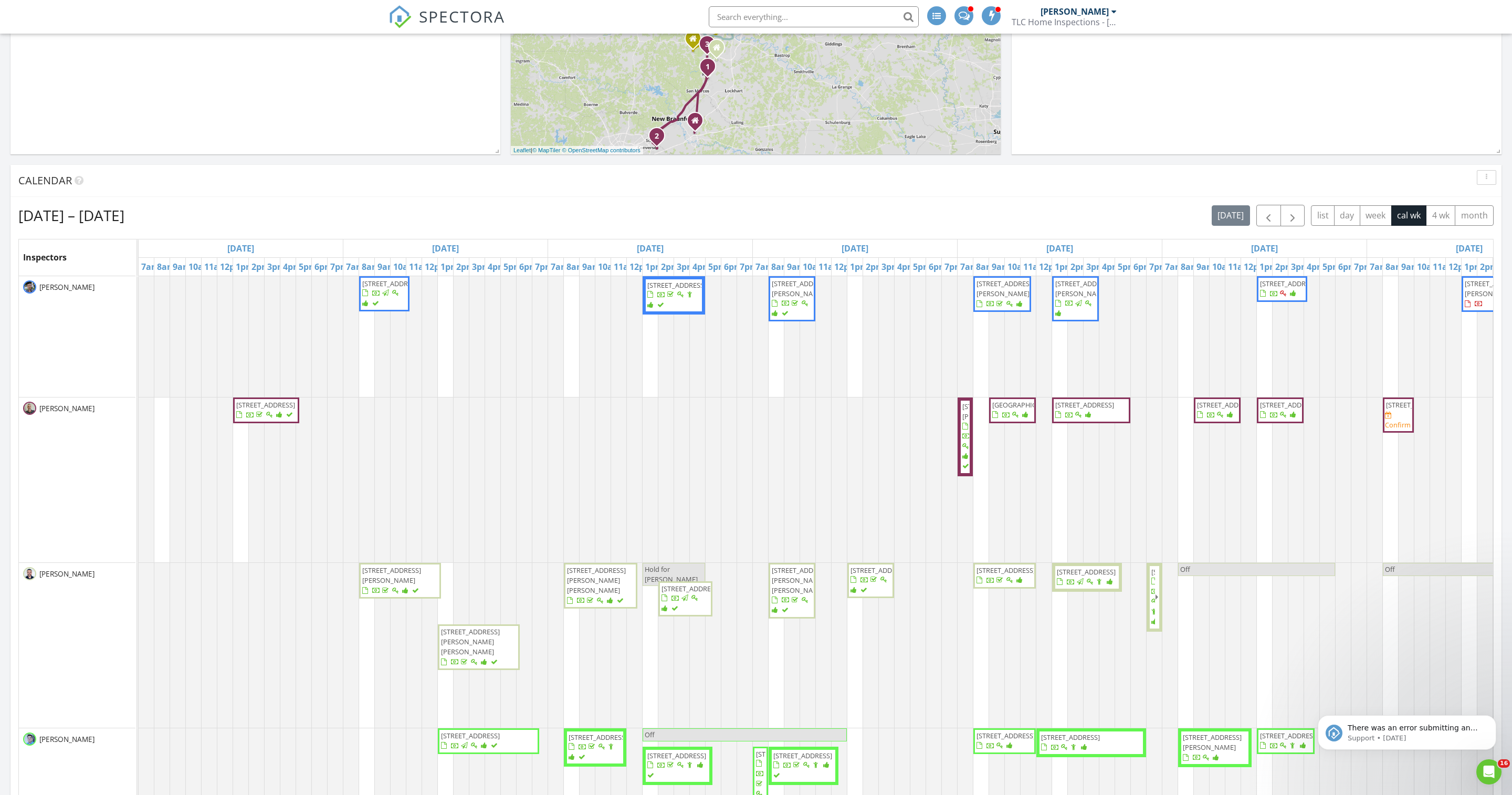
scroll to position [311, 0]
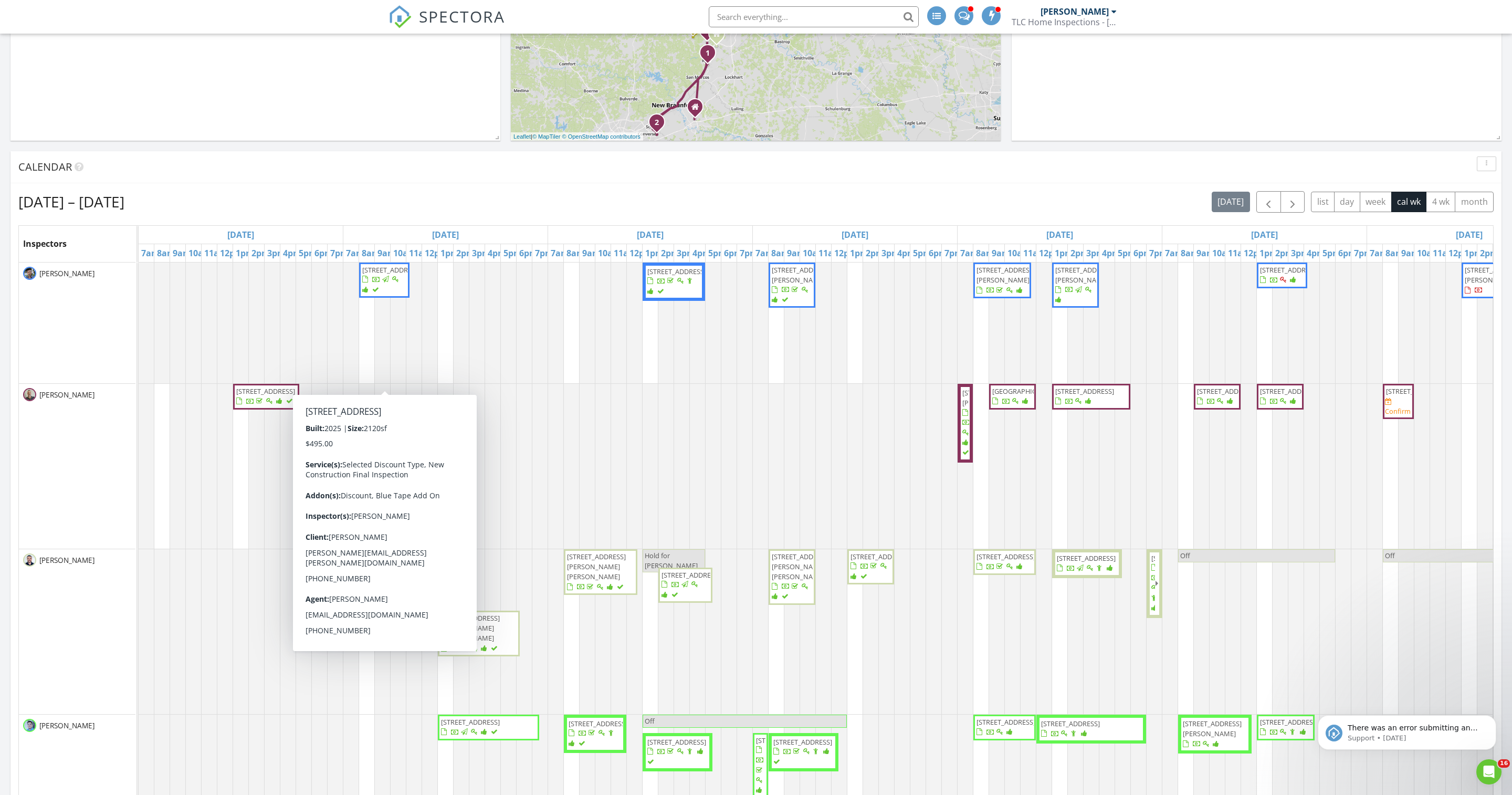
click at [378, 295] on span "10704 Blocker Ct , College Station 77845" at bounding box center [384, 281] width 46 height 31
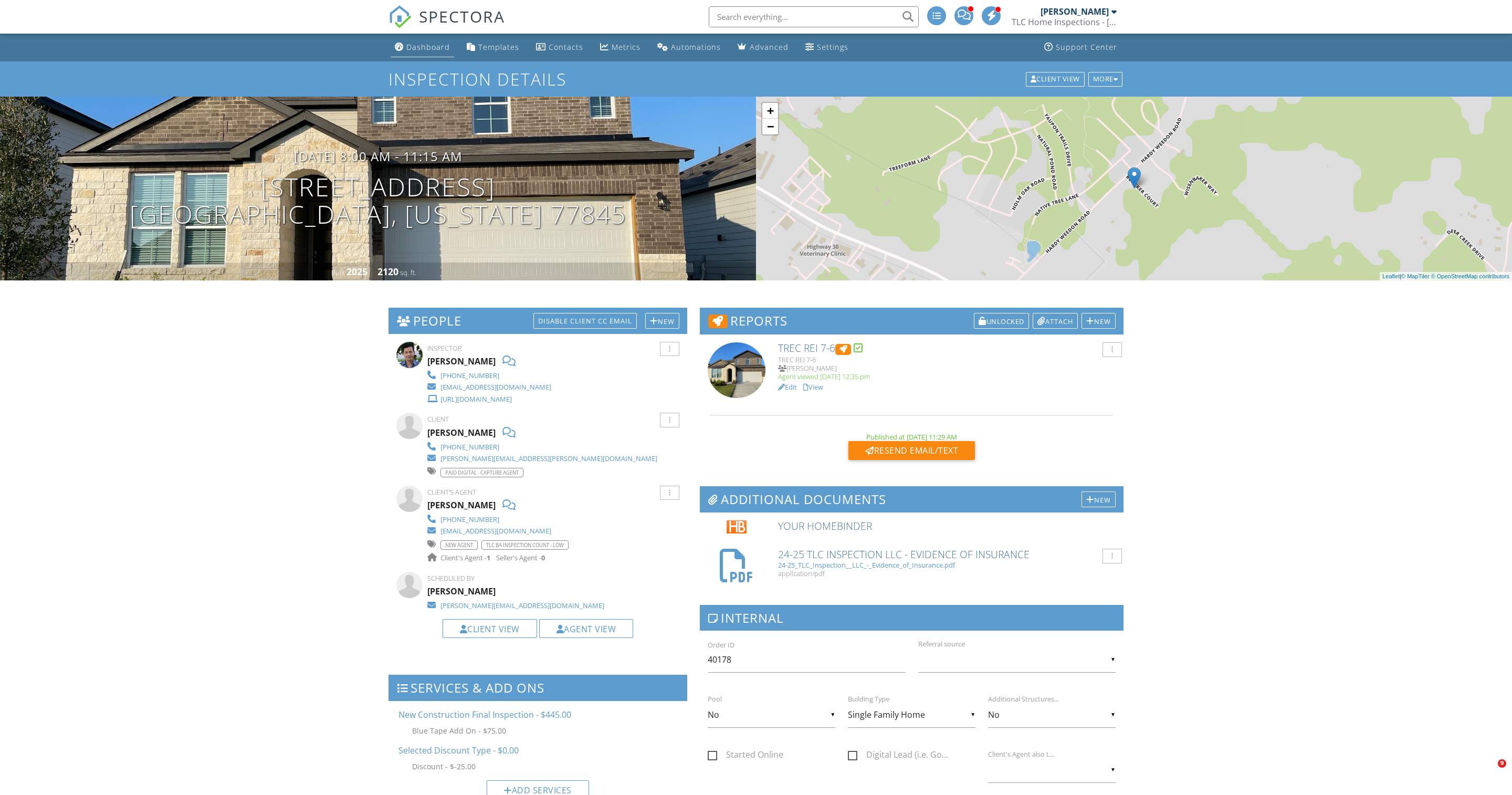
click at [420, 52] on div "Dashboard" at bounding box center [428, 47] width 44 height 10
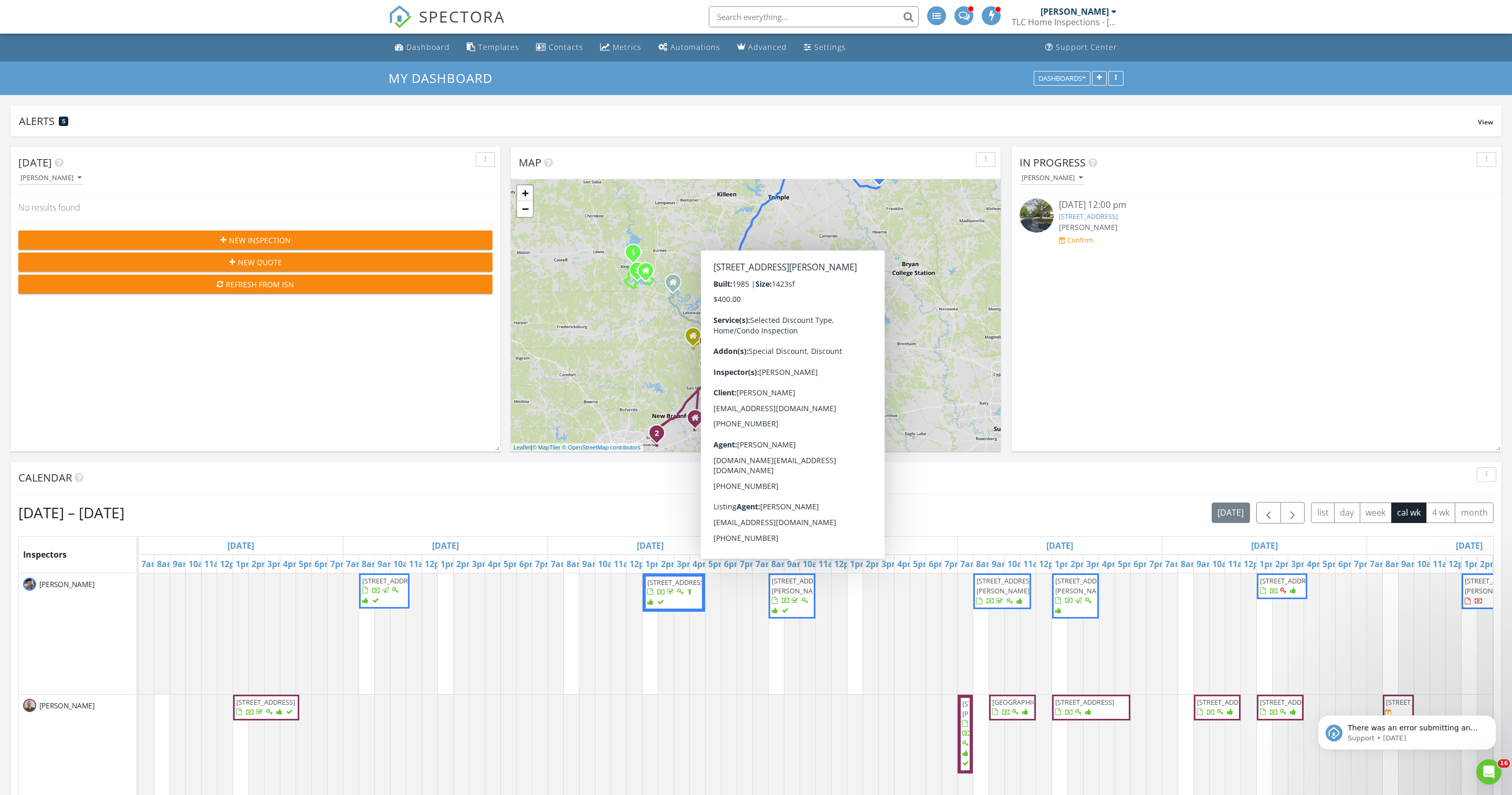
click at [786, 596] on span "3103 Chisholm Trl , Killeen 76542" at bounding box center [801, 585] width 59 height 20
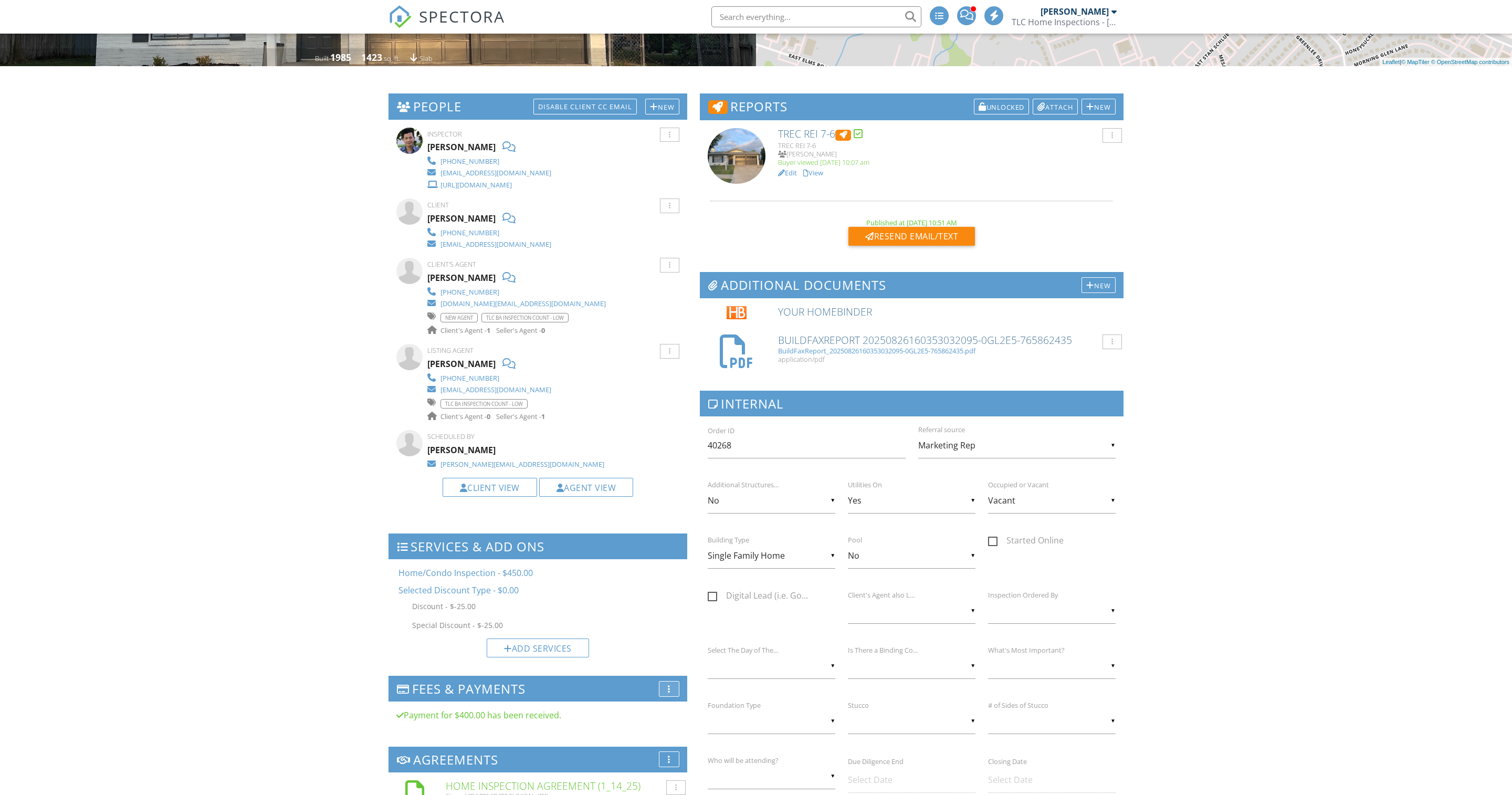
click at [670, 697] on div "More" at bounding box center [669, 689] width 21 height 15
click at [667, 693] on div at bounding box center [668, 689] width 3 height 9
click at [667, 675] on div at bounding box center [671, 671] width 7 height 9
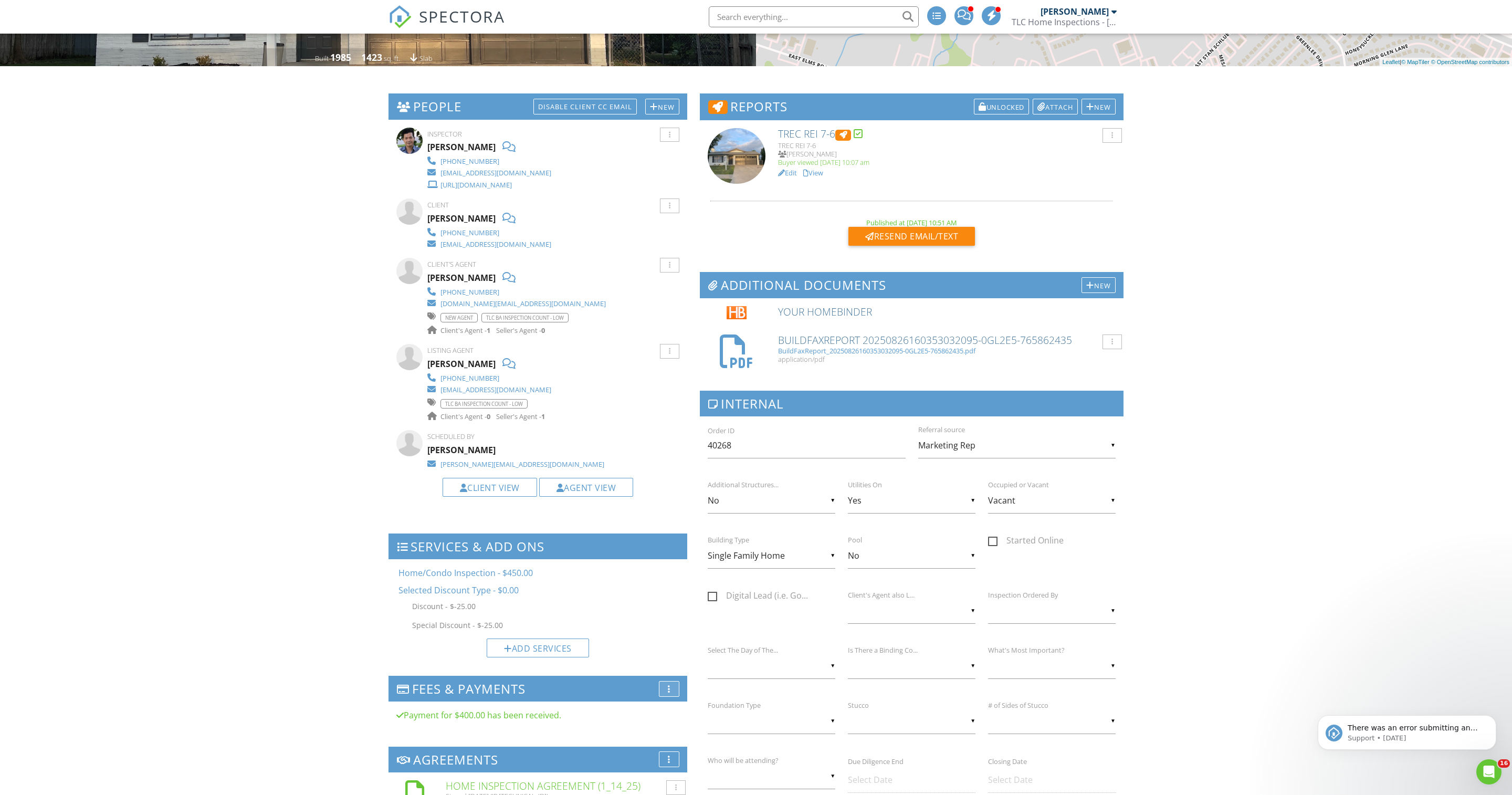
click at [667, 693] on div at bounding box center [668, 689] width 3 height 9
click at [681, 627] on li "Edit Fees & Payments" at bounding box center [718, 613] width 118 height 29
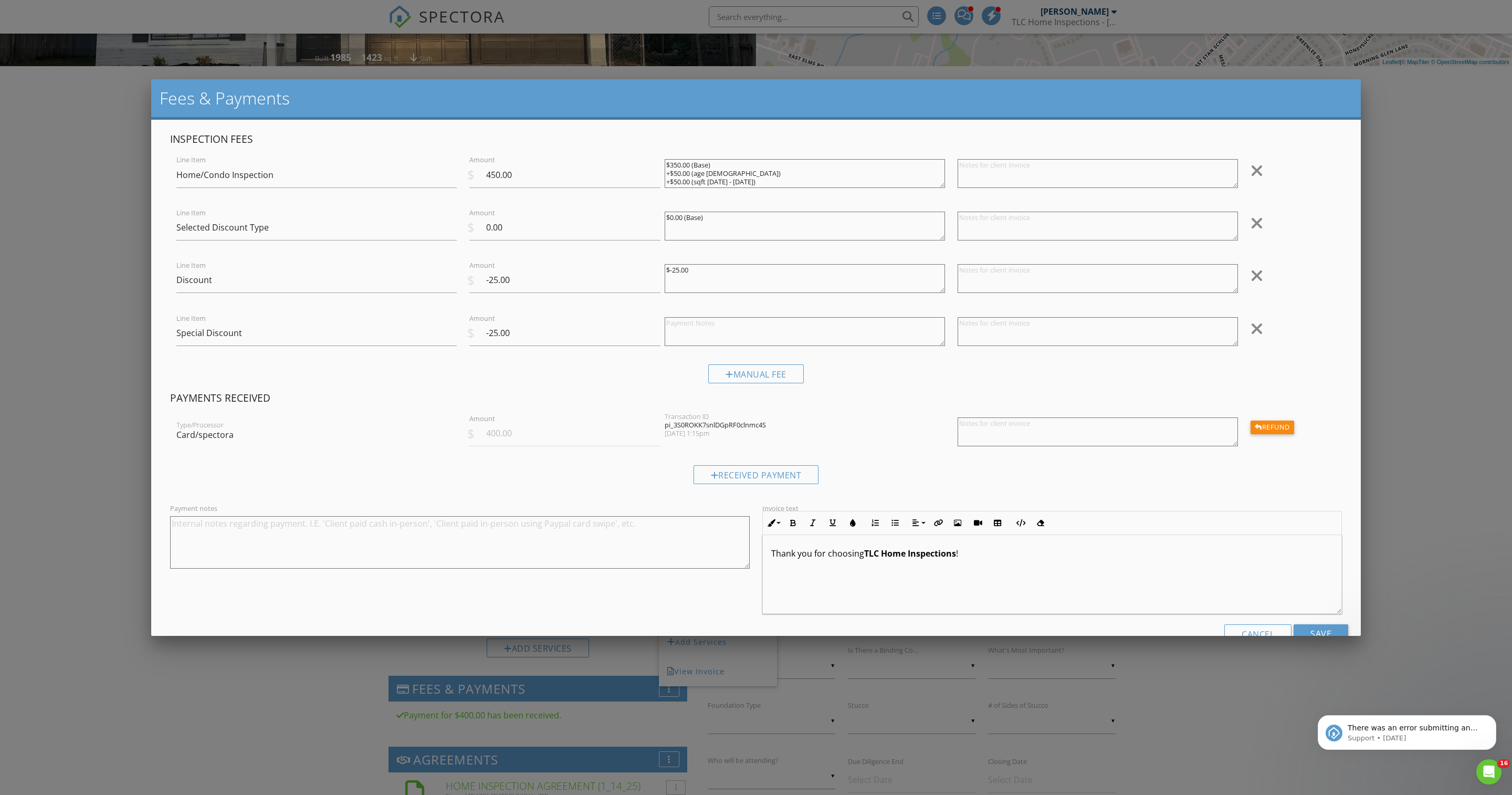
drag, startPoint x: 709, startPoint y: 281, endPoint x: 663, endPoint y: 281, distance: 46.0
click at [663, 281] on div "$-25.00" at bounding box center [804, 279] width 293 height 42
click at [679, 339] on textarea at bounding box center [805, 332] width 281 height 29
paste textarea "$-25.00"
click at [680, 339] on textarea "$-25.00" at bounding box center [805, 332] width 281 height 29
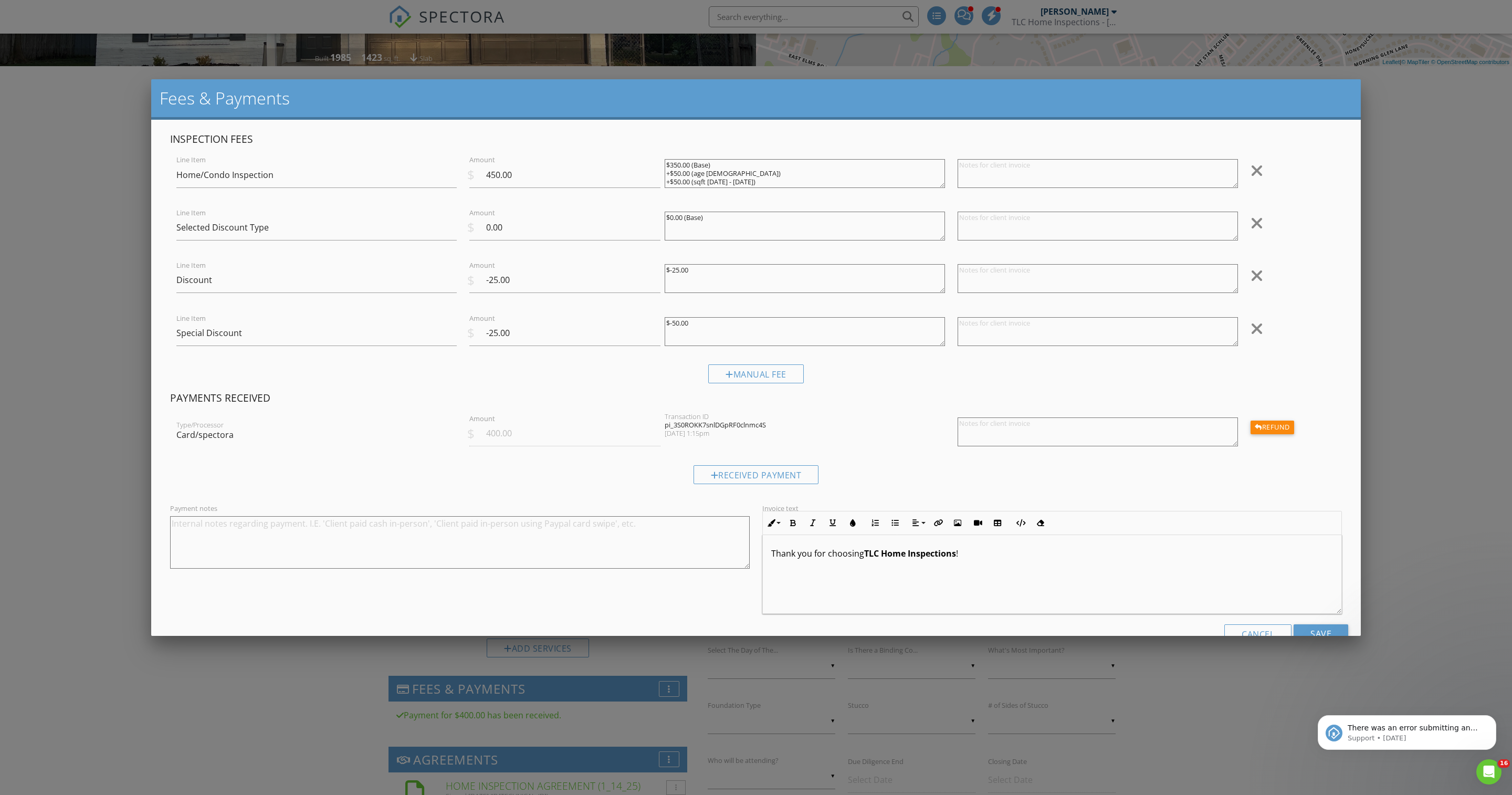
type textarea "$-50.00"
click at [499, 346] on input "-25.00" at bounding box center [564, 333] width 191 height 26
type input "-50.00"
click at [1254, 283] on div at bounding box center [1256, 276] width 13 height 17
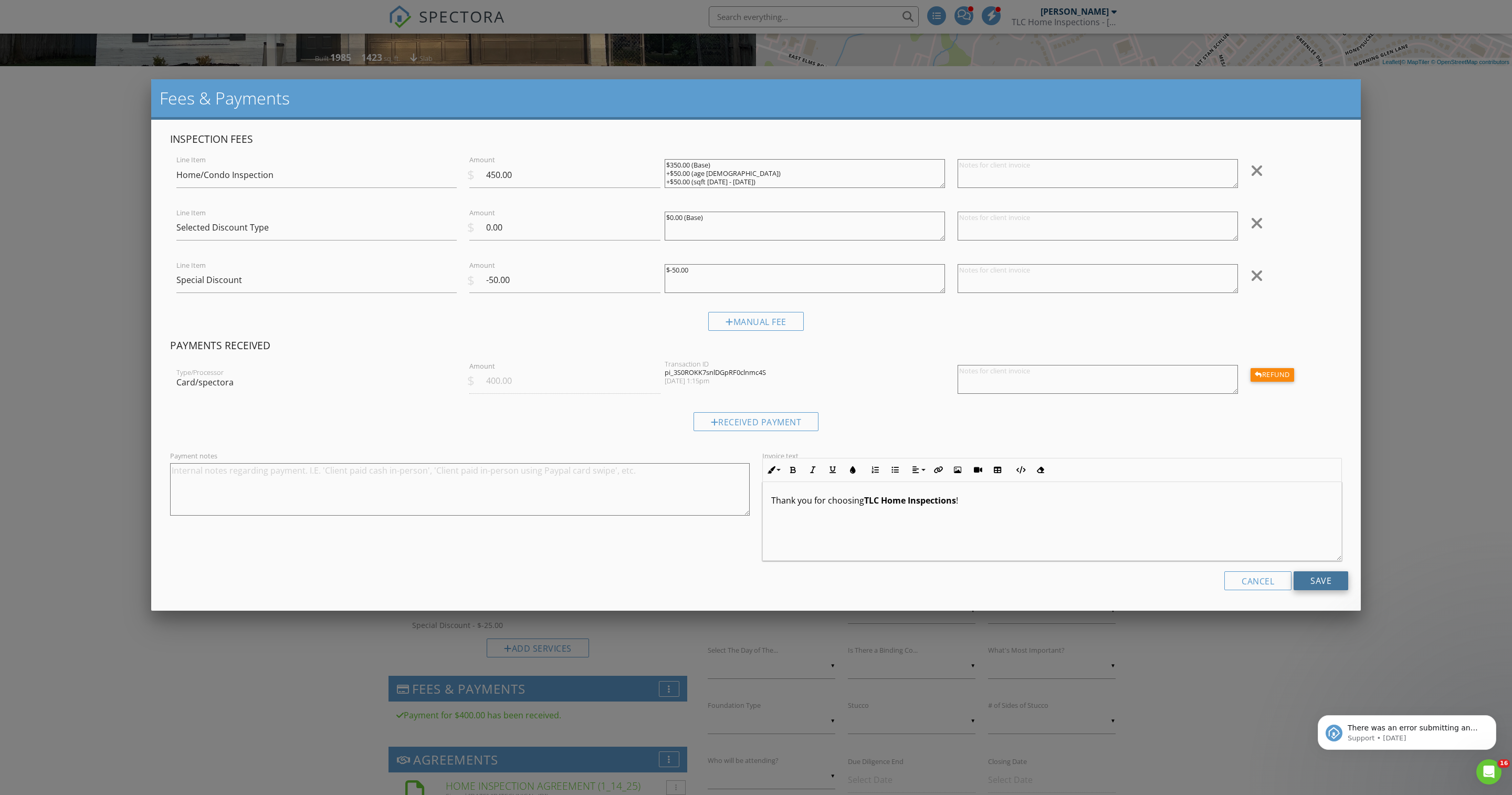
click at [1313, 590] on input "Save" at bounding box center [1320, 580] width 55 height 19
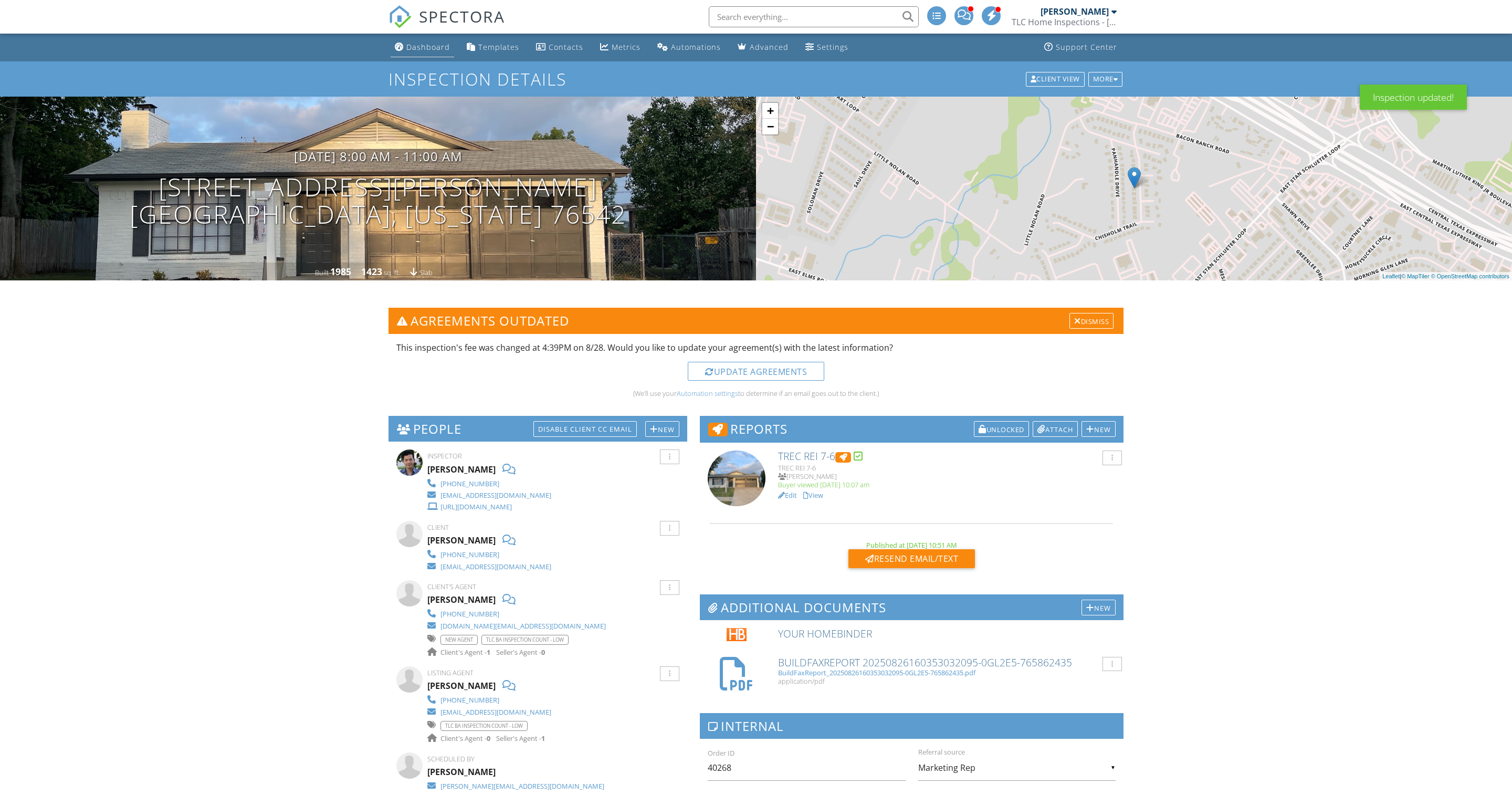
click at [423, 47] on div "Dashboard" at bounding box center [428, 47] width 44 height 10
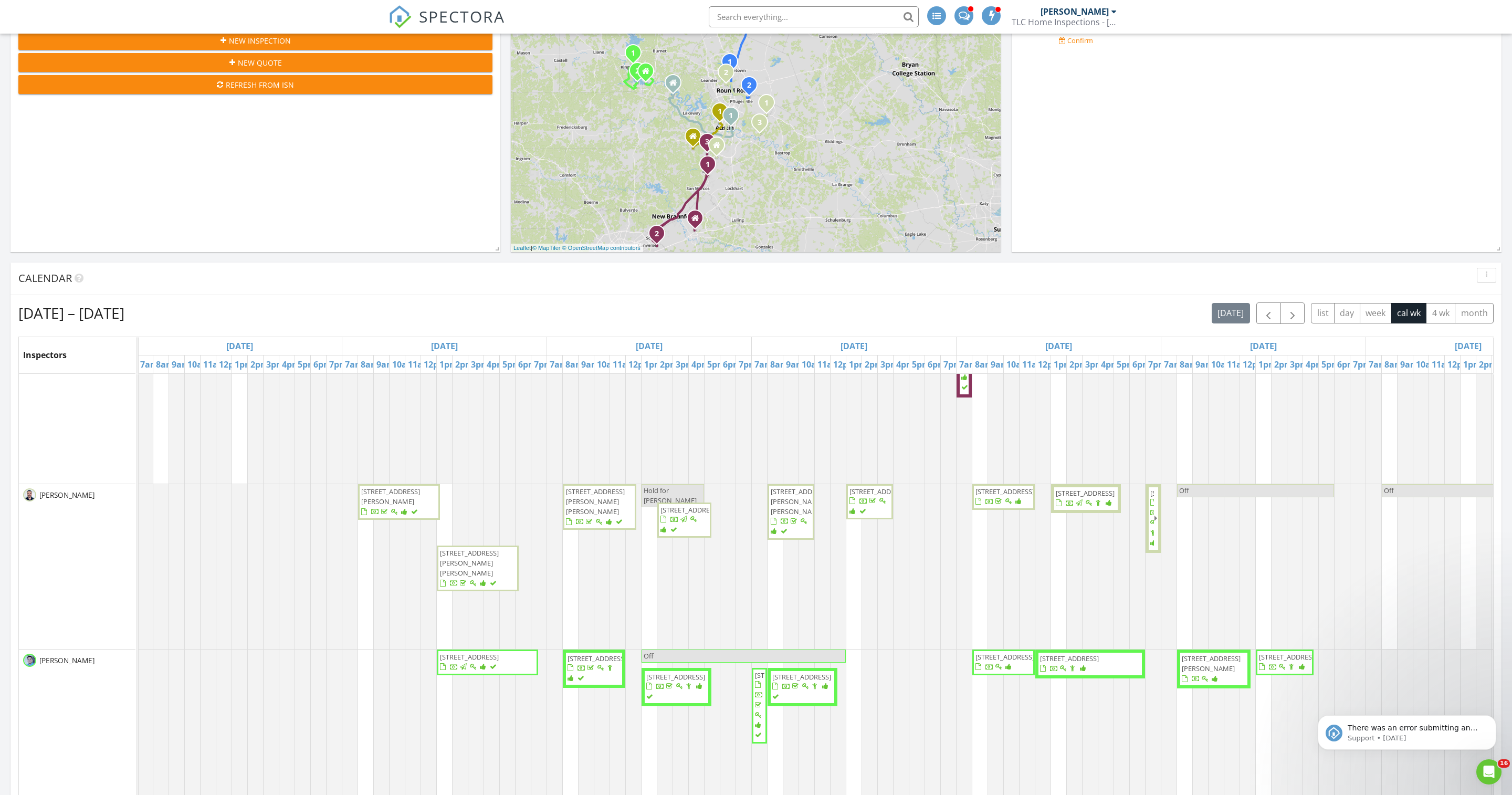
click at [400, 506] on span "[STREET_ADDRESS][PERSON_NAME]" at bounding box center [390, 496] width 59 height 20
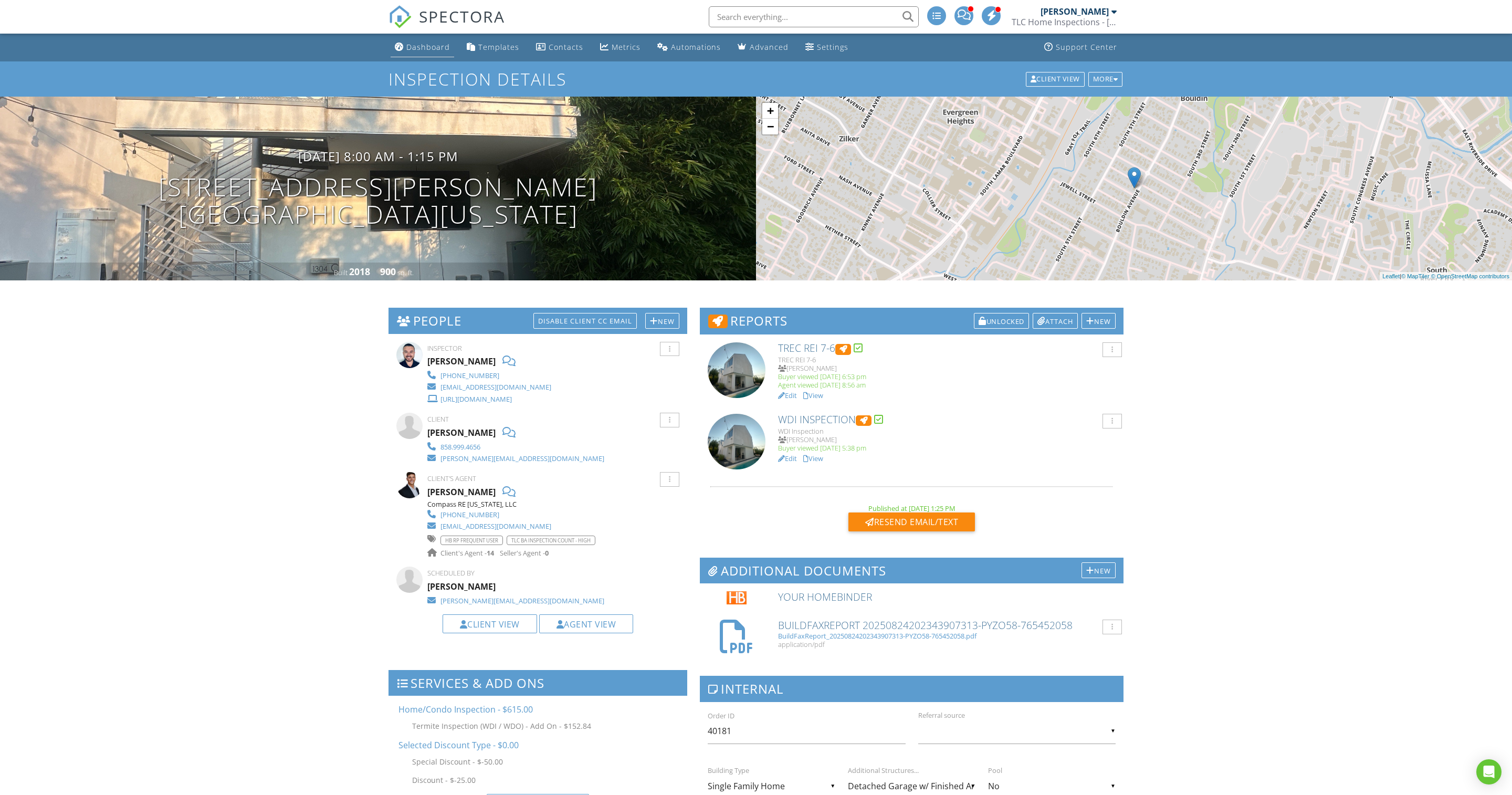
click at [422, 50] on div "Dashboard" at bounding box center [428, 47] width 44 height 10
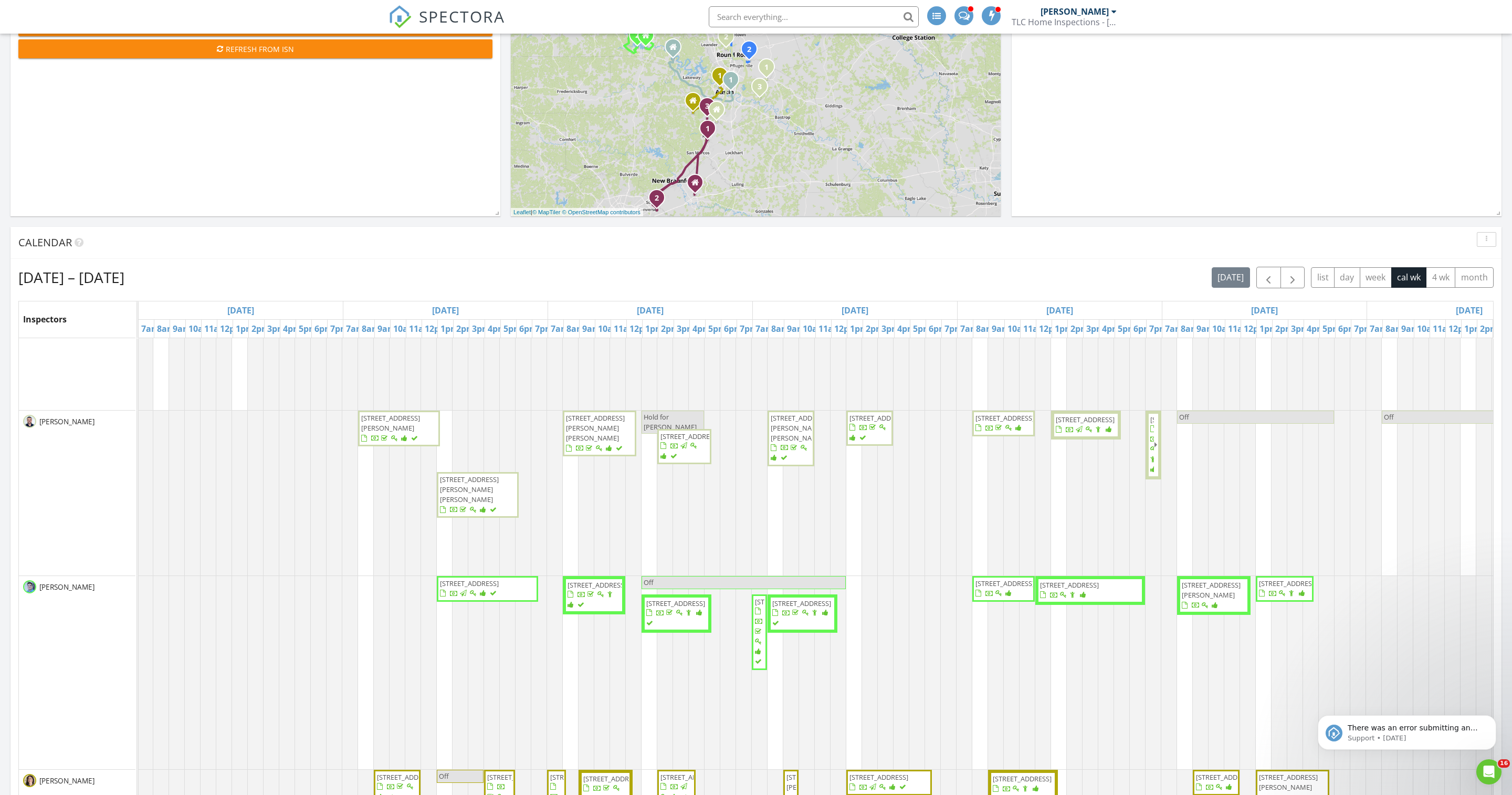
scroll to position [0, 1]
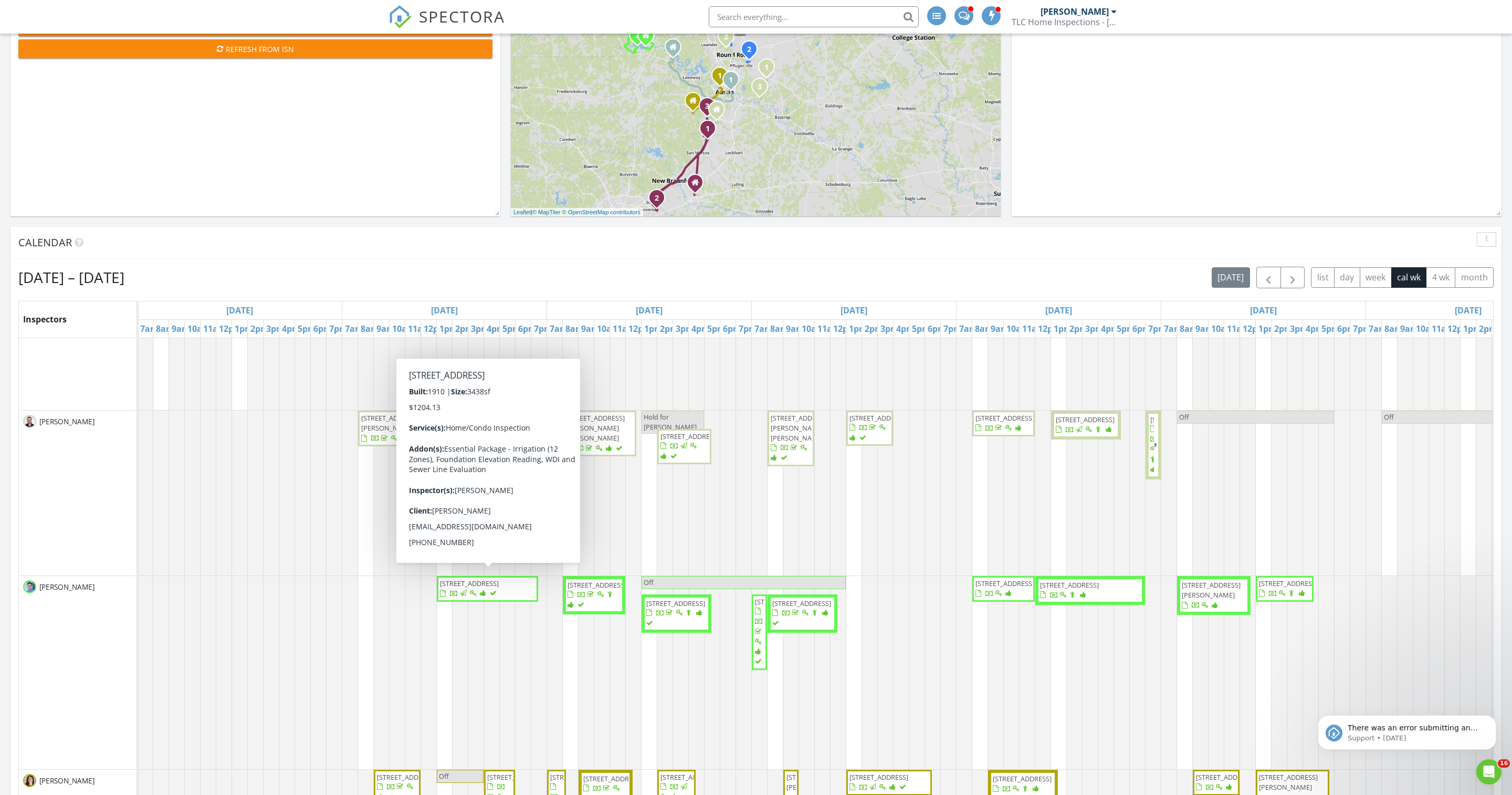
click at [306, 282] on div "Aug 24 – 30, 2025 today list day week cal wk 4 wk month" at bounding box center [756, 277] width 1475 height 21
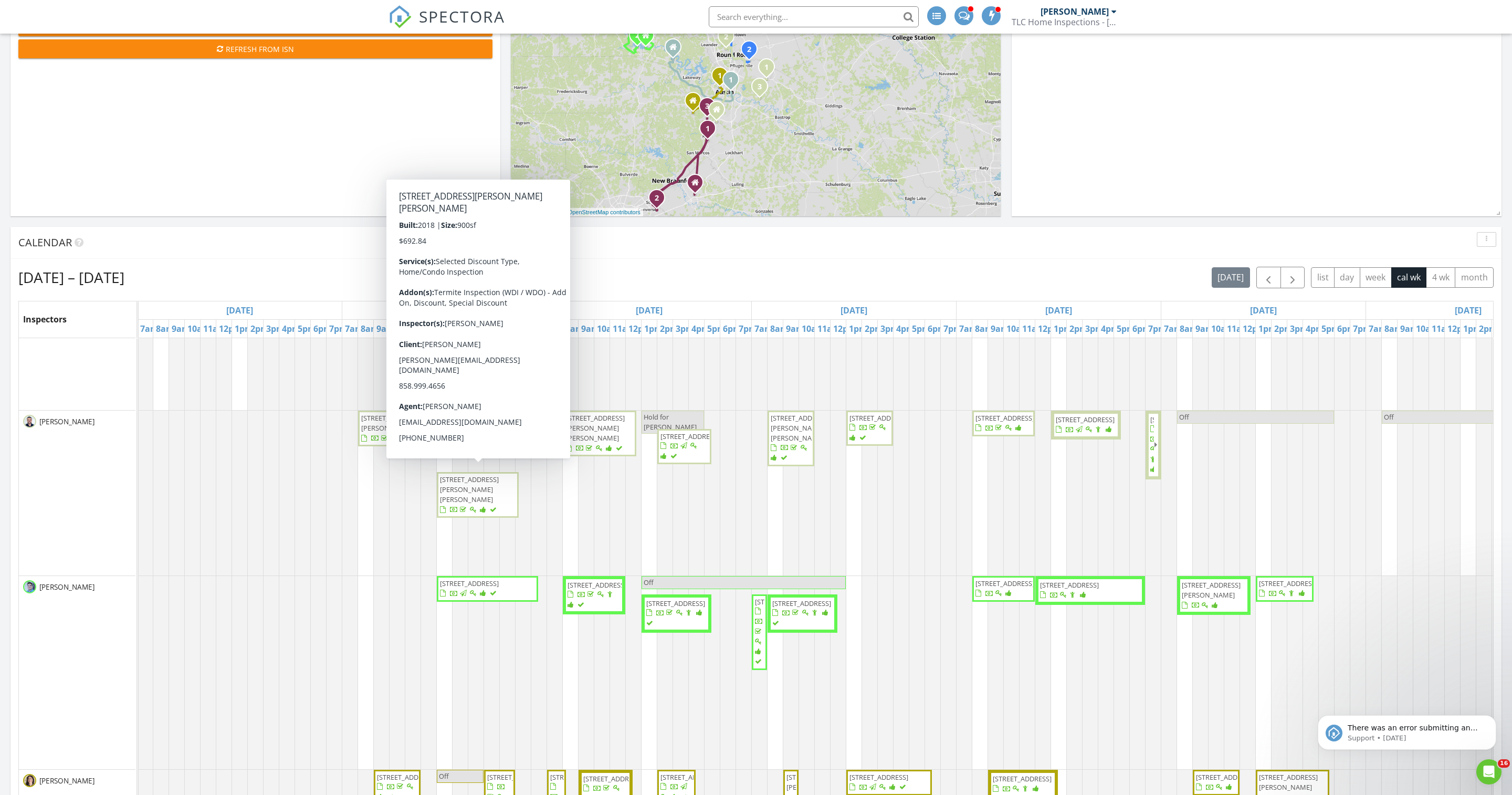
click at [484, 504] on span "902 W Elizabeth St , Austin 78704" at bounding box center [469, 489] width 59 height 29
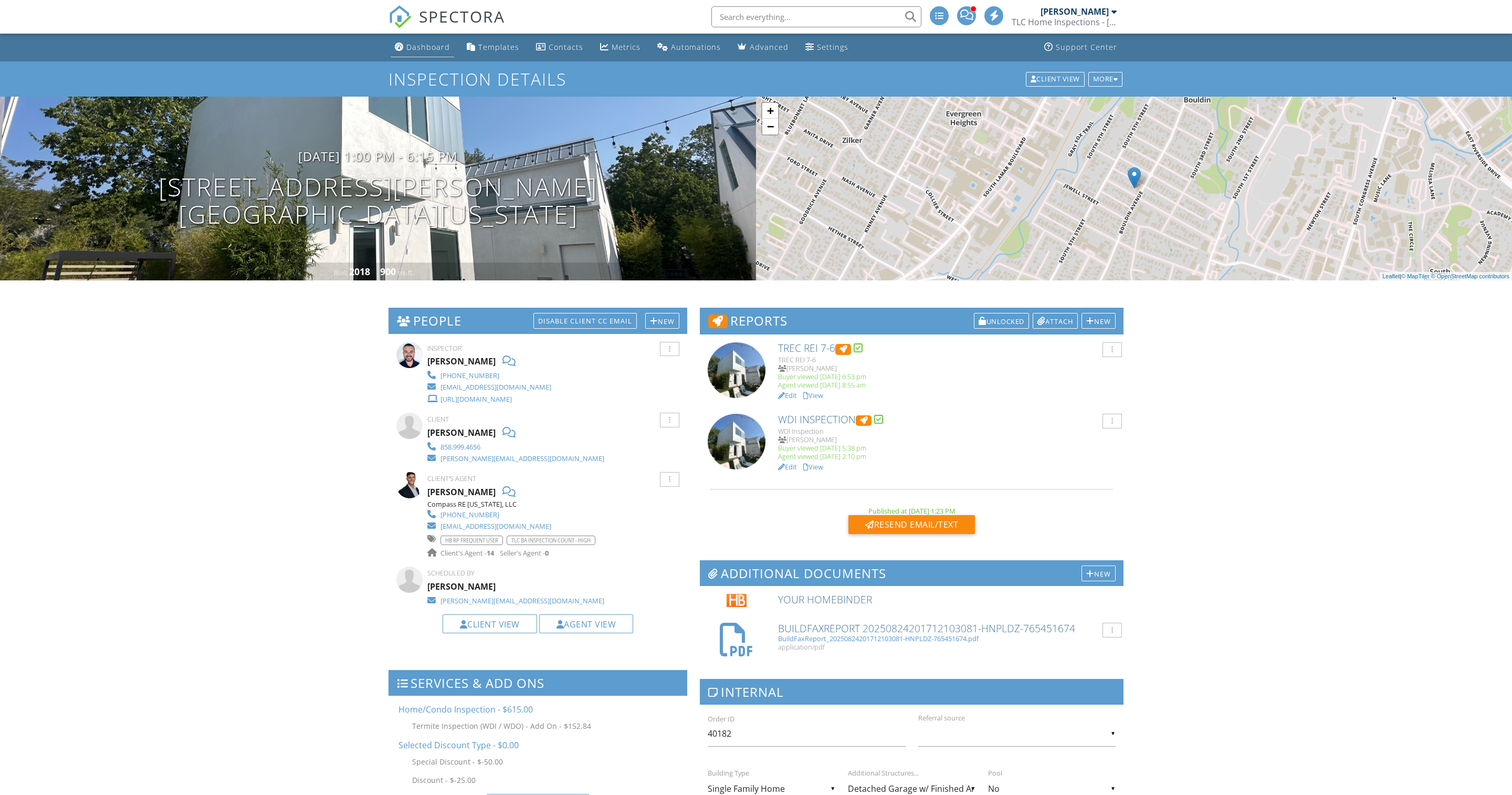
click at [436, 43] on div "Dashboard" at bounding box center [428, 47] width 44 height 10
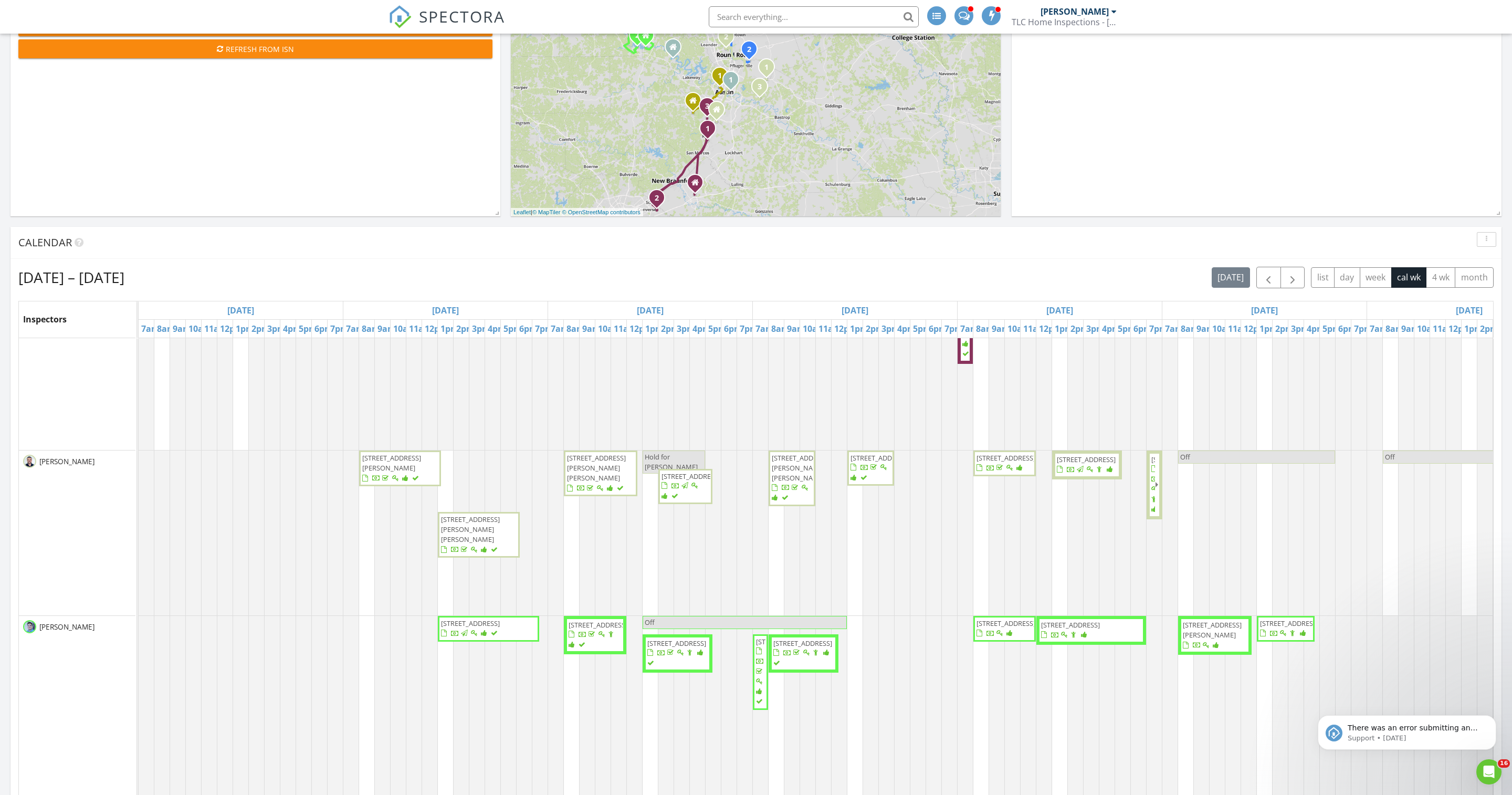
click at [480, 541] on span "[STREET_ADDRESS][PERSON_NAME][PERSON_NAME]" at bounding box center [470, 529] width 59 height 29
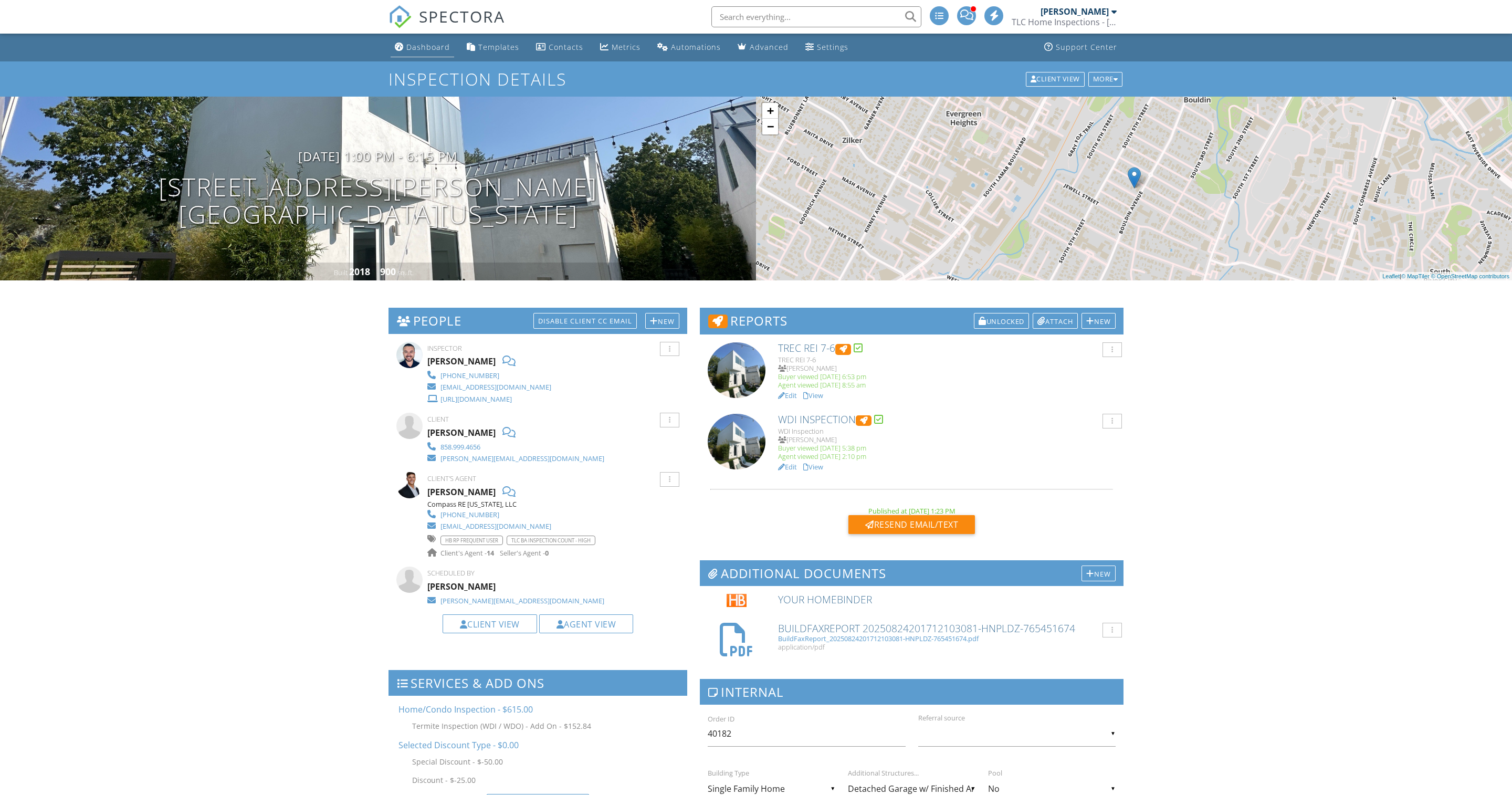
click at [418, 51] on div "Dashboard" at bounding box center [428, 47] width 44 height 10
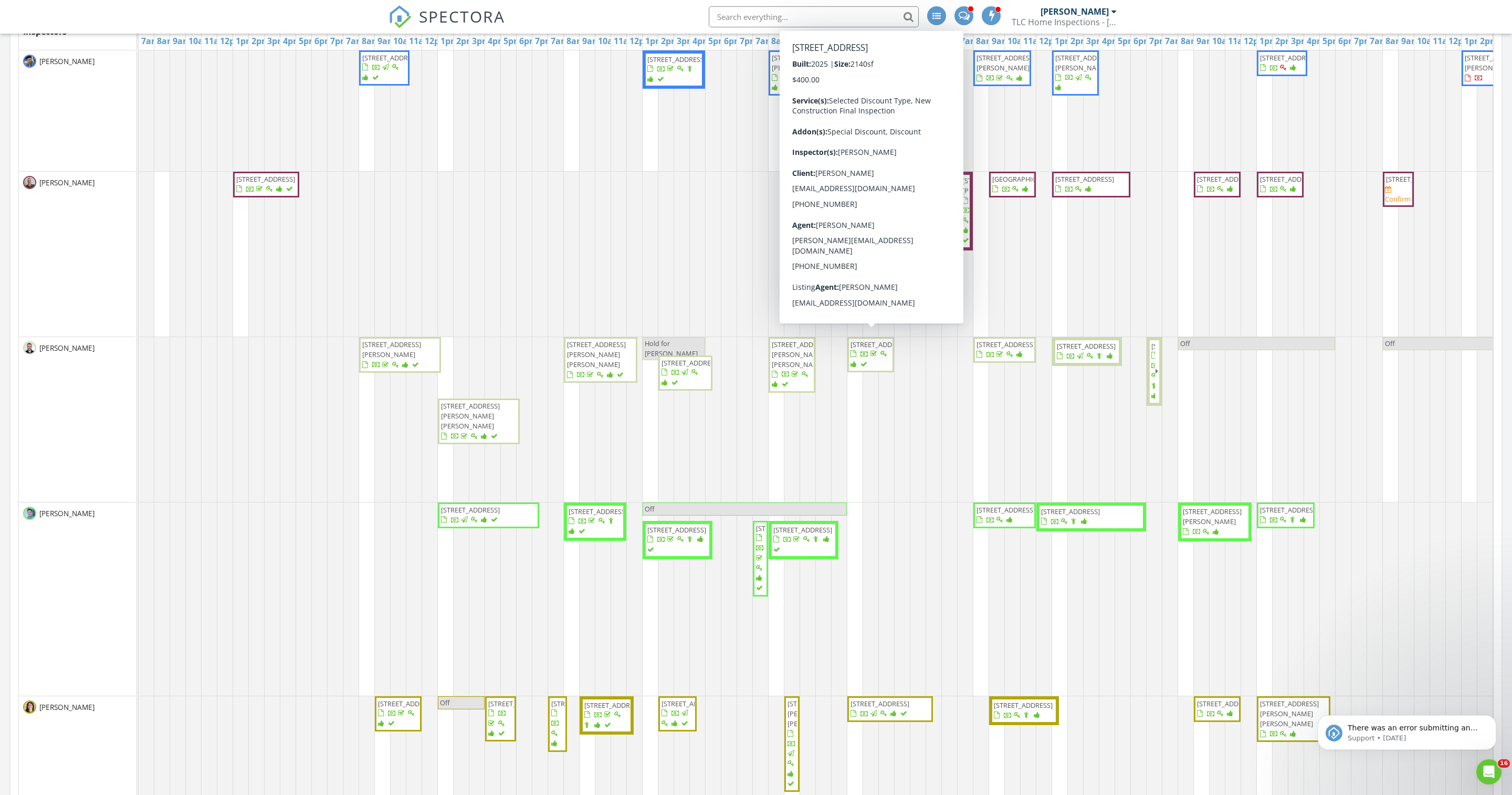
click at [860, 349] on span "[STREET_ADDRESS]" at bounding box center [880, 344] width 59 height 9
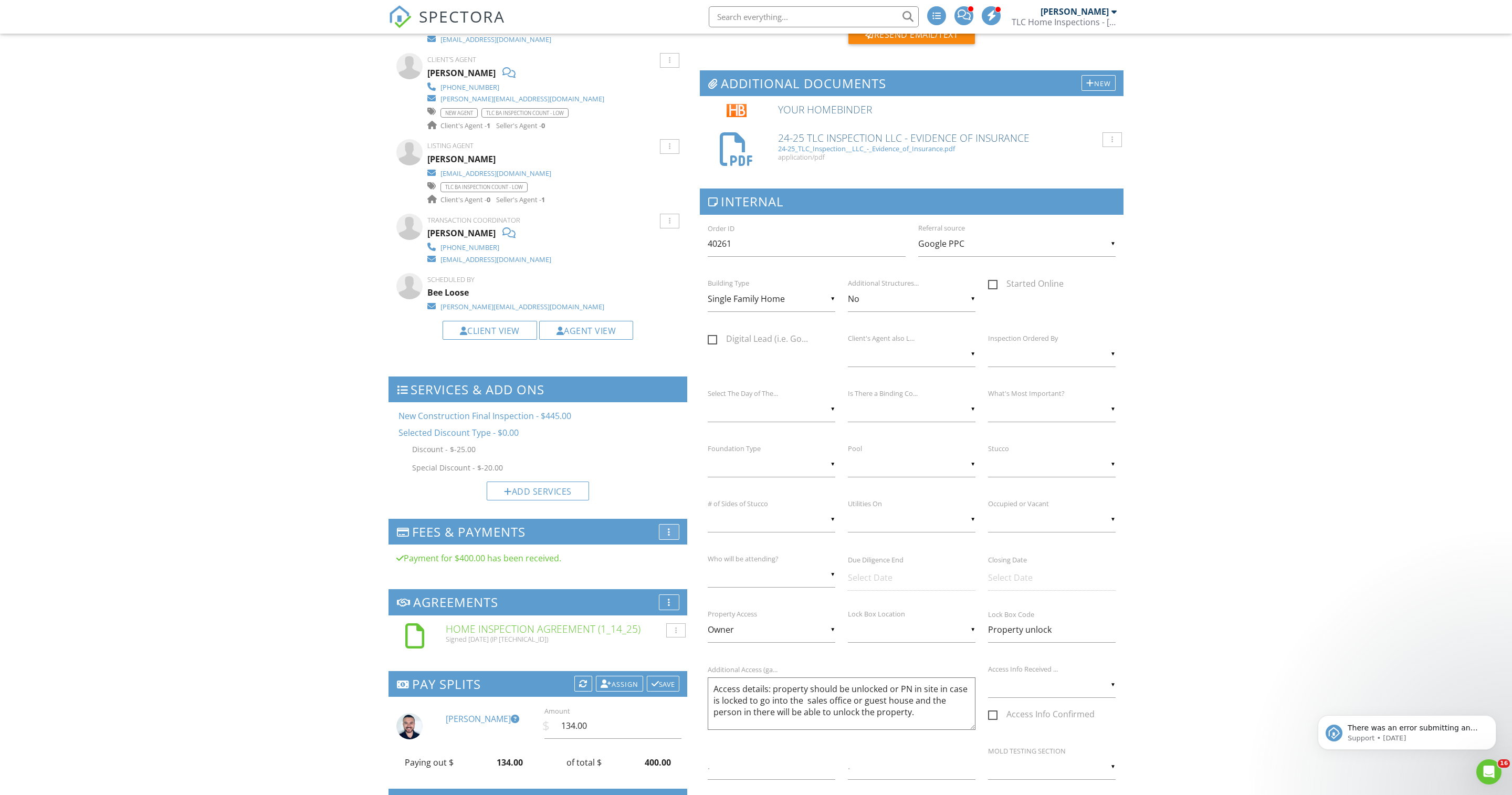
click at [667, 536] on div at bounding box center [668, 531] width 3 height 9
click at [689, 552] on li "Edit Fees & Payments" at bounding box center [718, 537] width 118 height 29
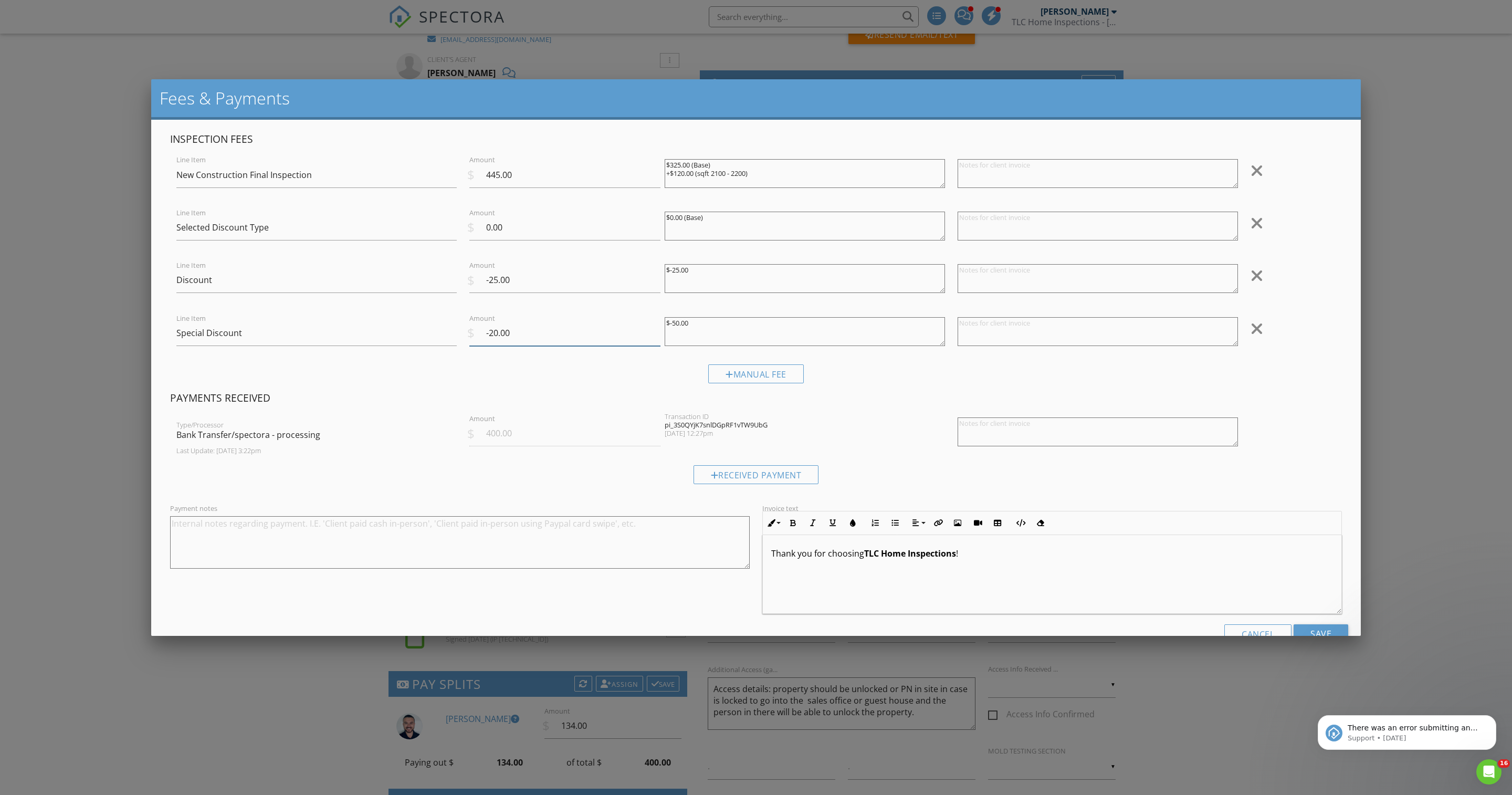
click at [501, 346] on input "-20.00" at bounding box center [564, 333] width 191 height 26
type input "-45.00"
click at [686, 337] on textarea "$-50.00" at bounding box center [805, 332] width 281 height 29
click at [1254, 282] on div at bounding box center [1256, 276] width 13 height 17
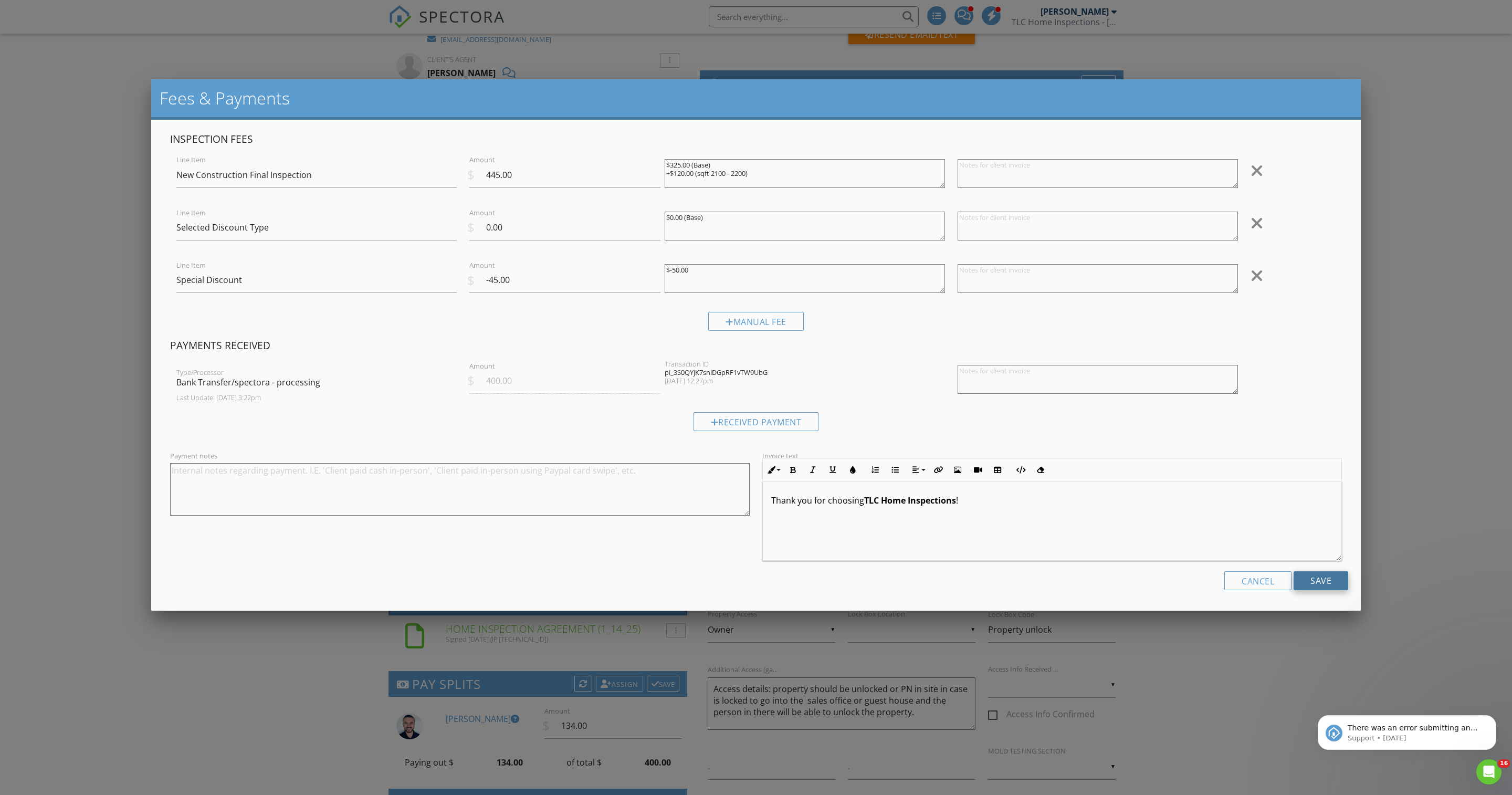
click at [1310, 590] on input "Save" at bounding box center [1320, 580] width 55 height 19
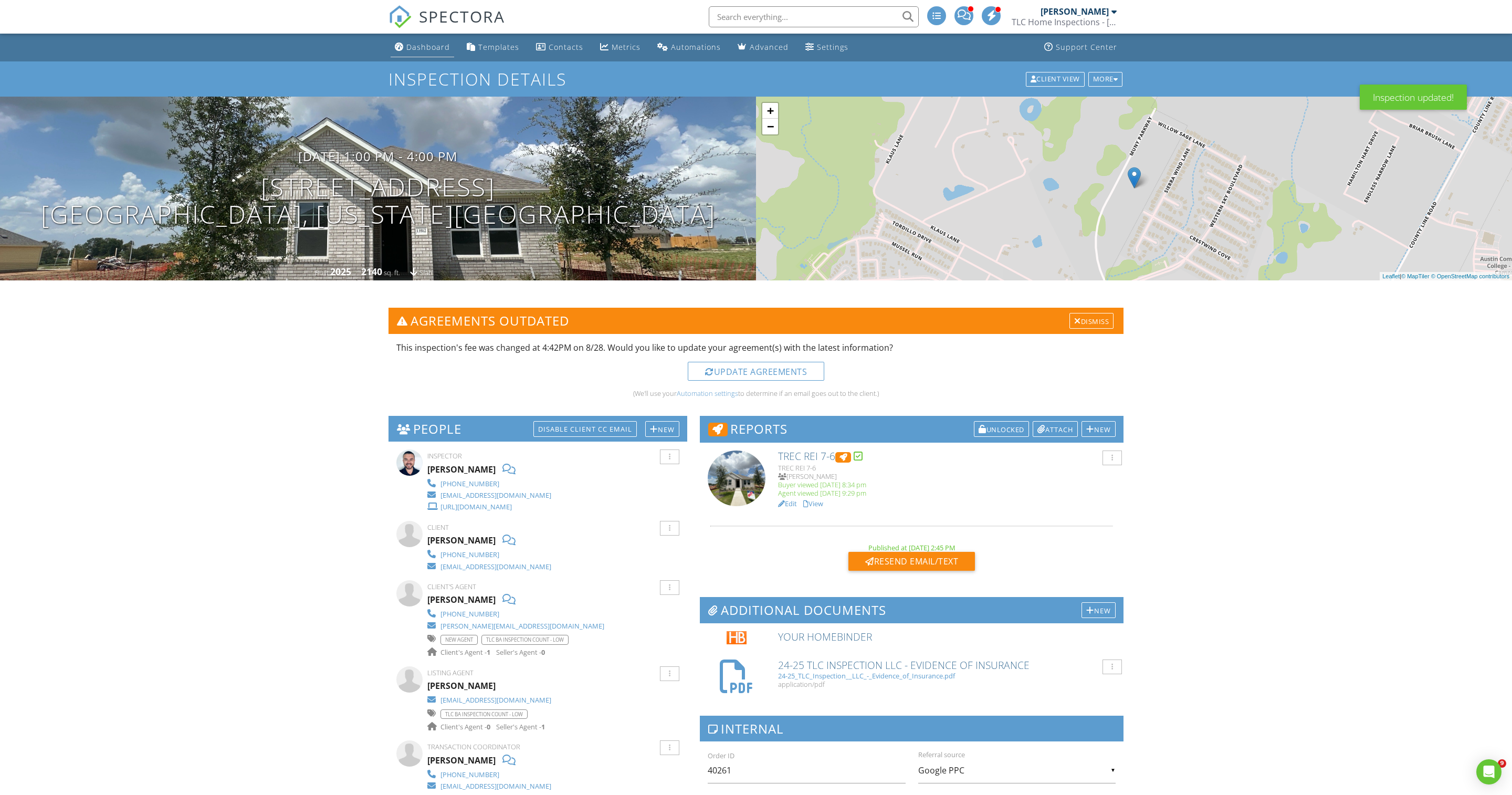
click at [430, 47] on div "Dashboard" at bounding box center [428, 47] width 44 height 10
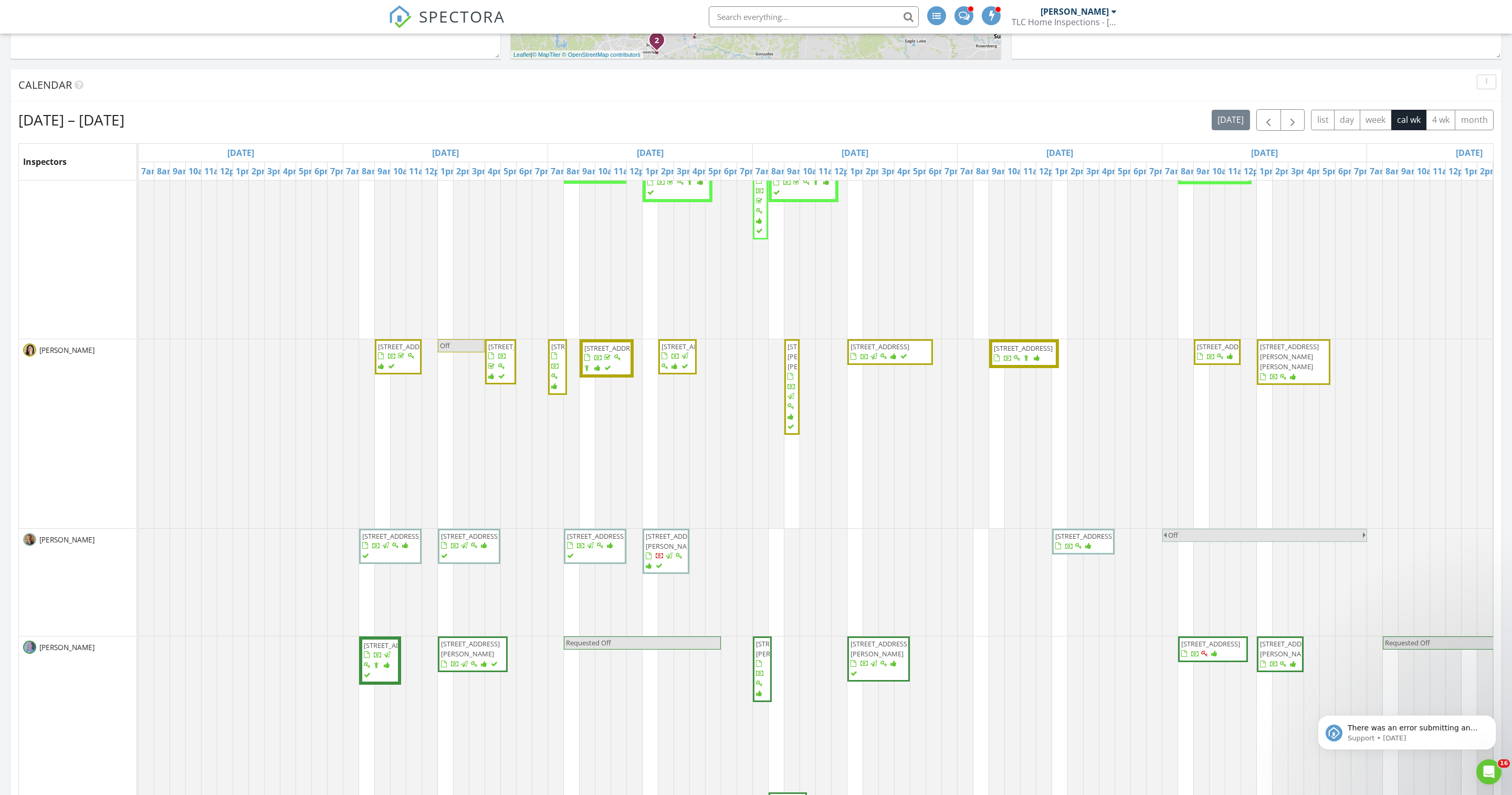
scroll to position [536, 0]
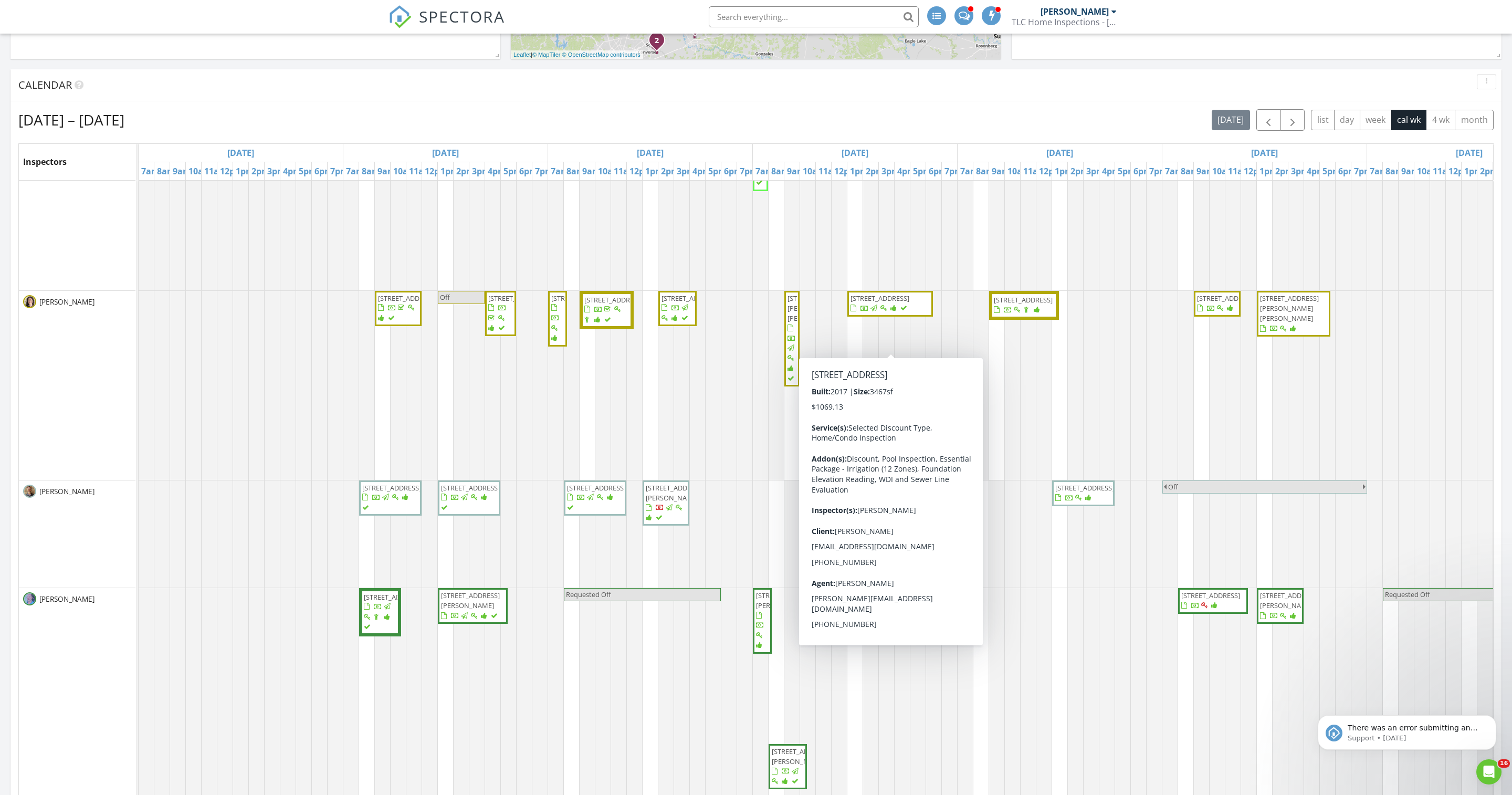
click at [884, 303] on span "311 Lodestone Ln , Lakeway 78738" at bounding box center [880, 298] width 59 height 9
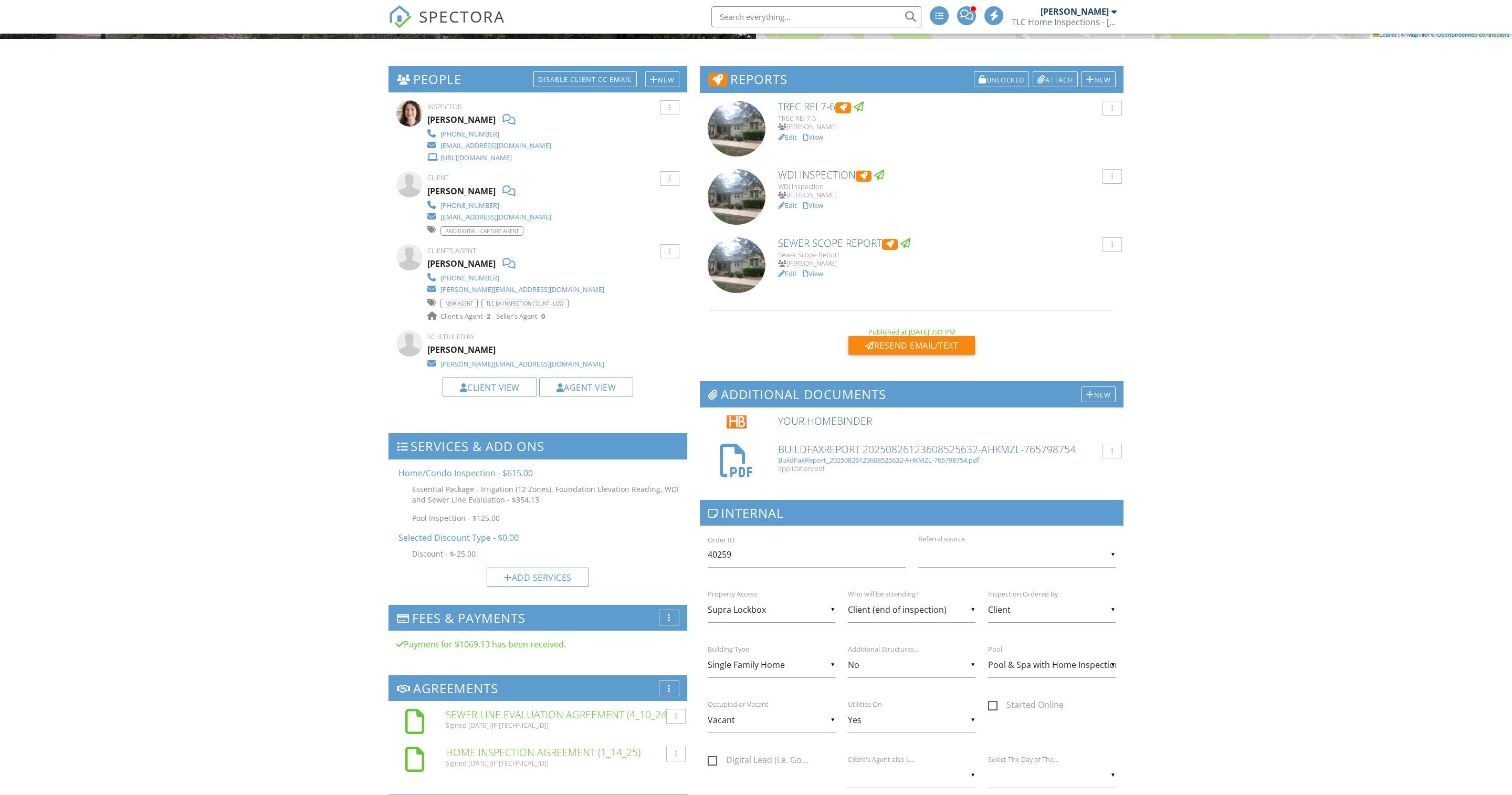
scroll to position [85, 0]
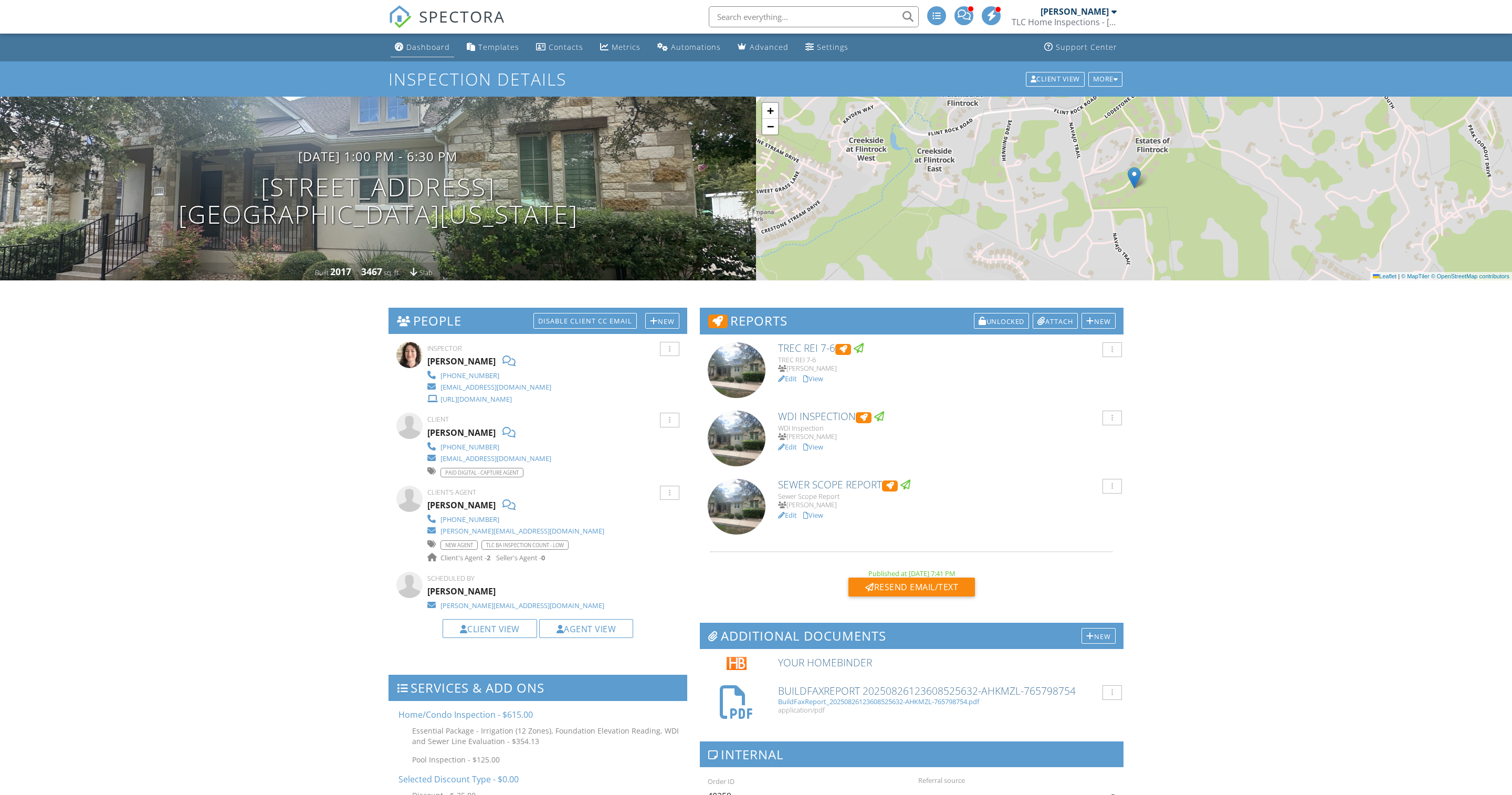
scroll to position [0, 0]
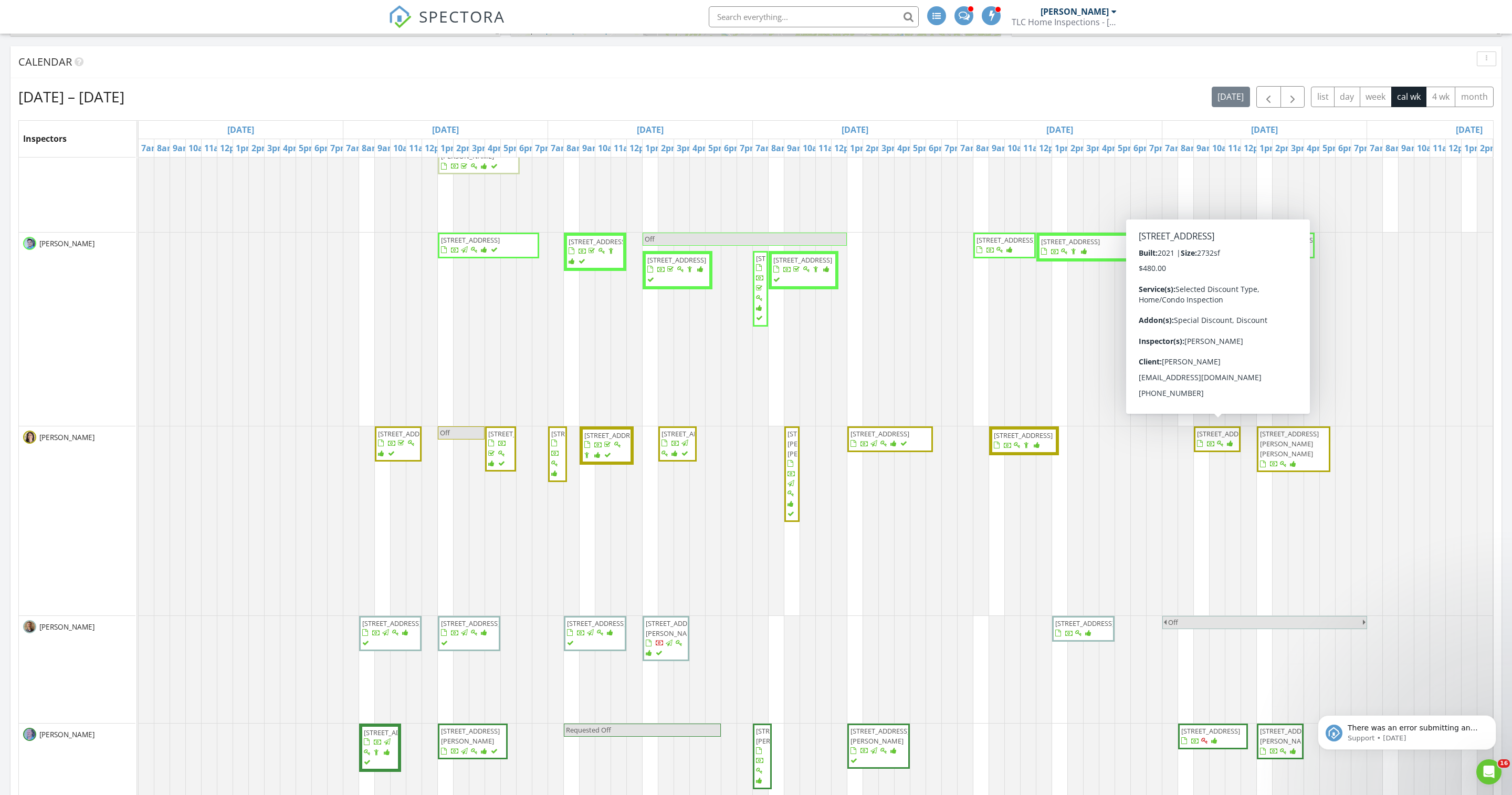
click at [1209, 438] on span "6901 Empresa Dr , Austin 78738" at bounding box center [1226, 433] width 59 height 9
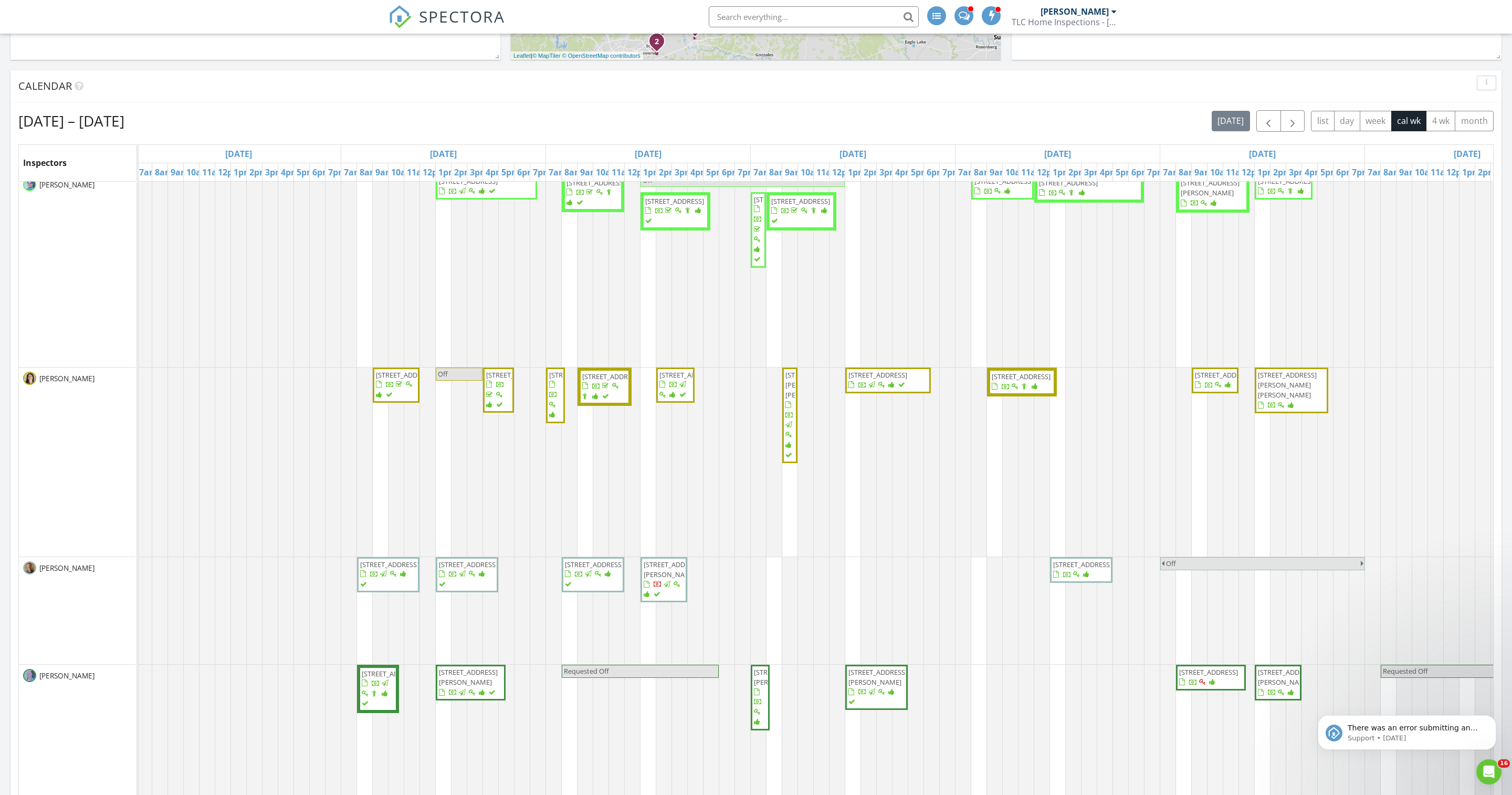
scroll to position [545, 2]
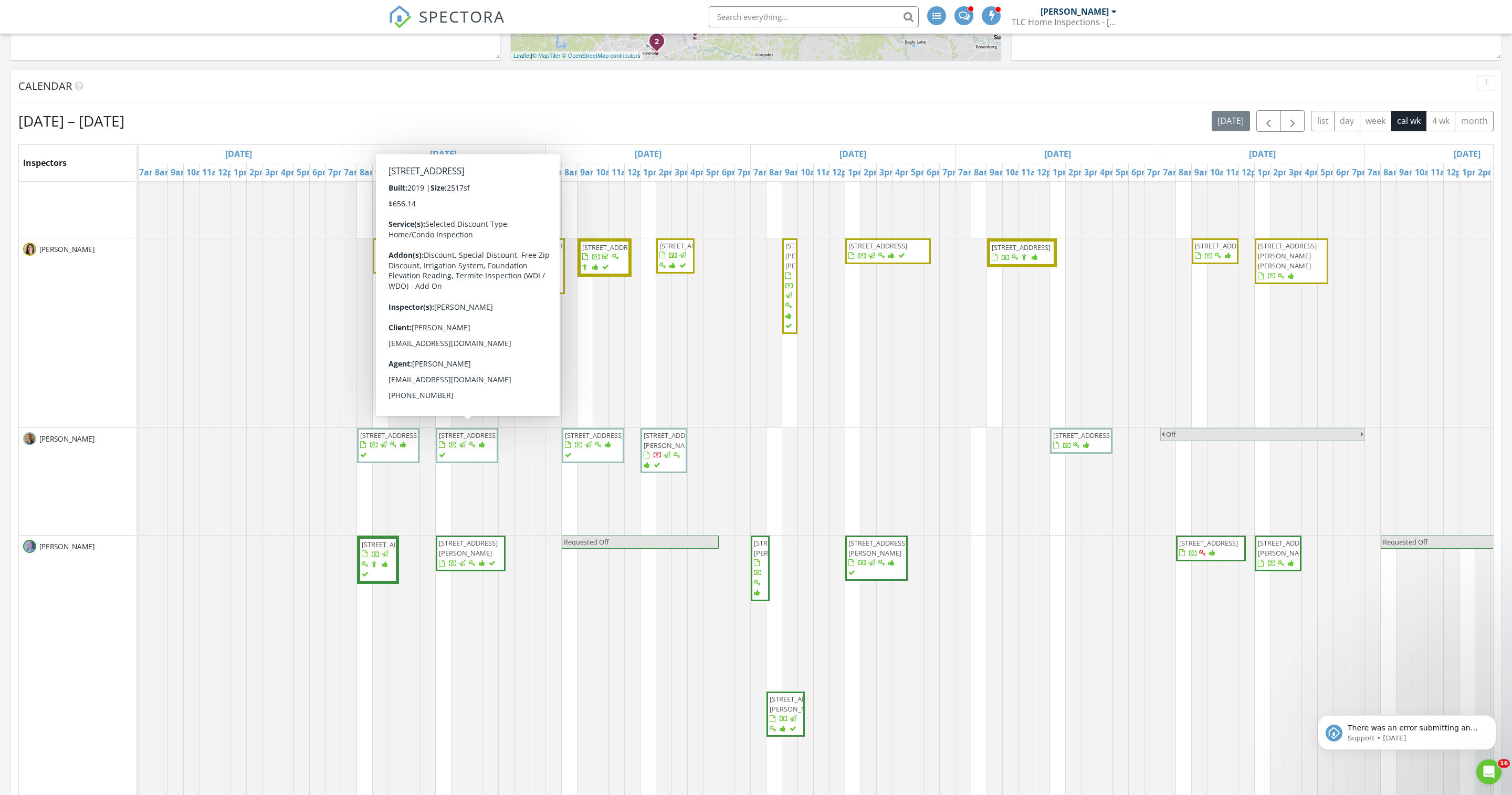
click at [454, 440] on span "[STREET_ADDRESS]" at bounding box center [468, 435] width 59 height 9
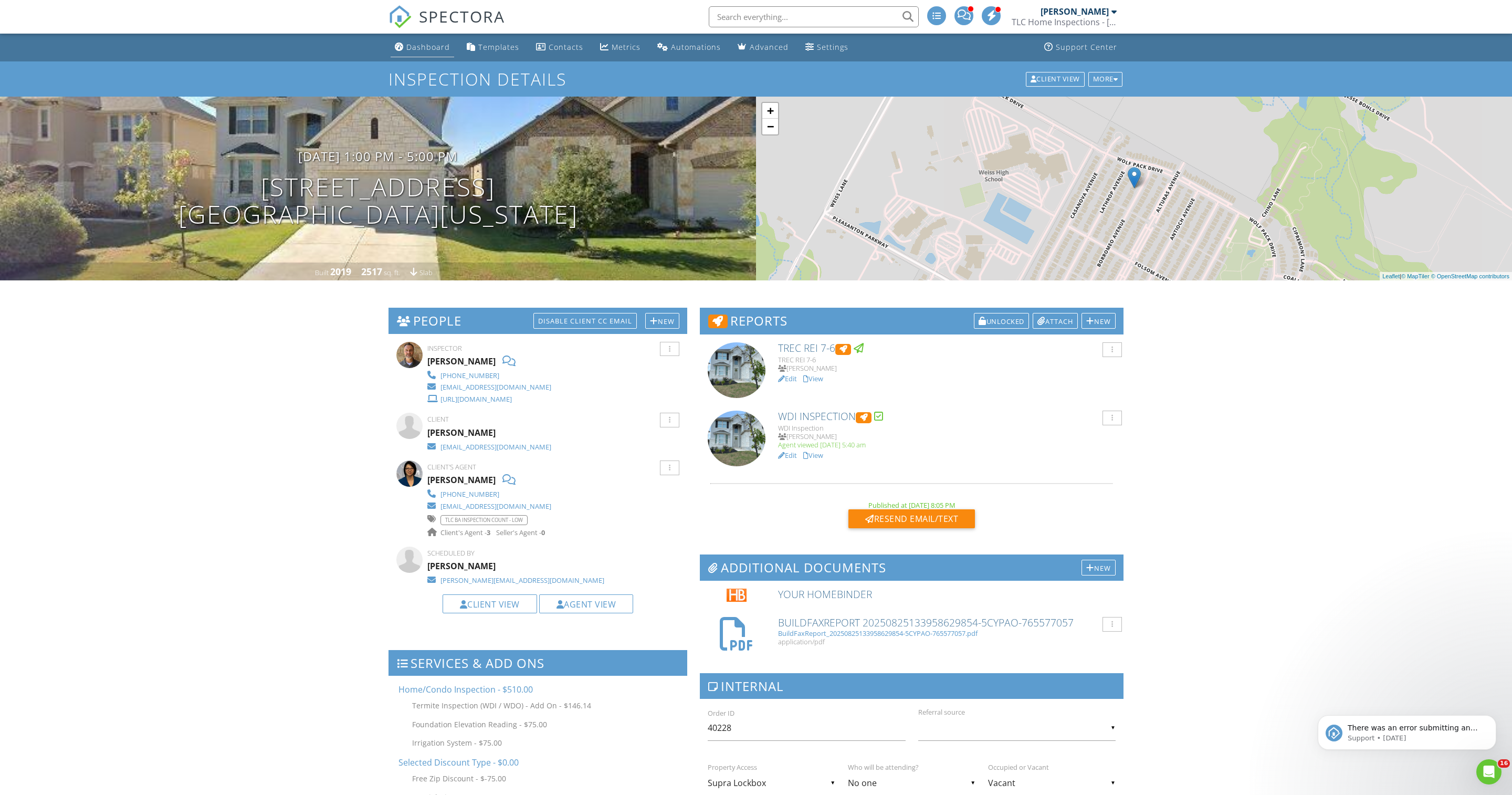
click at [429, 51] on div "Dashboard" at bounding box center [428, 47] width 44 height 10
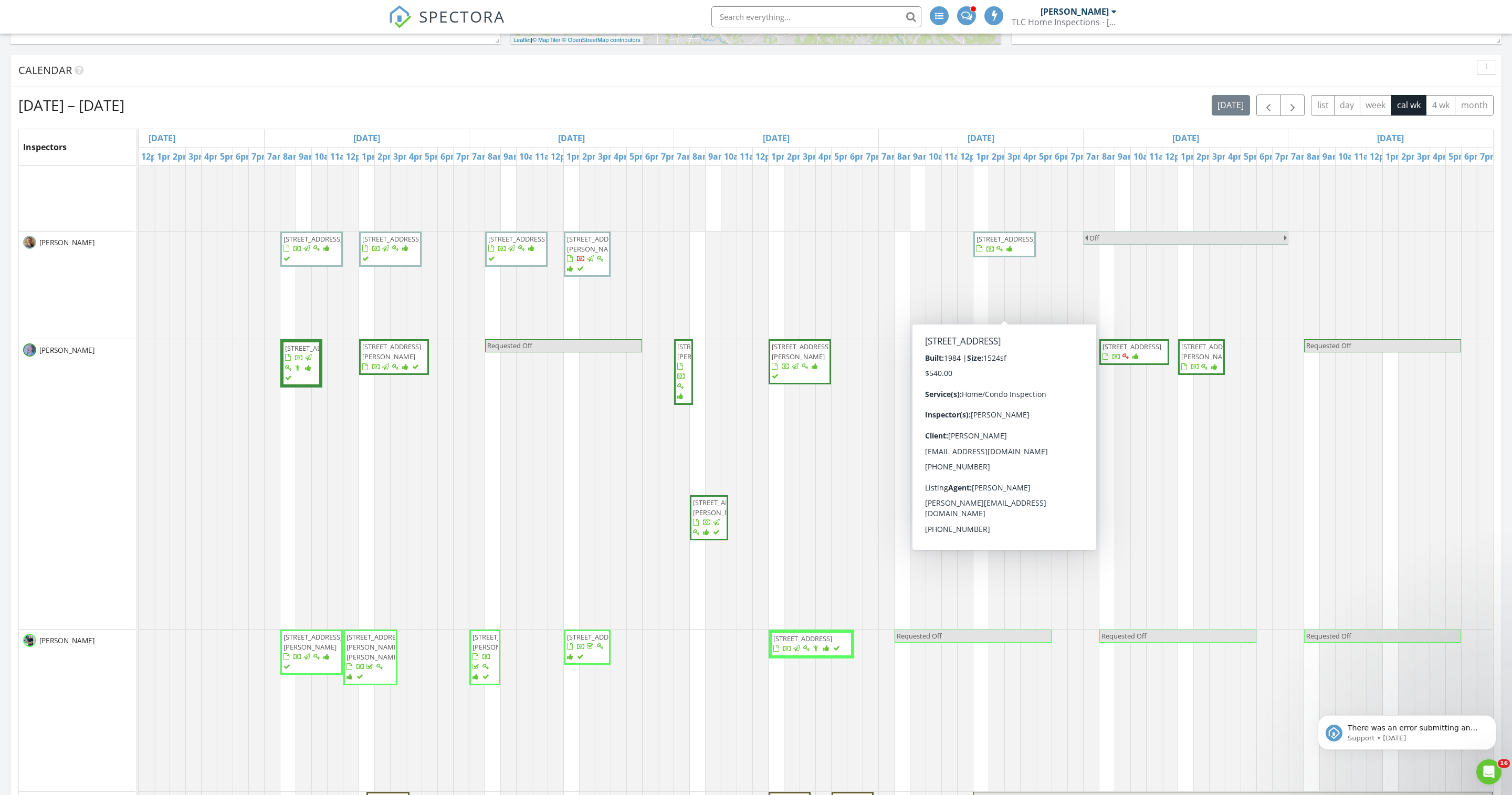
scroll to position [772, 0]
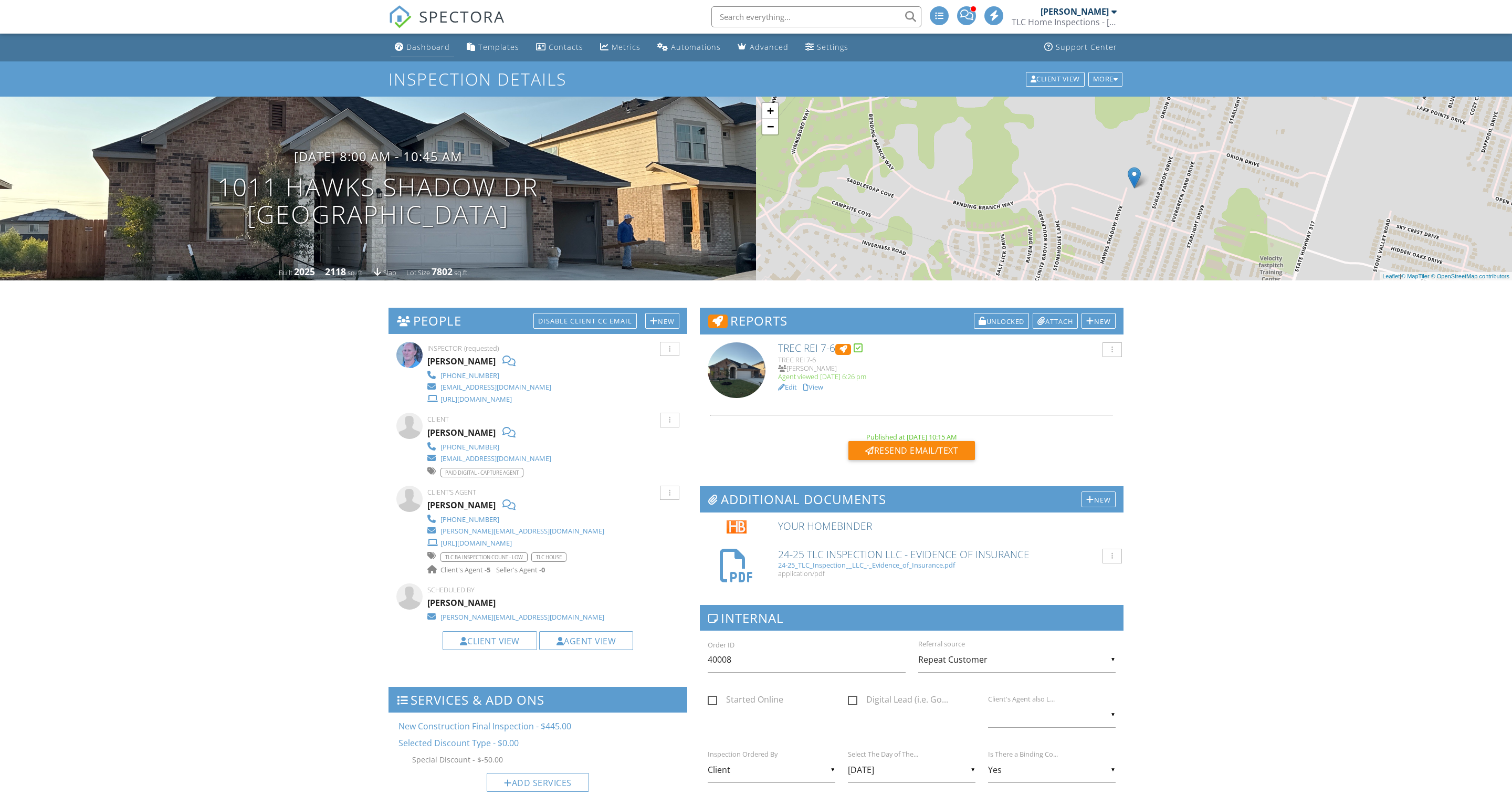
click at [431, 52] on div "Dashboard" at bounding box center [428, 47] width 44 height 10
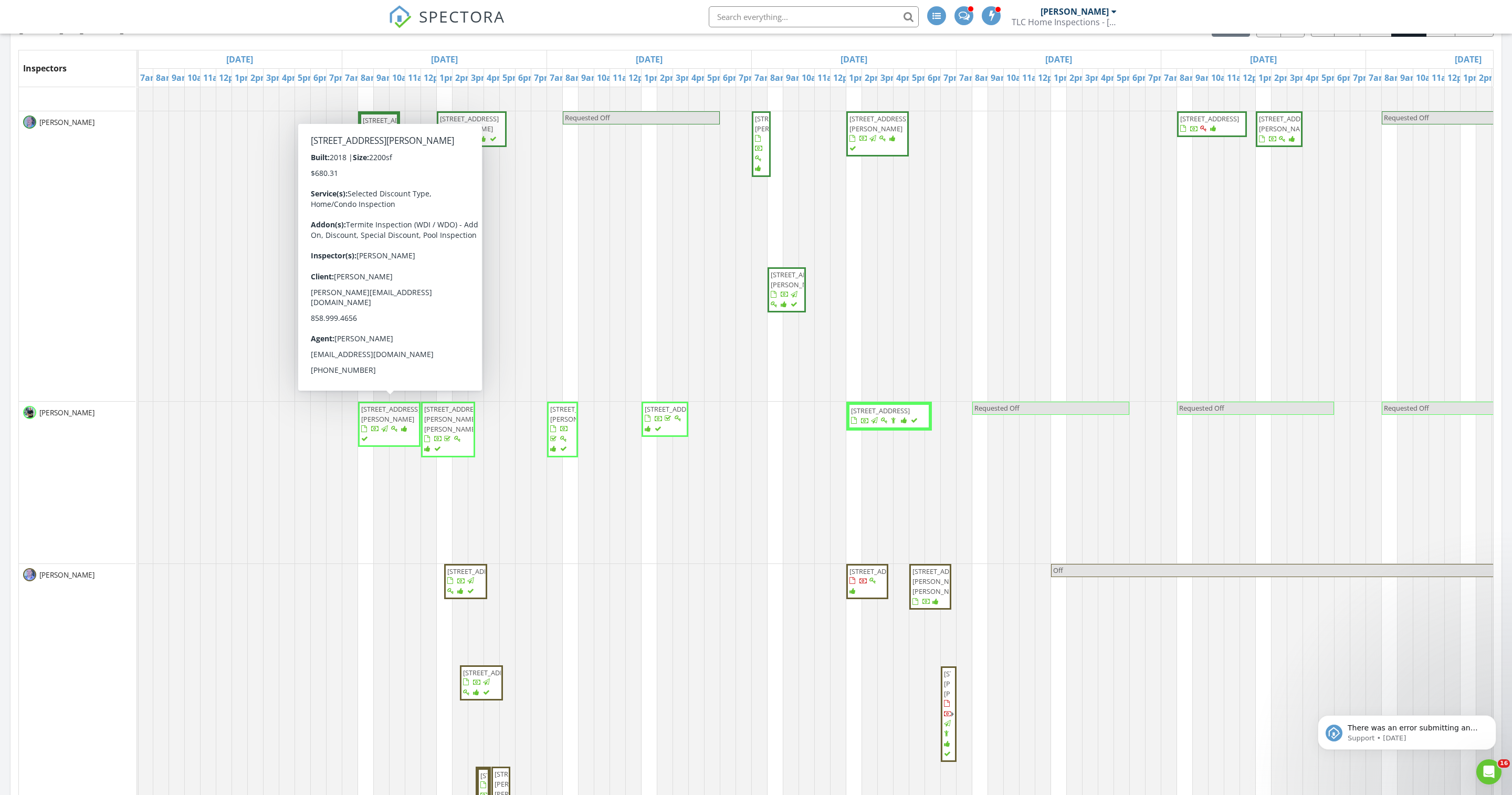
click at [388, 424] on span "1304 Bouldin Ave A, Austin 78704" at bounding box center [390, 413] width 59 height 20
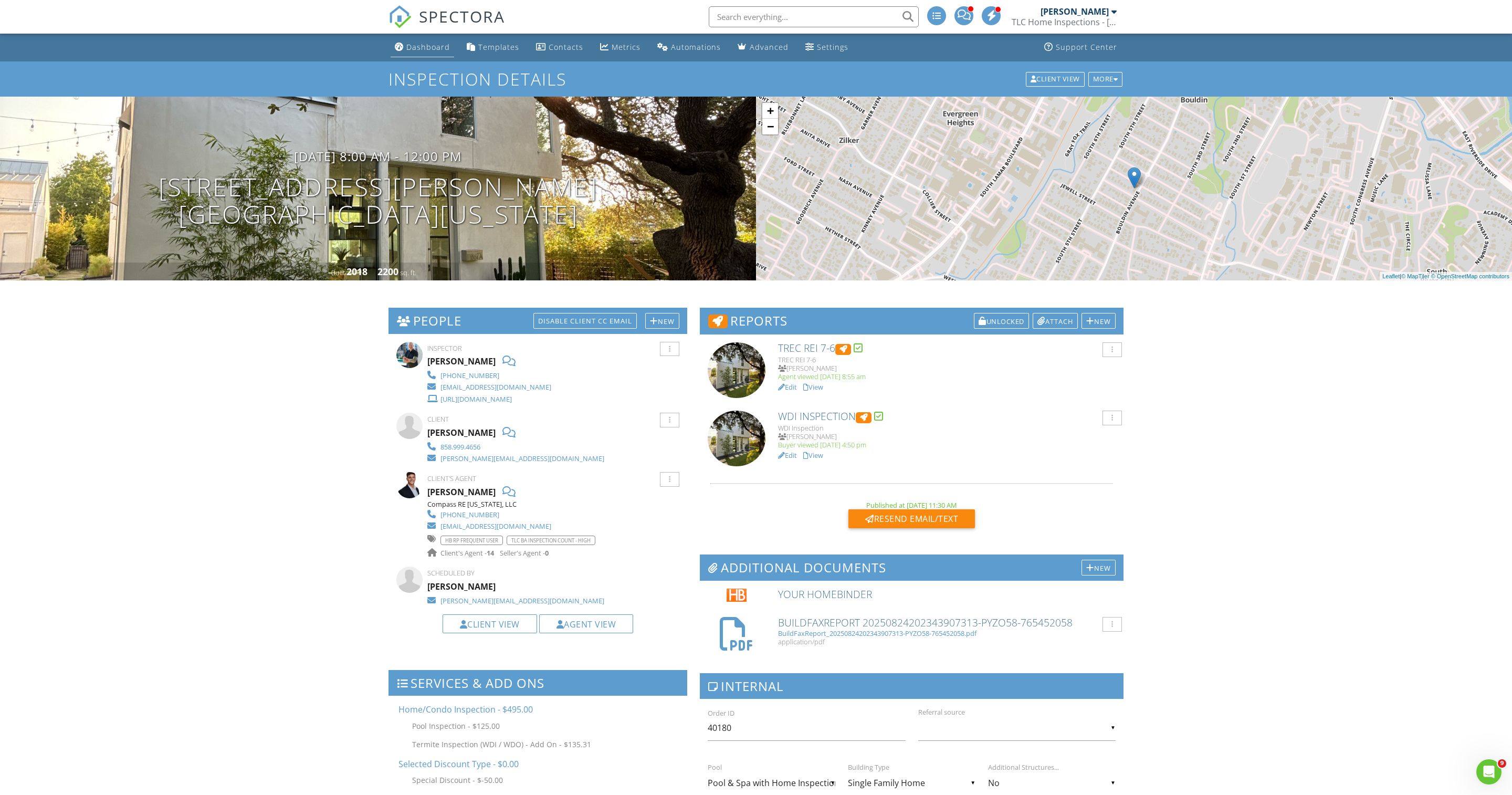
click at [427, 47] on div "Dashboard" at bounding box center [428, 47] width 44 height 10
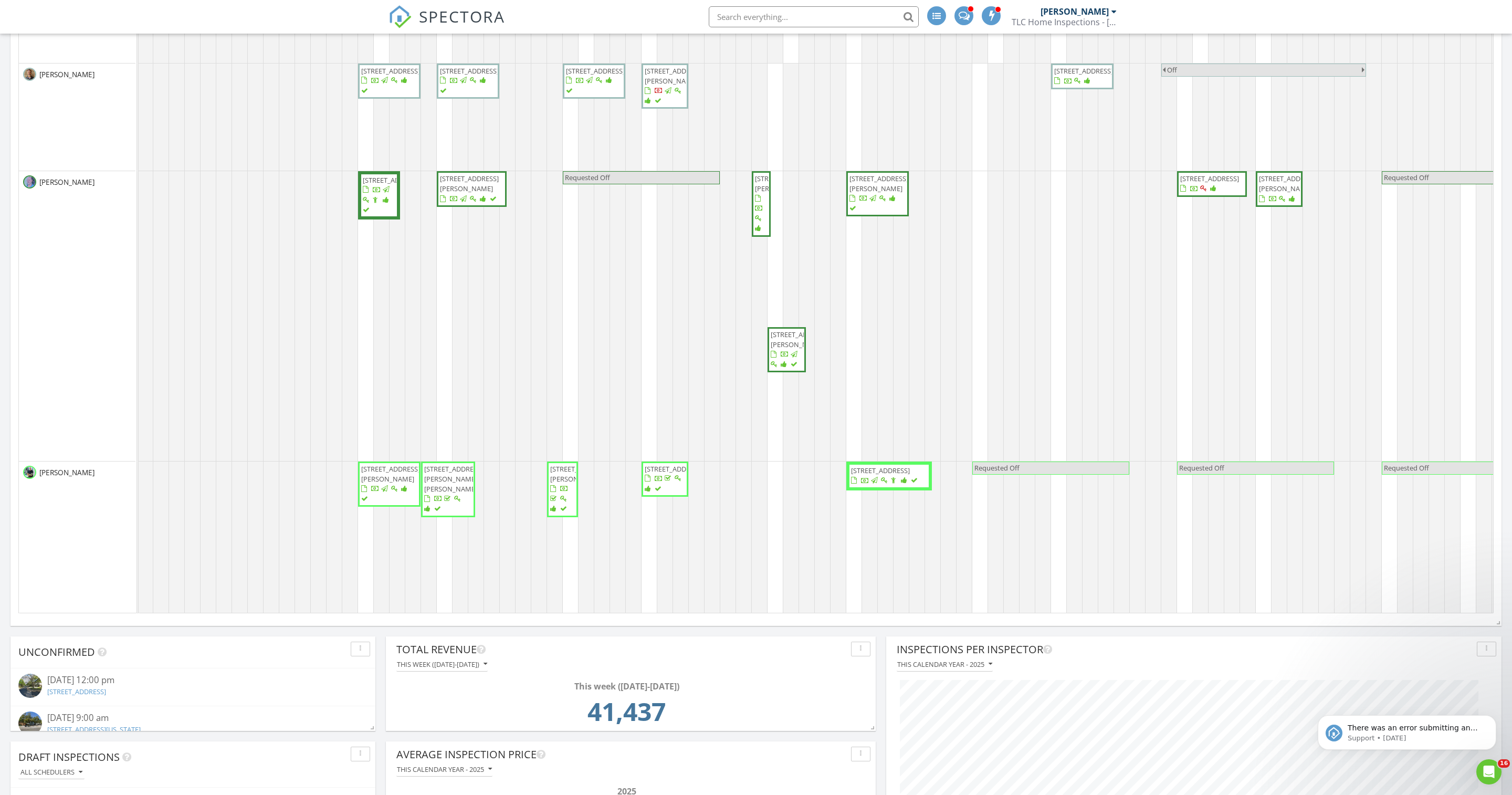
scroll to position [0, 1]
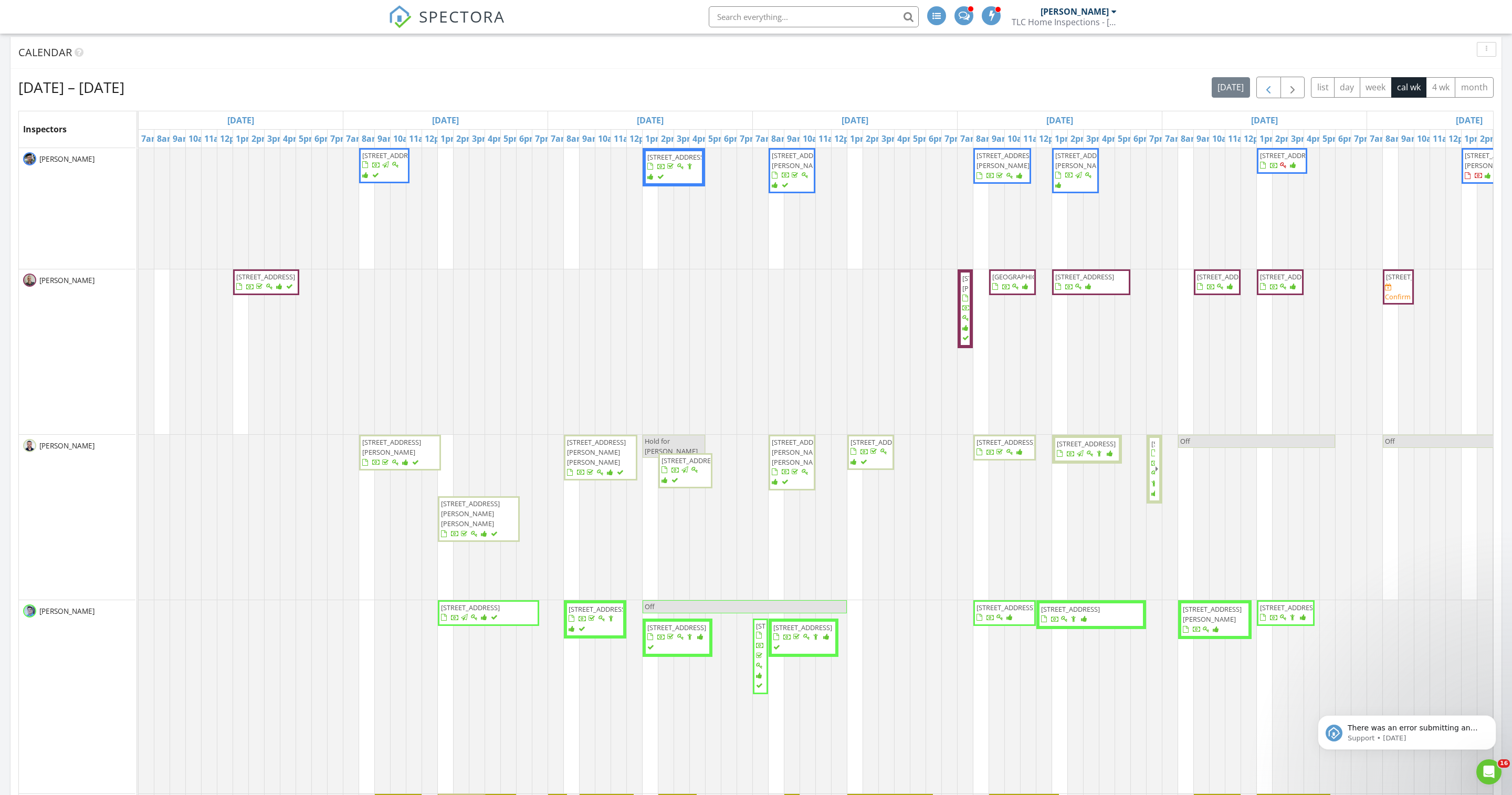
click at [1256, 91] on button "button" at bounding box center [1268, 87] width 25 height 21
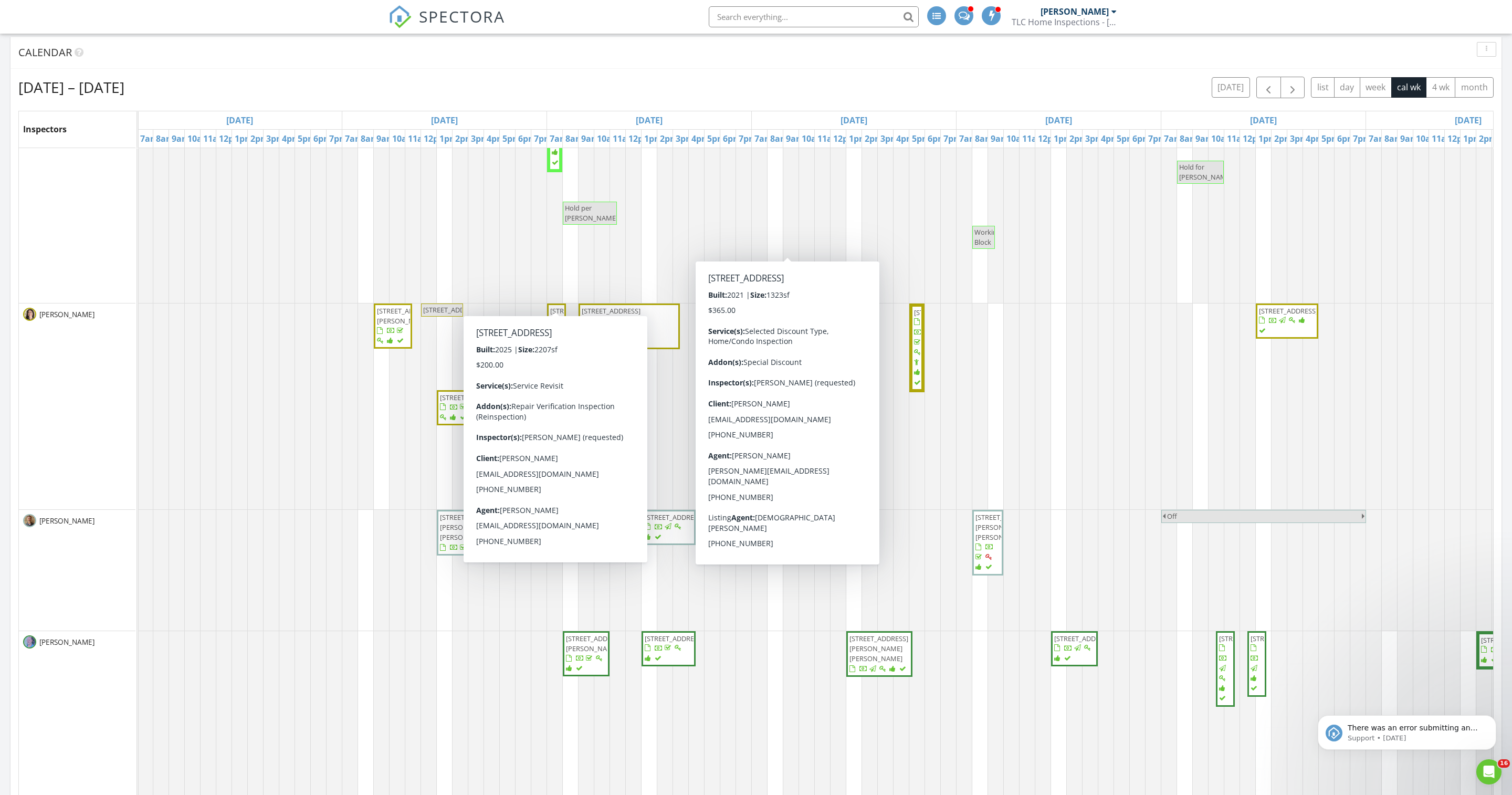
click at [138, 509] on div at bounding box center [138, 406] width 0 height 205
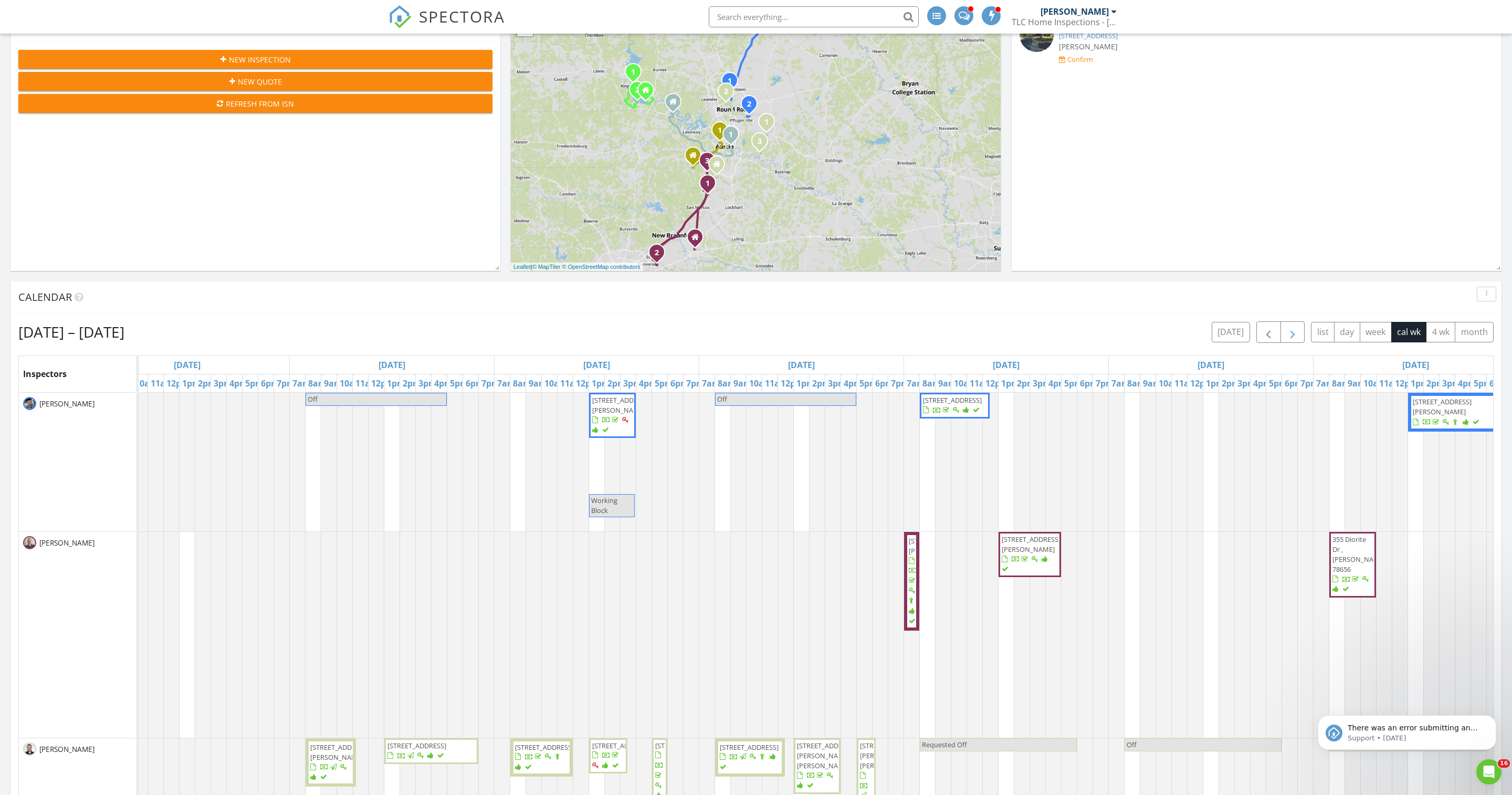
click at [1286, 338] on span "button" at bounding box center [1292, 332] width 13 height 13
